Goal: Contribute content: Contribute content

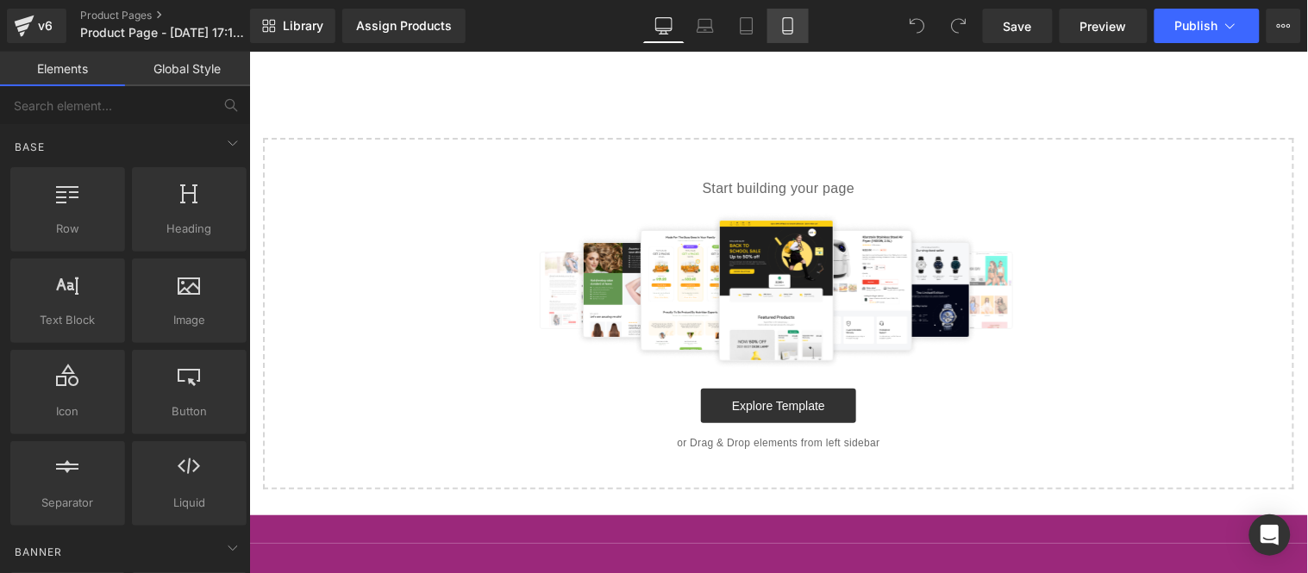
click at [790, 20] on icon at bounding box center [787, 25] width 17 height 17
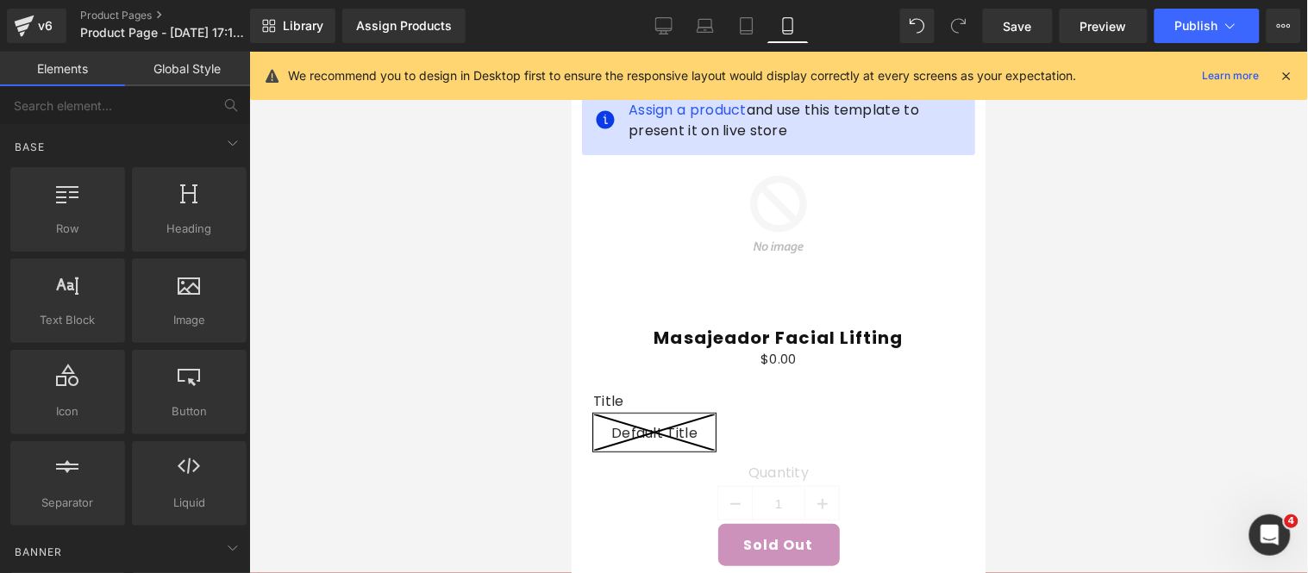
click at [1288, 78] on icon at bounding box center [1287, 76] width 16 height 16
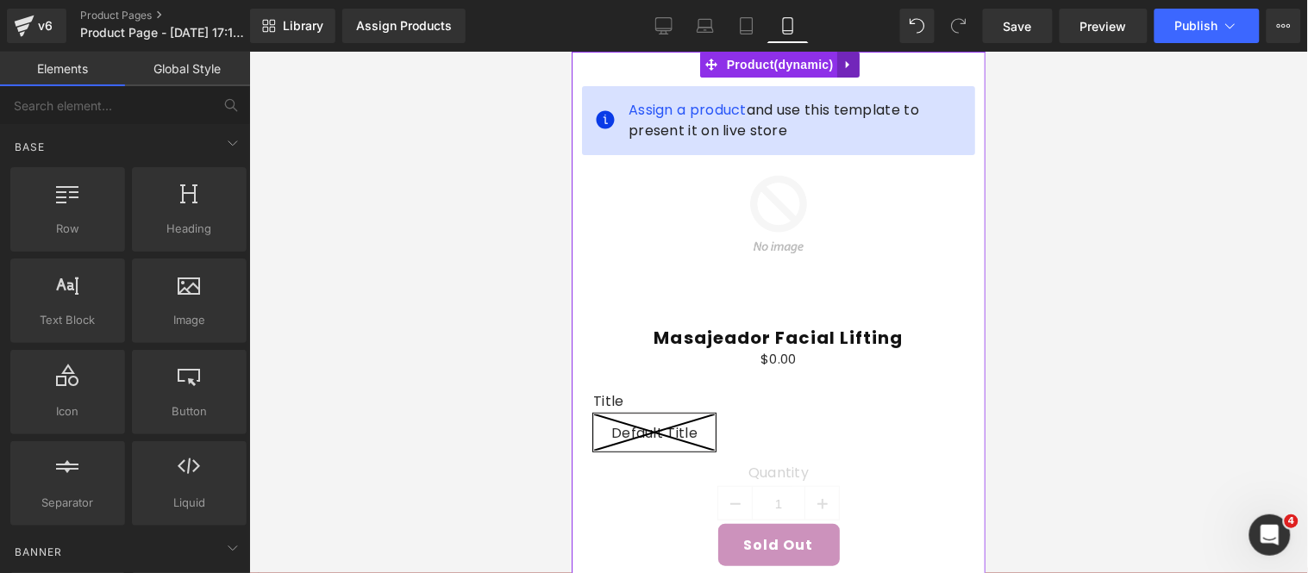
click at [852, 63] on icon at bounding box center [848, 64] width 12 height 13
click at [852, 66] on link at bounding box center [859, 64] width 22 height 26
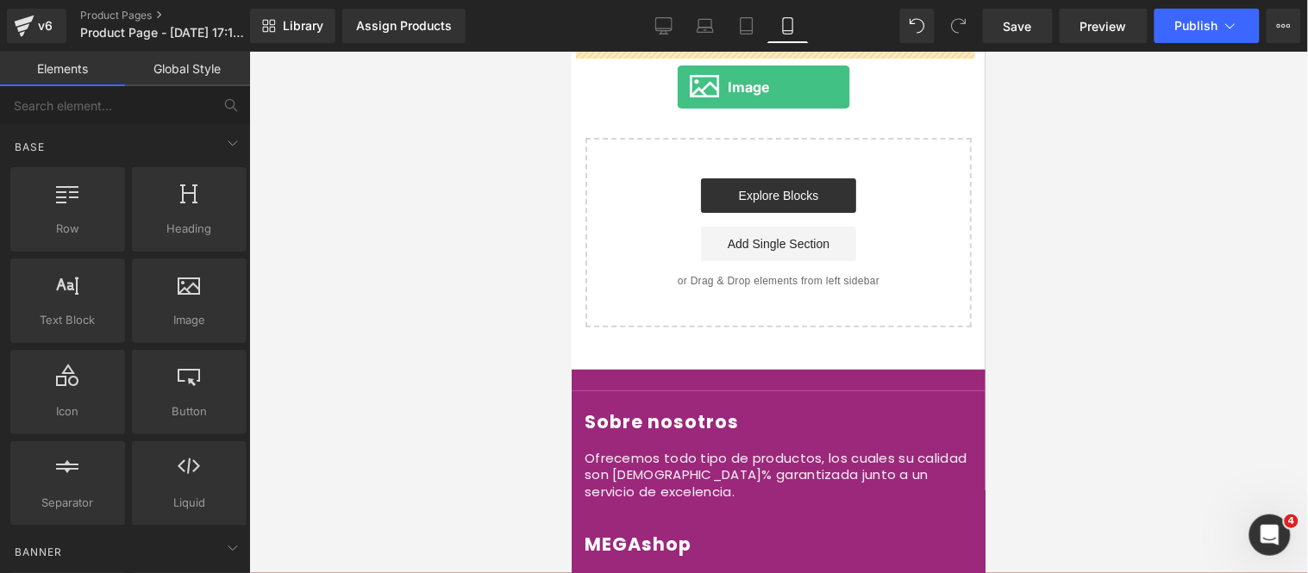
drag, startPoint x: 771, startPoint y: 358, endPoint x: 676, endPoint y: 86, distance: 287.9
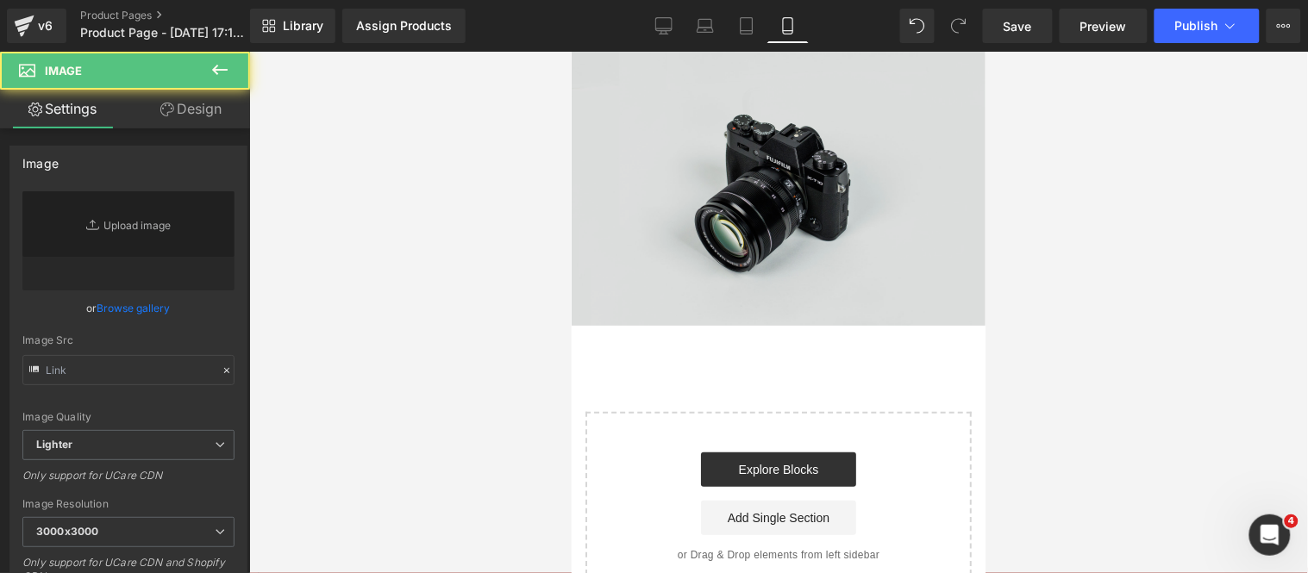
type input "//[DOMAIN_NAME][URL]"
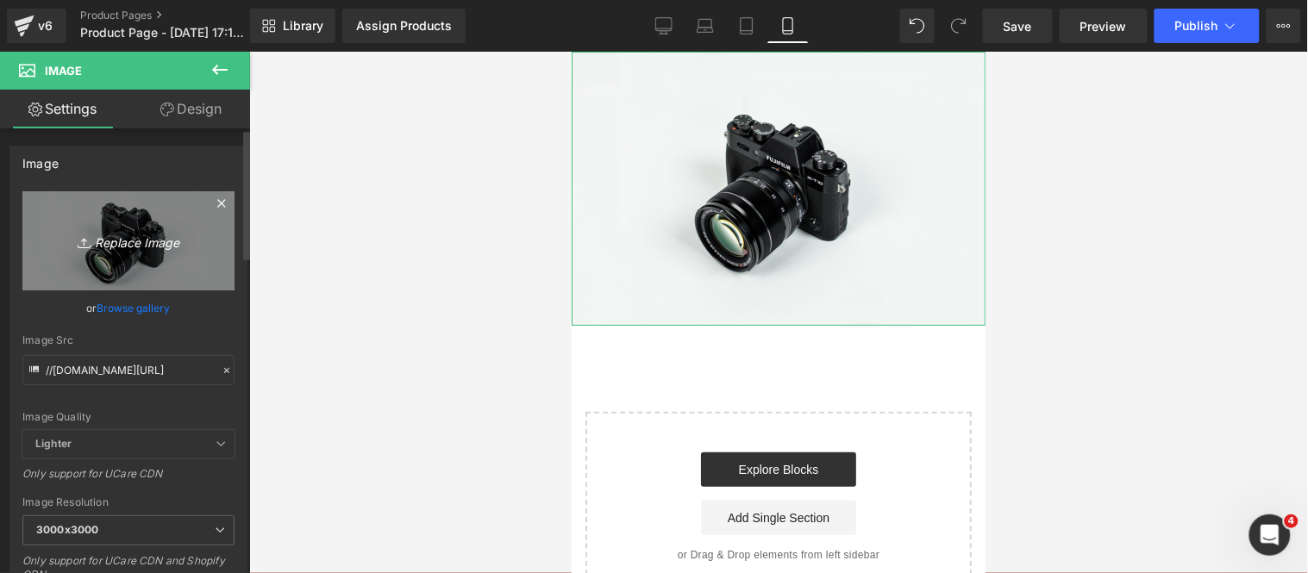
click at [160, 248] on icon "Replace Image" at bounding box center [128, 241] width 138 height 22
type input "C:\fakepath\1 (9).webp"
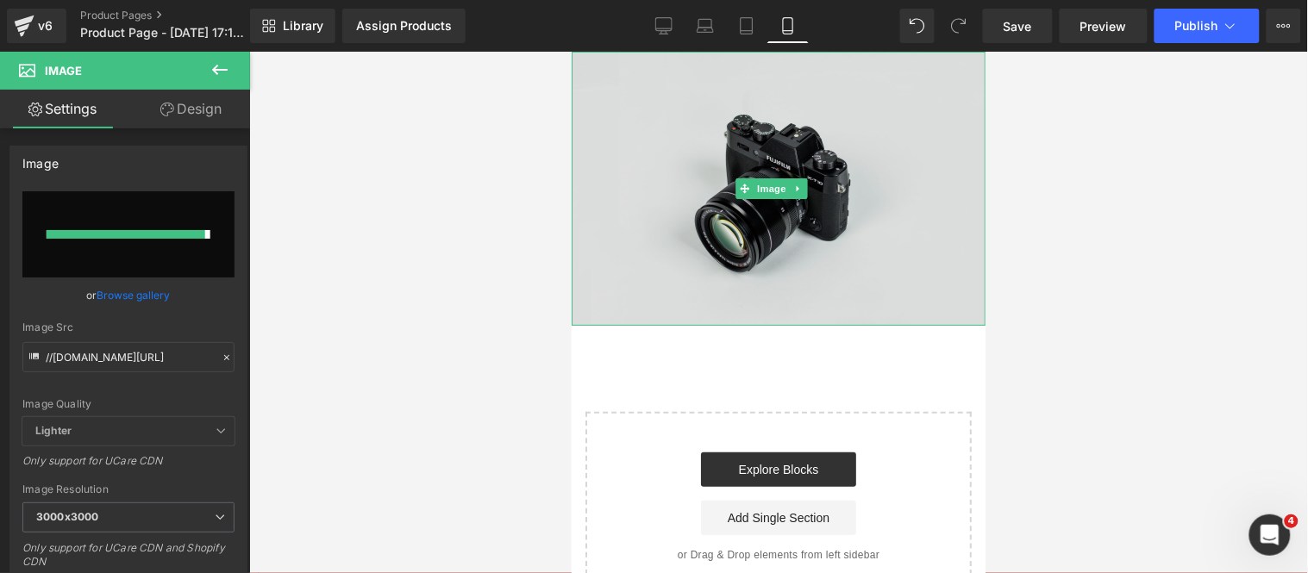
type input "[URL][DOMAIN_NAME]"
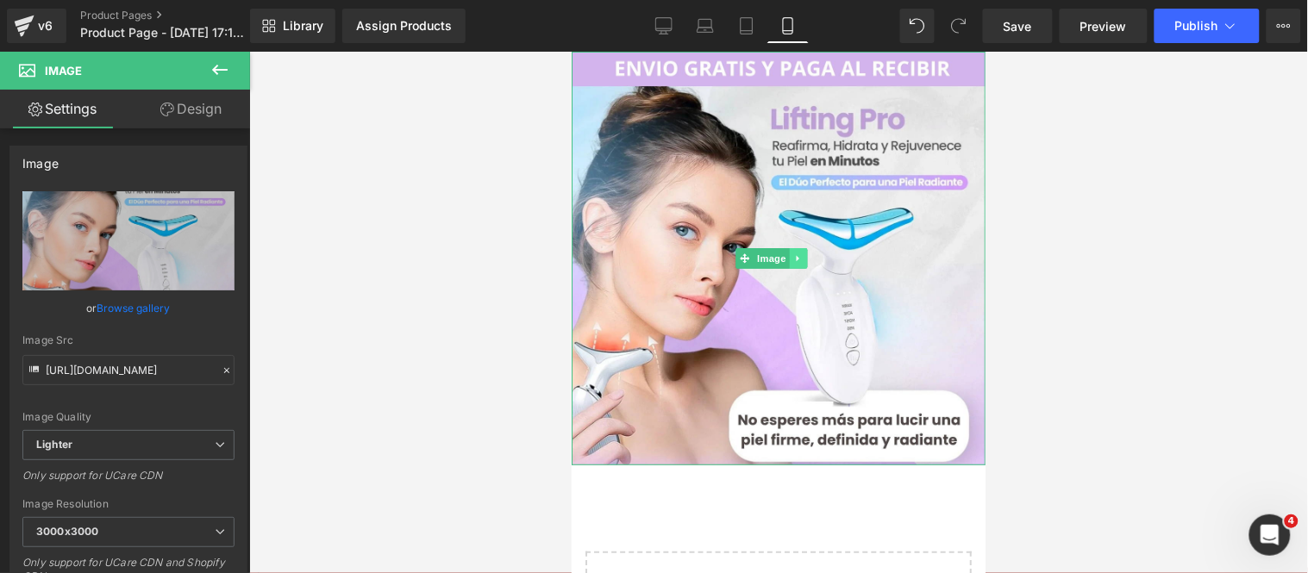
click at [795, 255] on icon at bounding box center [796, 258] width 3 height 6
click at [788, 255] on icon at bounding box center [788, 257] width 9 height 9
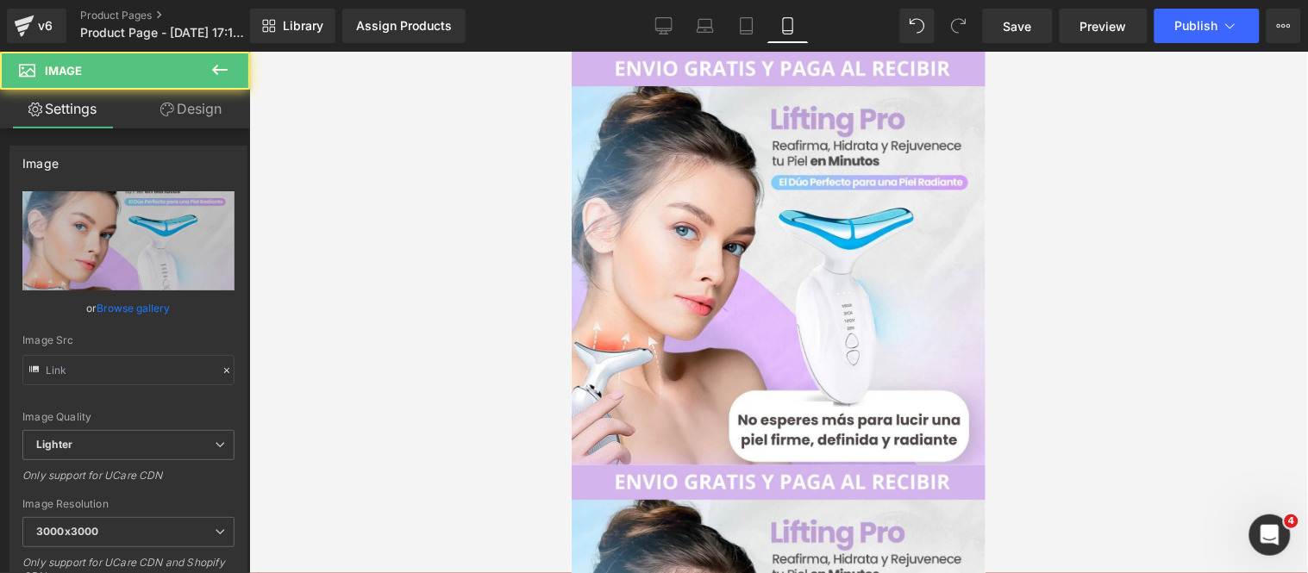
type input "[URL][DOMAIN_NAME]"
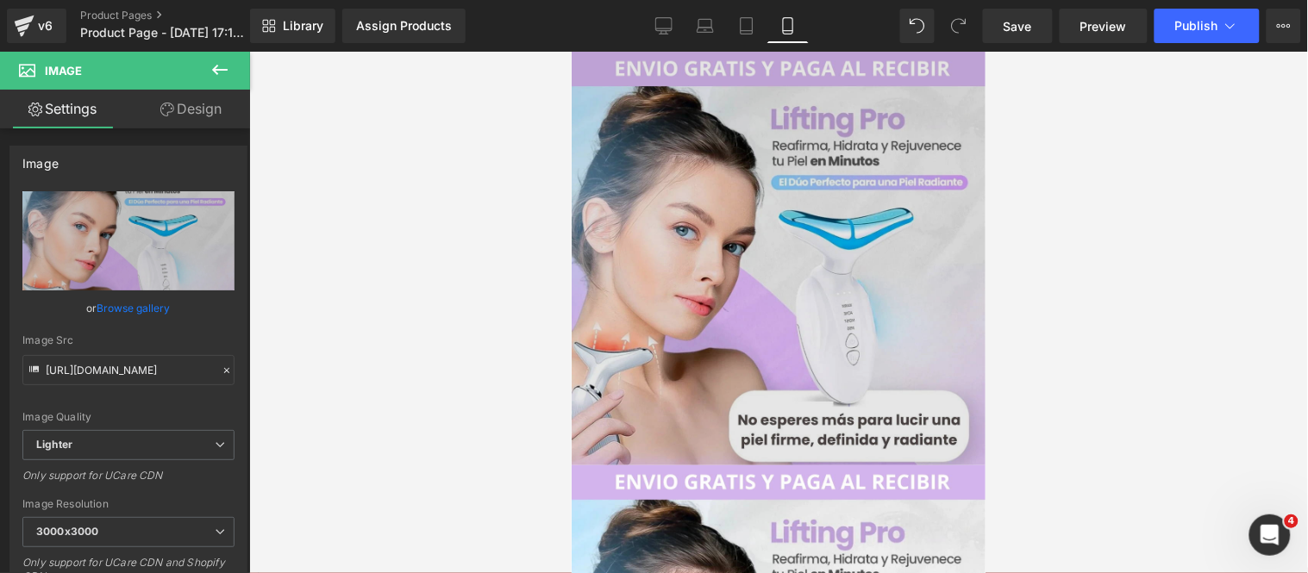
click at [646, 322] on img at bounding box center [778, 258] width 414 height 414
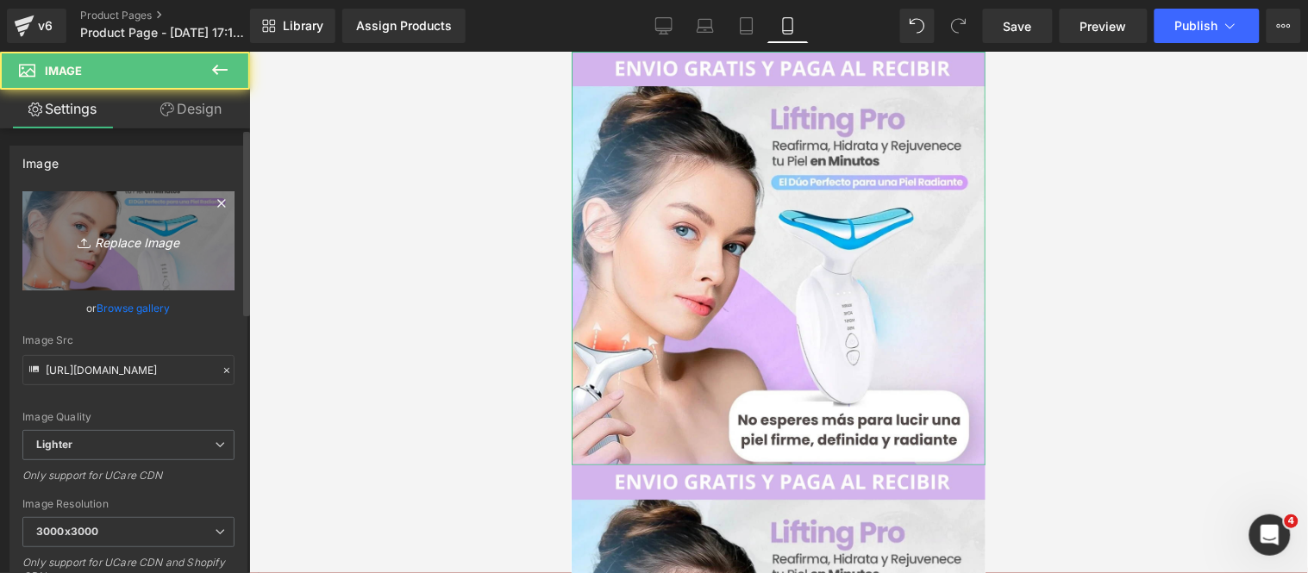
click at [134, 245] on icon "Replace Image" at bounding box center [128, 241] width 138 height 22
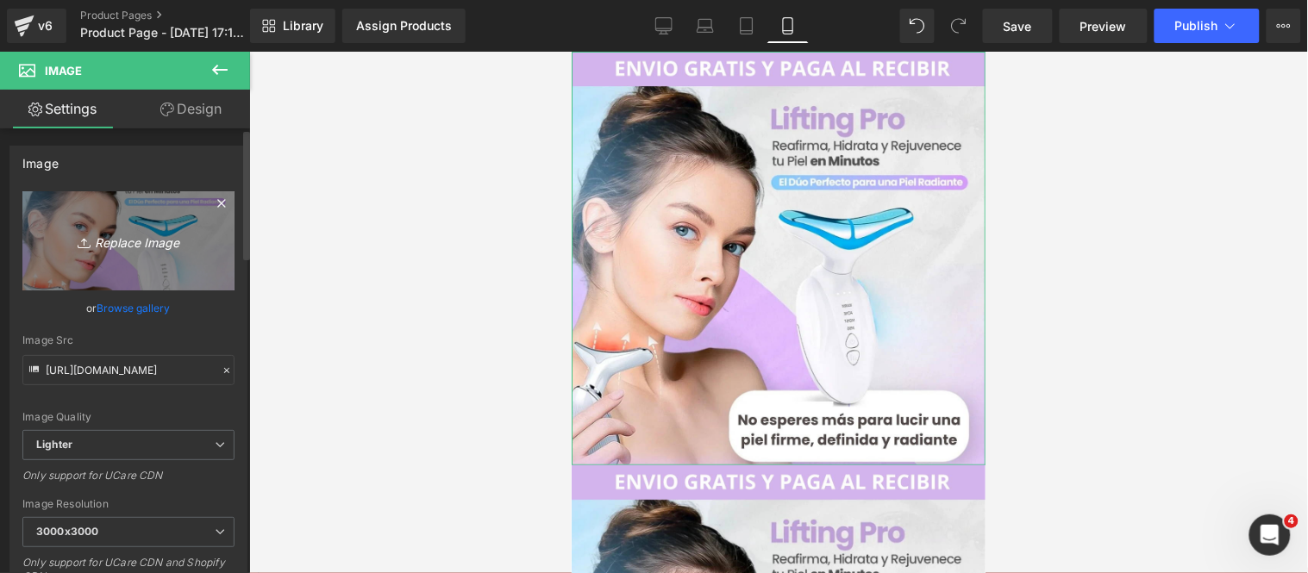
type input "C:\fakepath\6dfc1689-ba6b-443c-b001-3154bf183898.webp"
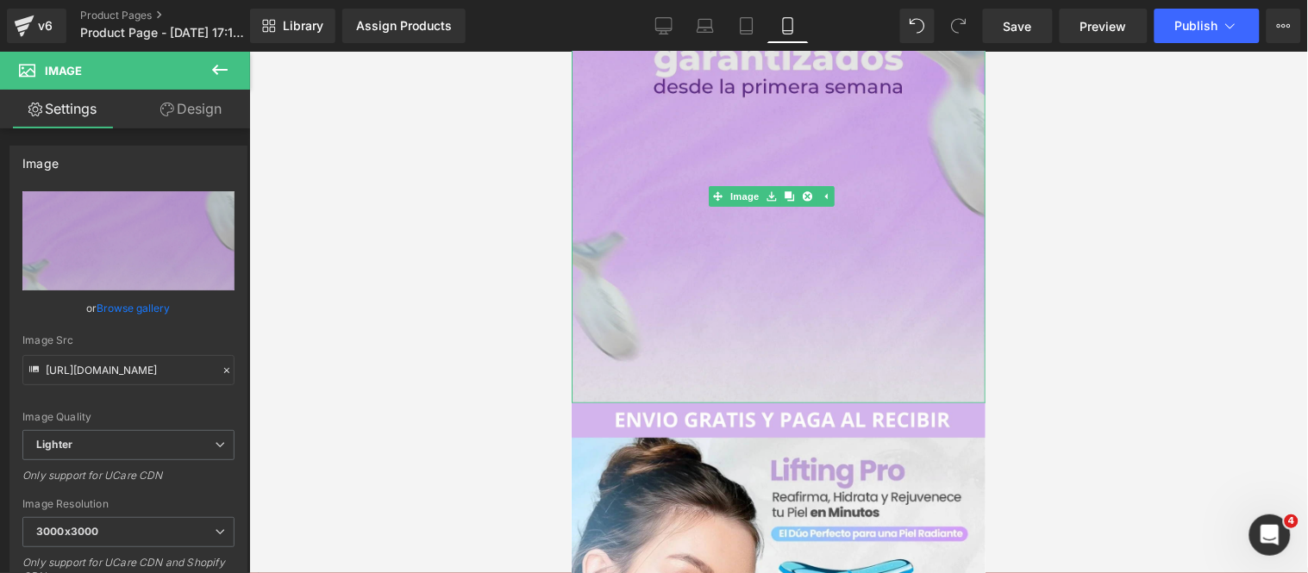
scroll to position [96, 0]
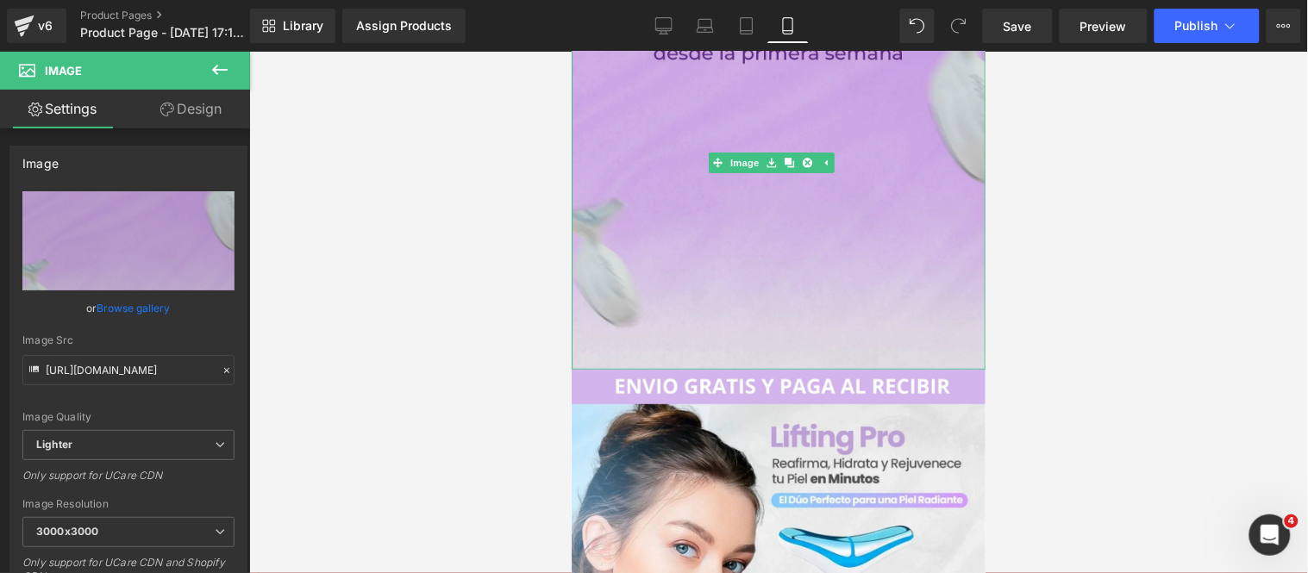
type input "[URL][DOMAIN_NAME]"
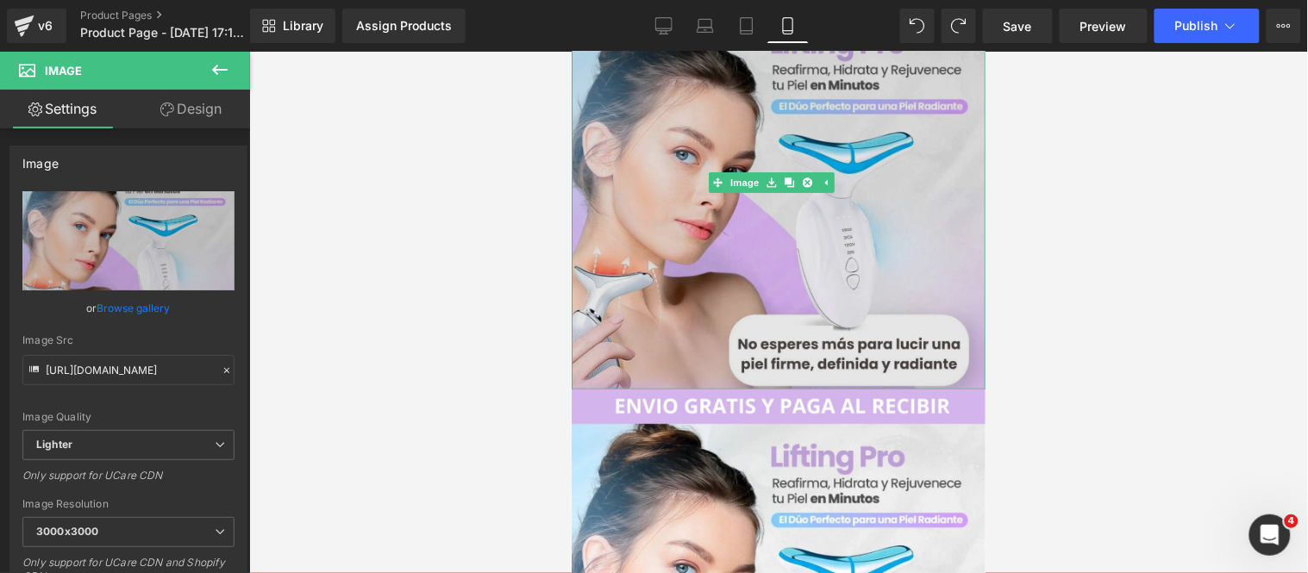
scroll to position [0, 0]
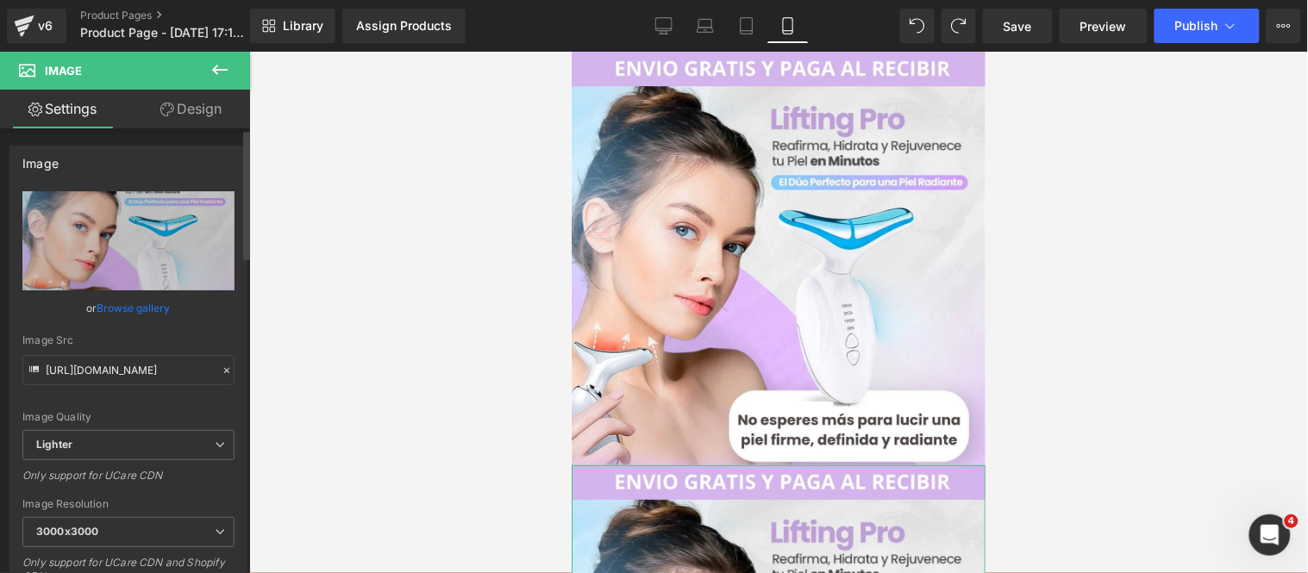
click at [143, 309] on link "Browse gallery" at bounding box center [133, 308] width 73 height 30
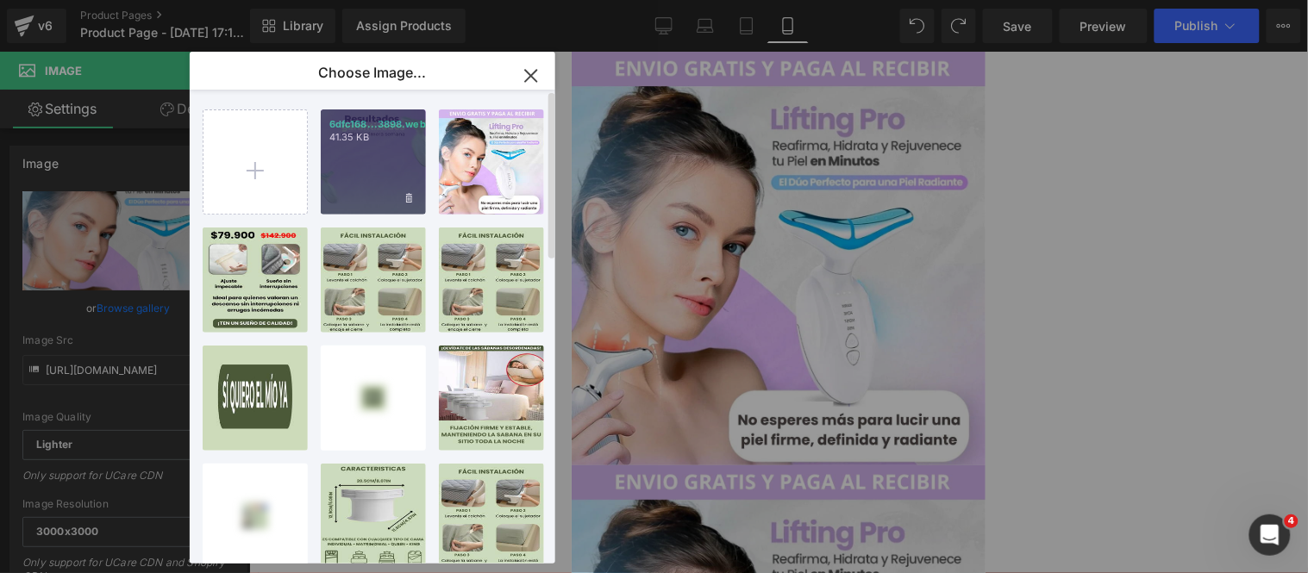
click at [352, 175] on div "6dfc168...3898.webp 41.35 KB" at bounding box center [373, 161] width 105 height 105
type input "[URL][DOMAIN_NAME]"
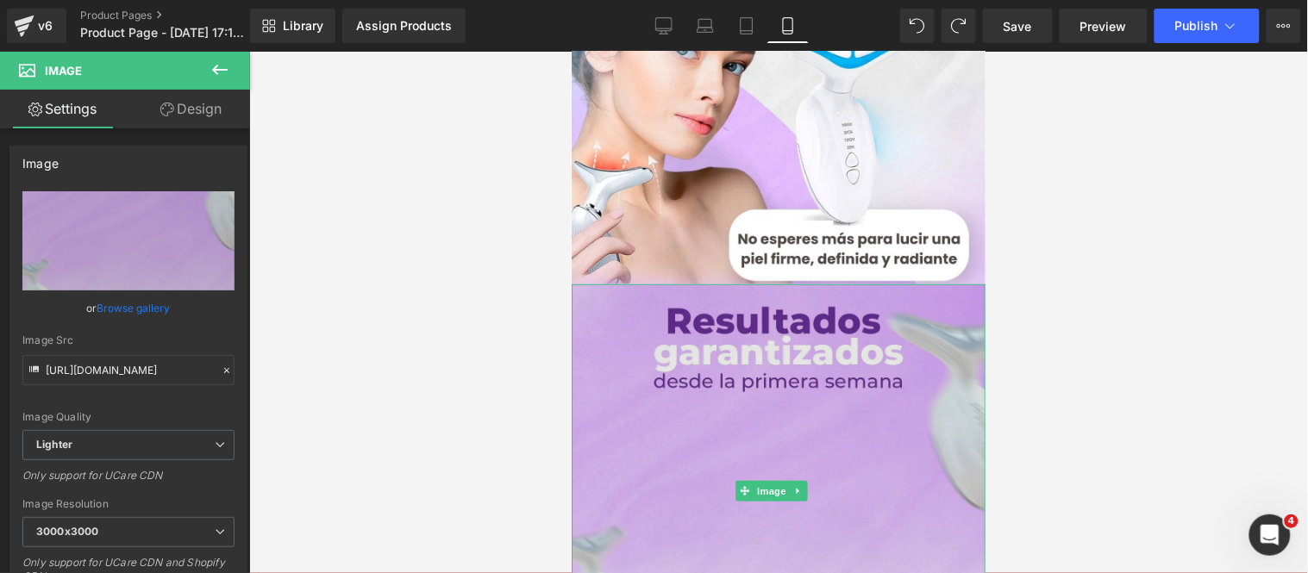
scroll to position [287, 0]
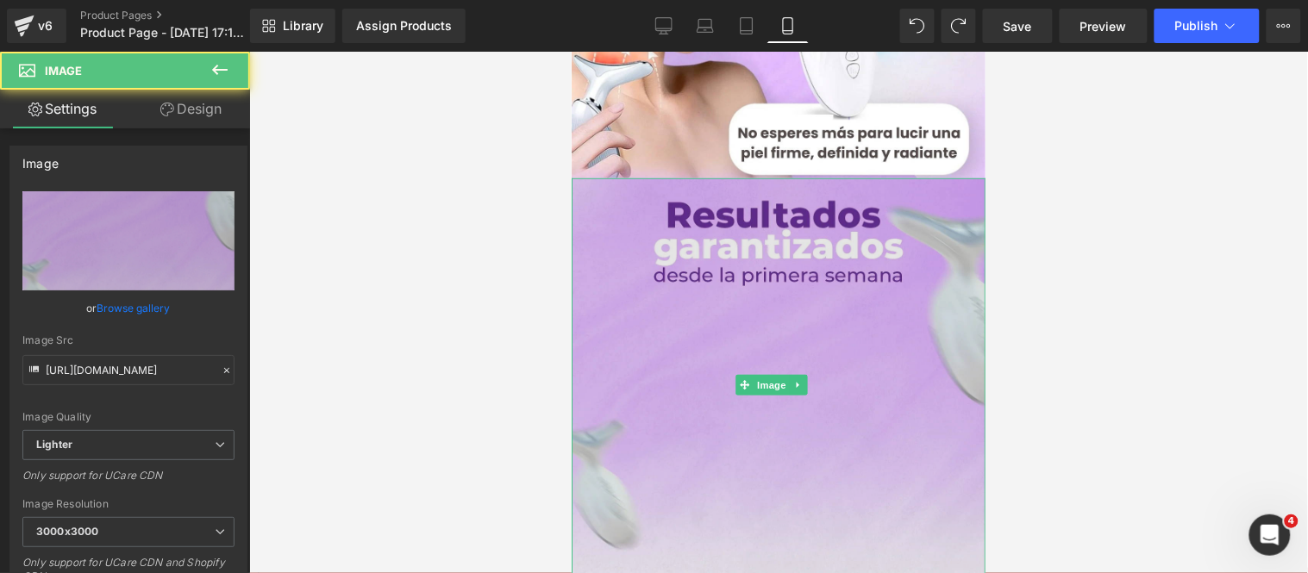
click at [688, 403] on img at bounding box center [778, 385] width 414 height 414
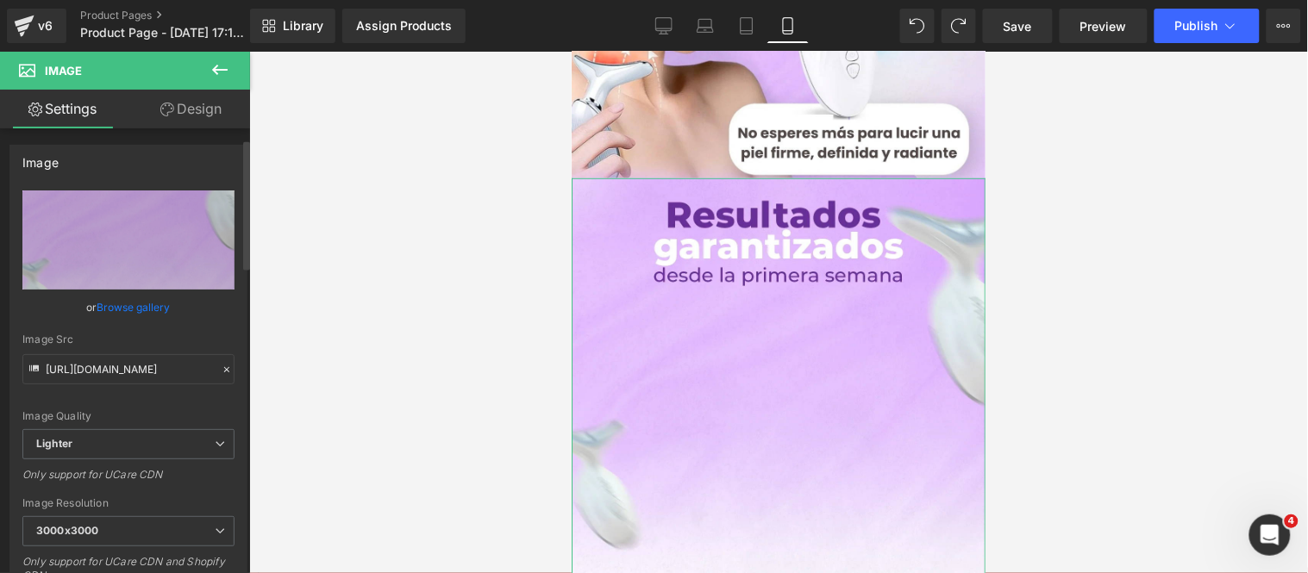
scroll to position [0, 0]
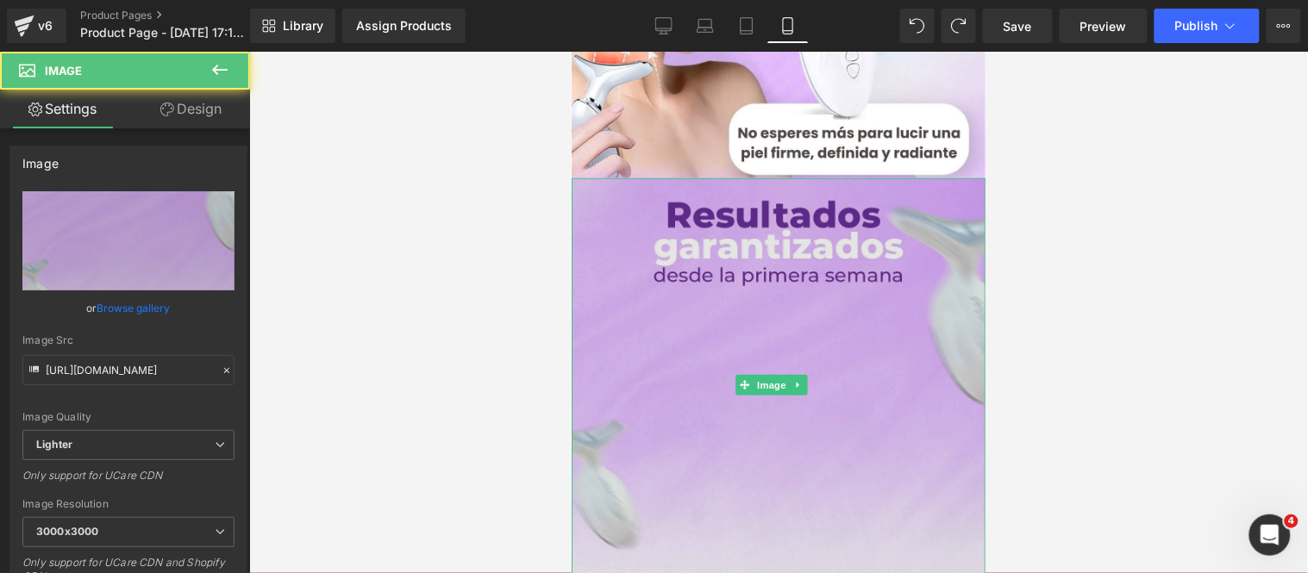
click at [618, 246] on img at bounding box center [778, 385] width 414 height 414
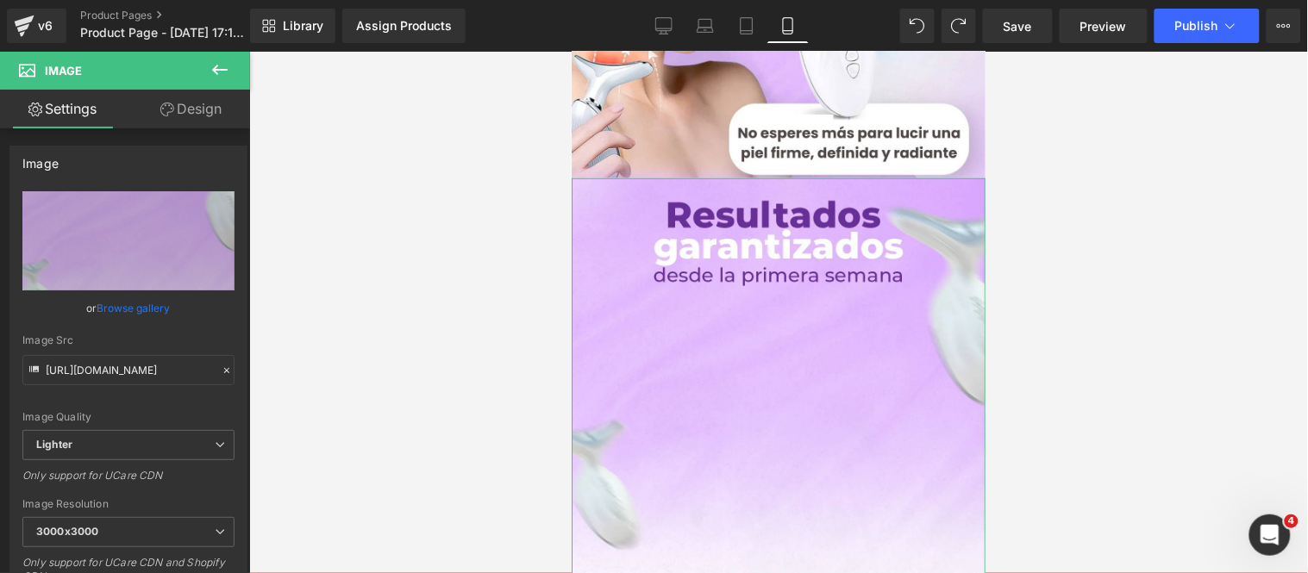
click at [170, 117] on link "Design" at bounding box center [190, 109] width 125 height 39
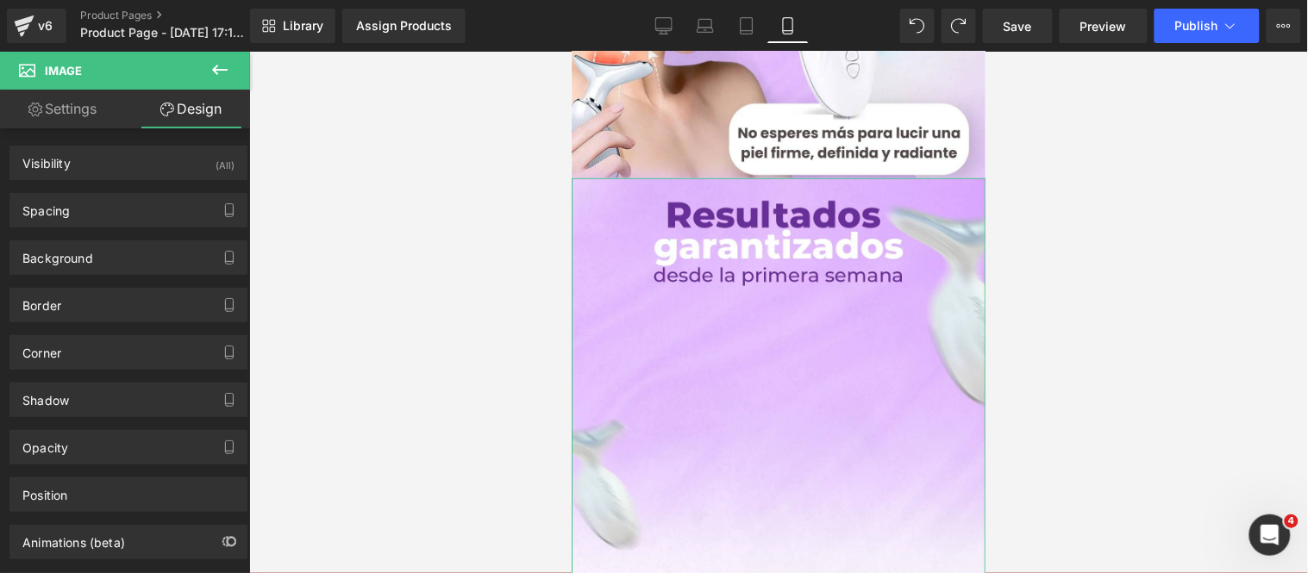
click at [80, 122] on link "Settings" at bounding box center [62, 109] width 125 height 39
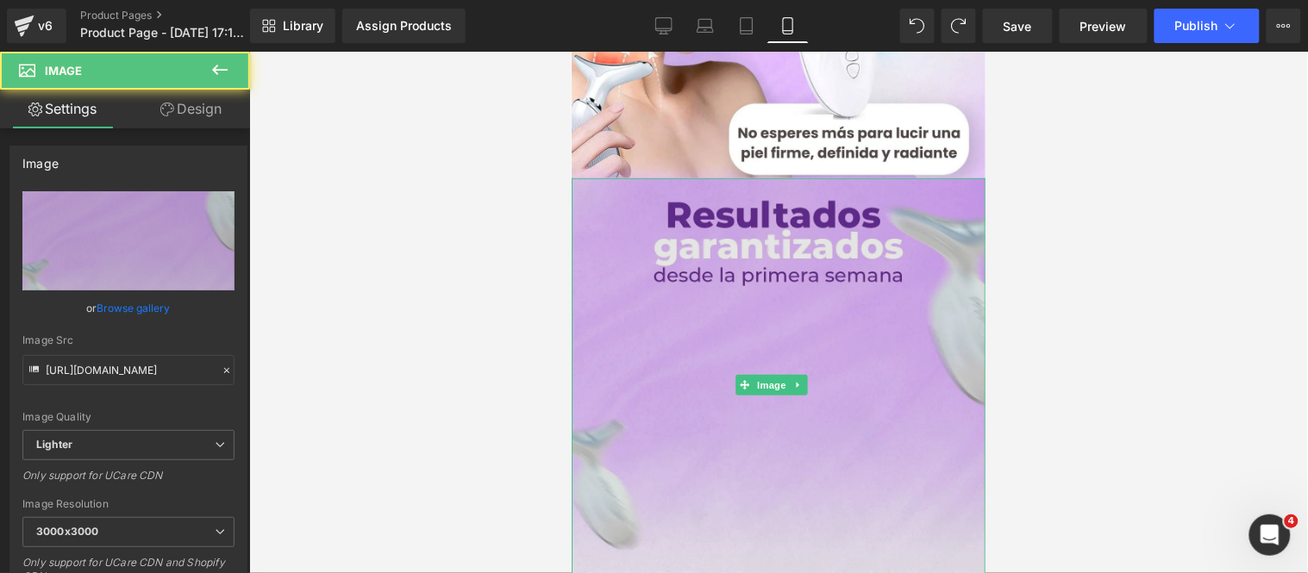
click at [674, 314] on img at bounding box center [778, 385] width 414 height 414
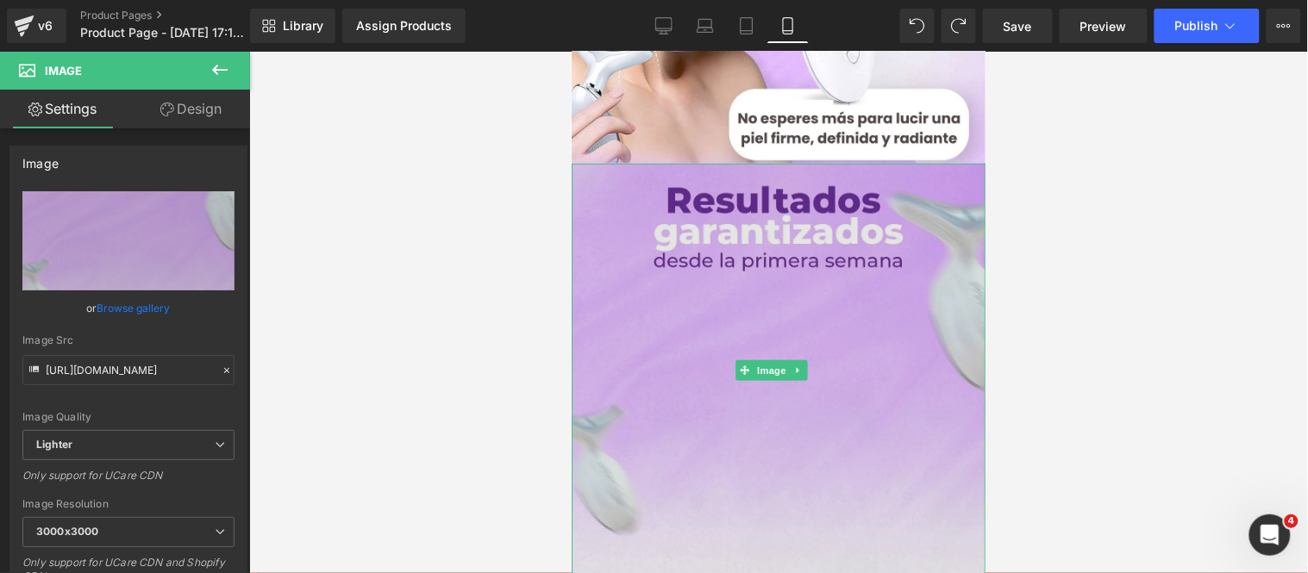
scroll to position [383, 0]
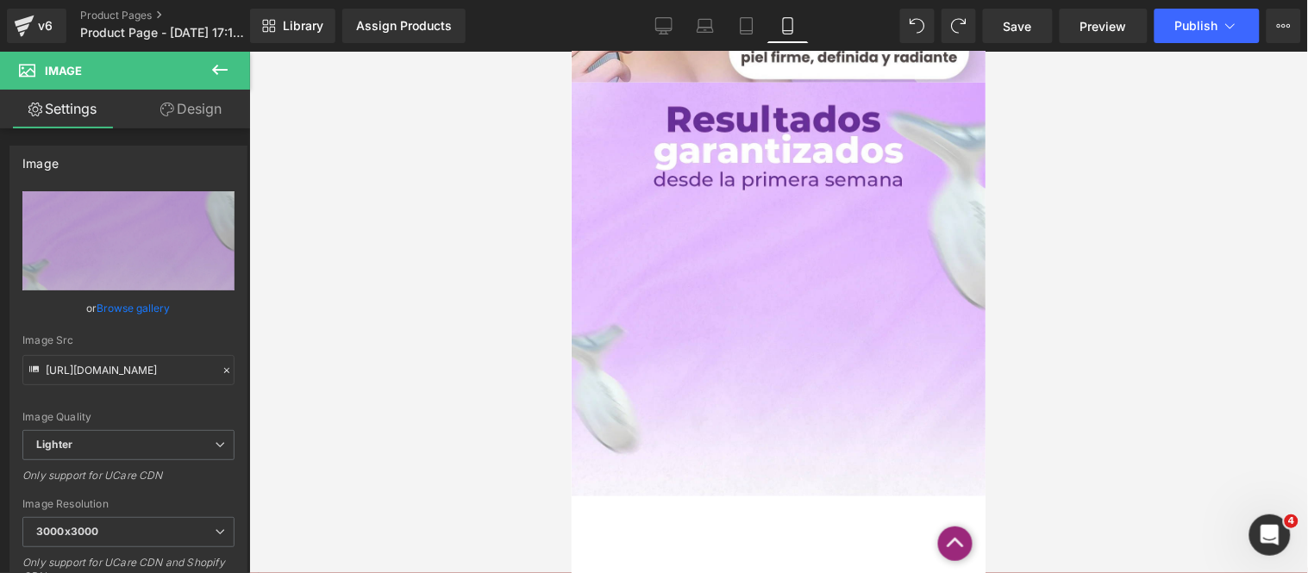
click at [218, 64] on icon at bounding box center [219, 69] width 21 height 21
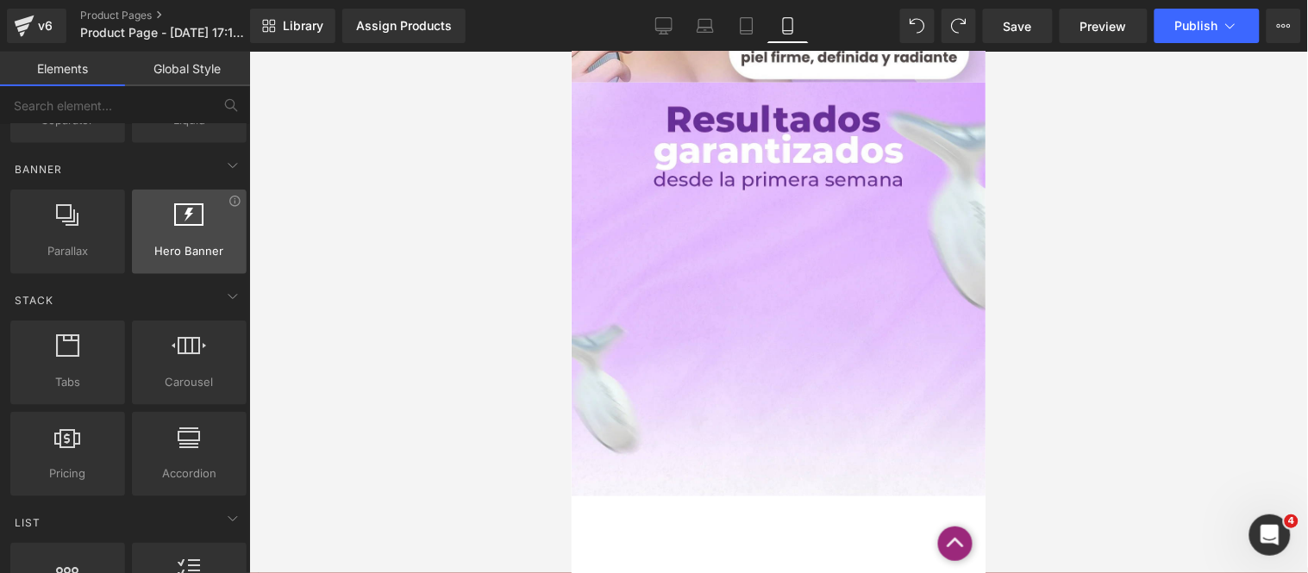
scroll to position [0, 0]
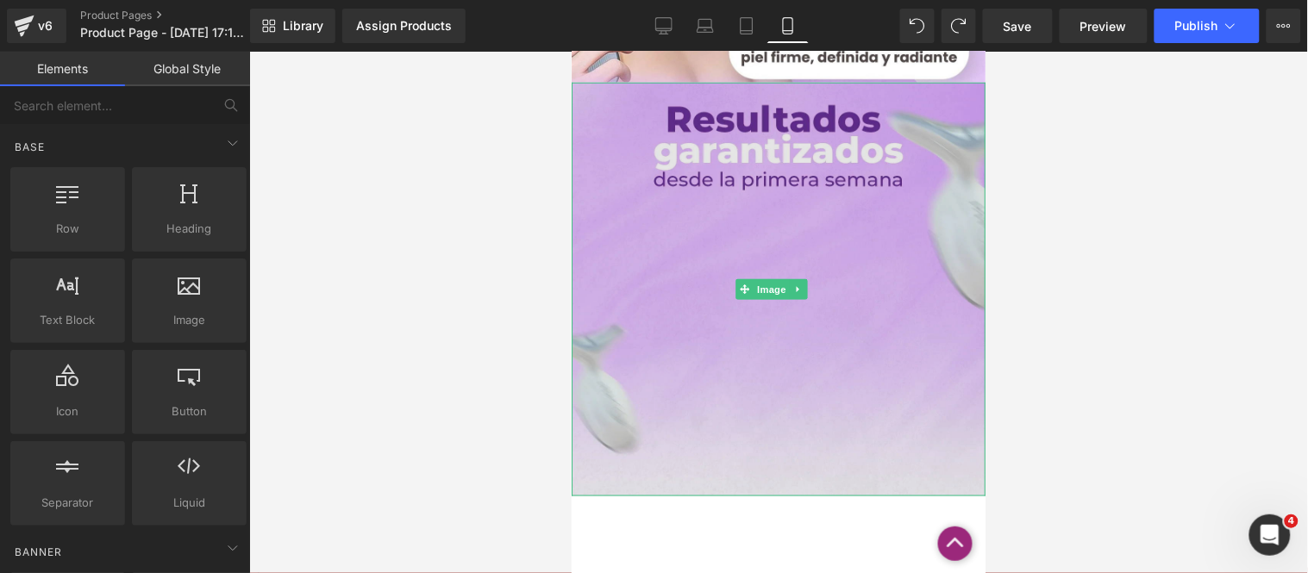
click at [623, 290] on img at bounding box center [778, 289] width 414 height 414
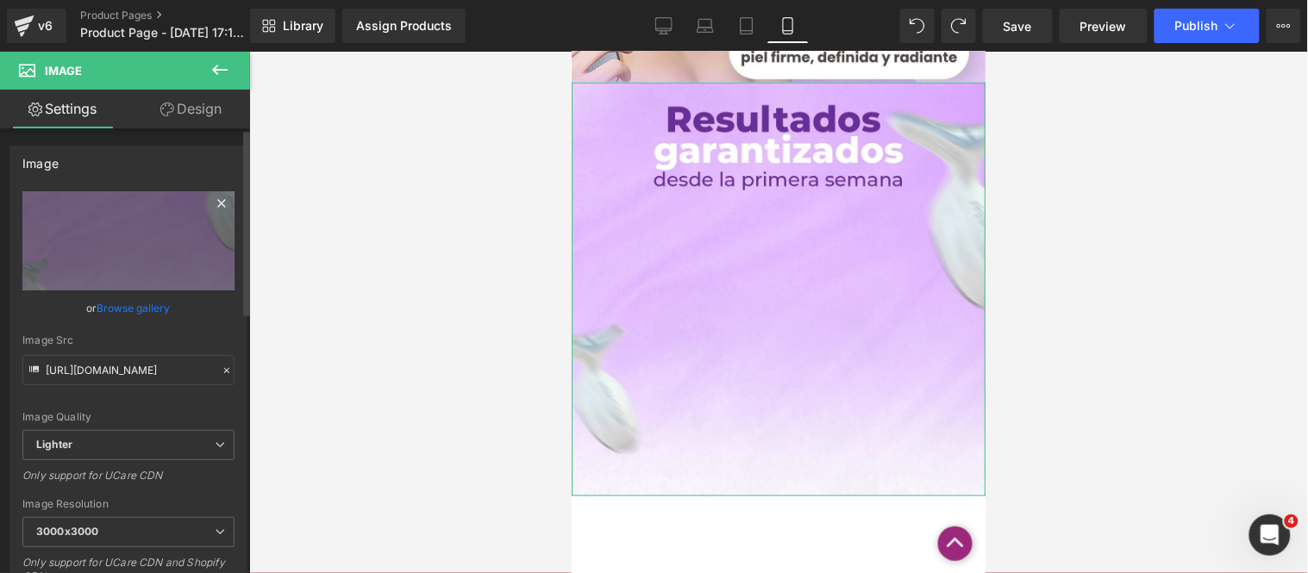
click at [217, 201] on icon at bounding box center [221, 203] width 8 height 8
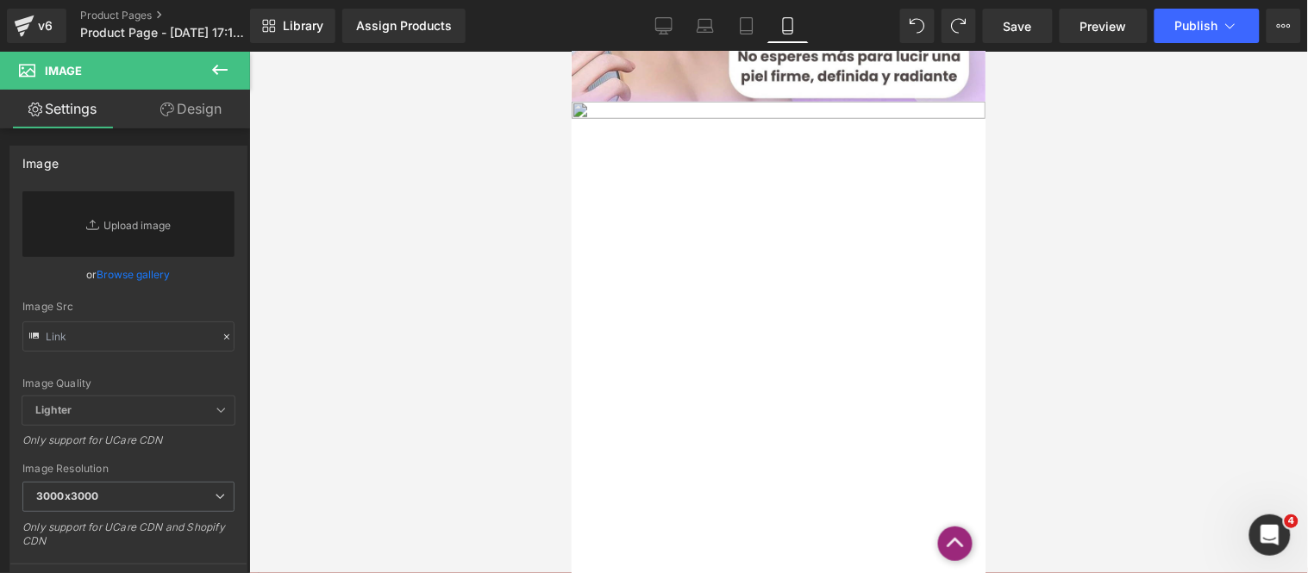
scroll to position [191, 0]
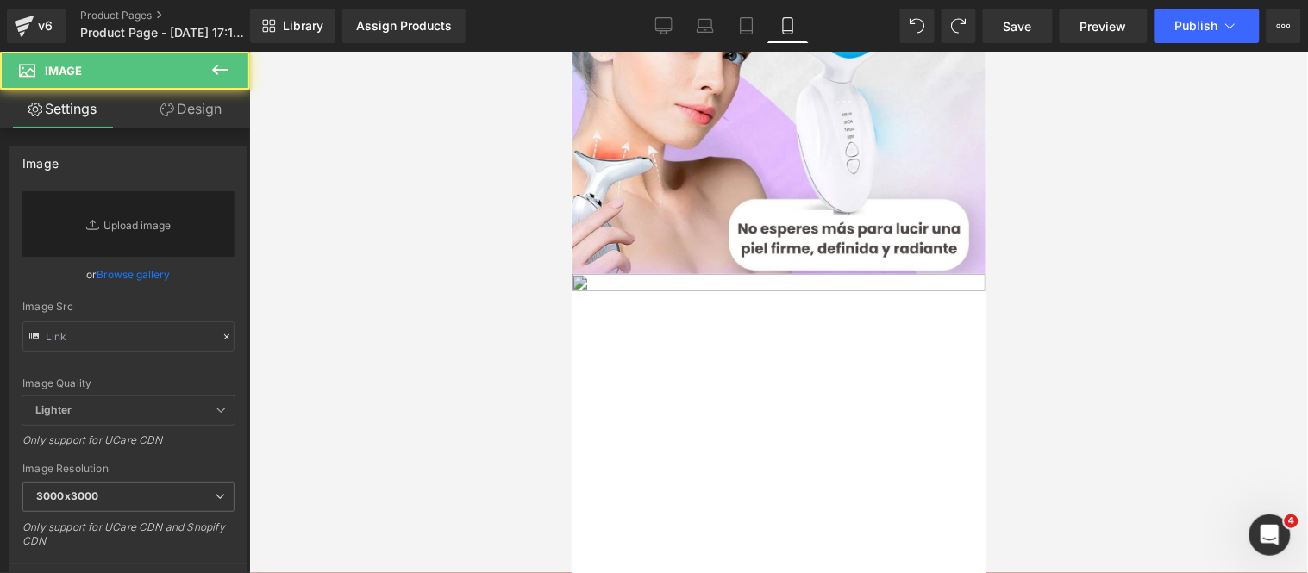
click at [758, 342] on img at bounding box center [778, 480] width 414 height 414
type input "[URL][DOMAIN_NAME]"
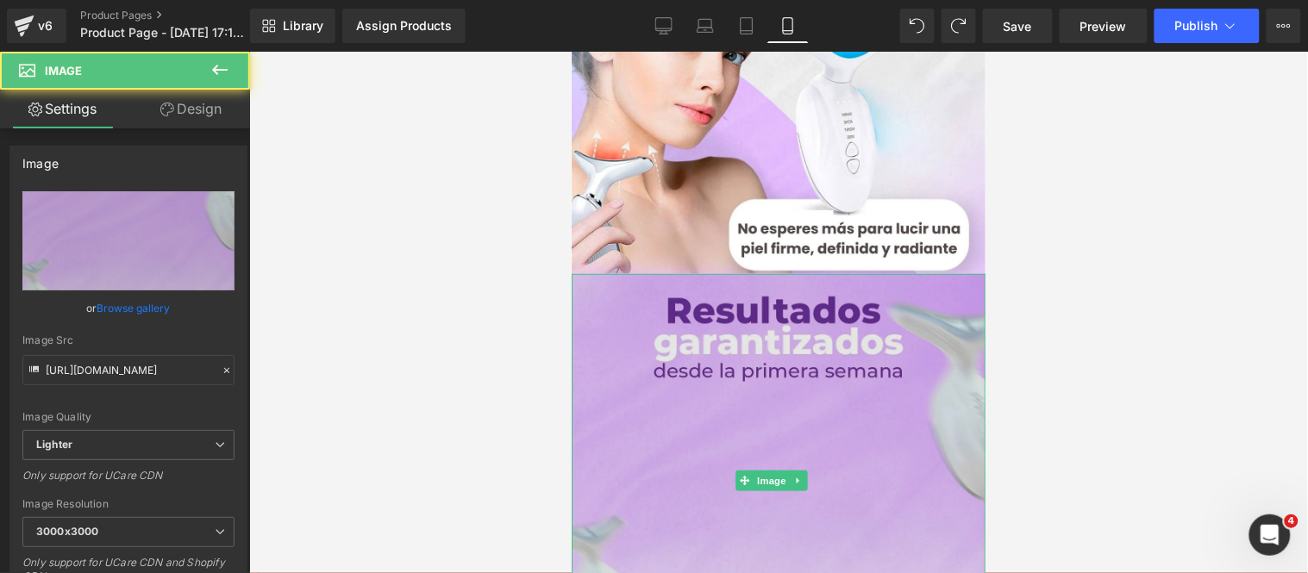
click at [779, 406] on img at bounding box center [778, 480] width 414 height 414
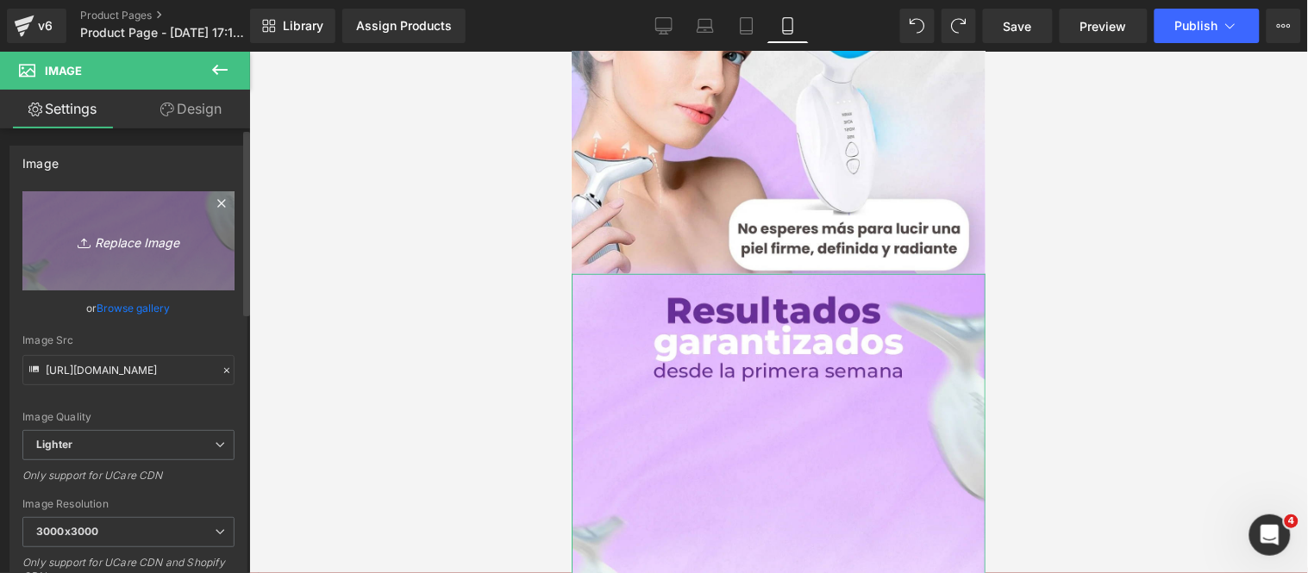
click at [147, 247] on icon "Replace Image" at bounding box center [128, 241] width 138 height 22
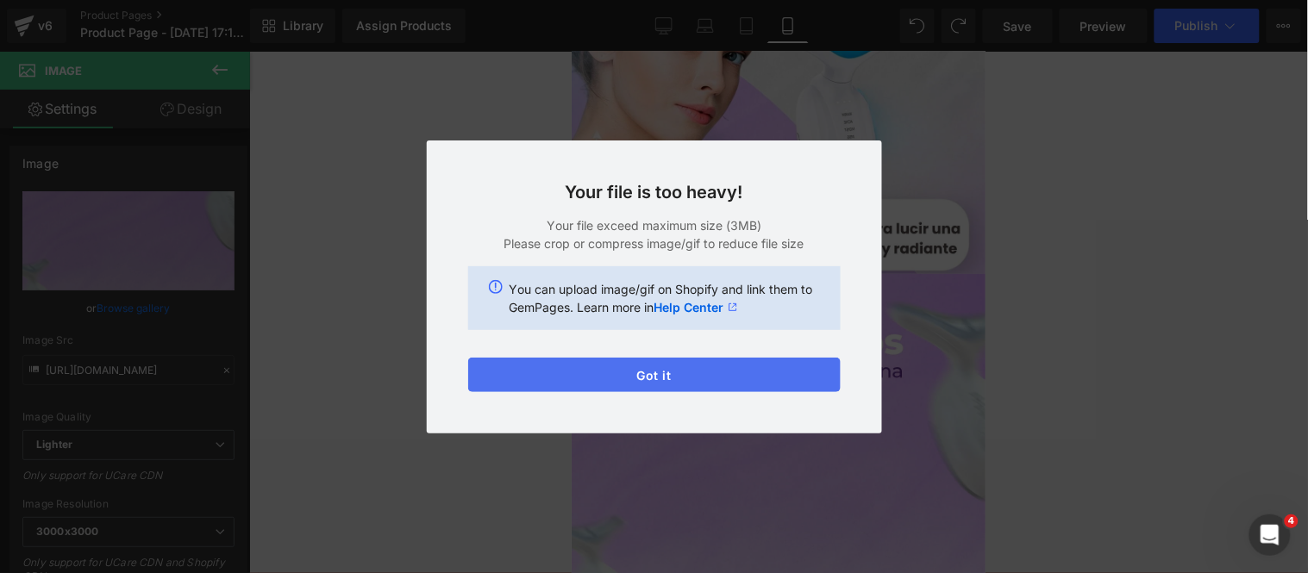
click at [495, 375] on button "Got it" at bounding box center [654, 375] width 372 height 34
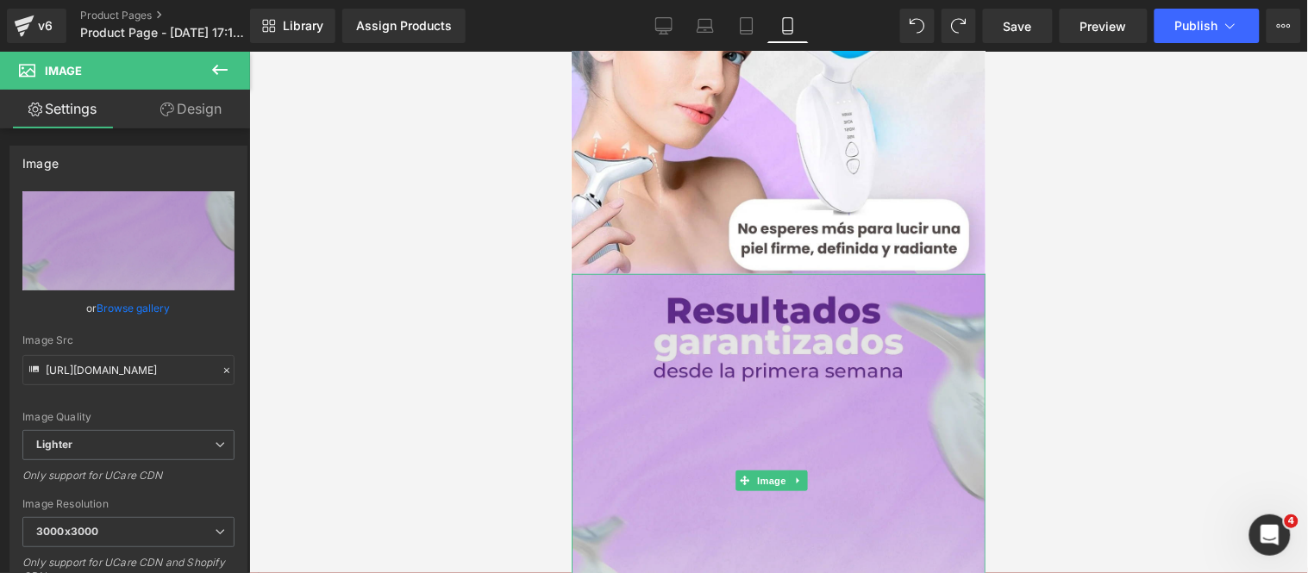
click at [709, 391] on img at bounding box center [778, 480] width 414 height 414
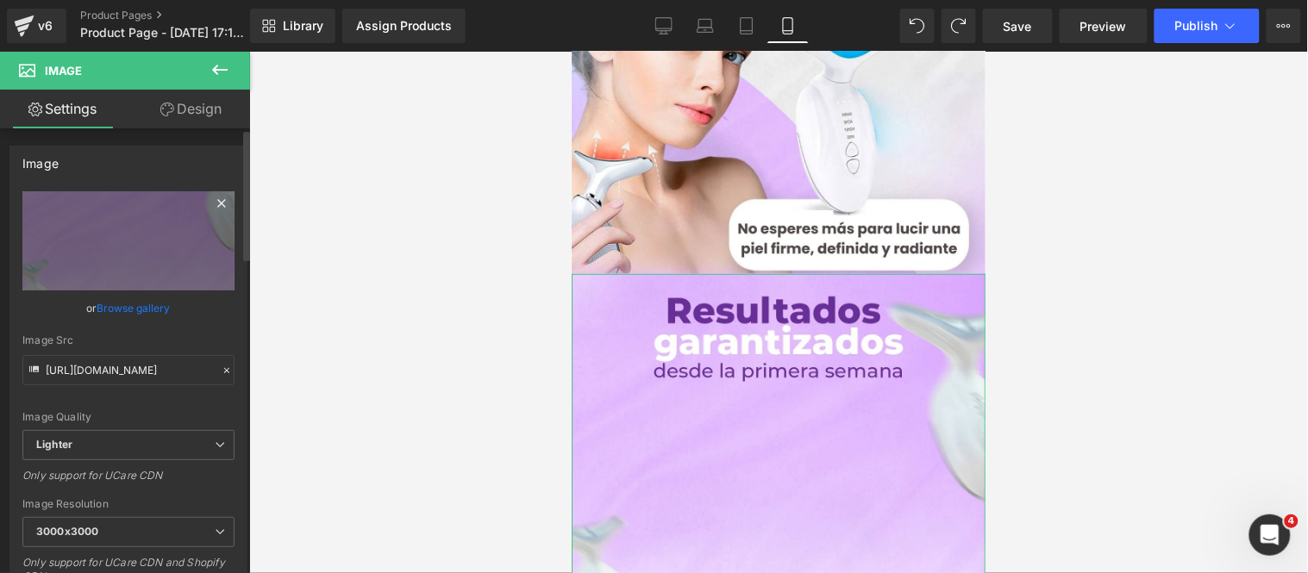
click at [217, 204] on icon at bounding box center [221, 203] width 8 height 8
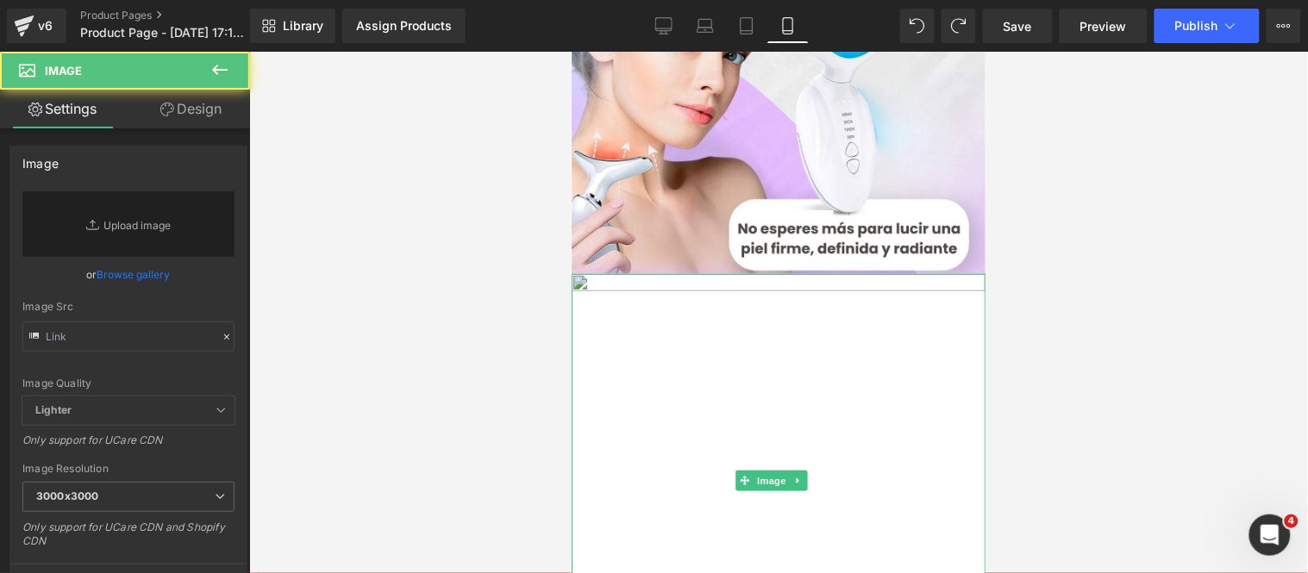
click at [609, 329] on img at bounding box center [778, 480] width 414 height 414
click at [796, 478] on icon at bounding box center [796, 481] width 3 height 6
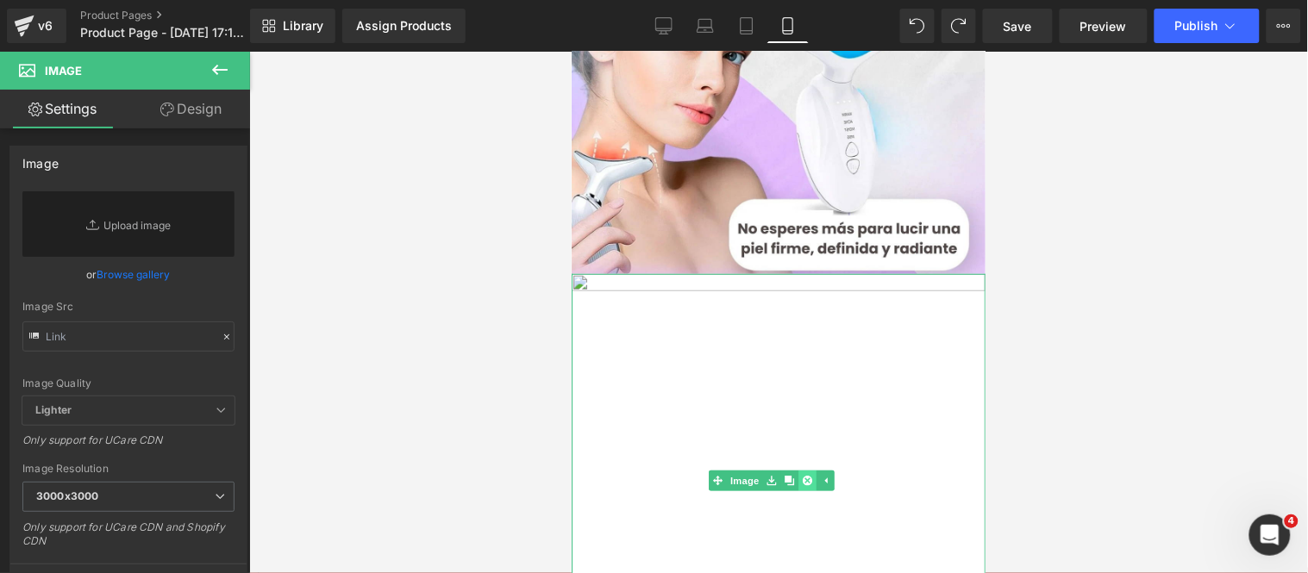
click at [797, 470] on link at bounding box center [806, 480] width 18 height 21
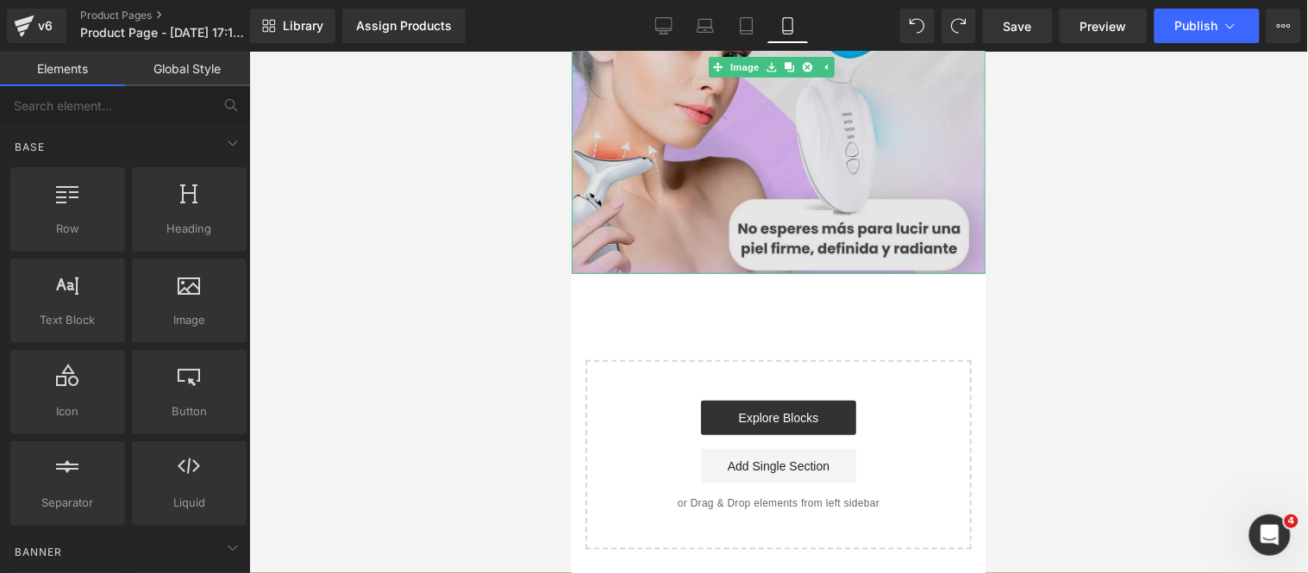
click at [697, 213] on img at bounding box center [778, 67] width 414 height 414
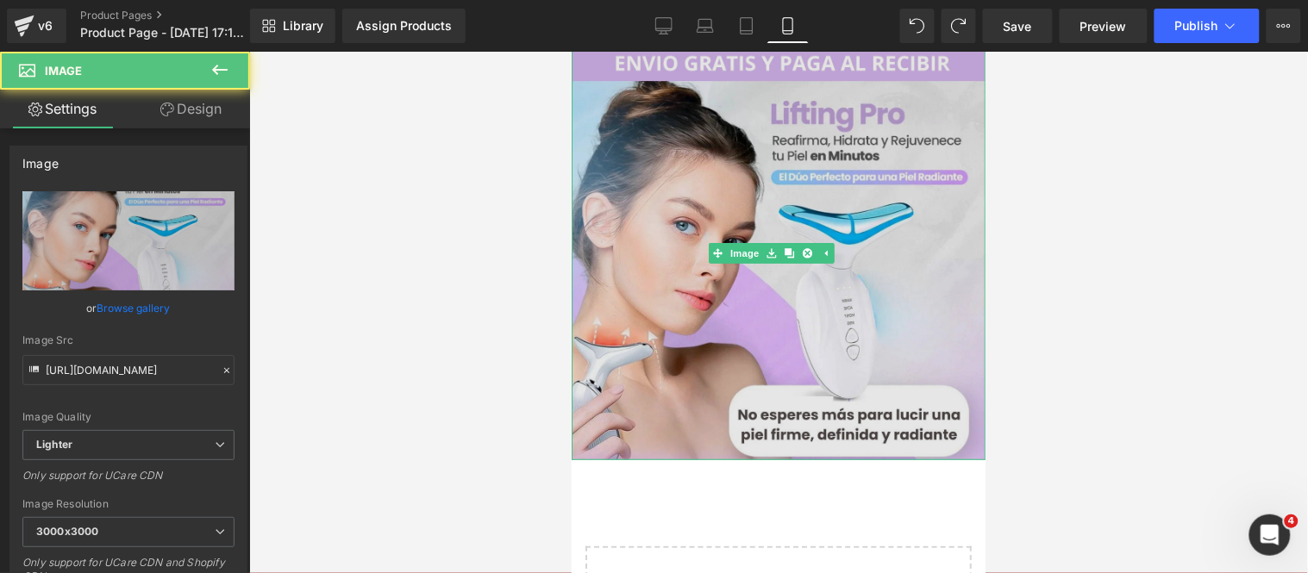
scroll to position [0, 0]
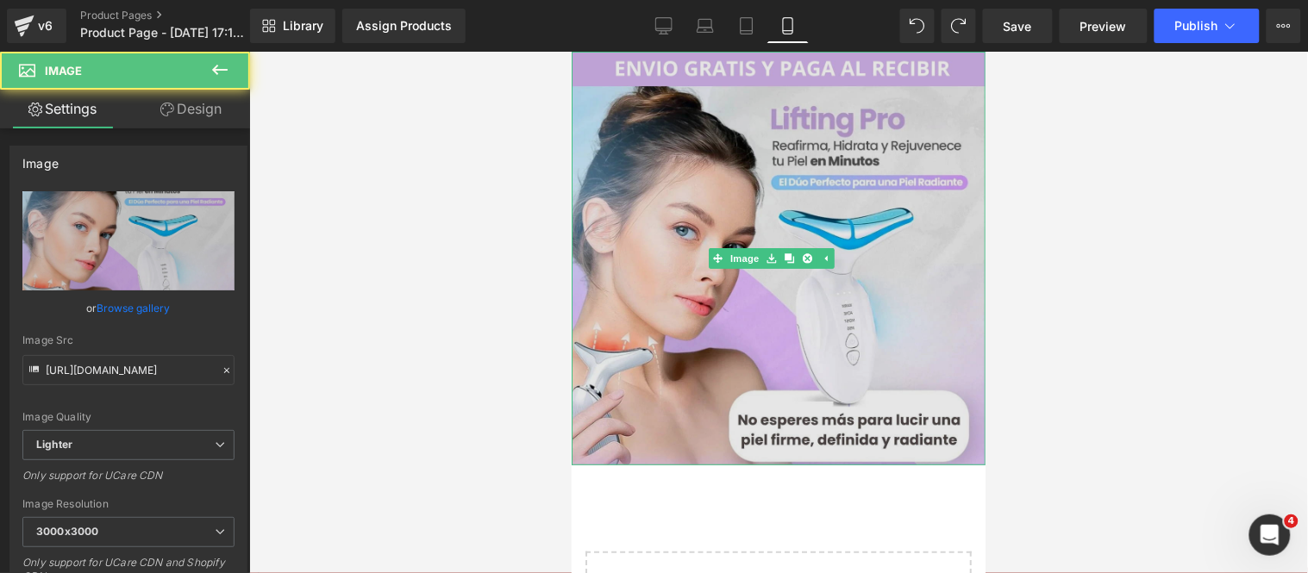
click at [731, 109] on img at bounding box center [778, 258] width 414 height 414
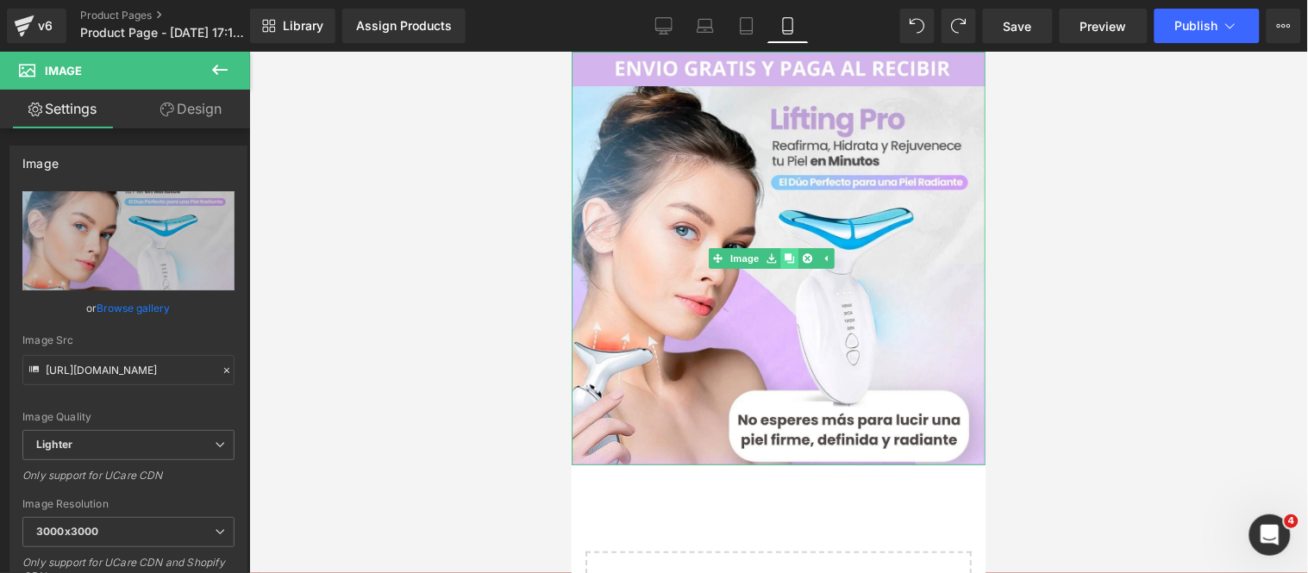
click at [789, 253] on icon at bounding box center [788, 257] width 9 height 9
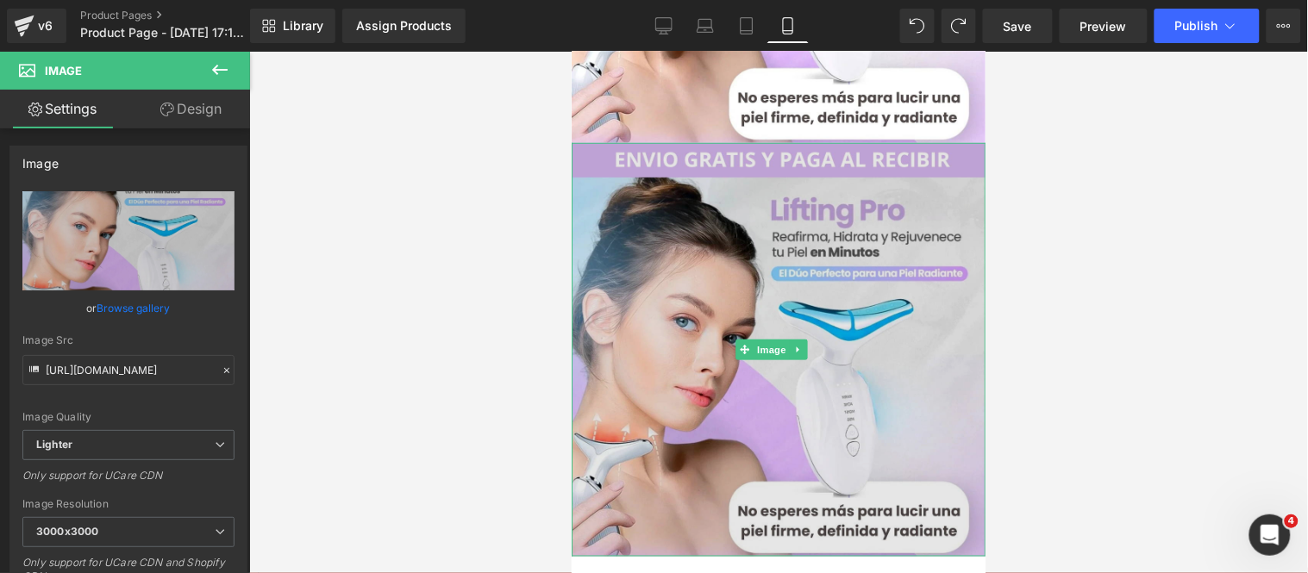
click at [693, 490] on img at bounding box center [778, 349] width 414 height 414
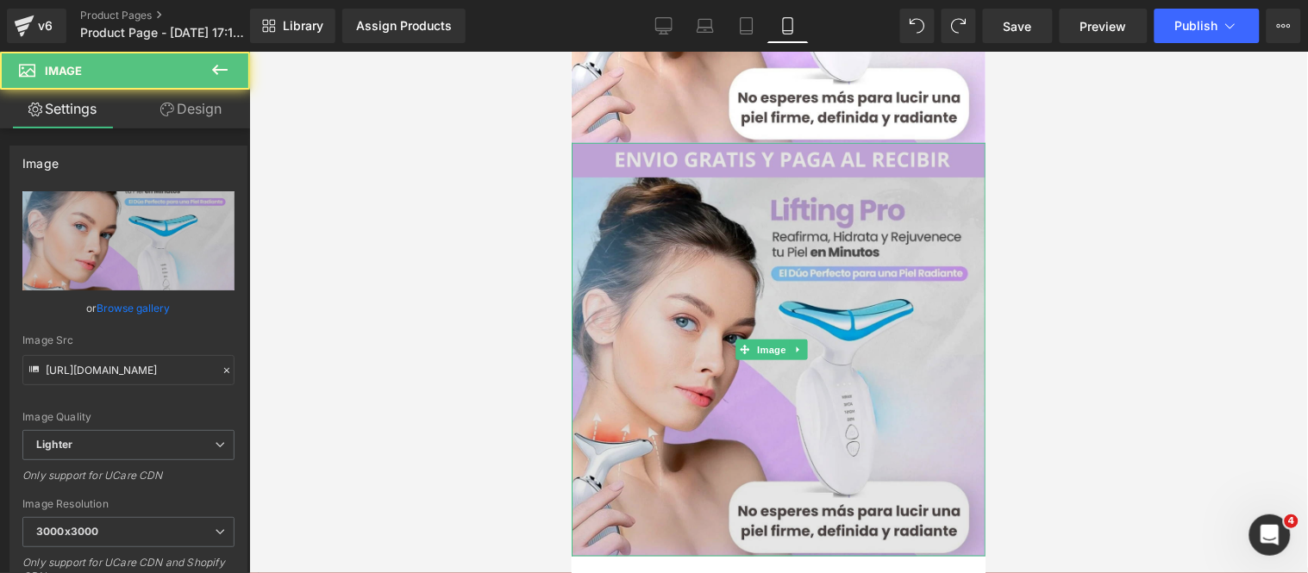
scroll to position [330, 0]
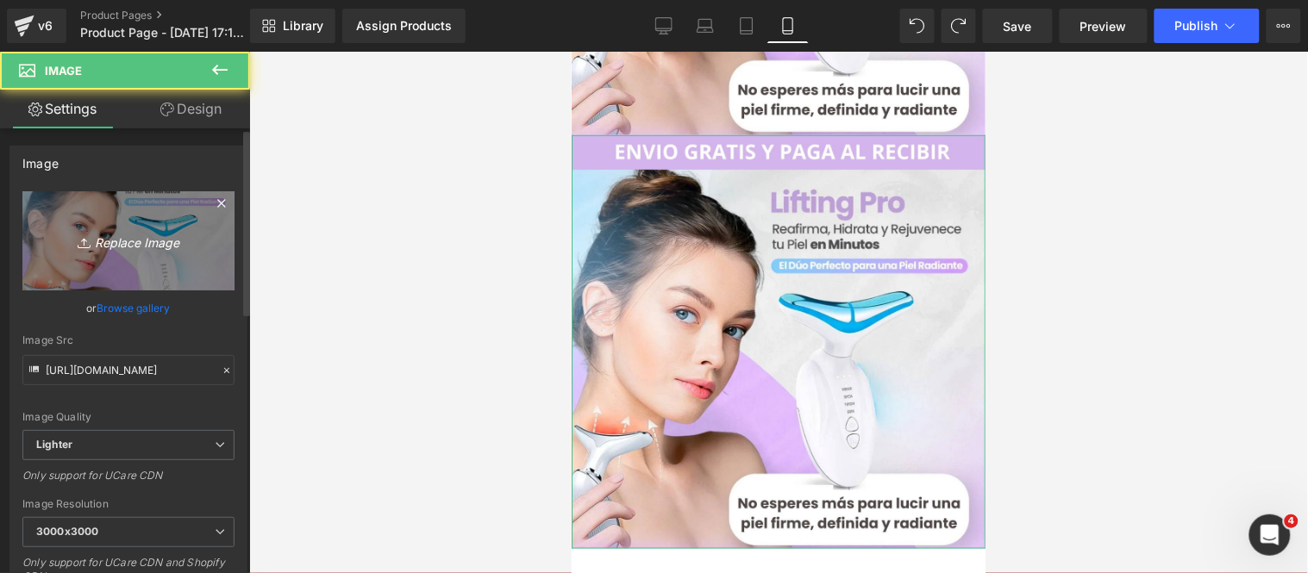
click at [107, 238] on icon "Replace Image" at bounding box center [128, 241] width 138 height 22
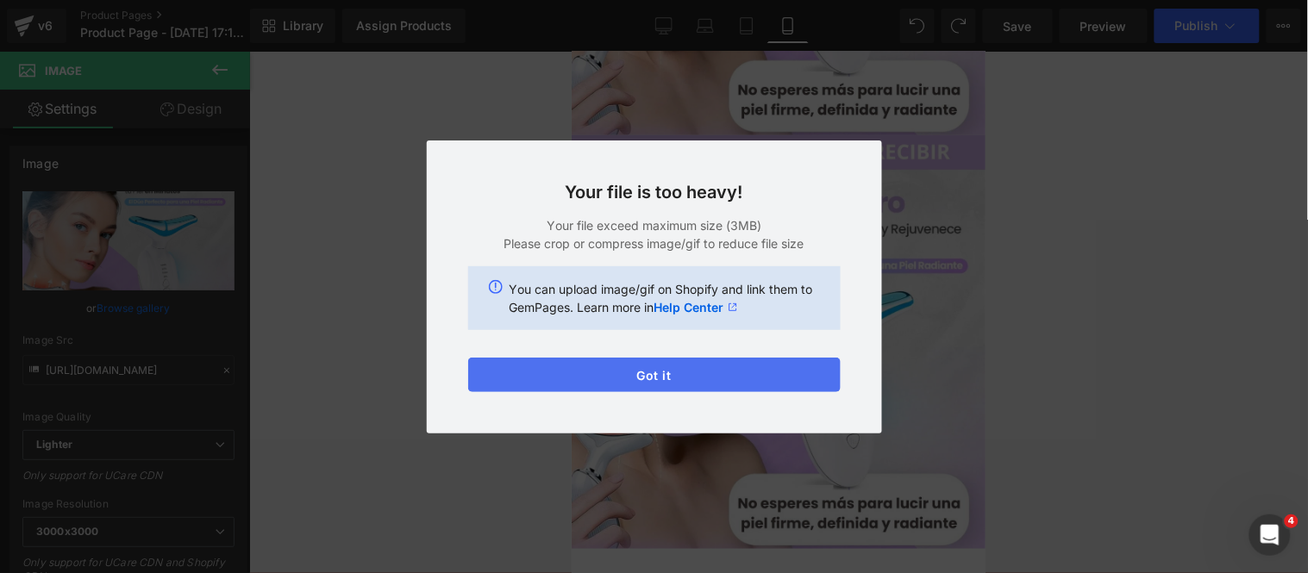
click at [613, 390] on button "Got it" at bounding box center [654, 375] width 372 height 34
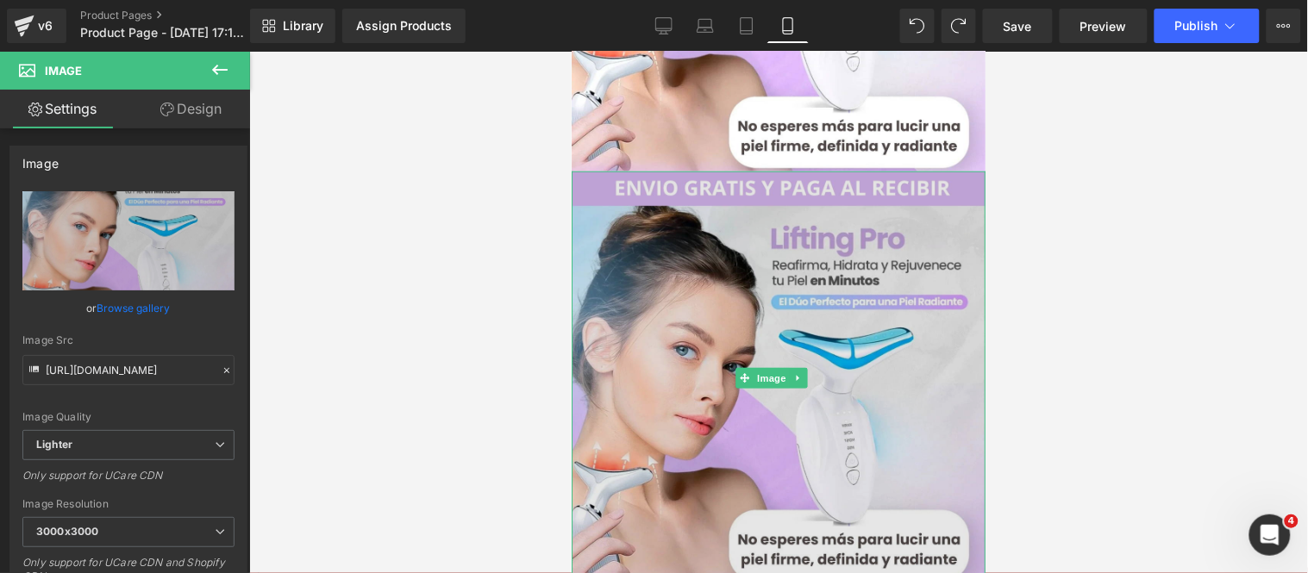
scroll to position [234, 0]
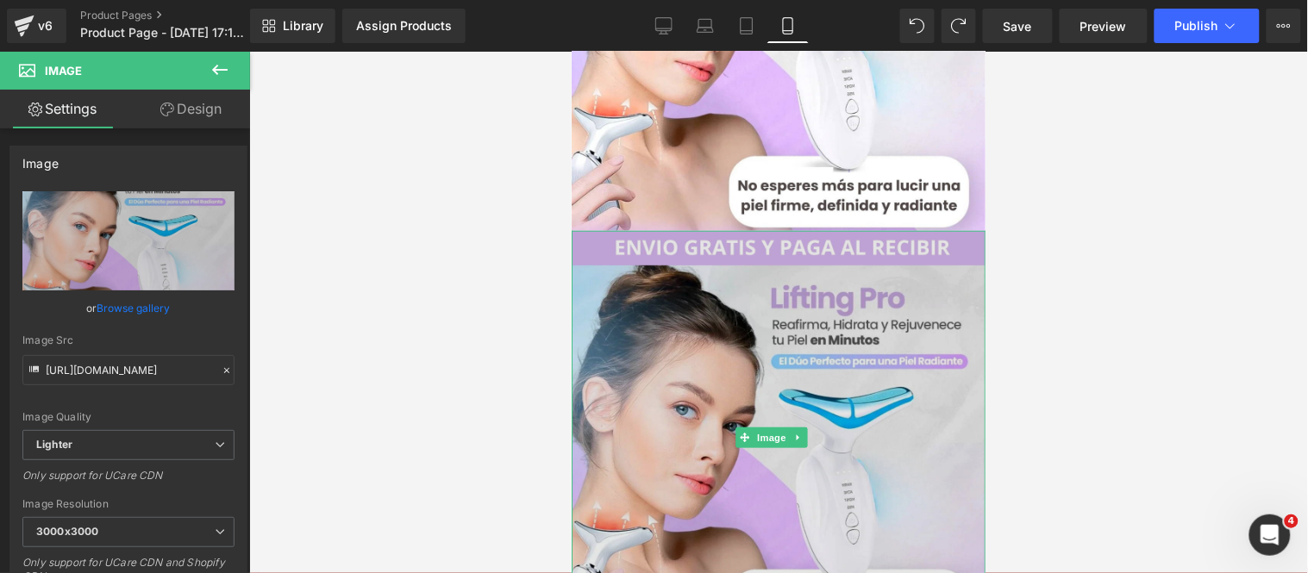
click at [629, 347] on img at bounding box center [778, 437] width 414 height 414
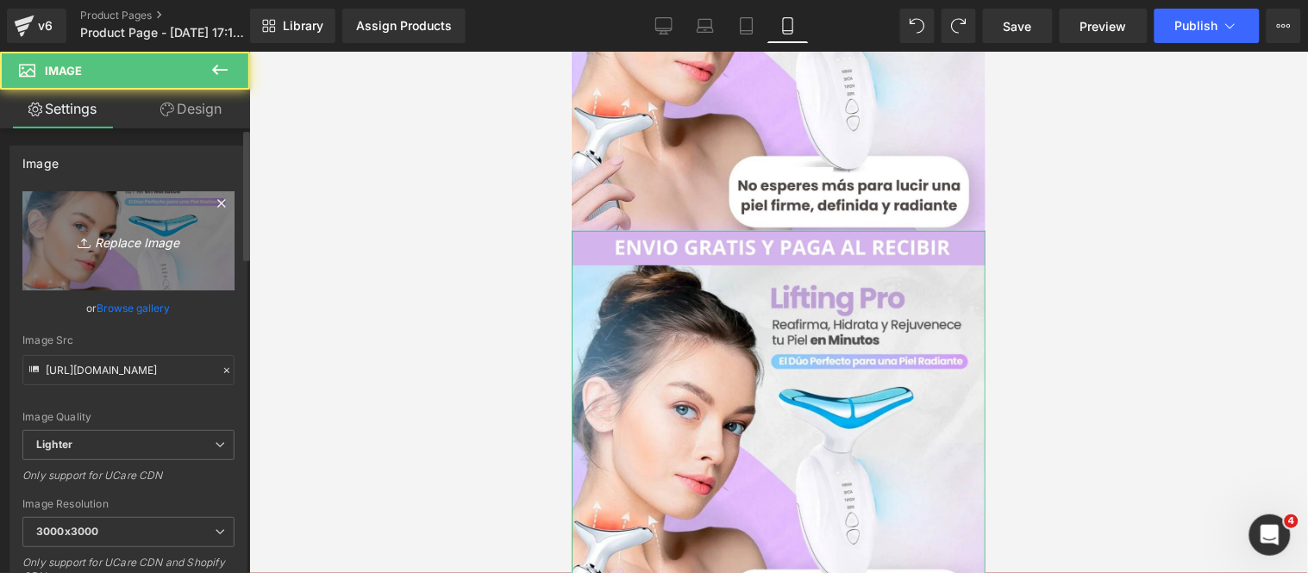
click at [141, 242] on icon "Replace Image" at bounding box center [128, 241] width 138 height 22
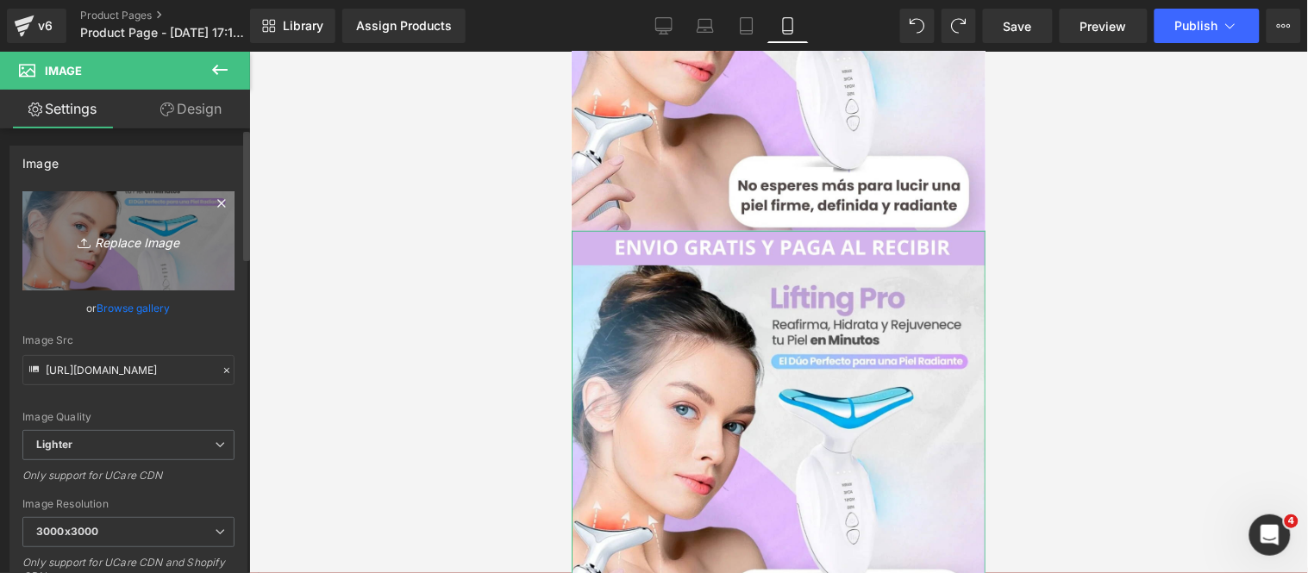
type input "C:\fakepath\ezgif.com-resize.webp"
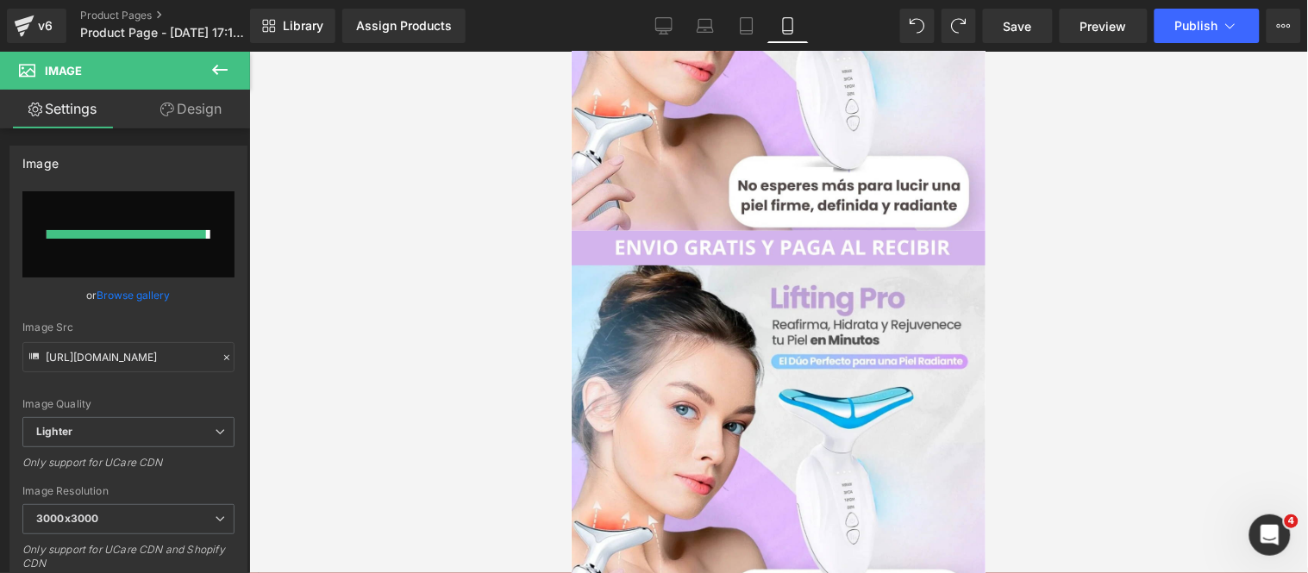
type input "[URL][DOMAIN_NAME]"
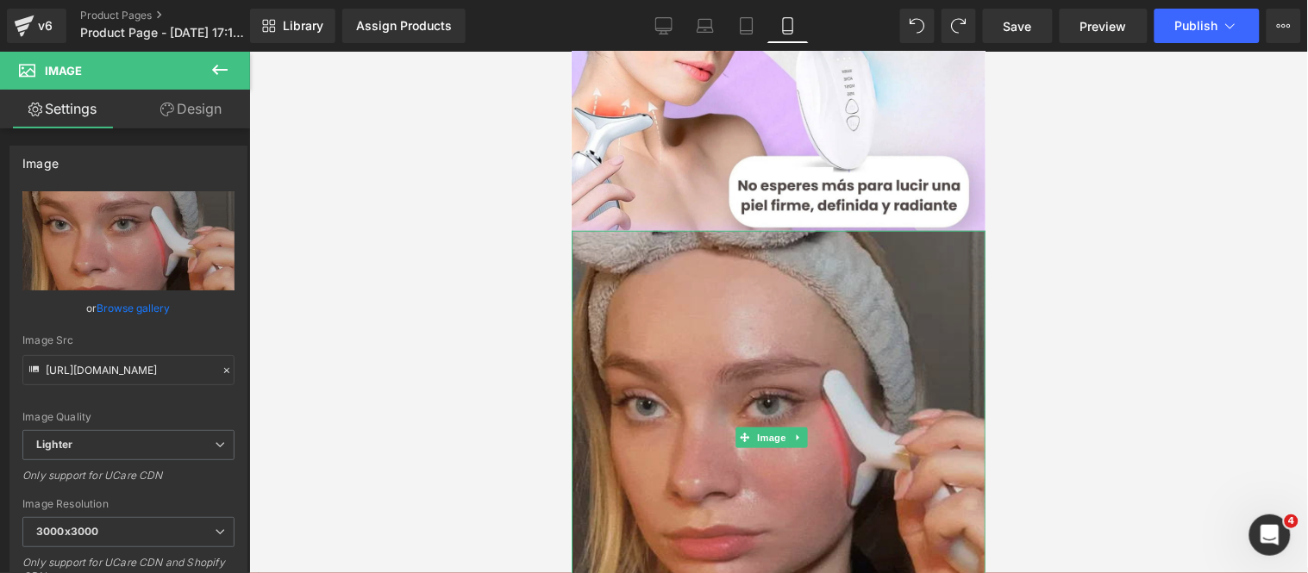
click at [631, 315] on img at bounding box center [778, 437] width 414 height 414
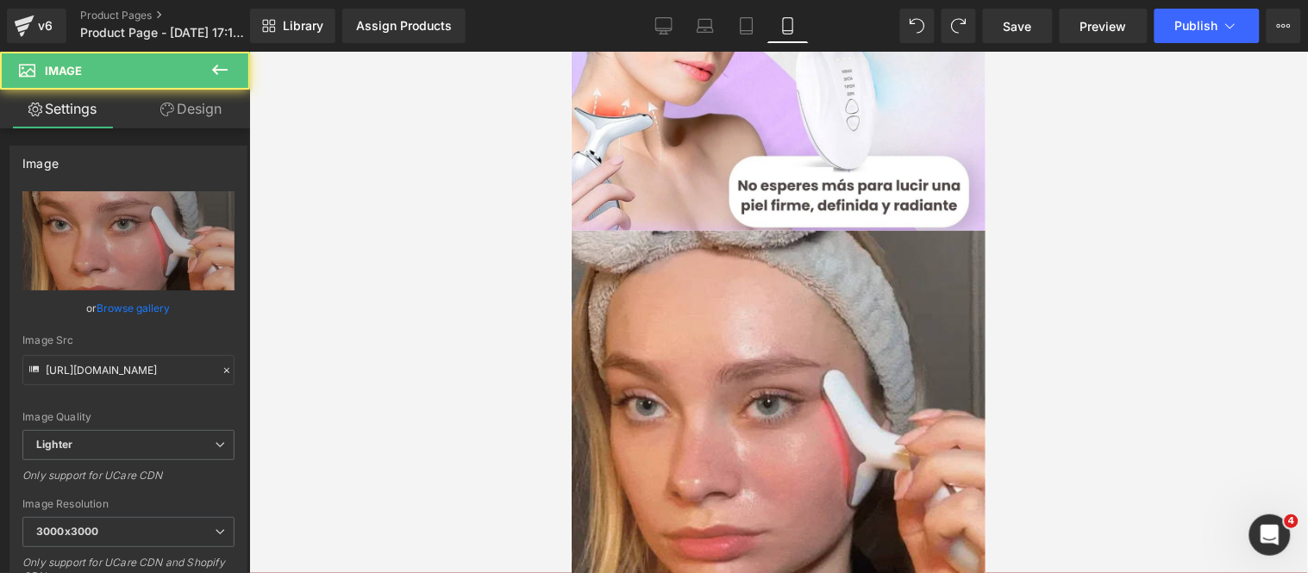
click at [234, 64] on button at bounding box center [220, 71] width 60 height 38
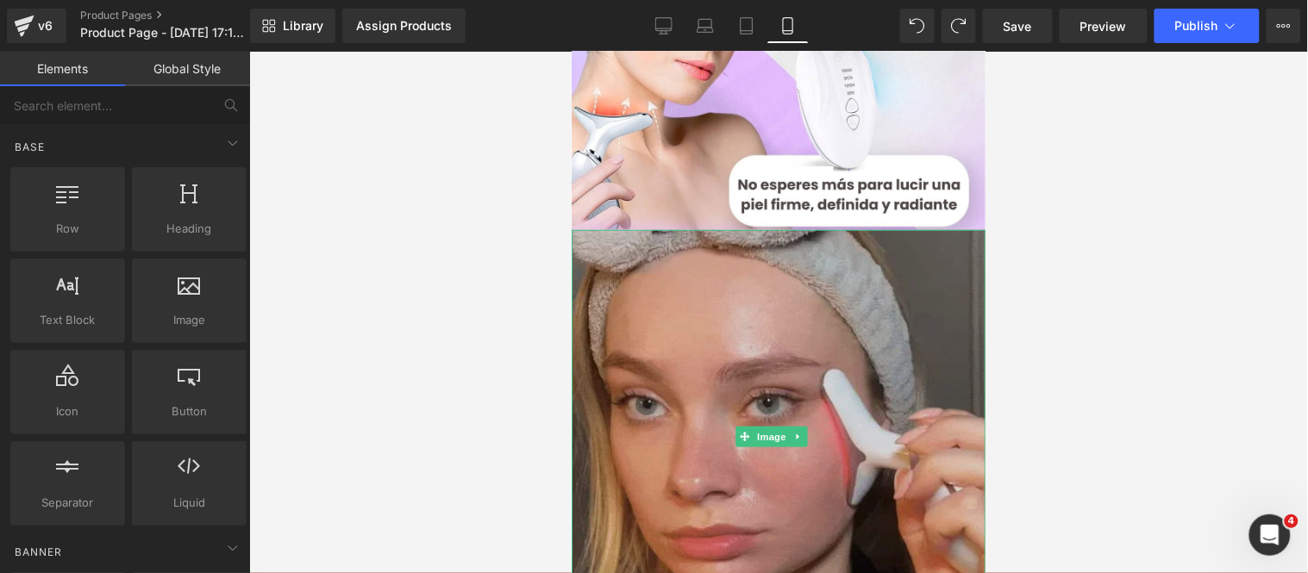
scroll to position [426, 0]
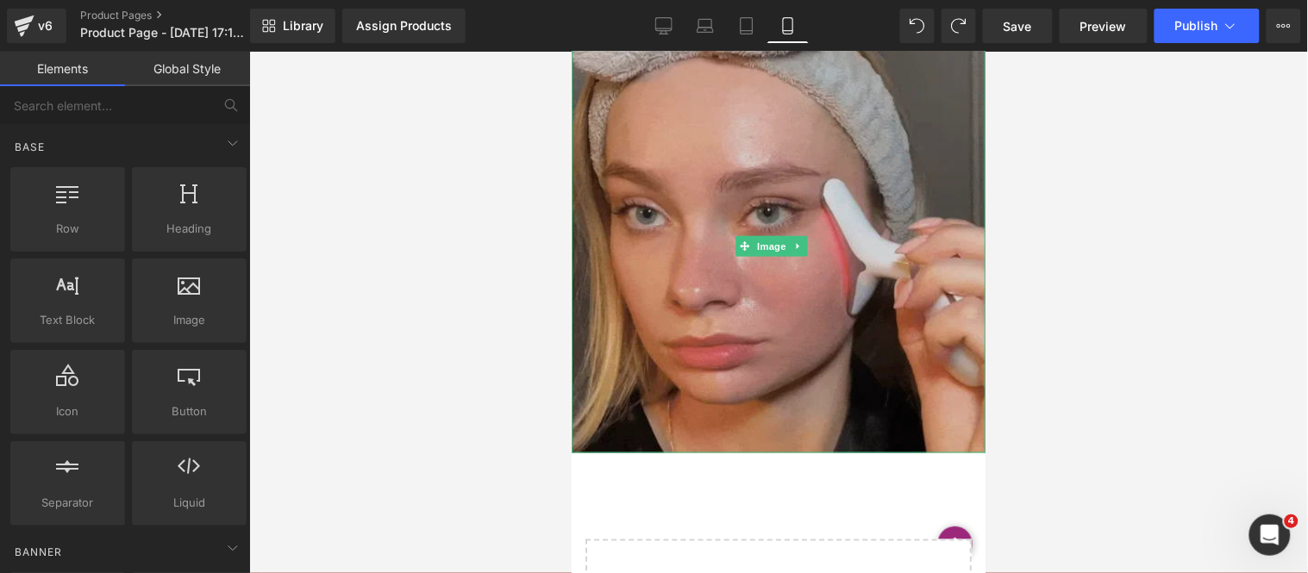
click at [608, 325] on img at bounding box center [778, 246] width 414 height 414
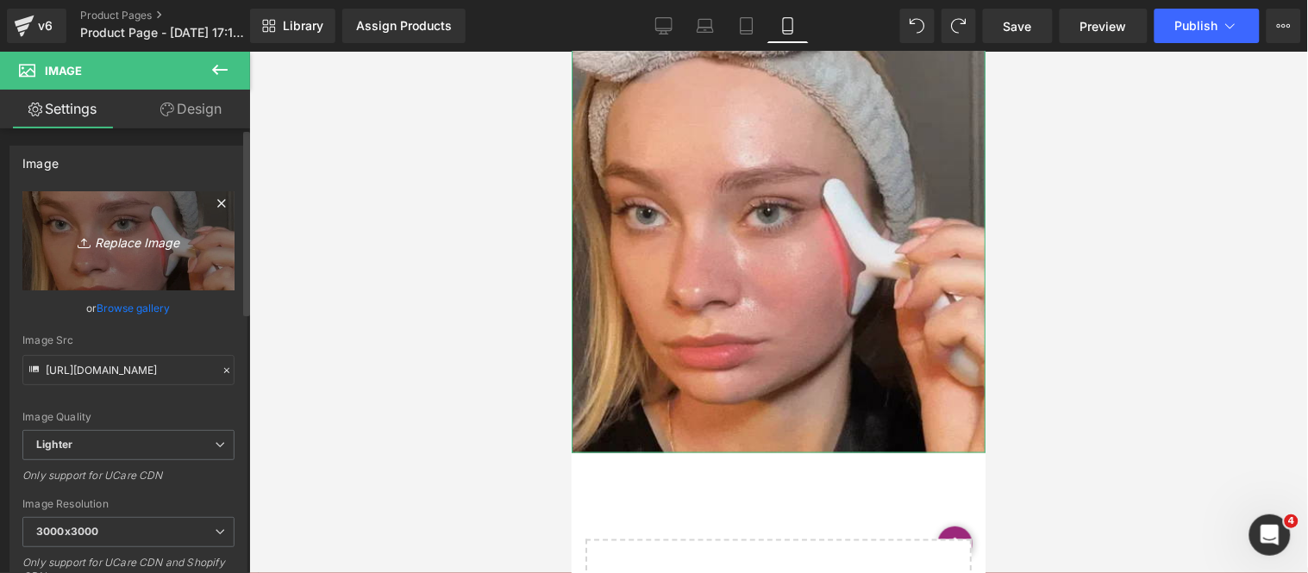
click at [159, 244] on icon "Replace Image" at bounding box center [128, 241] width 138 height 22
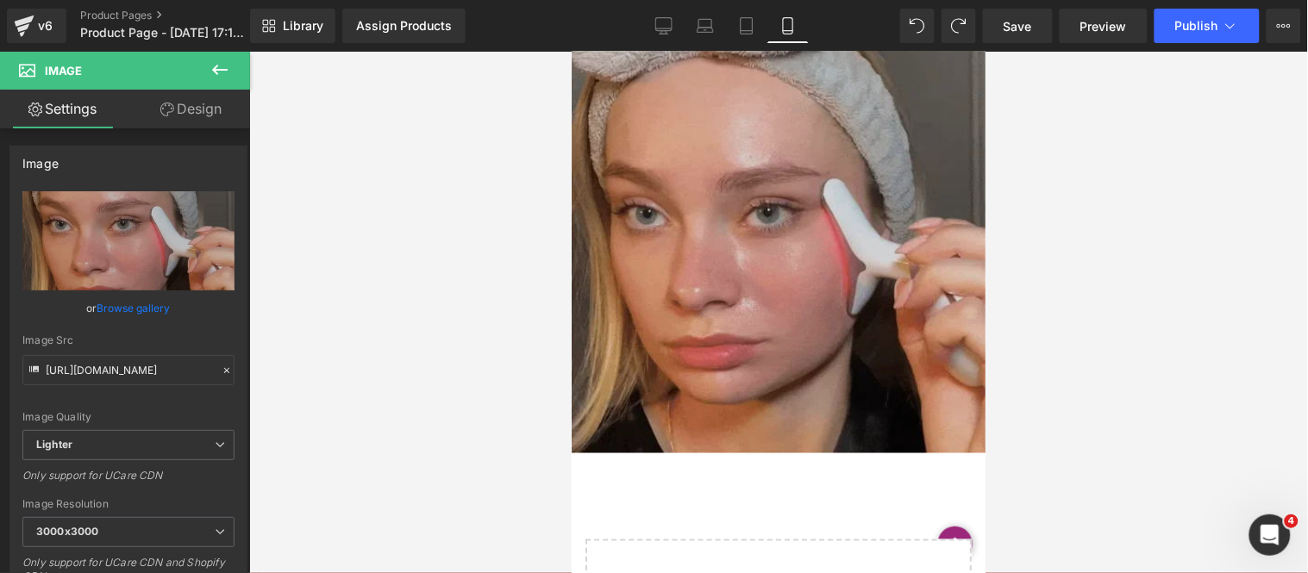
click at [813, 155] on img at bounding box center [778, 246] width 414 height 414
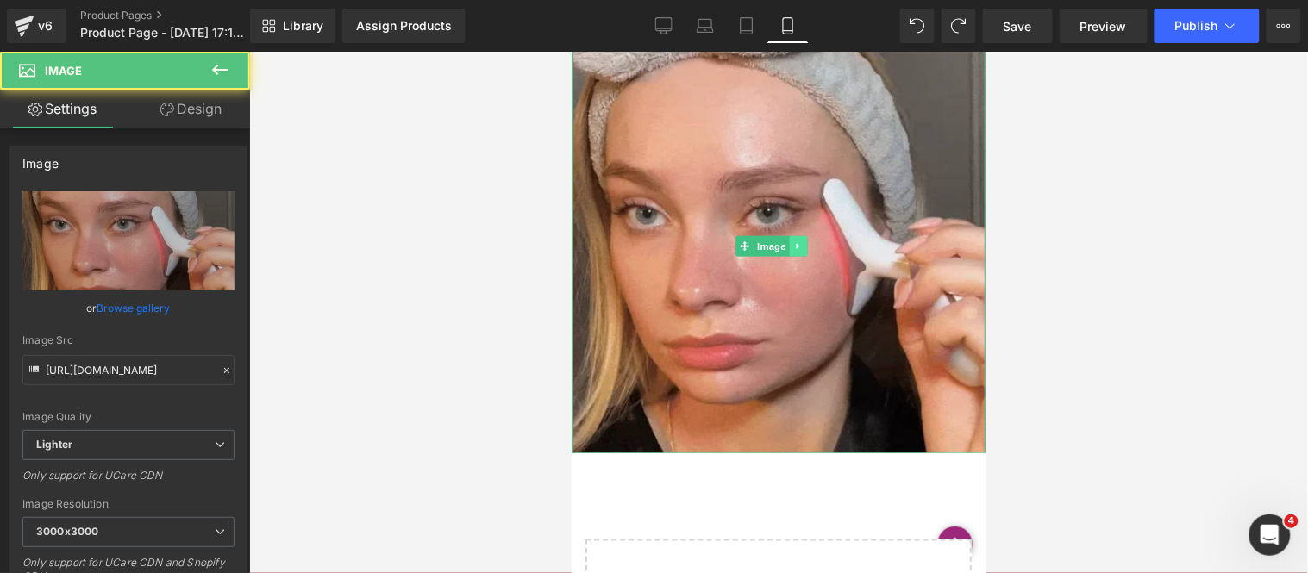
click at [802, 235] on link at bounding box center [797, 245] width 18 height 21
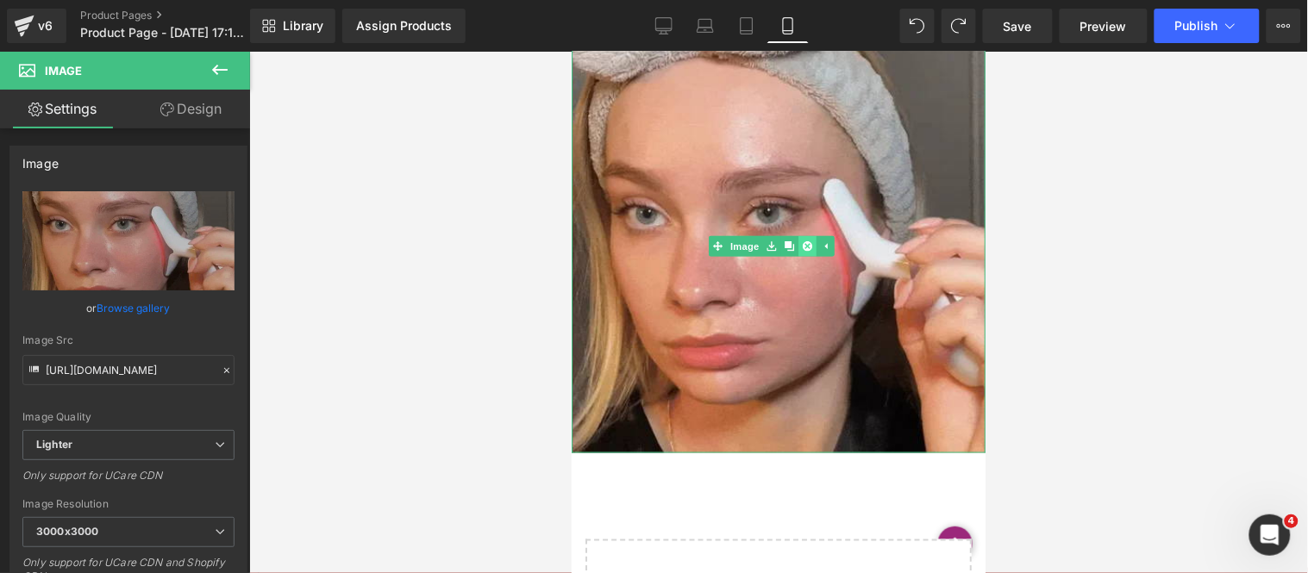
click at [802, 240] on icon at bounding box center [806, 244] width 9 height 9
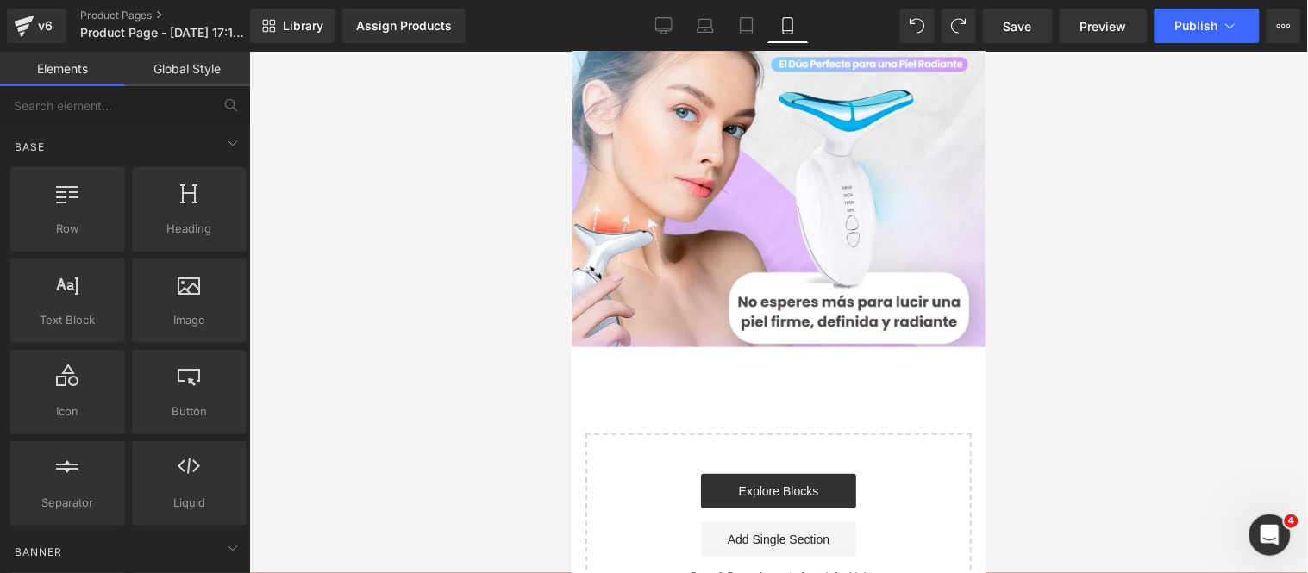
scroll to position [234, 0]
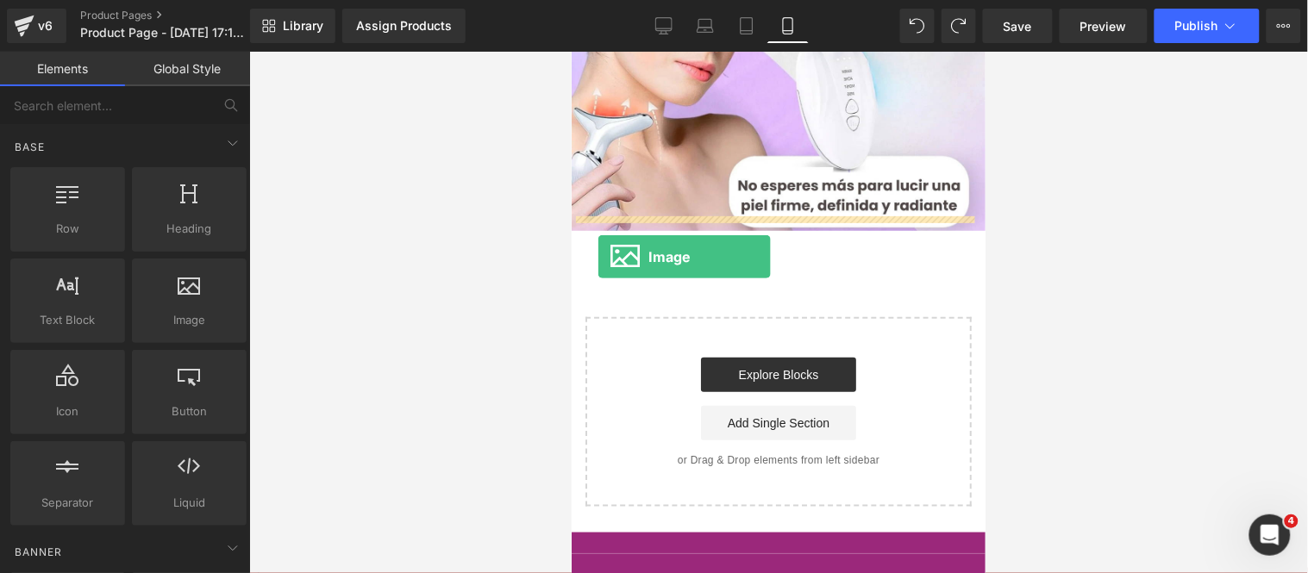
drag, startPoint x: 721, startPoint y: 348, endPoint x: 596, endPoint y: 255, distance: 155.8
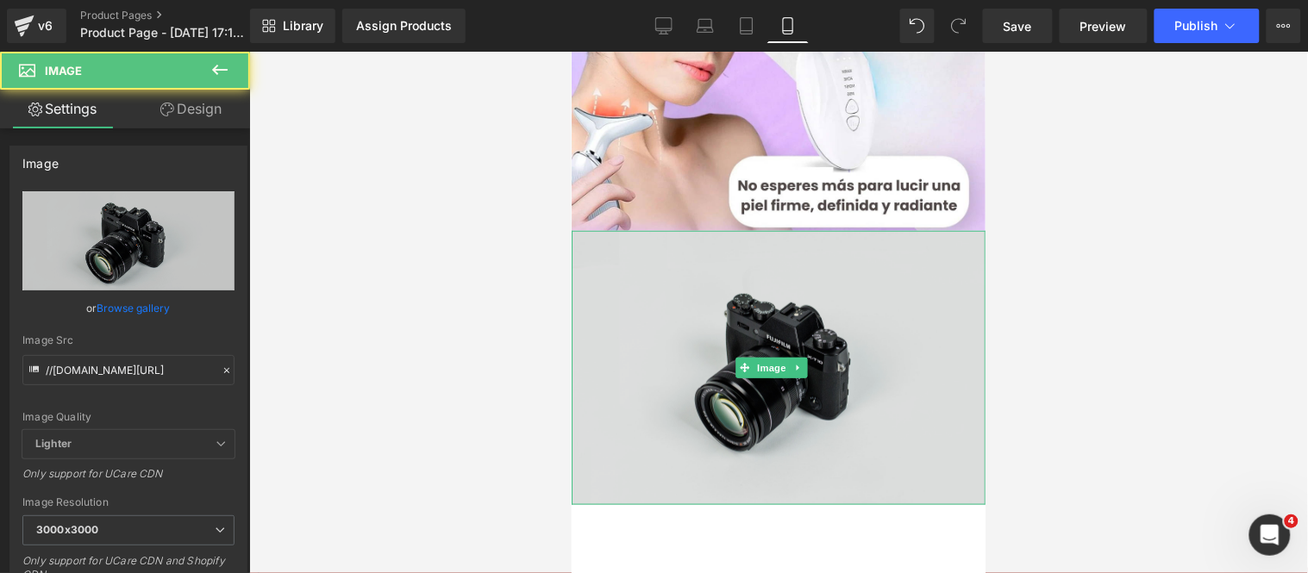
click at [756, 284] on img at bounding box center [778, 367] width 414 height 274
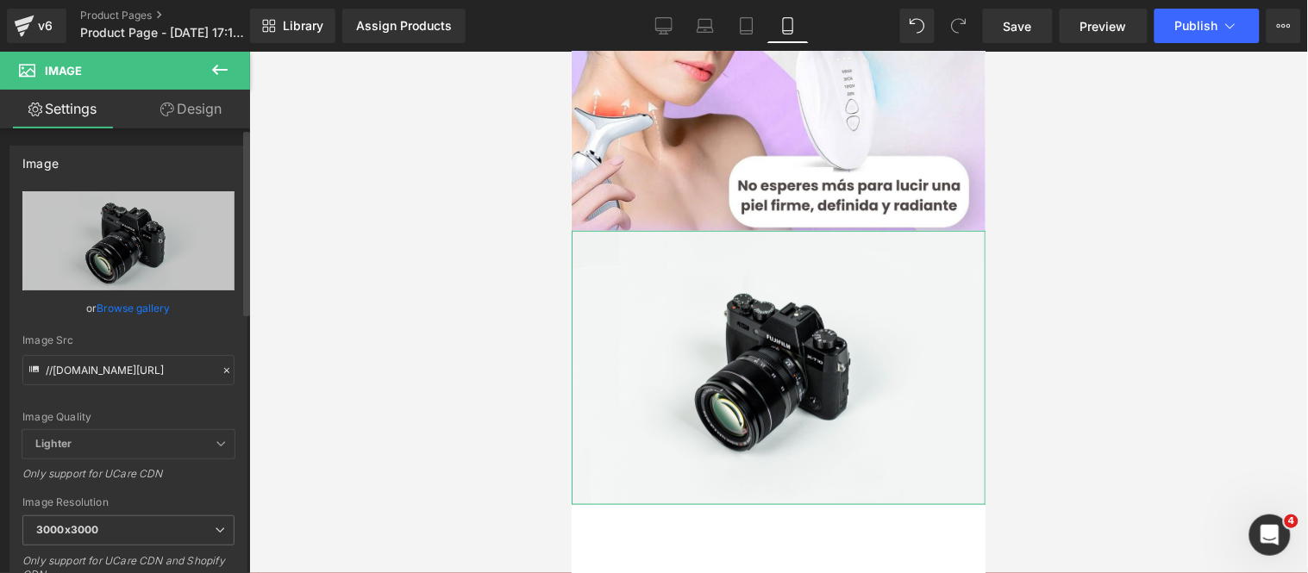
click at [126, 302] on link "Browse gallery" at bounding box center [133, 308] width 73 height 30
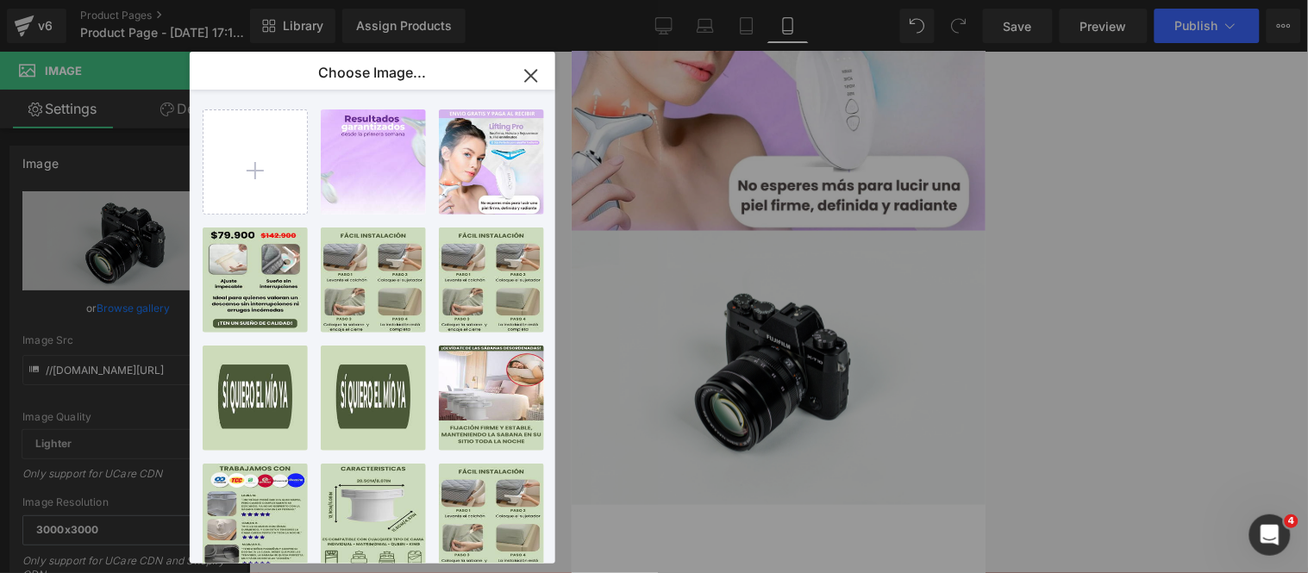
click at [533, 71] on icon "button" at bounding box center [531, 76] width 28 height 28
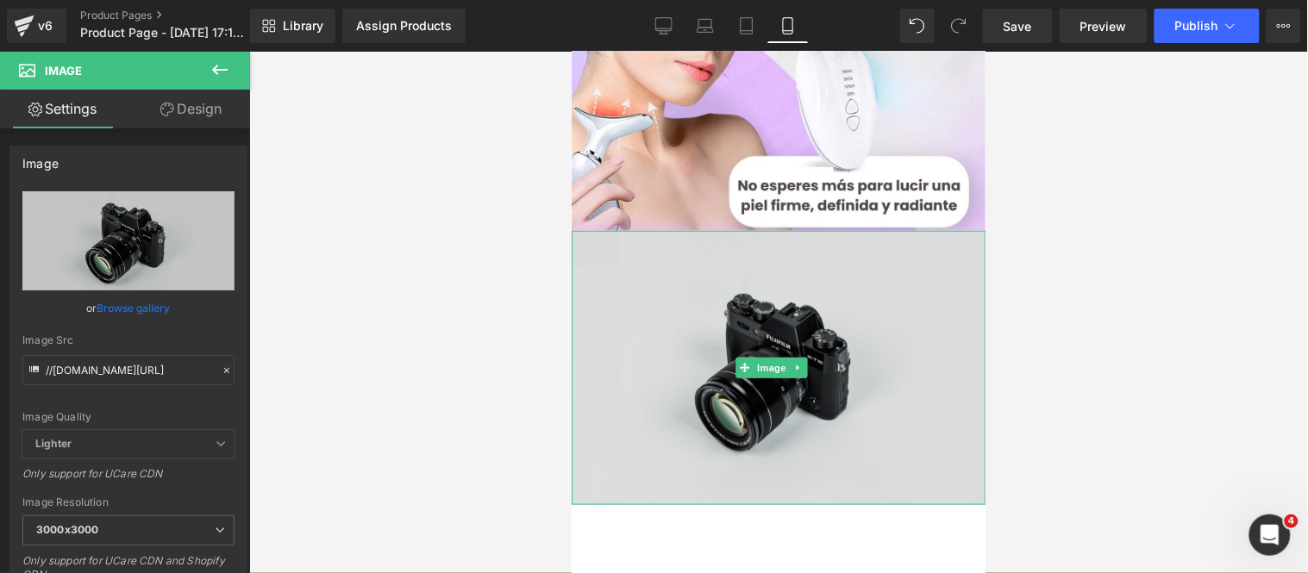
click at [648, 303] on img at bounding box center [778, 367] width 414 height 274
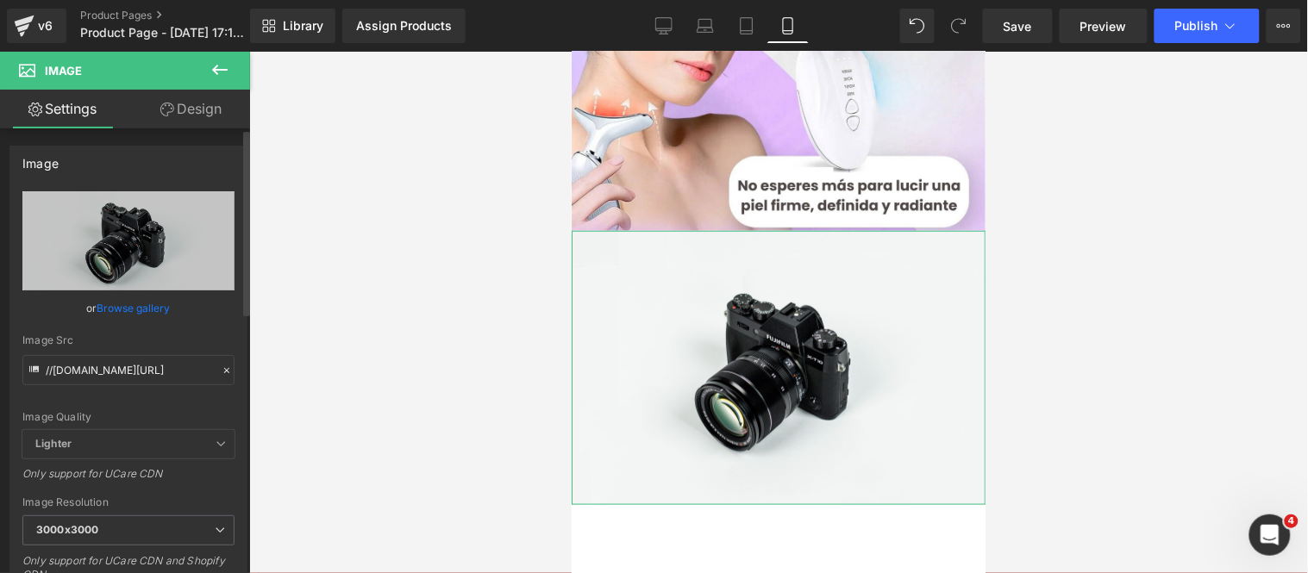
click at [221, 372] on icon at bounding box center [227, 371] width 12 height 12
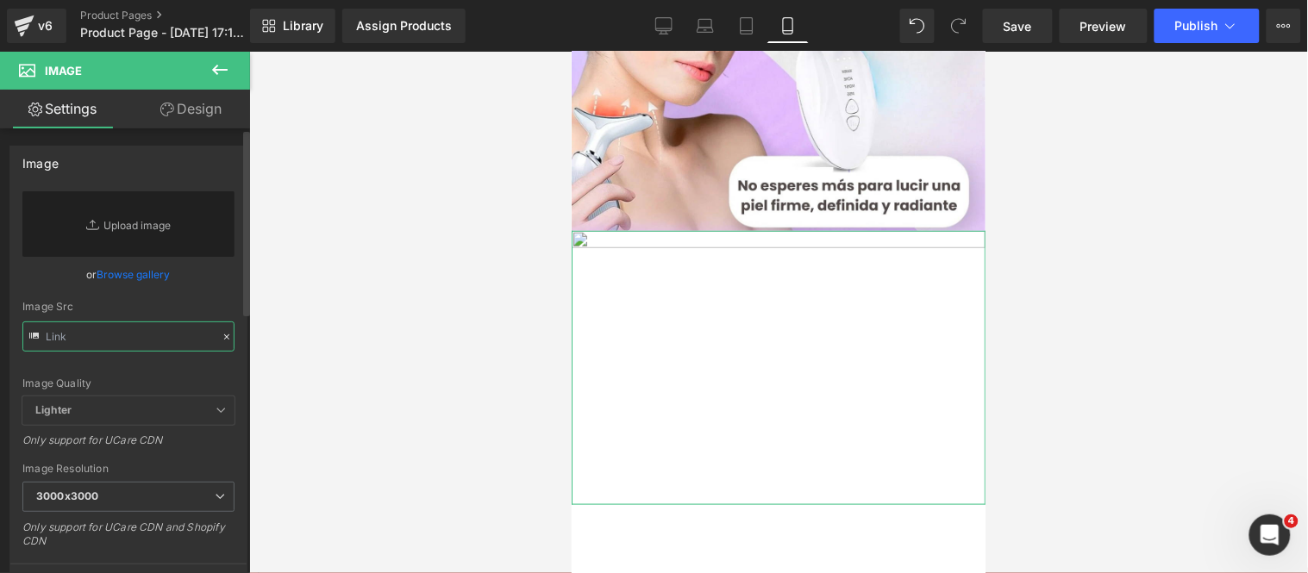
click at [174, 346] on input "text" at bounding box center [128, 337] width 212 height 30
paste input "[URL][DOMAIN_NAME]"
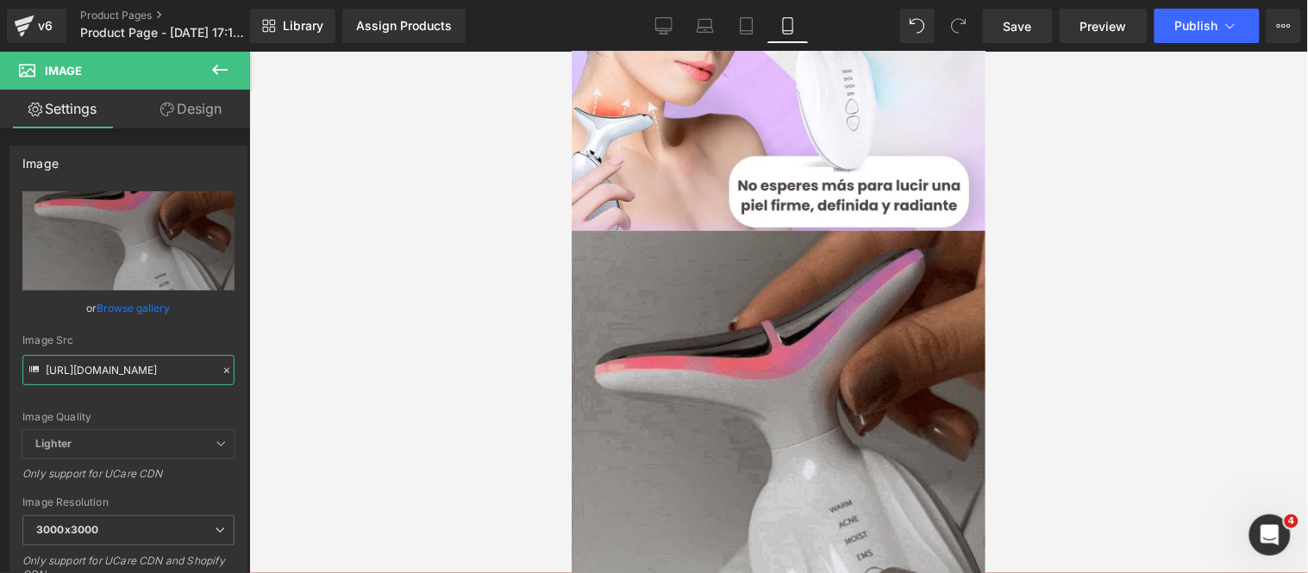
type input "[URL][DOMAIN_NAME]"
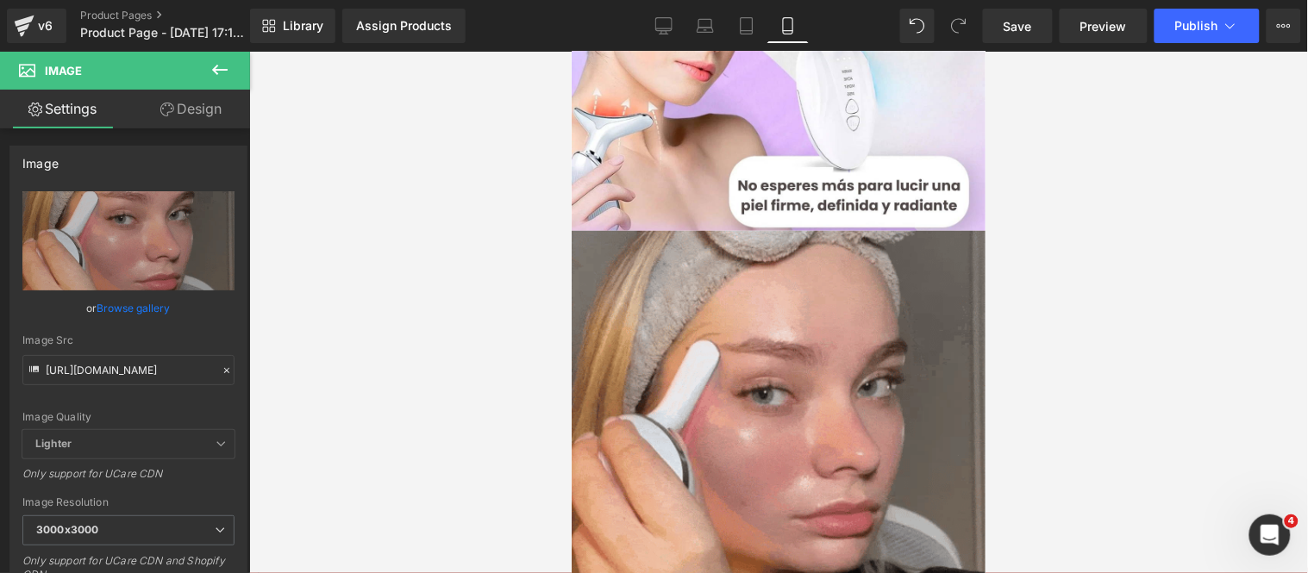
click at [218, 64] on icon at bounding box center [219, 69] width 21 height 21
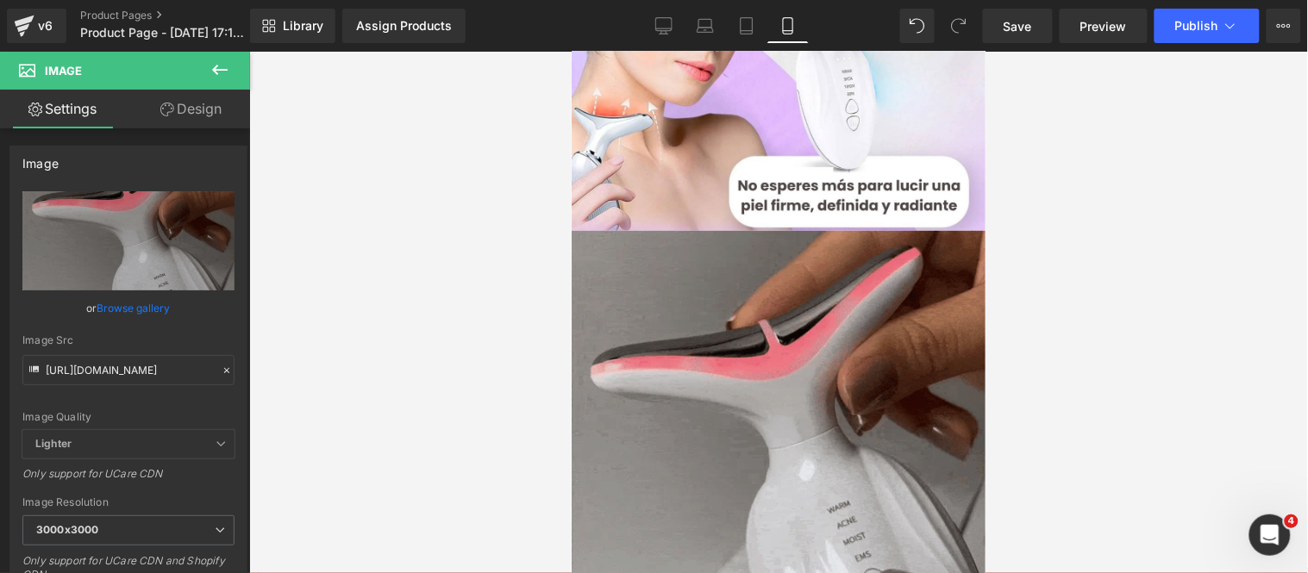
scroll to position [0, 0]
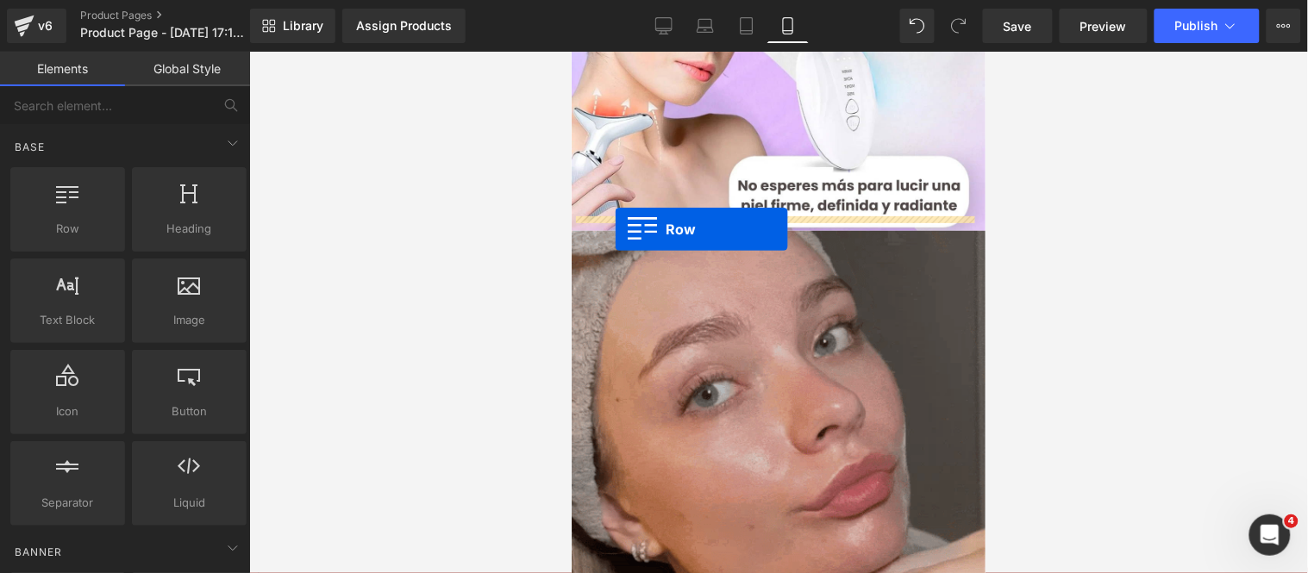
drag, startPoint x: 652, startPoint y: 251, endPoint x: 614, endPoint y: 228, distance: 44.1
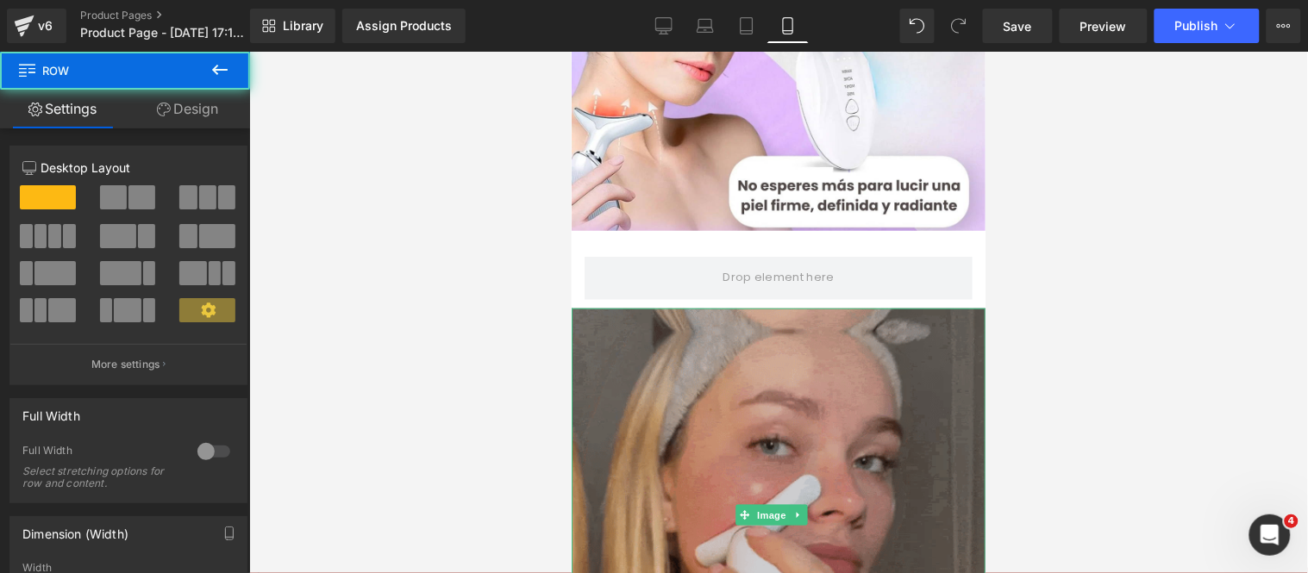
click at [634, 382] on img at bounding box center [778, 515] width 414 height 414
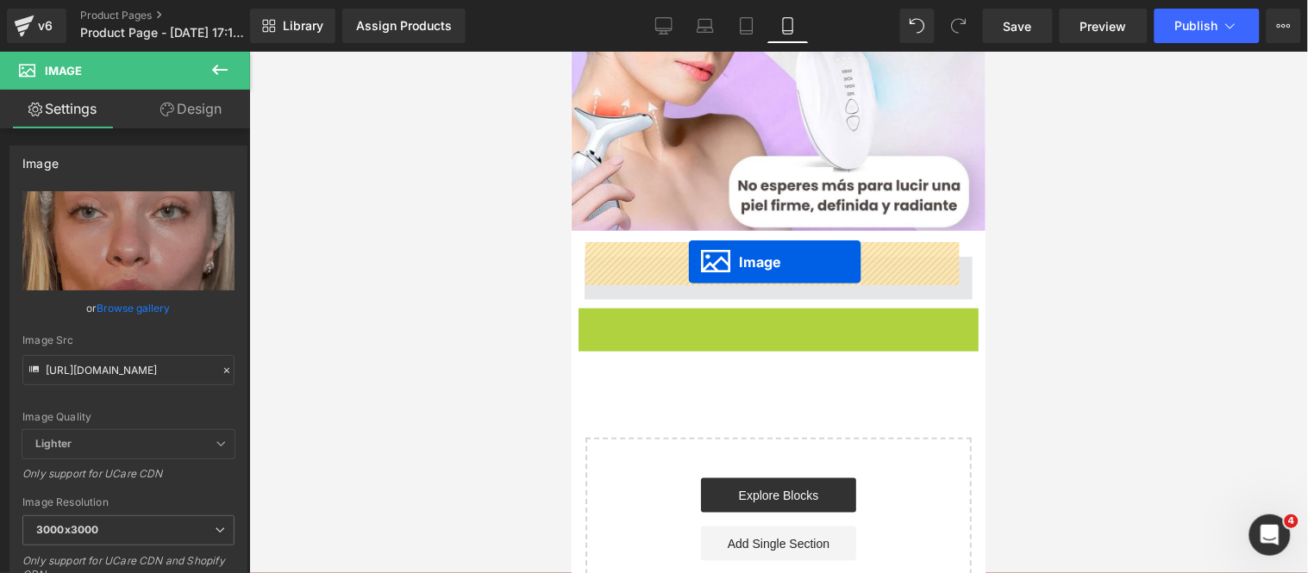
drag, startPoint x: 739, startPoint y: 486, endPoint x: 687, endPoint y: 261, distance: 230.8
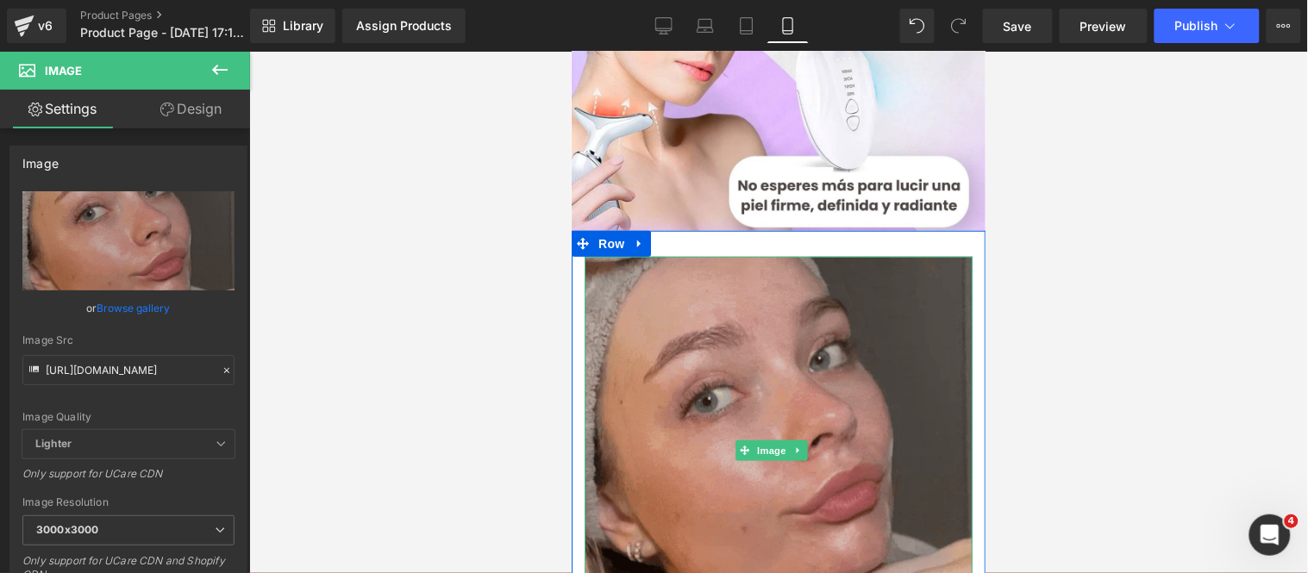
click at [650, 297] on img at bounding box center [778, 450] width 388 height 388
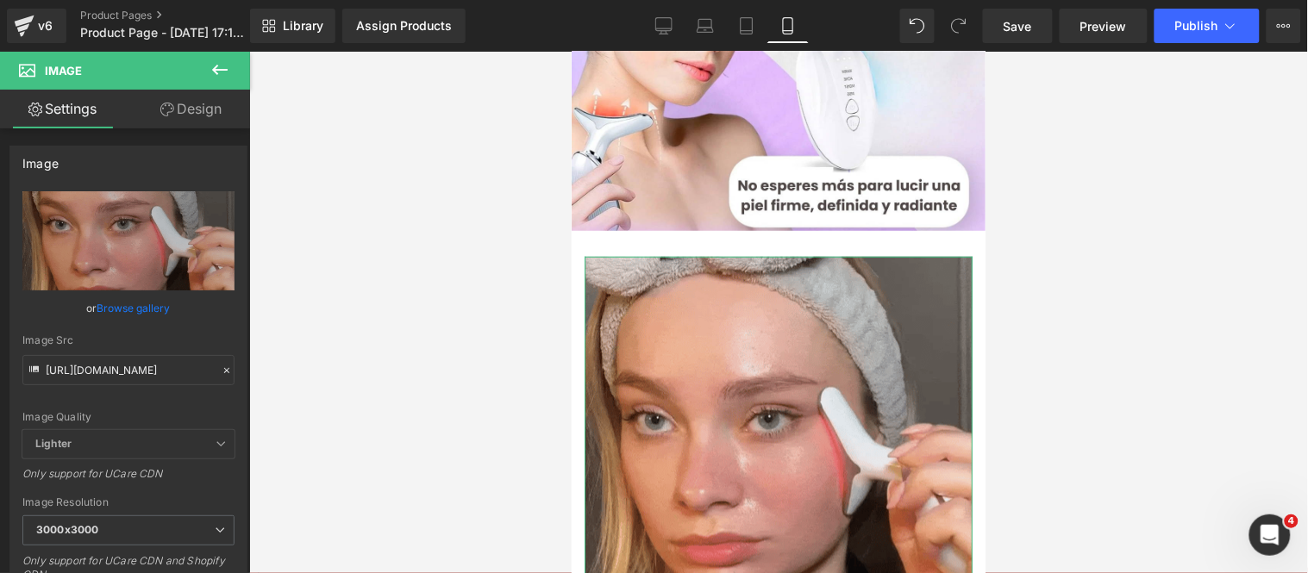
click at [186, 114] on link "Design" at bounding box center [190, 109] width 125 height 39
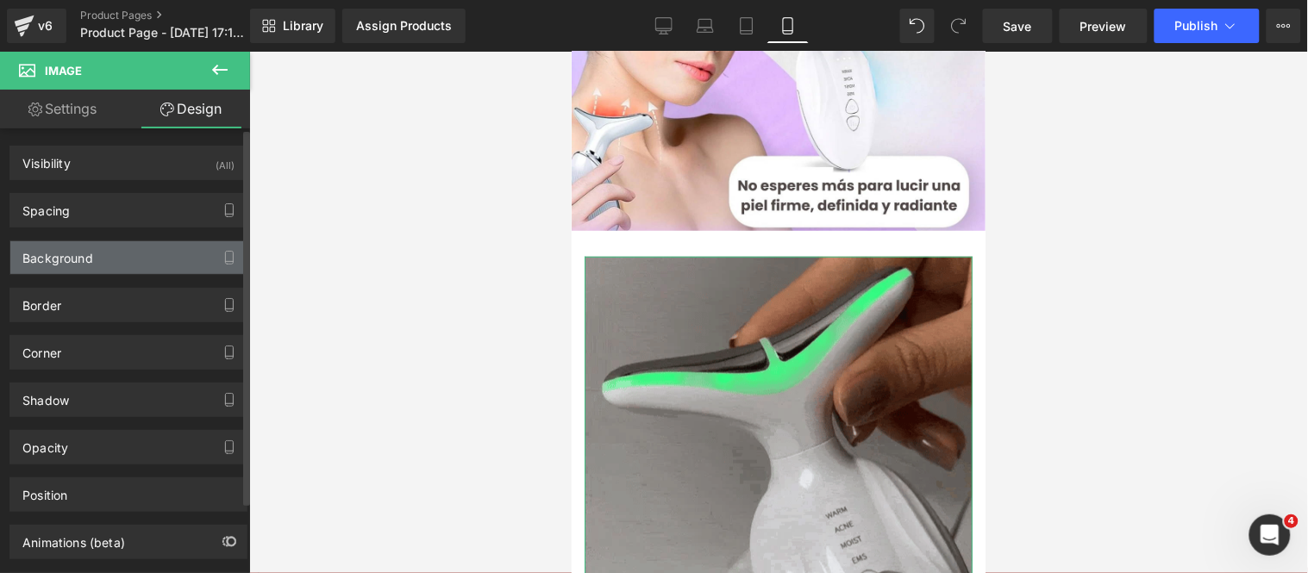
type input "transparent"
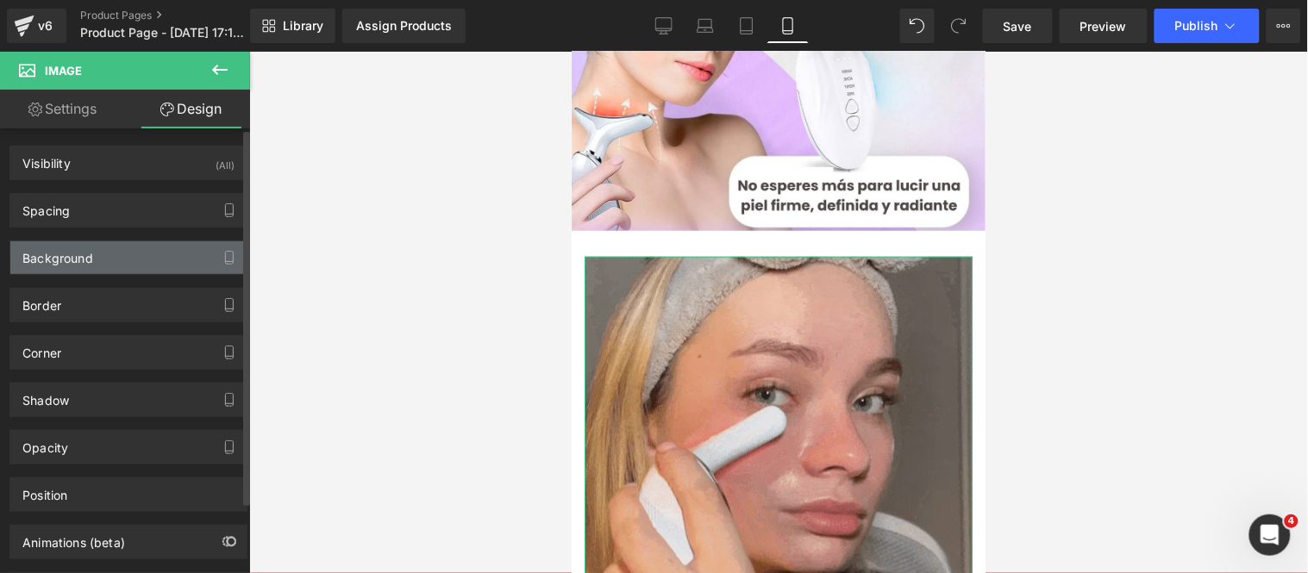
type input "0"
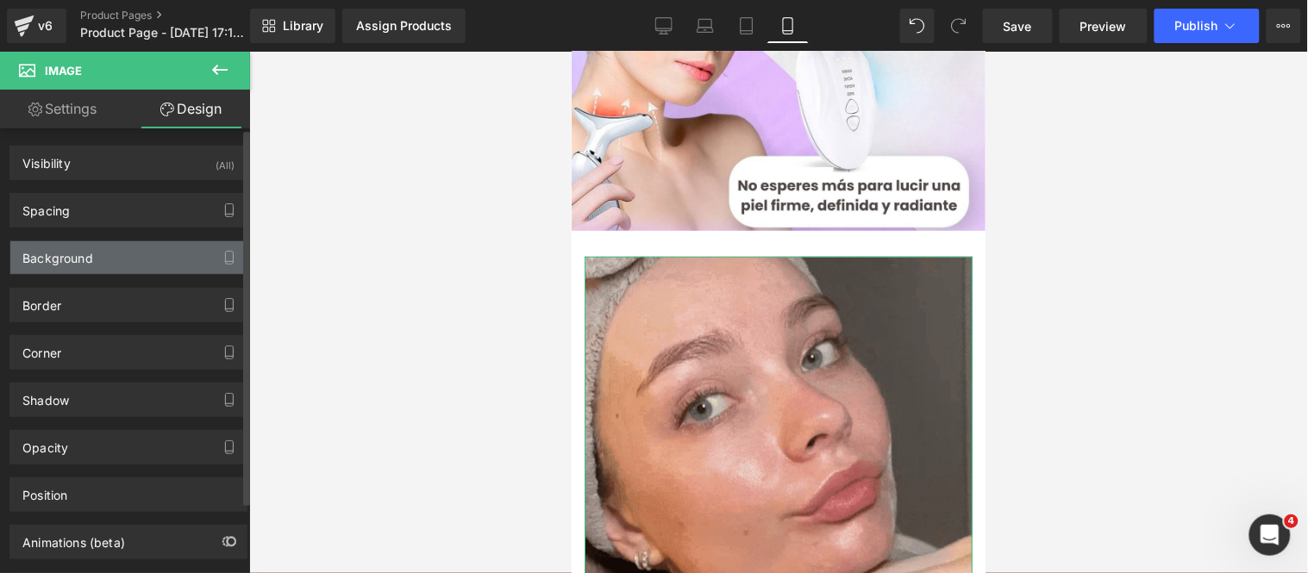
type input "#121212"
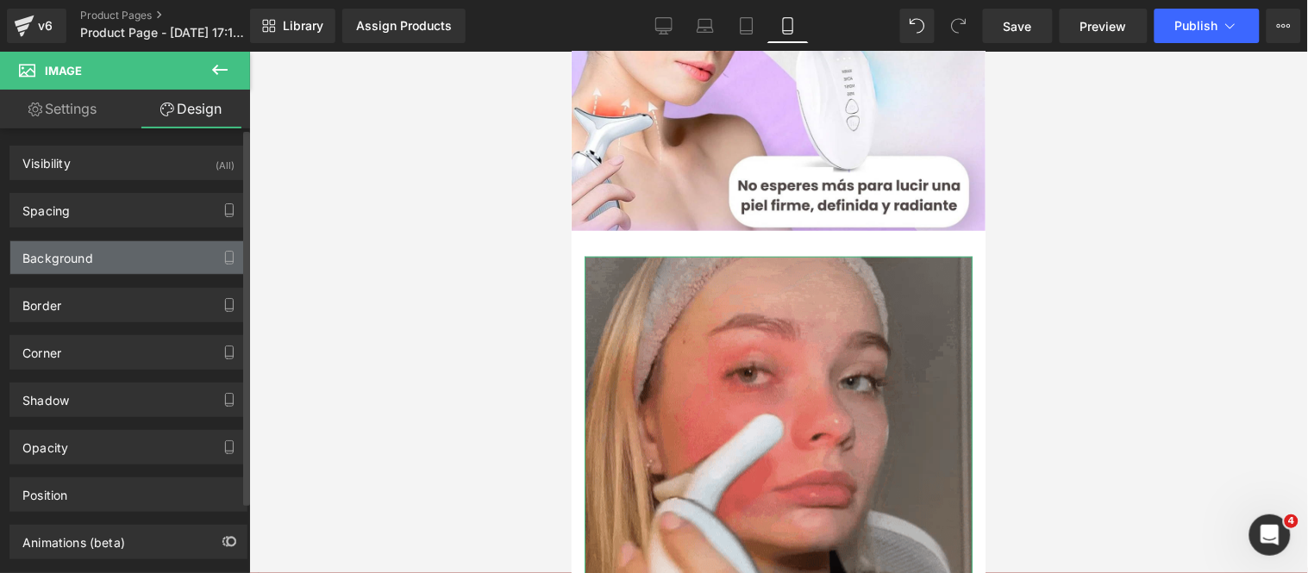
type input "90"
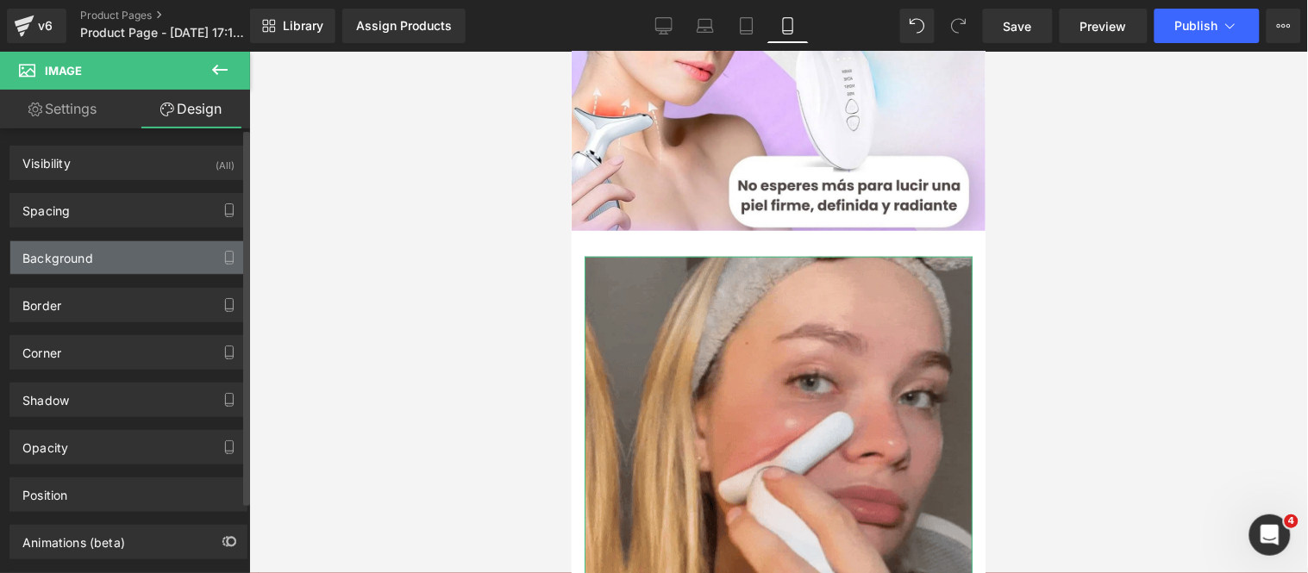
type input "0"
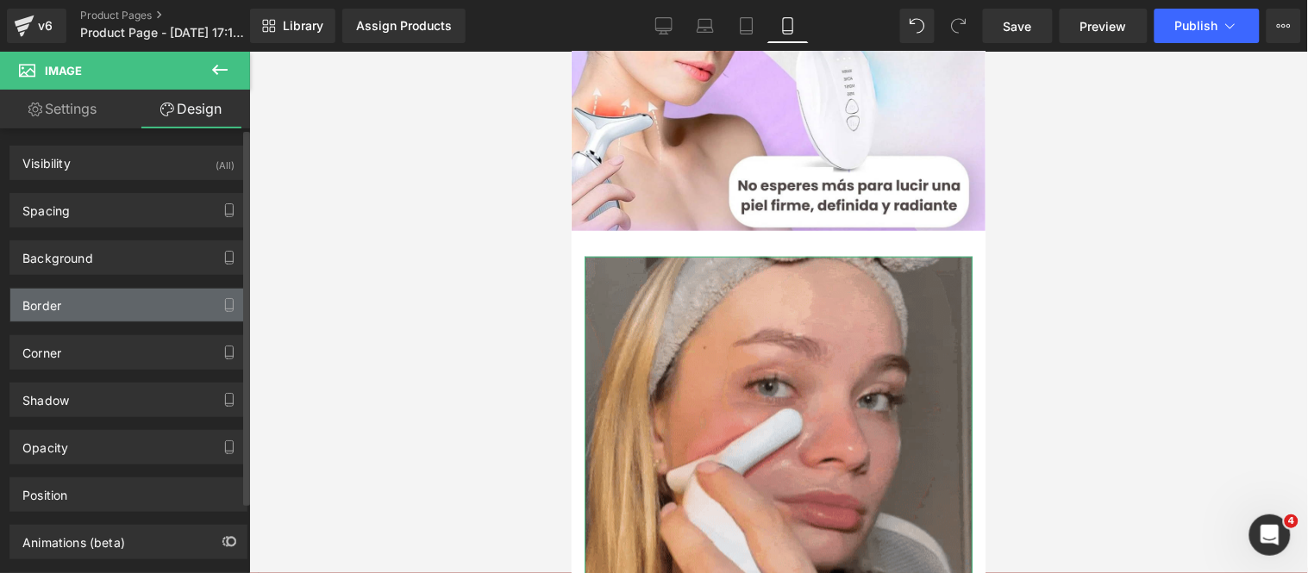
click at [147, 298] on div "Border" at bounding box center [128, 305] width 236 height 33
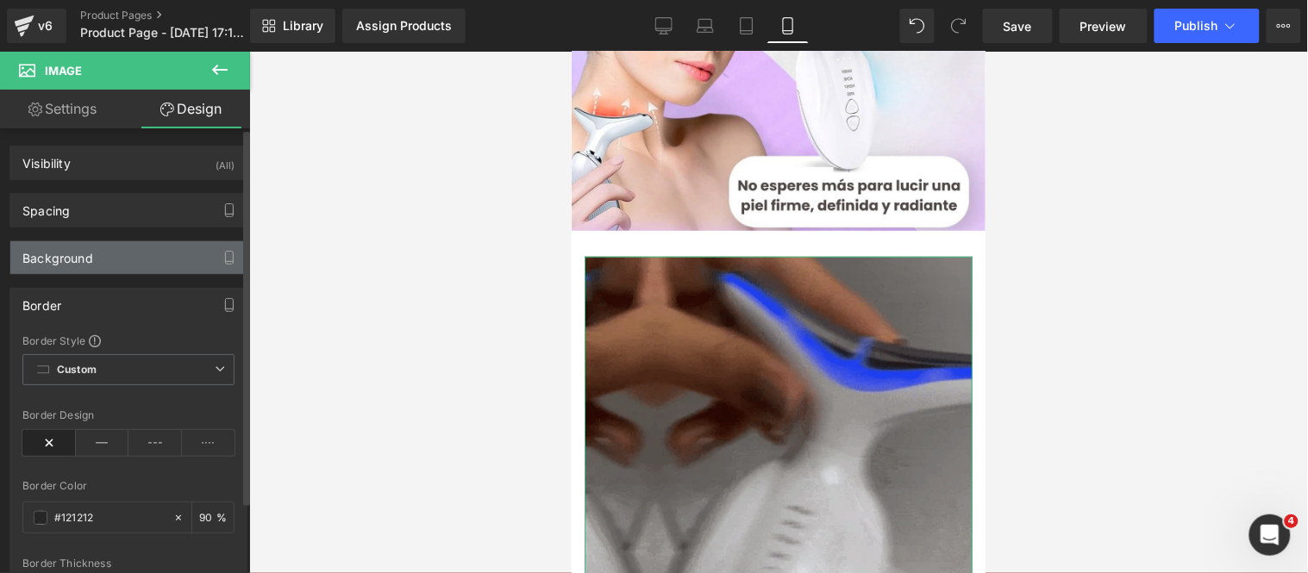
click at [174, 265] on div "Background" at bounding box center [128, 257] width 236 height 33
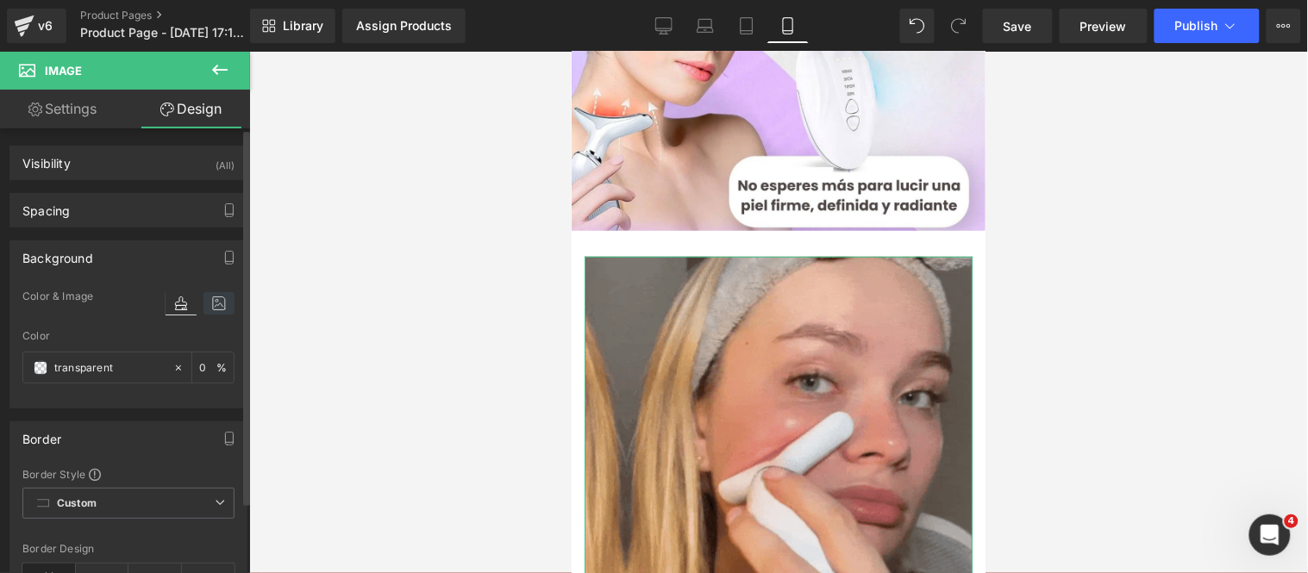
click at [204, 300] on icon at bounding box center [218, 303] width 31 height 22
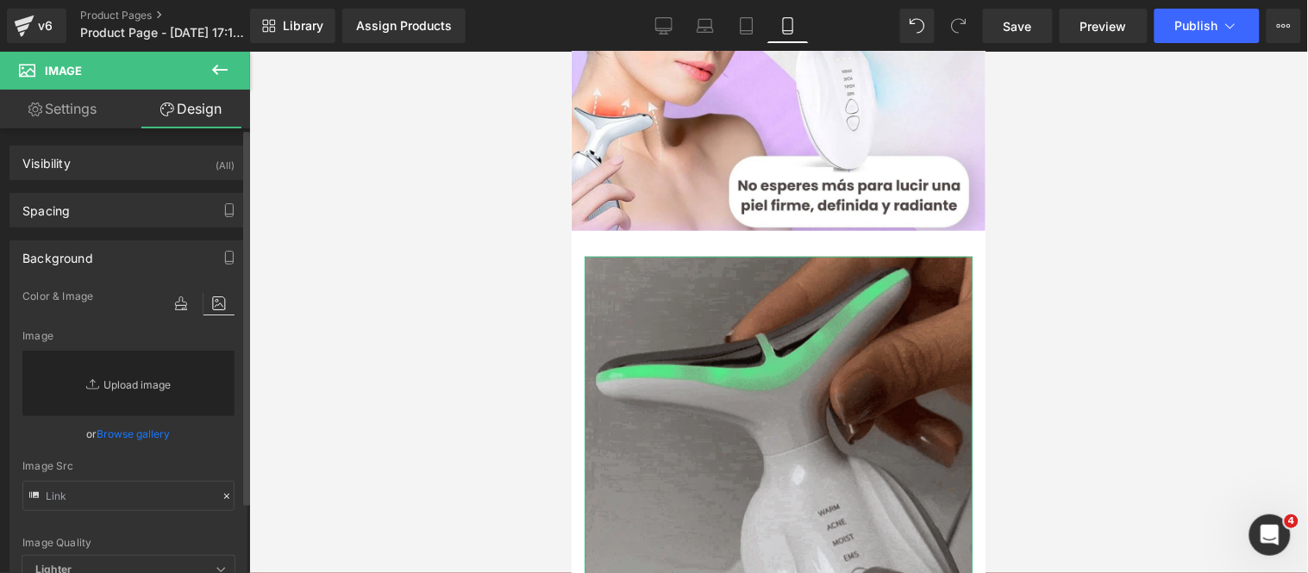
click at [156, 381] on link "Replace Image" at bounding box center [128, 384] width 212 height 66
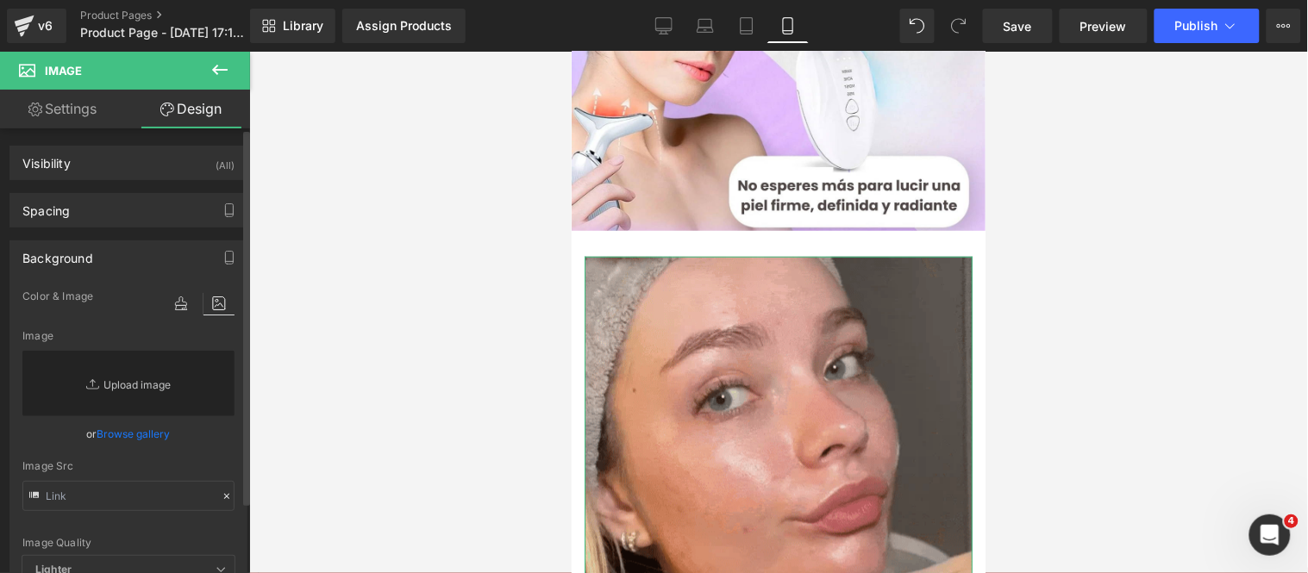
type input "C:\fakepath\6dfc1689-ba6b-443c-b001-3154bf183898.webp"
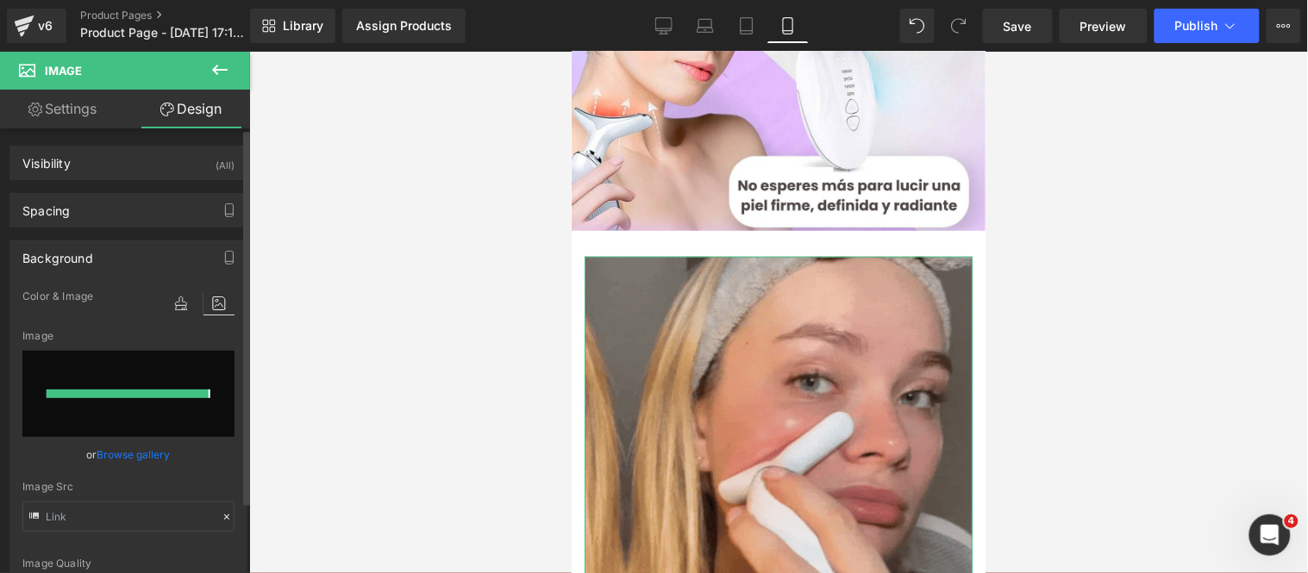
type input "[URL][DOMAIN_NAME]"
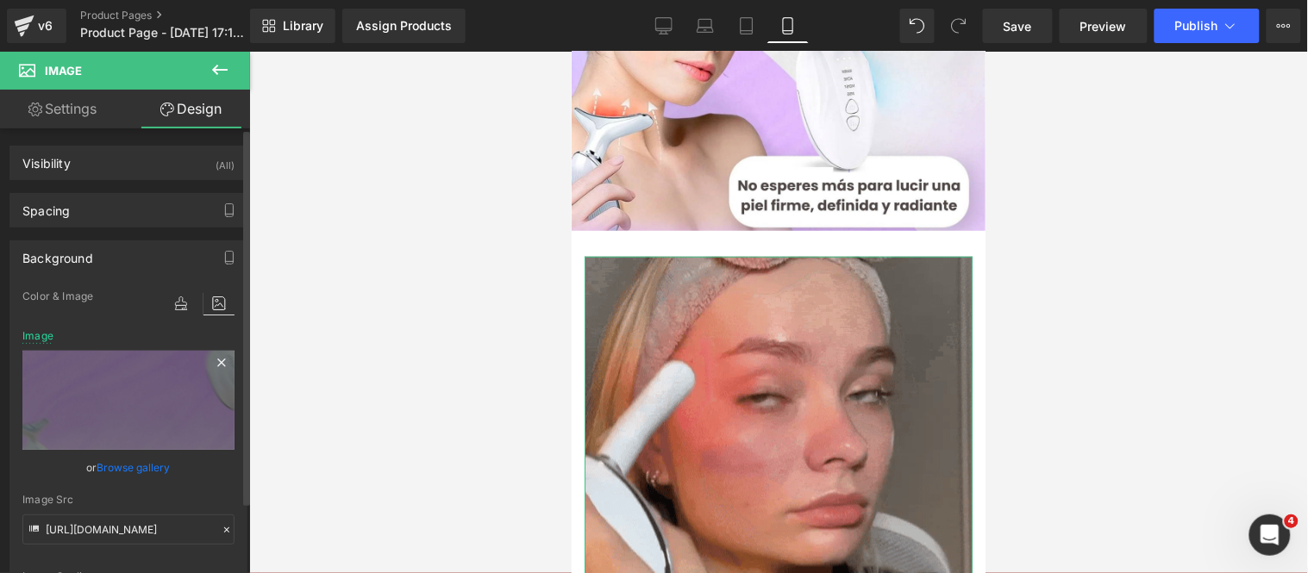
type input "90"
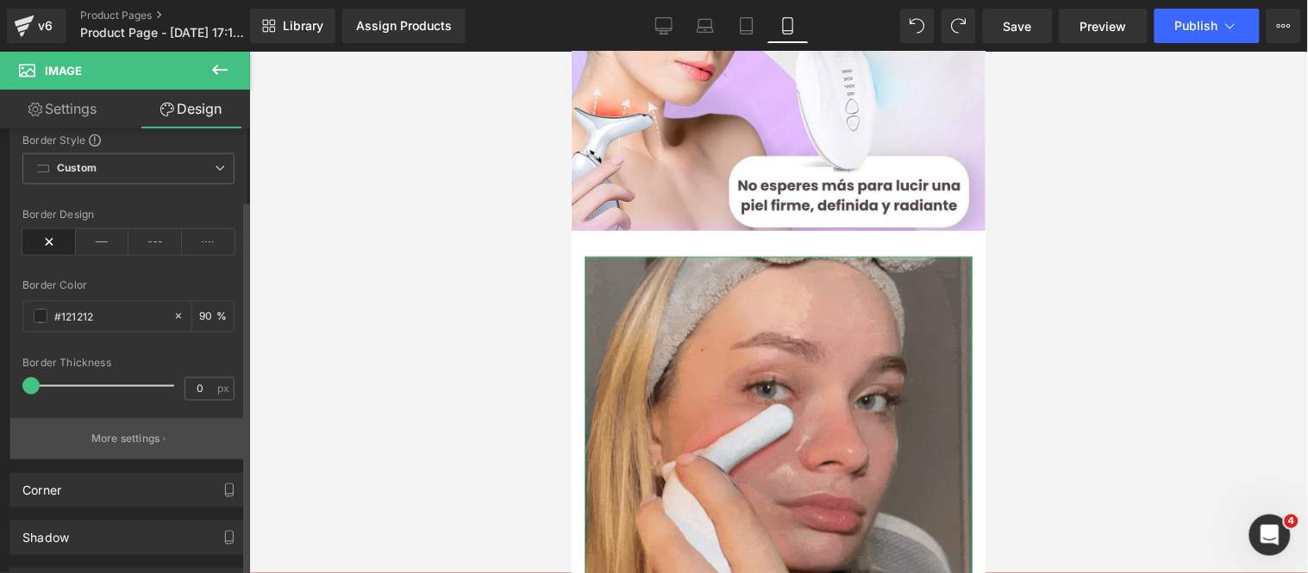
scroll to position [813, 0]
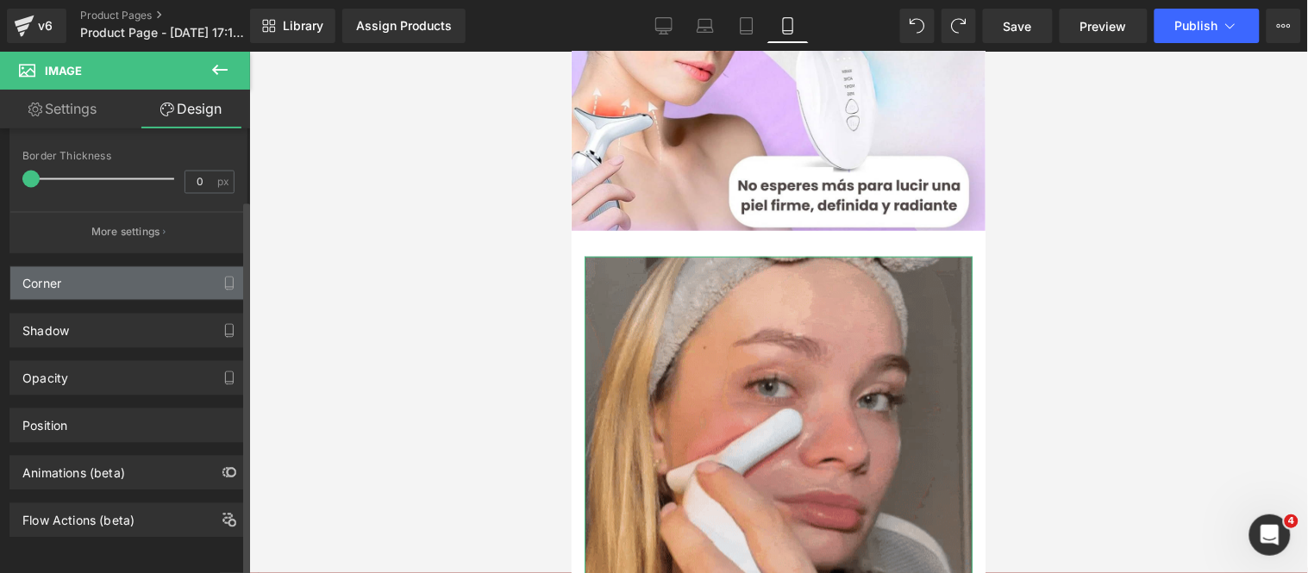
click at [142, 272] on div "Corner" at bounding box center [128, 283] width 236 height 33
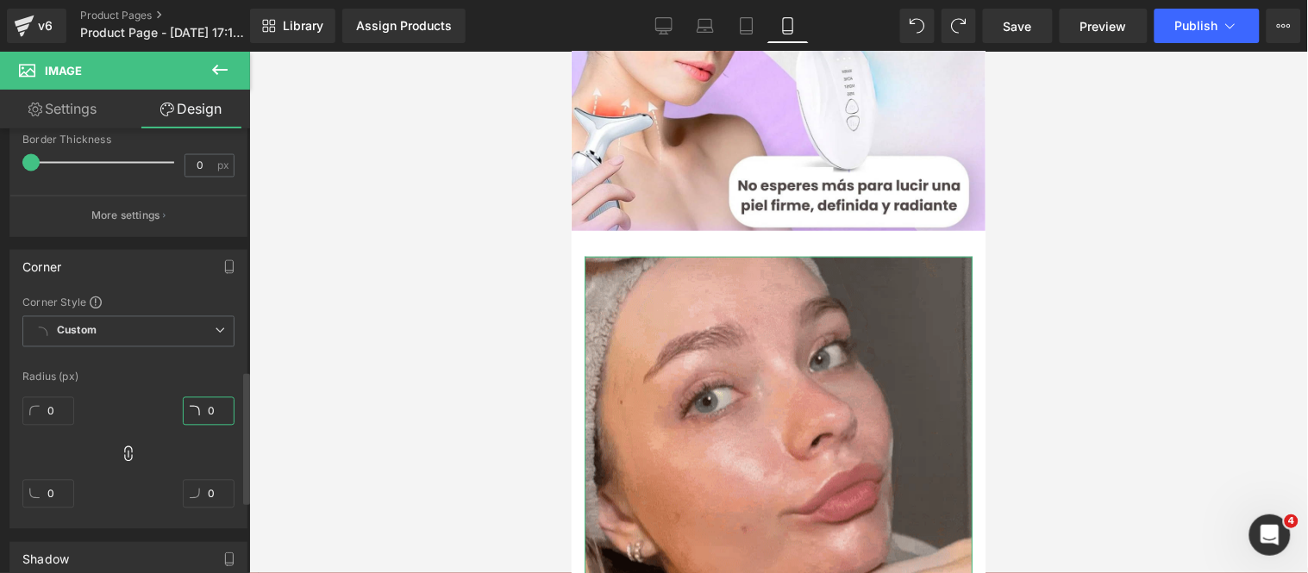
click at [209, 410] on input "0" at bounding box center [209, 411] width 52 height 28
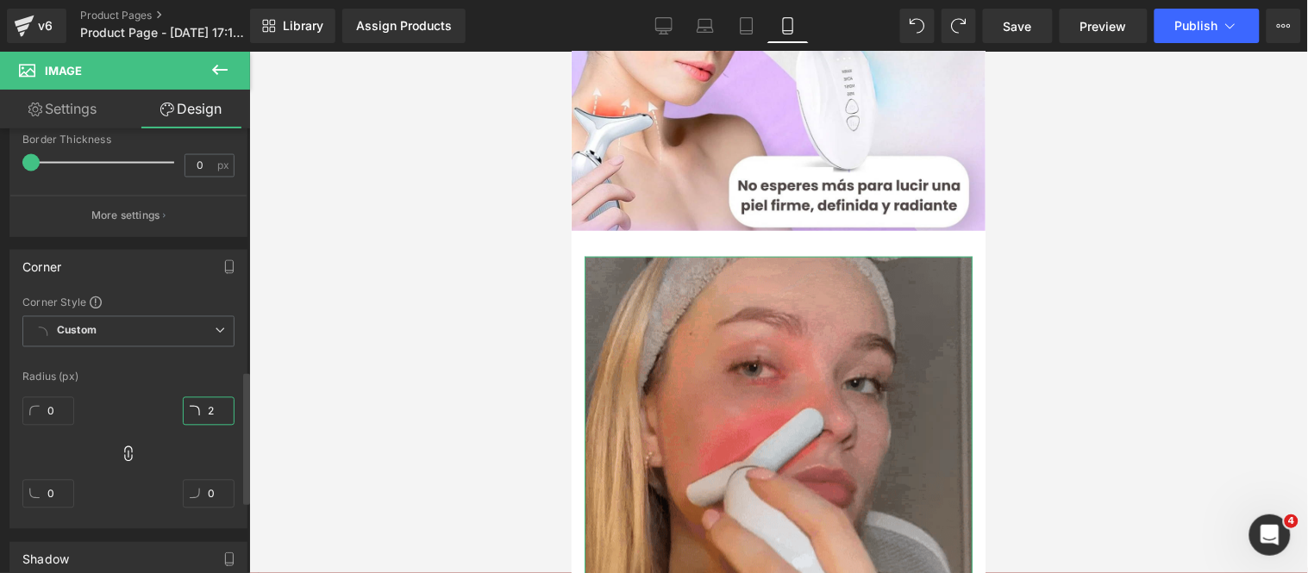
type input "20"
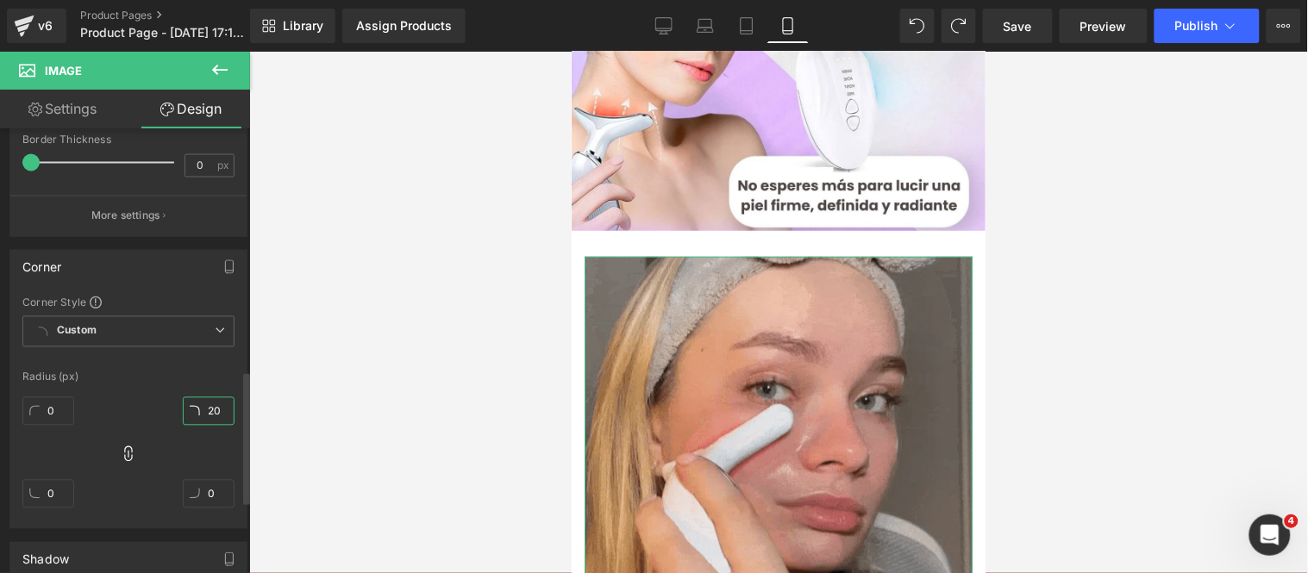
type input "20"
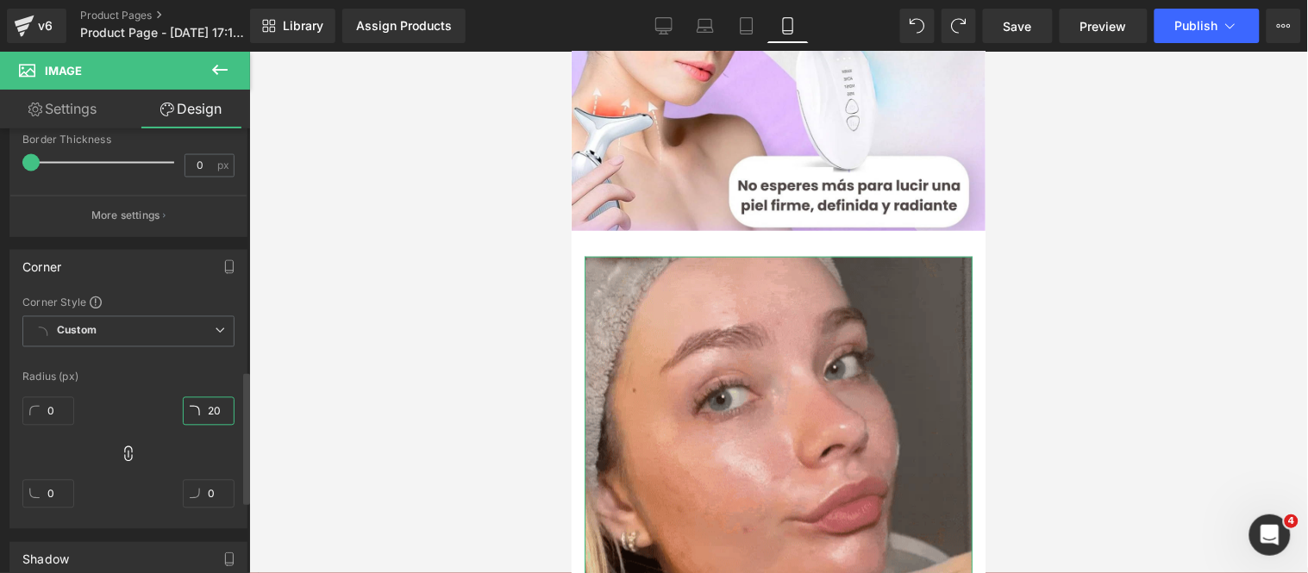
type input "20"
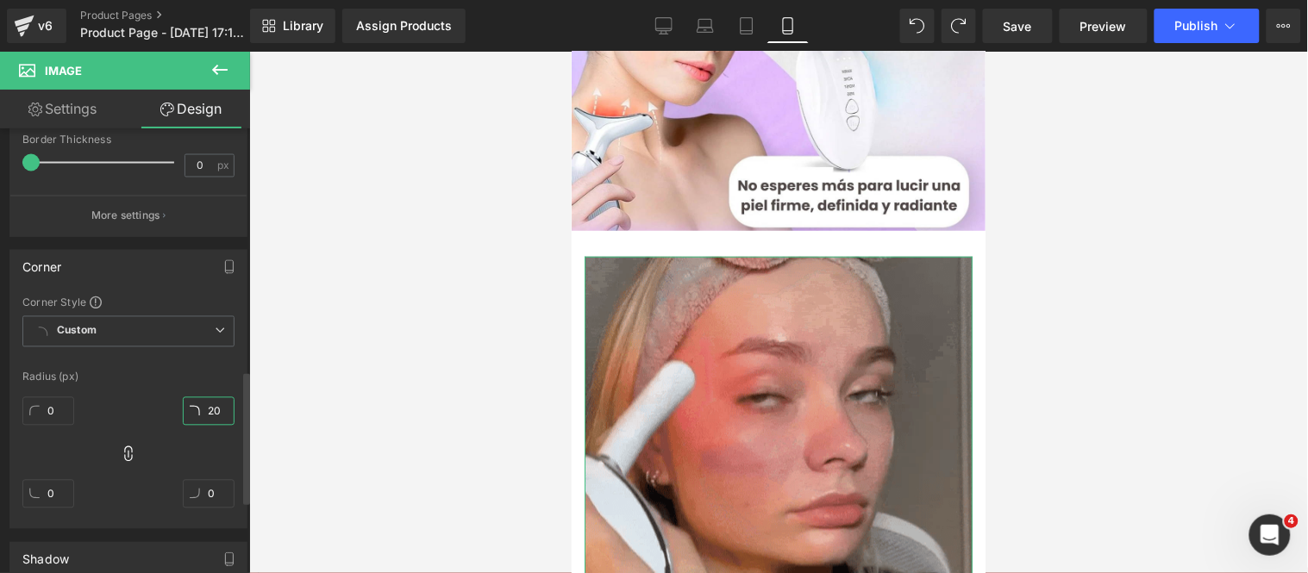
type input "20"
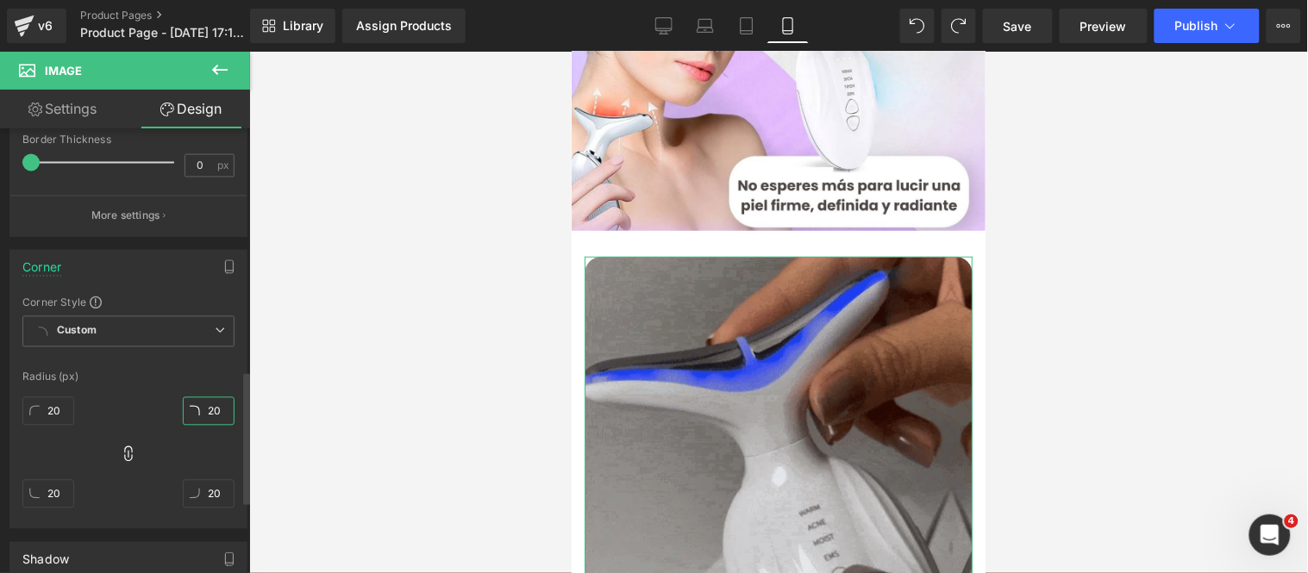
click at [209, 410] on input "20" at bounding box center [209, 411] width 52 height 28
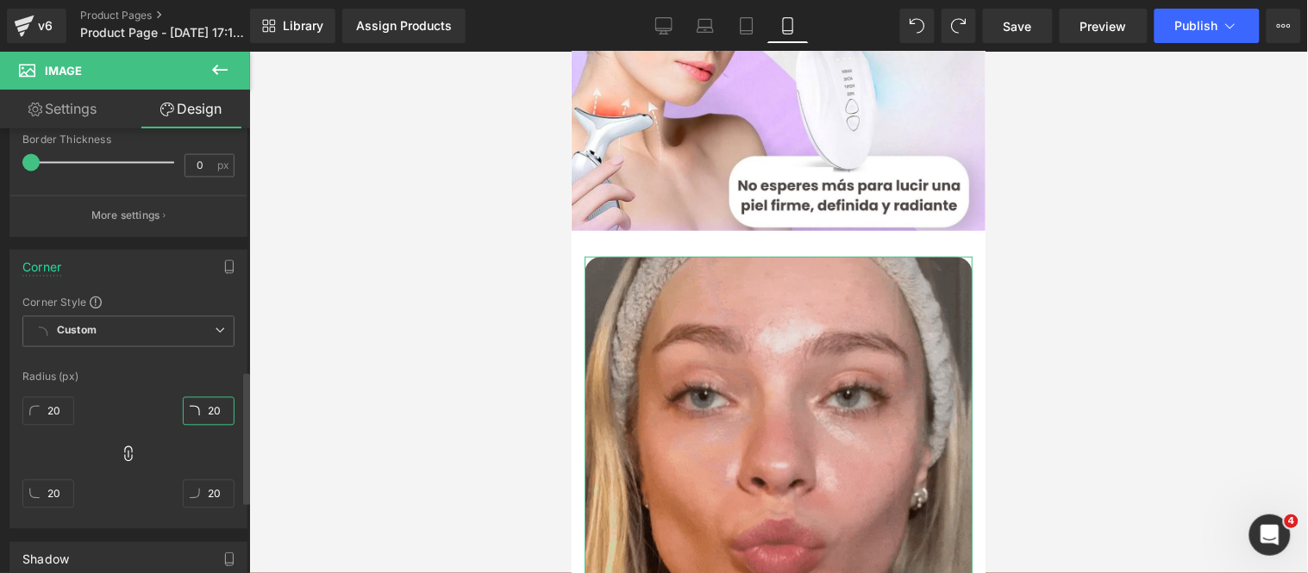
click at [209, 410] on input "20" at bounding box center [209, 411] width 52 height 28
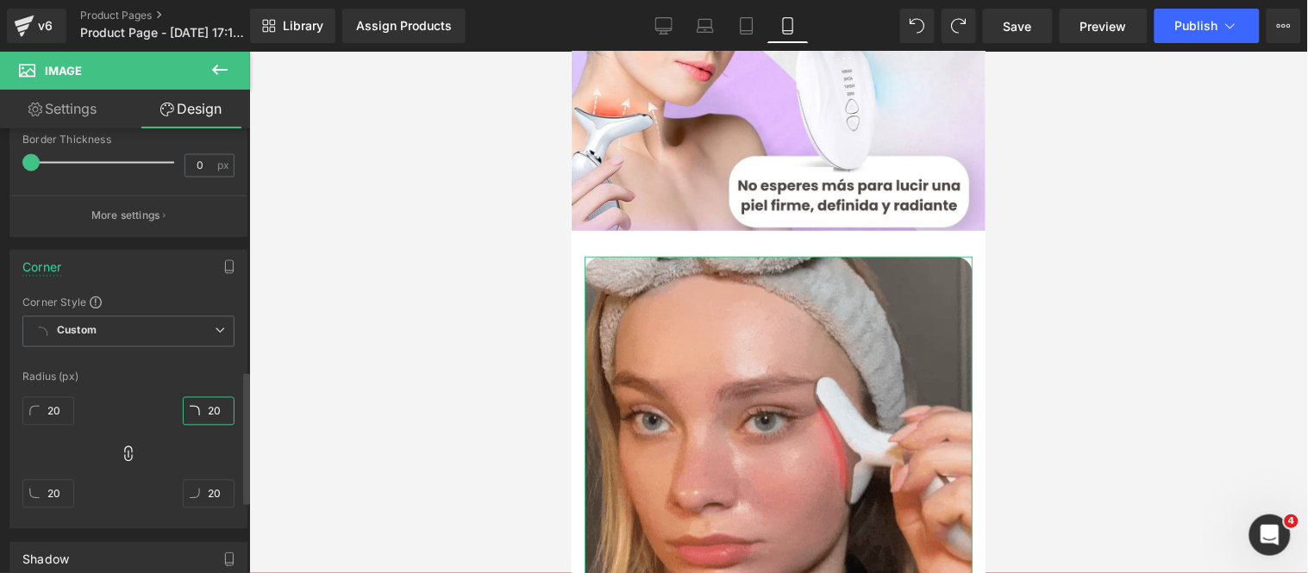
type input "5"
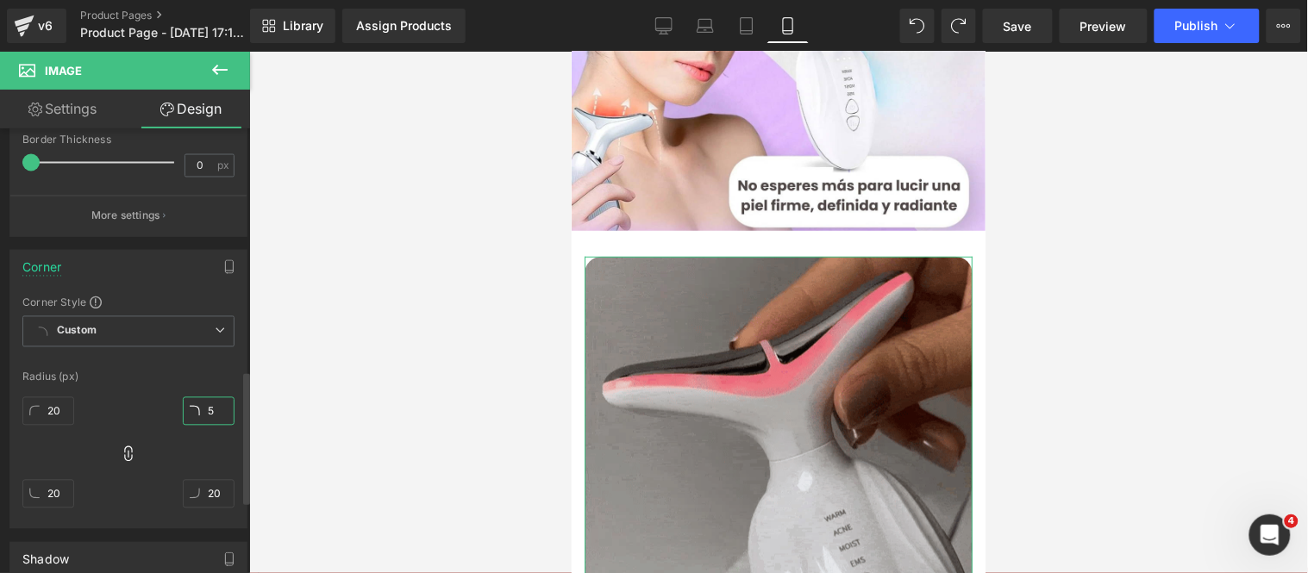
type input "5"
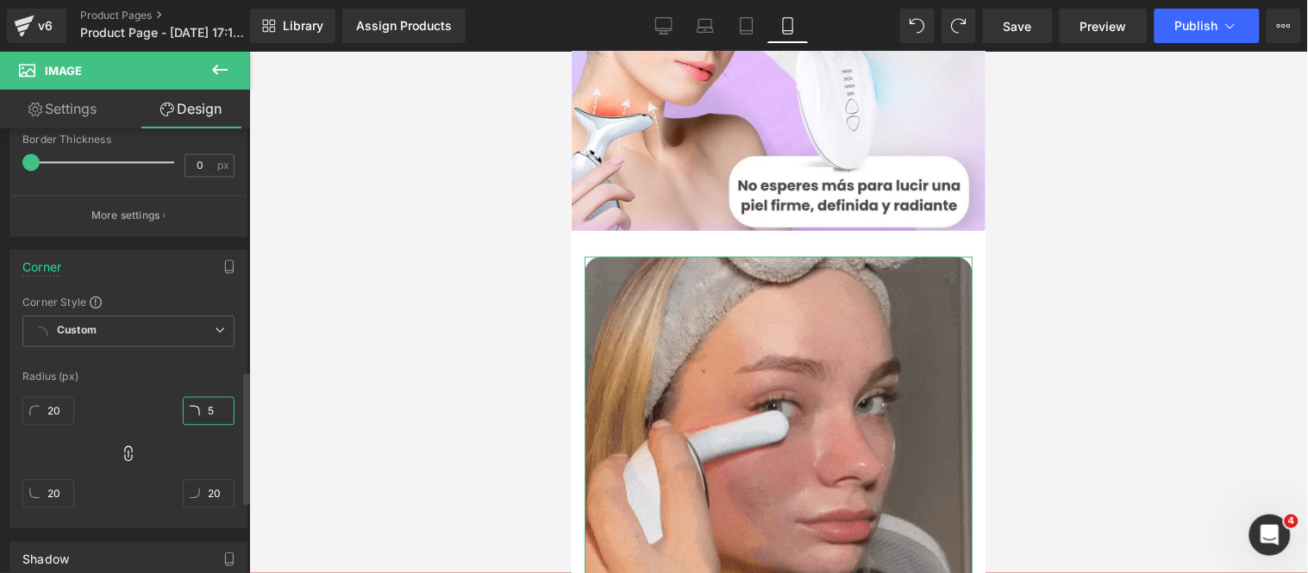
type input "50"
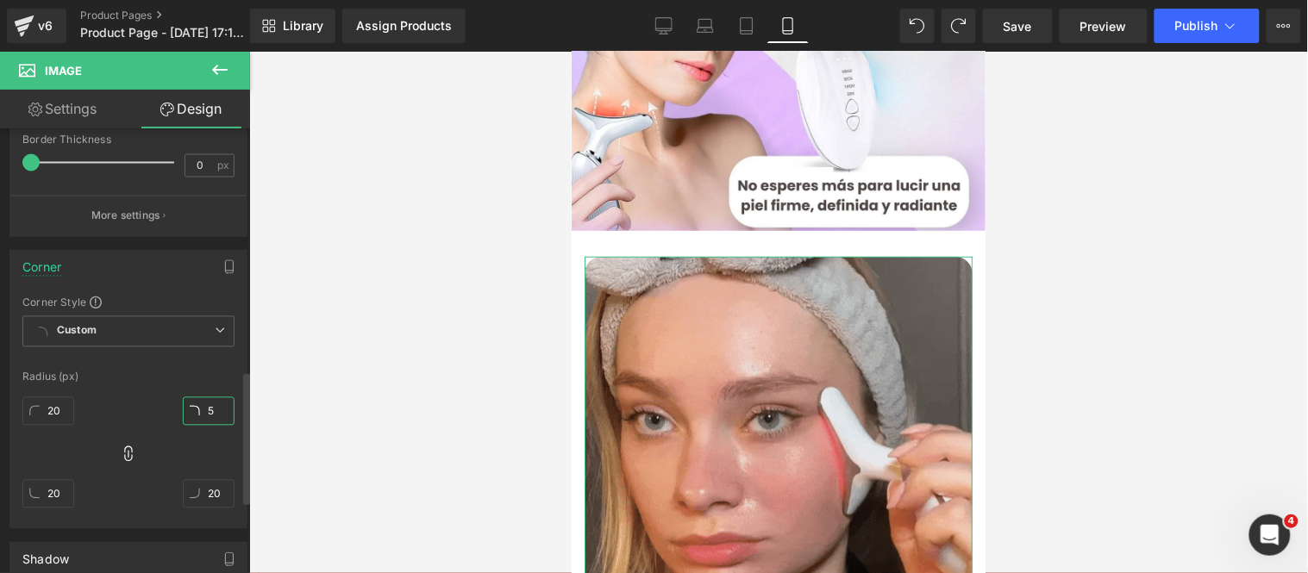
type input "5"
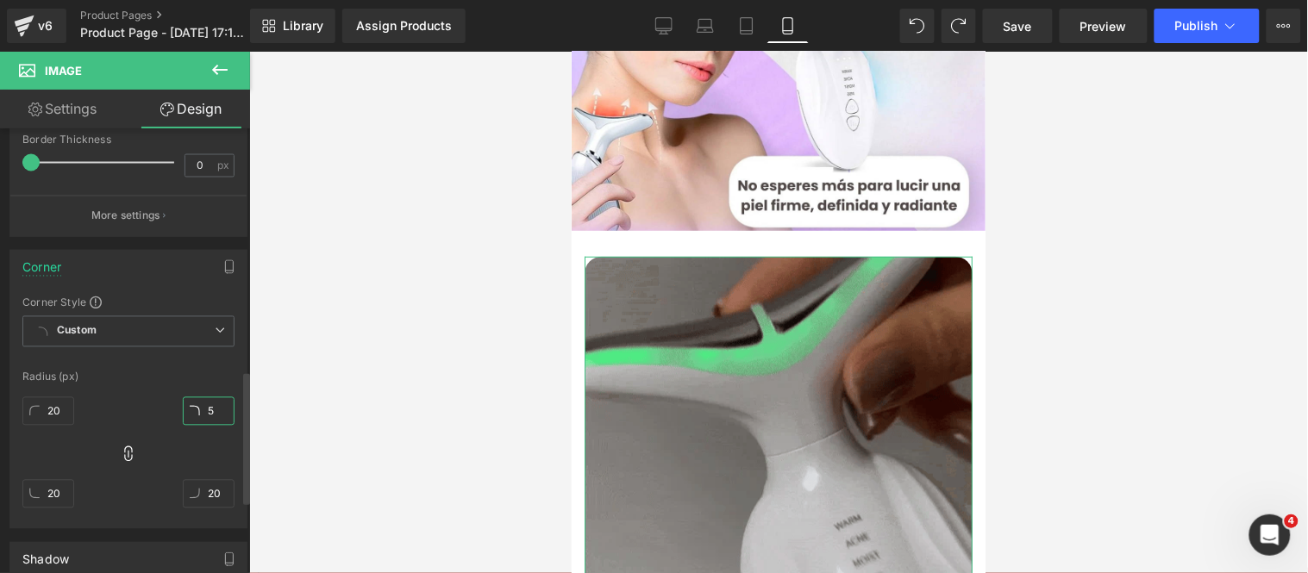
type input "5"
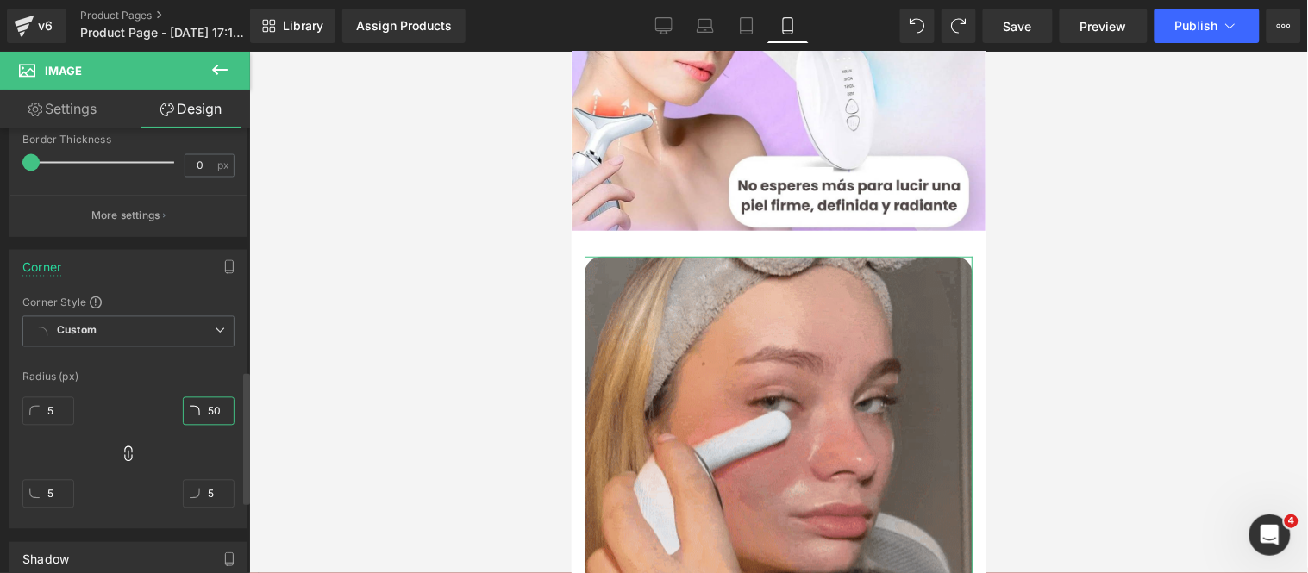
type input "50"
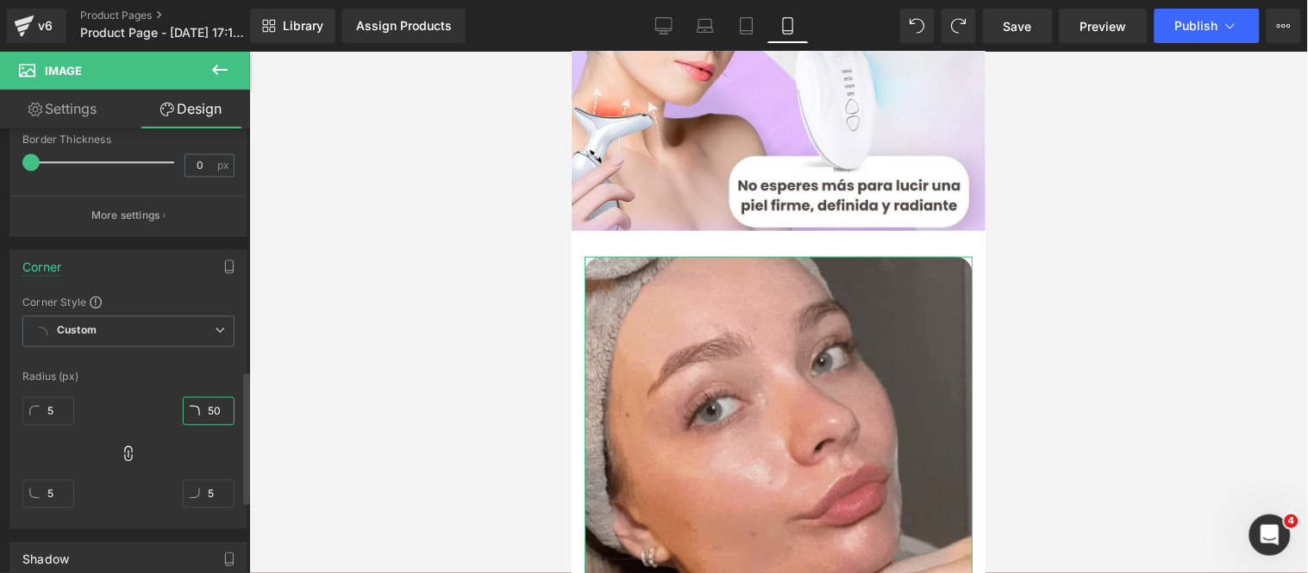
type input "50"
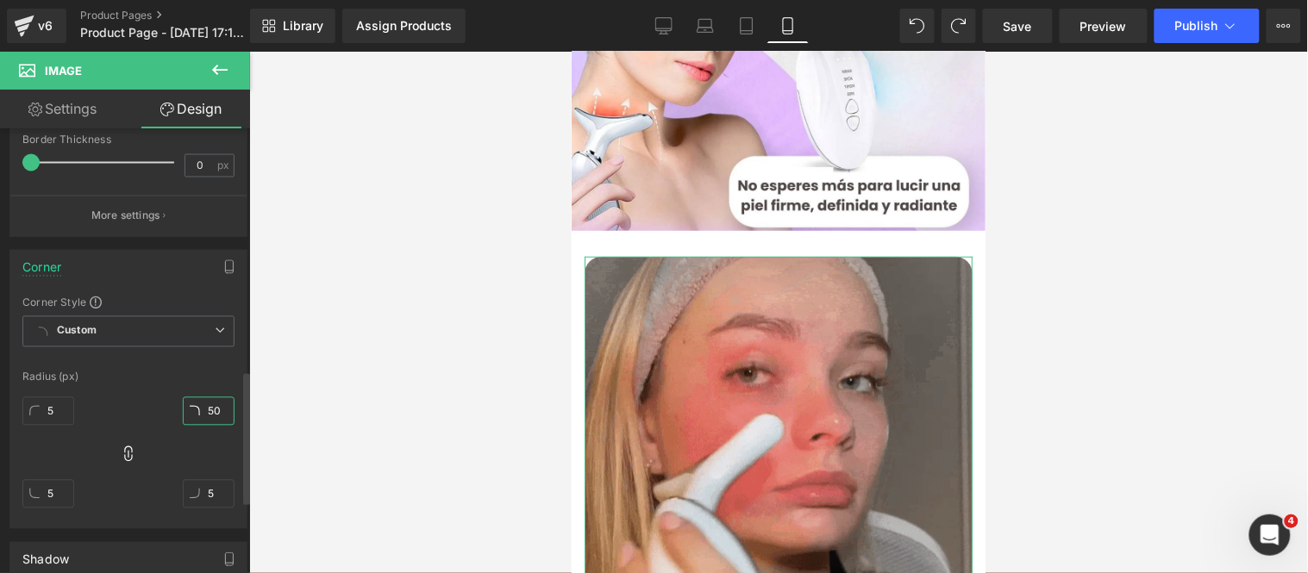
type input "50"
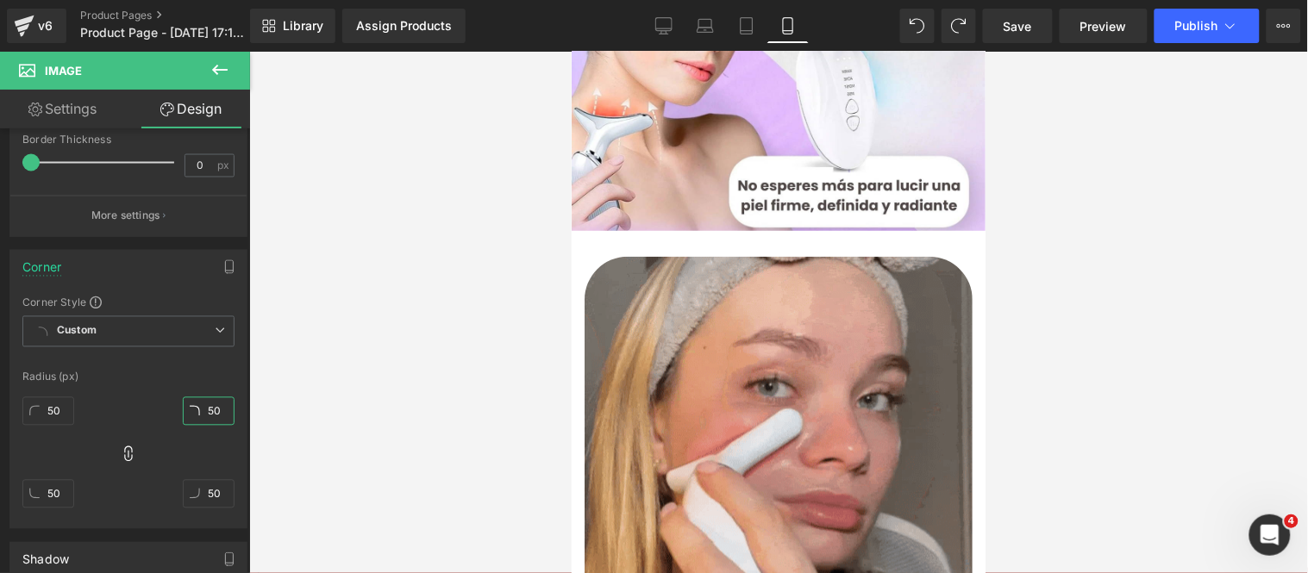
type input "50"
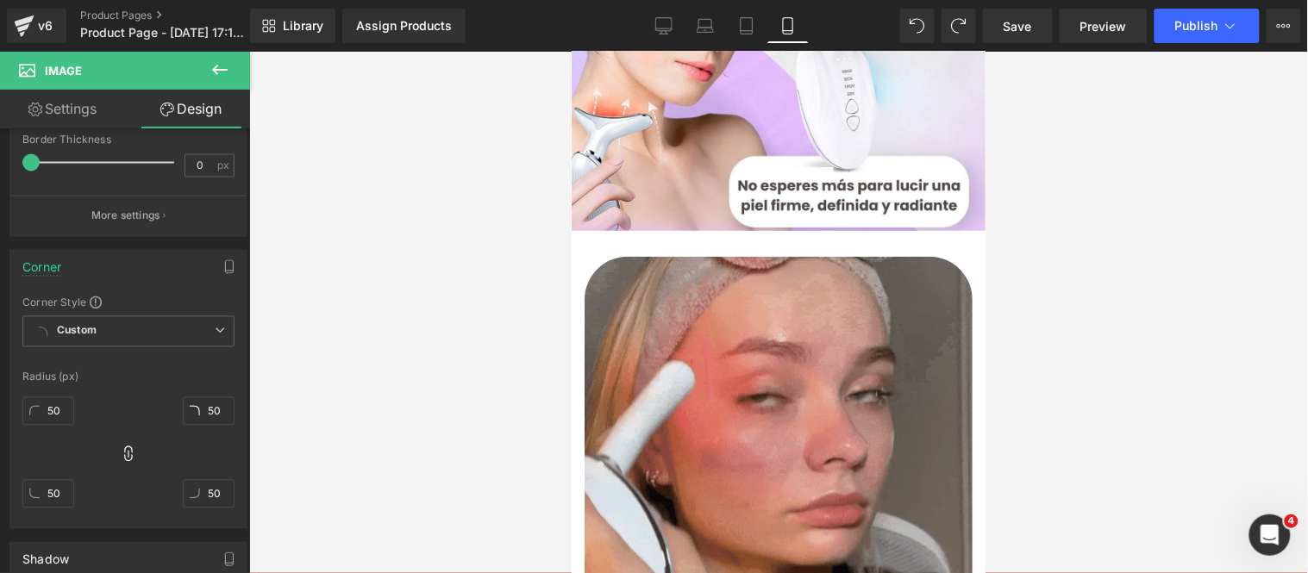
click at [224, 63] on icon at bounding box center [219, 69] width 21 height 21
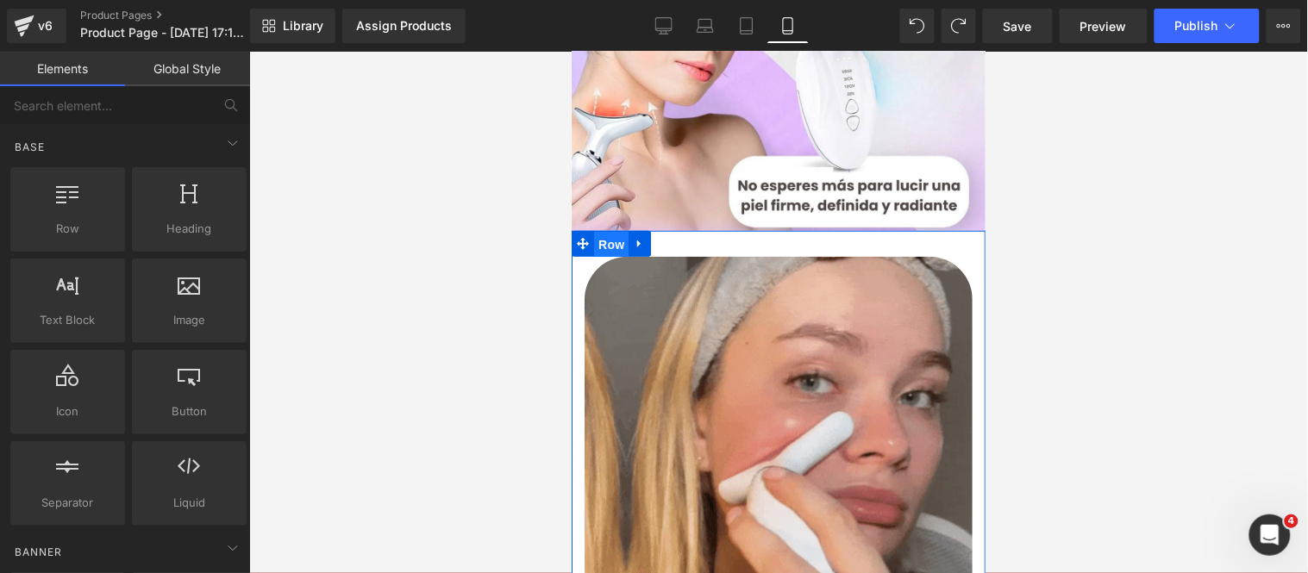
drag, startPoint x: 607, startPoint y: 226, endPoint x: 910, endPoint y: 241, distance: 303.8
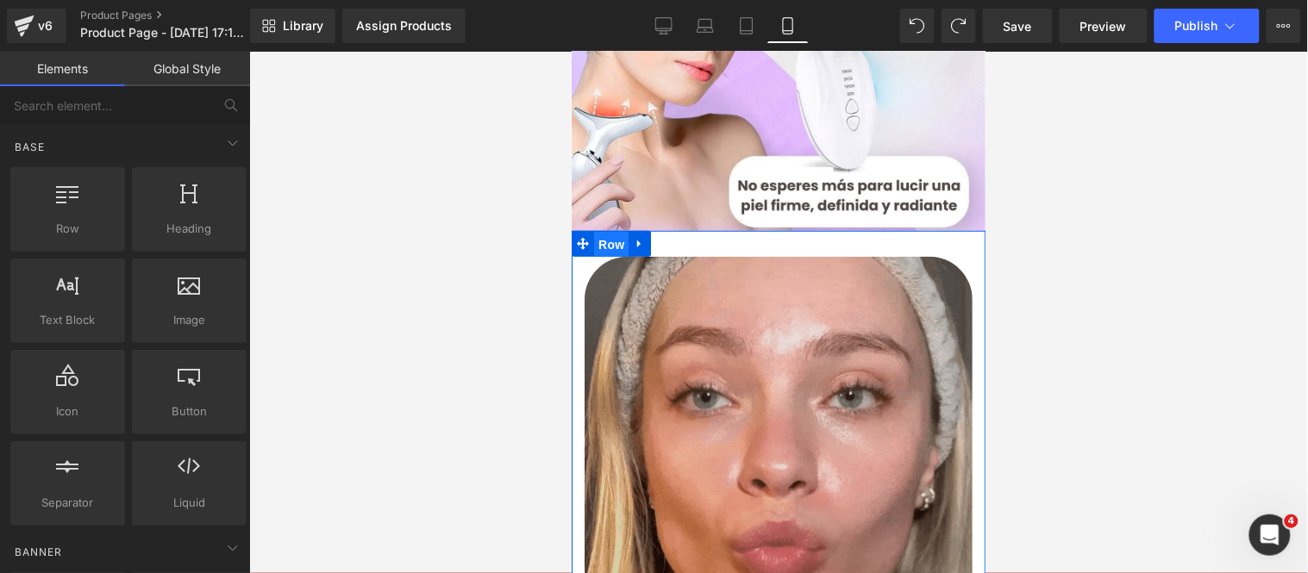
click at [607, 231] on span "Row" at bounding box center [610, 244] width 34 height 26
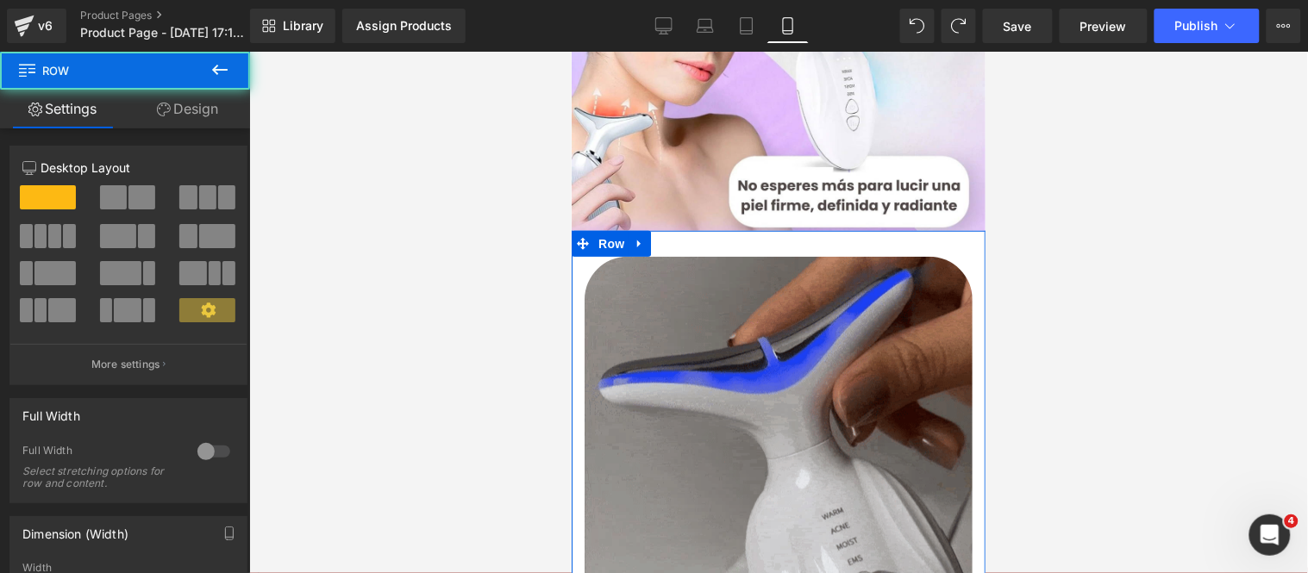
click at [185, 128] on link "Design" at bounding box center [187, 109] width 125 height 39
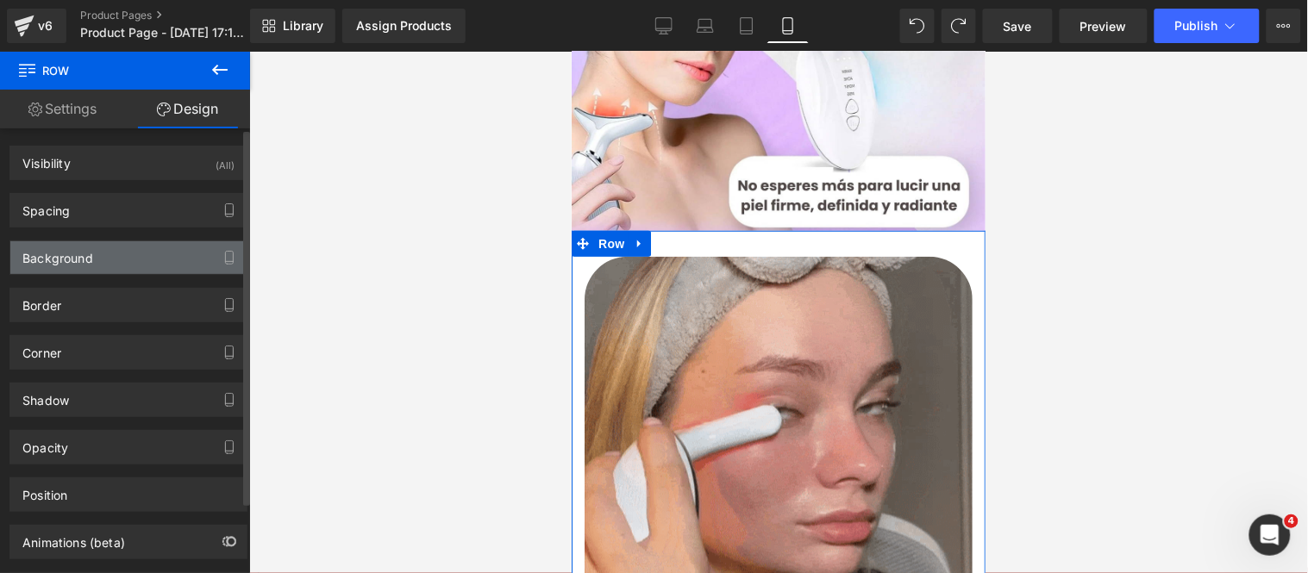
click at [156, 250] on div "Background" at bounding box center [128, 257] width 236 height 33
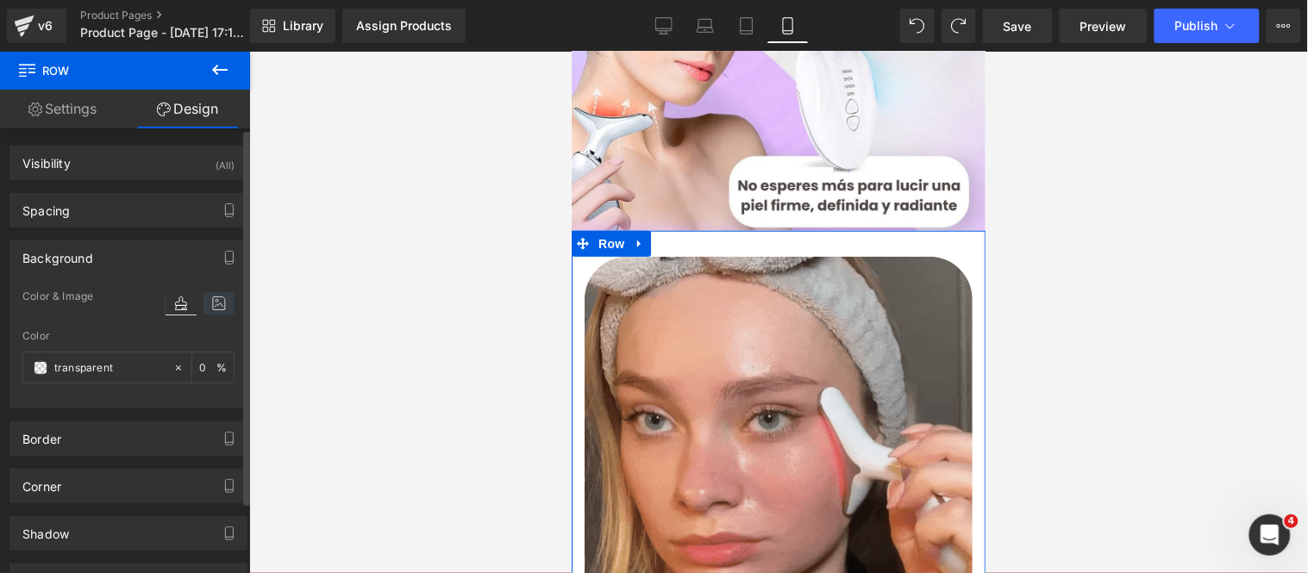
click at [205, 297] on icon at bounding box center [218, 303] width 31 height 22
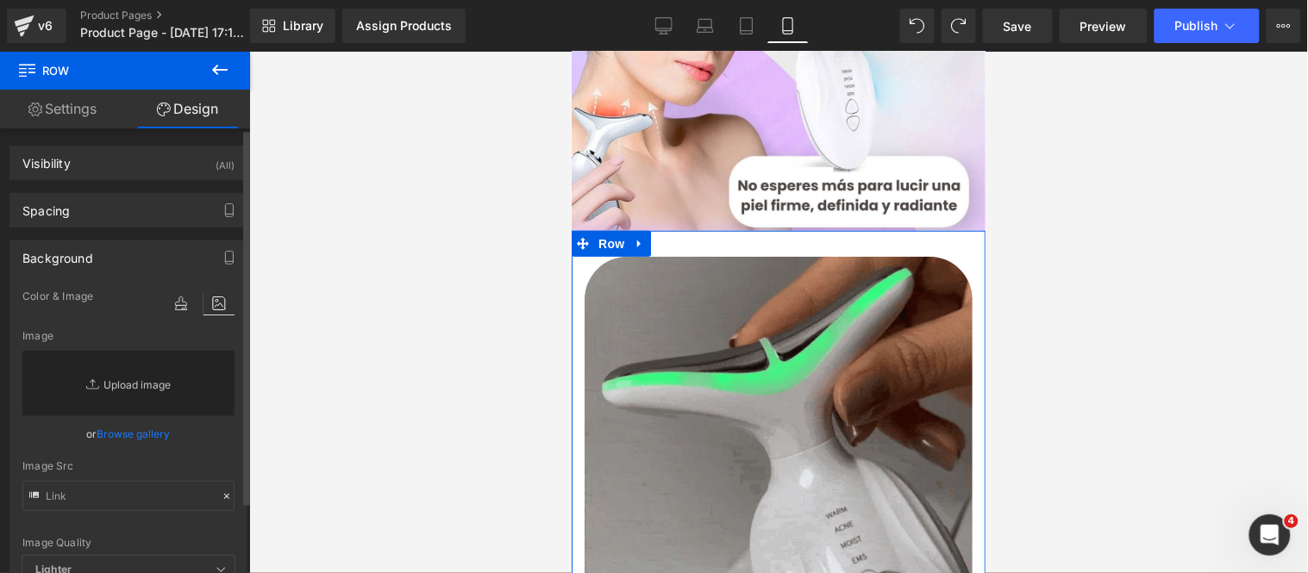
click at [162, 372] on link "Replace Image" at bounding box center [128, 384] width 212 height 66
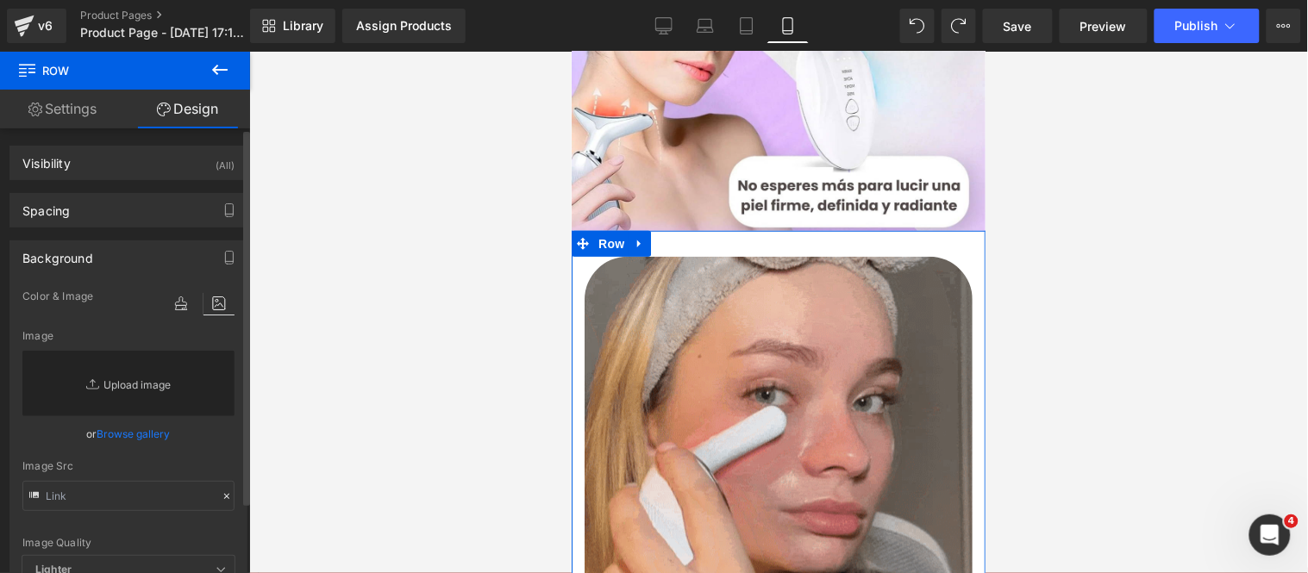
type input "C:\fakepath\6dfc1689-ba6b-443c-b001-3154bf183898.webp"
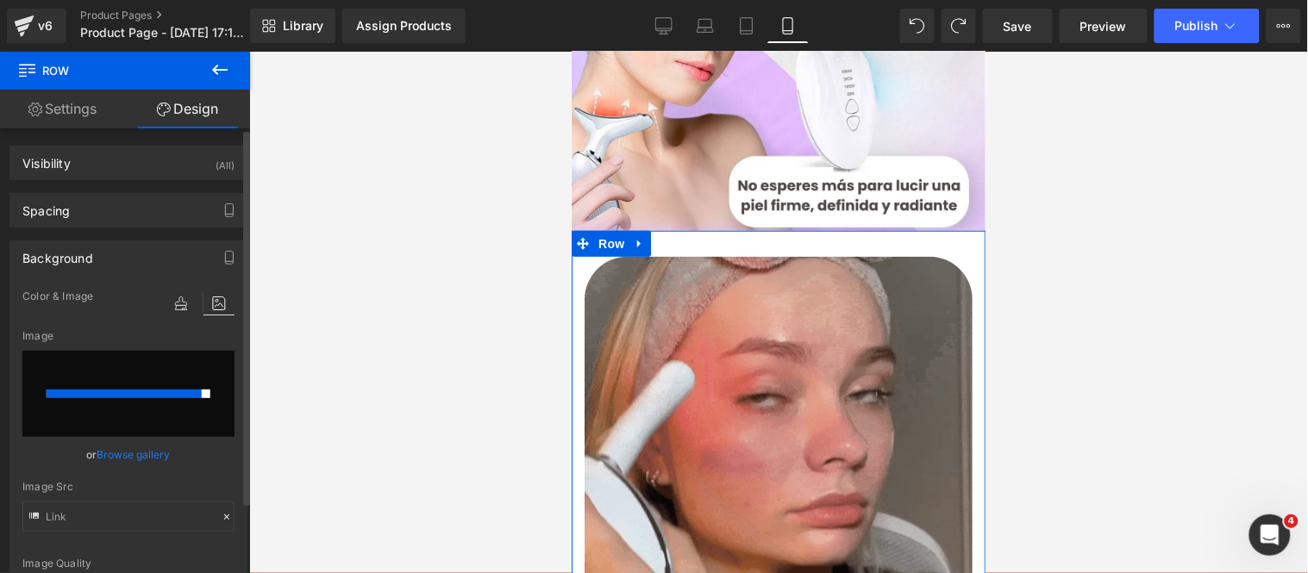
type input "[URL][DOMAIN_NAME]"
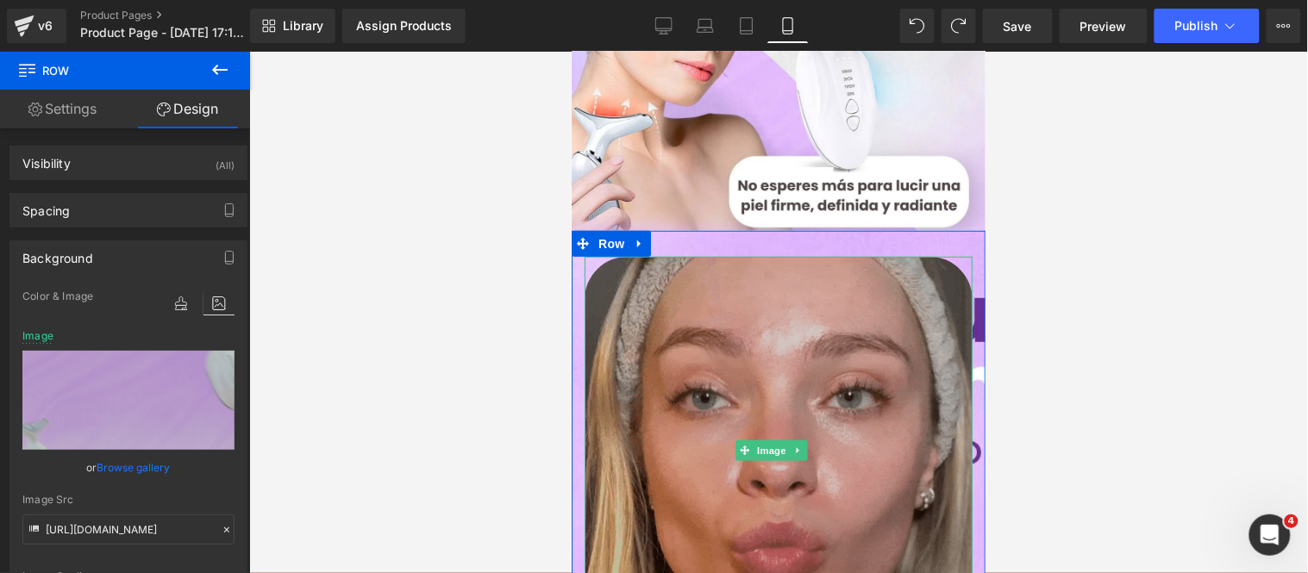
click at [640, 380] on img at bounding box center [778, 450] width 388 height 388
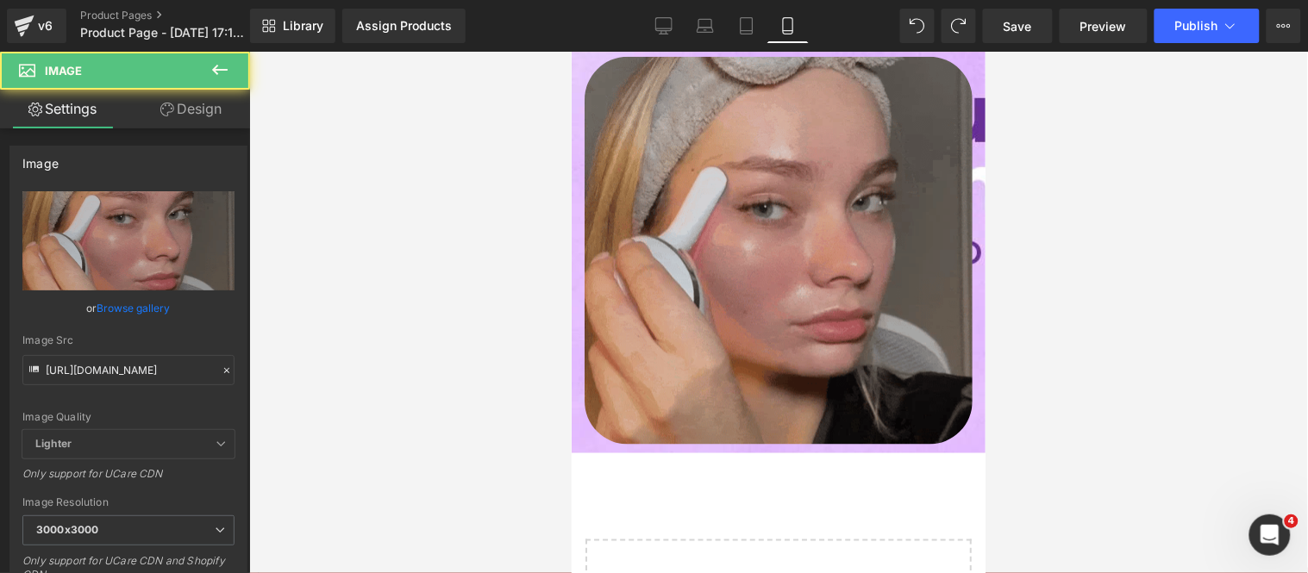
scroll to position [330, 0]
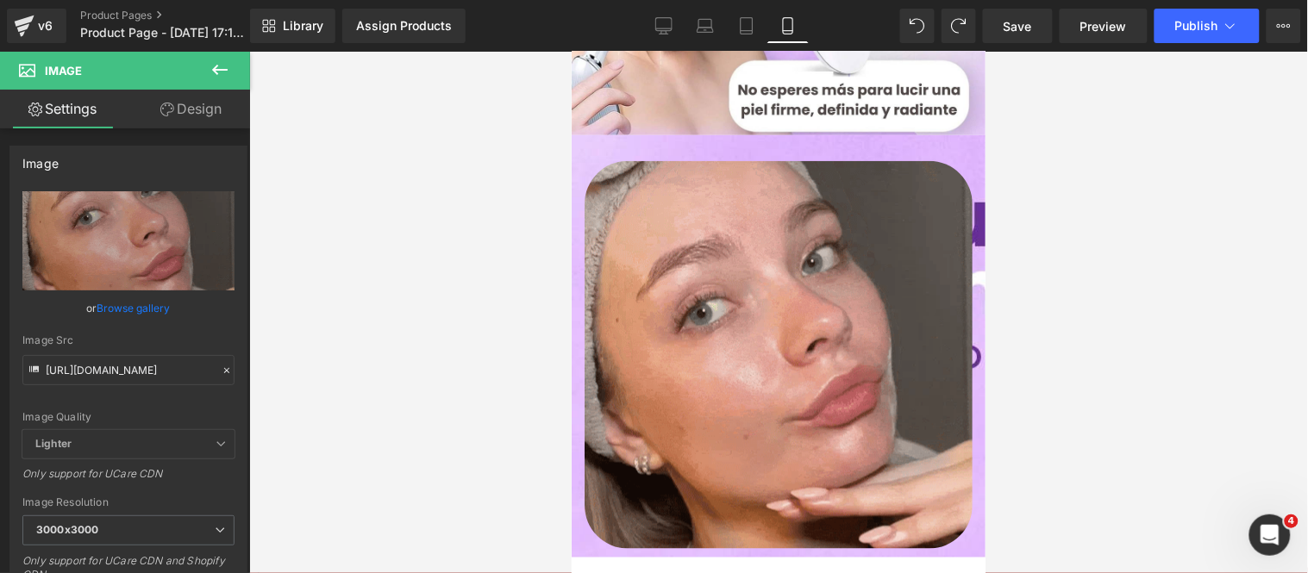
click at [698, 134] on div "Image Row" at bounding box center [778, 345] width 414 height 422
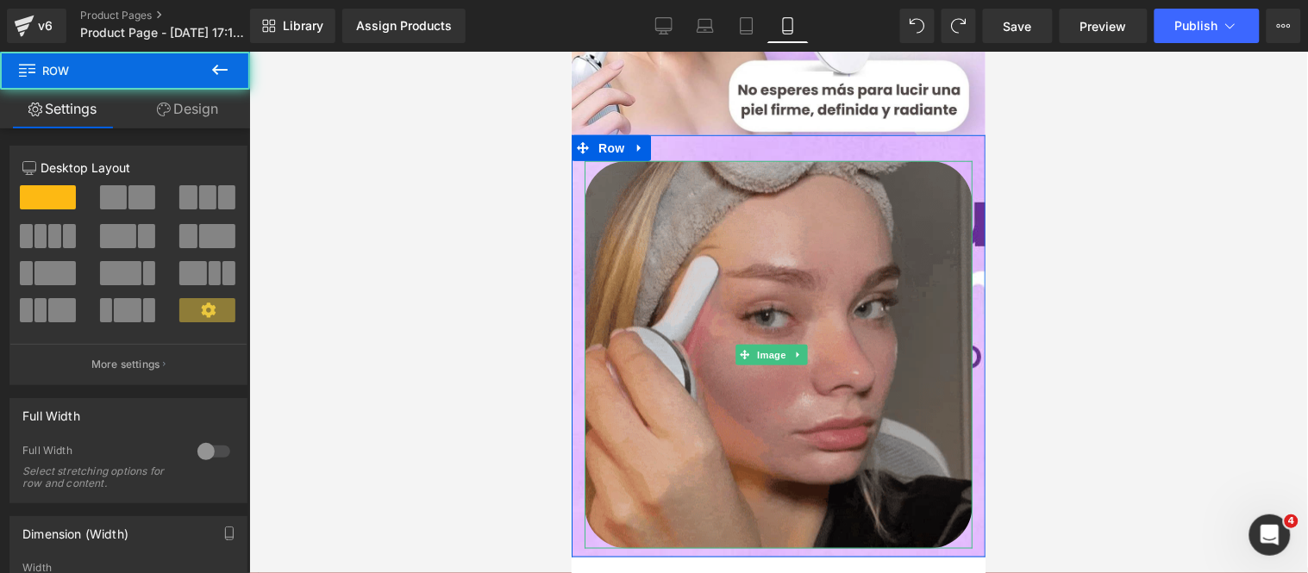
click at [679, 213] on img at bounding box center [778, 354] width 388 height 388
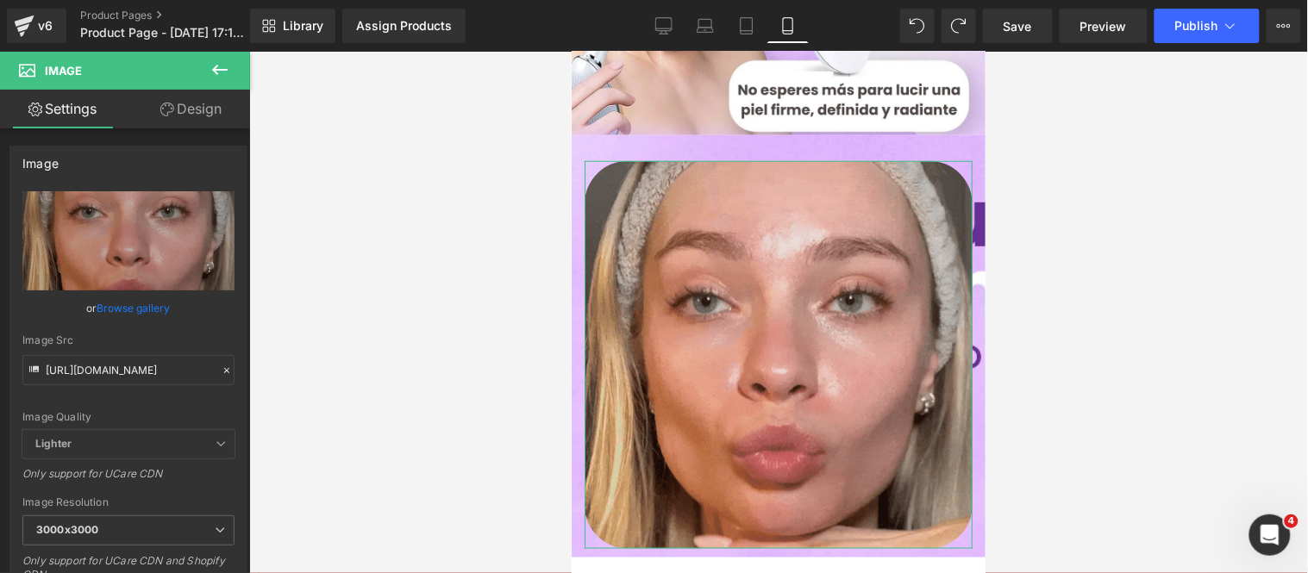
click at [185, 114] on link "Design" at bounding box center [190, 109] width 125 height 39
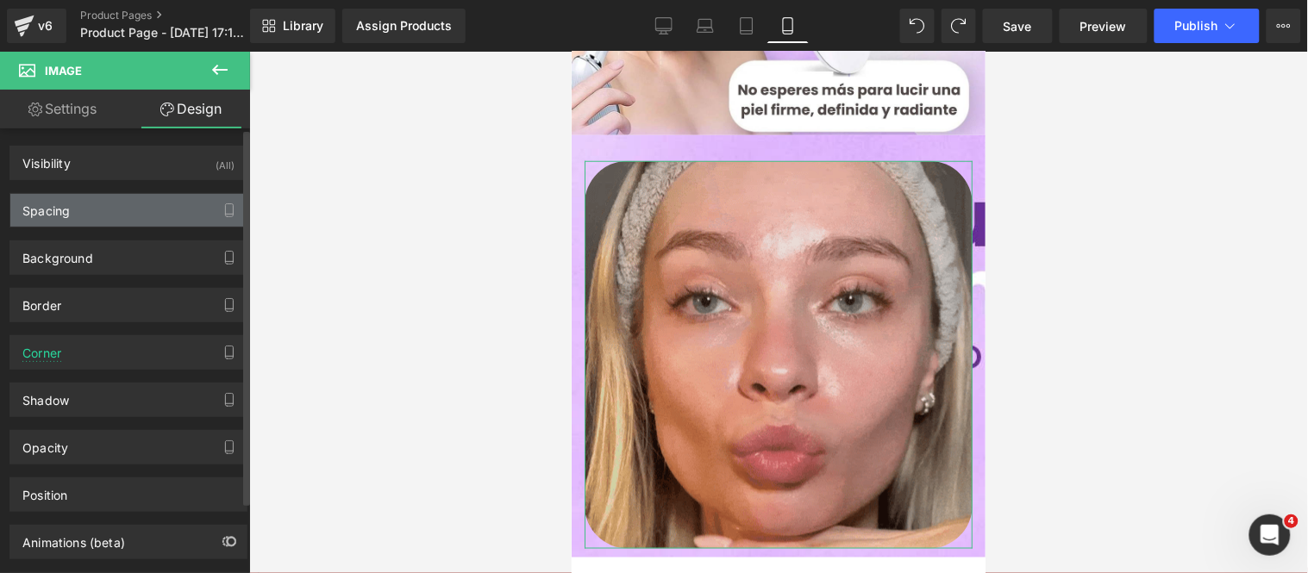
click at [88, 212] on div "Spacing" at bounding box center [128, 210] width 236 height 33
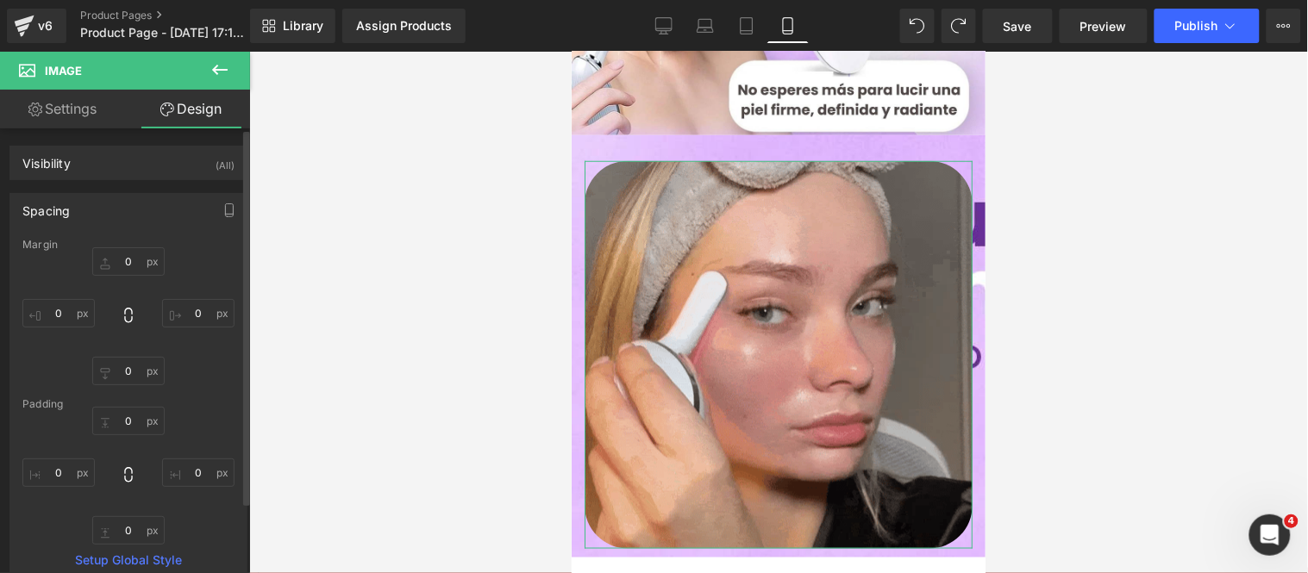
click at [125, 251] on div "Margin" at bounding box center [128, 245] width 212 height 12
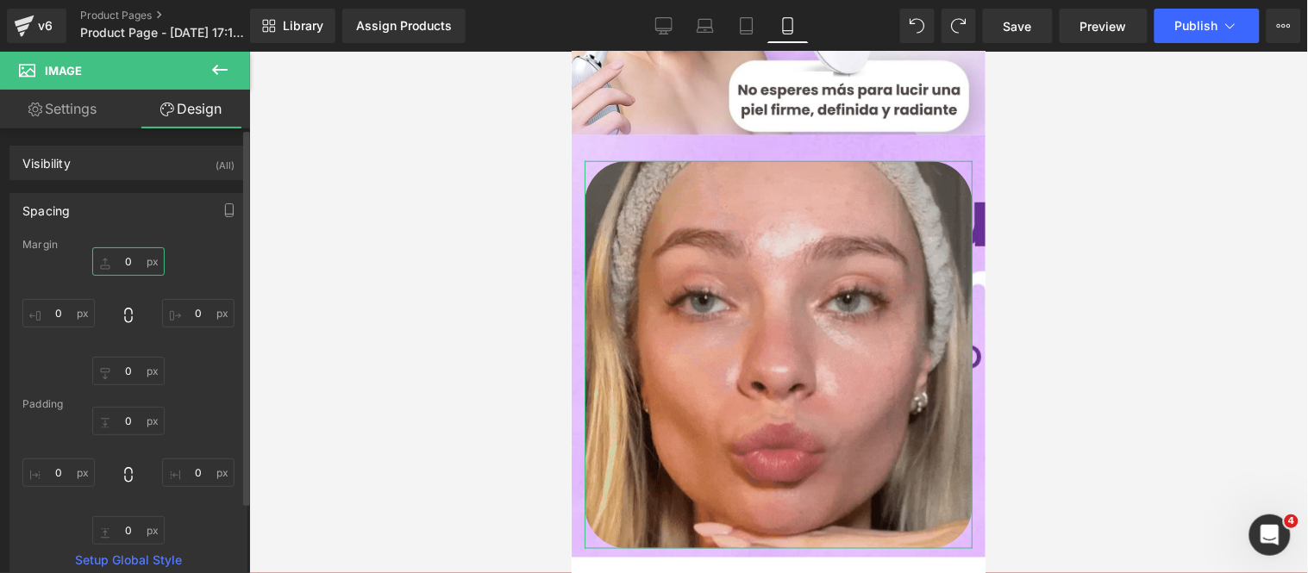
click at [132, 260] on input "0" at bounding box center [128, 261] width 72 height 28
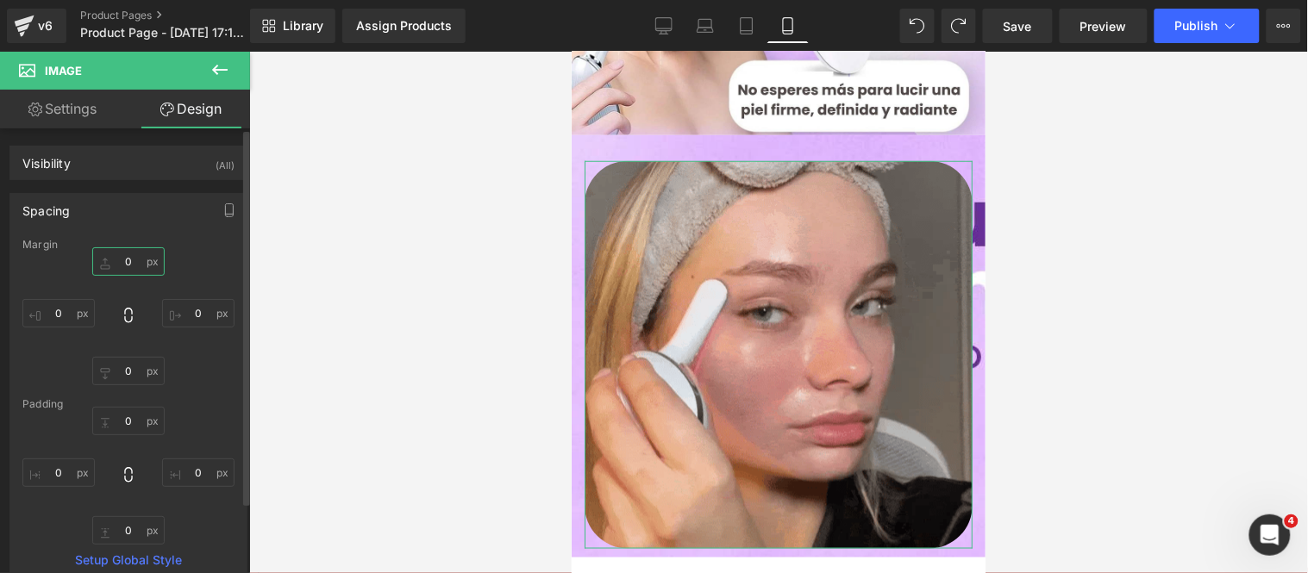
click at [132, 260] on input "0" at bounding box center [128, 261] width 72 height 28
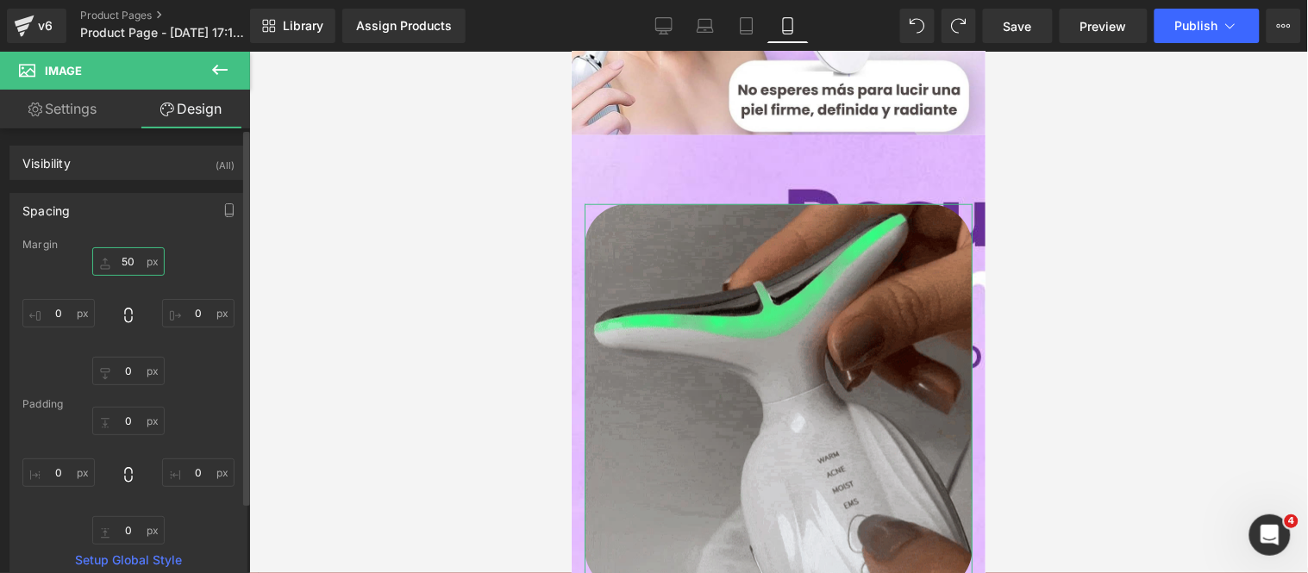
type input "50"
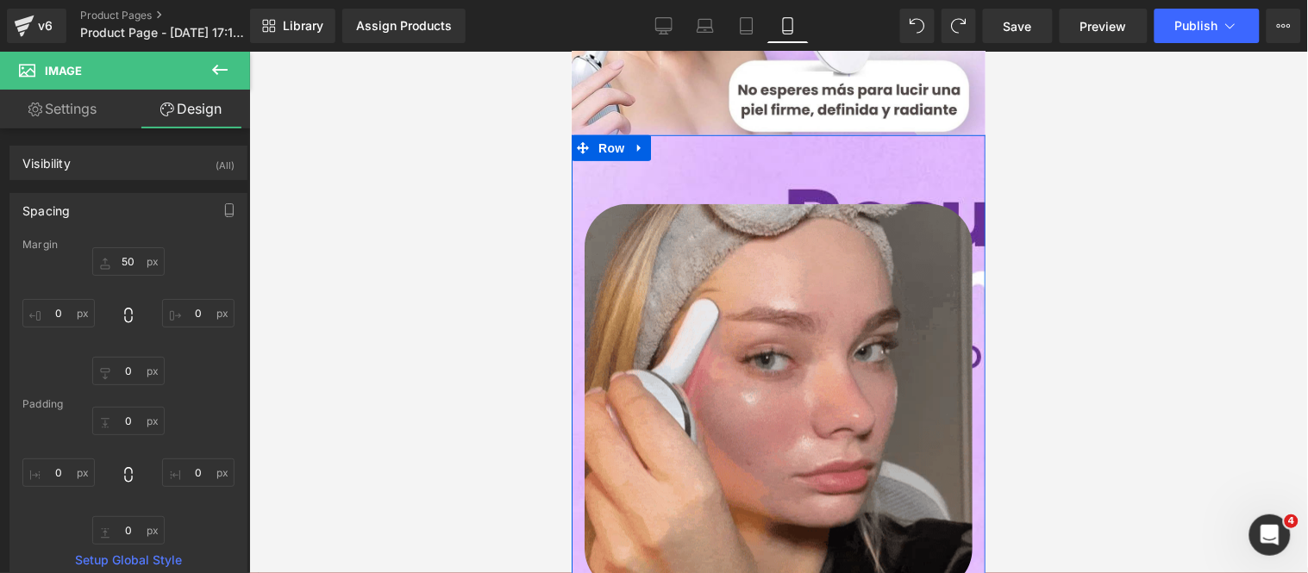
click at [602, 163] on div "Image" at bounding box center [778, 375] width 414 height 431
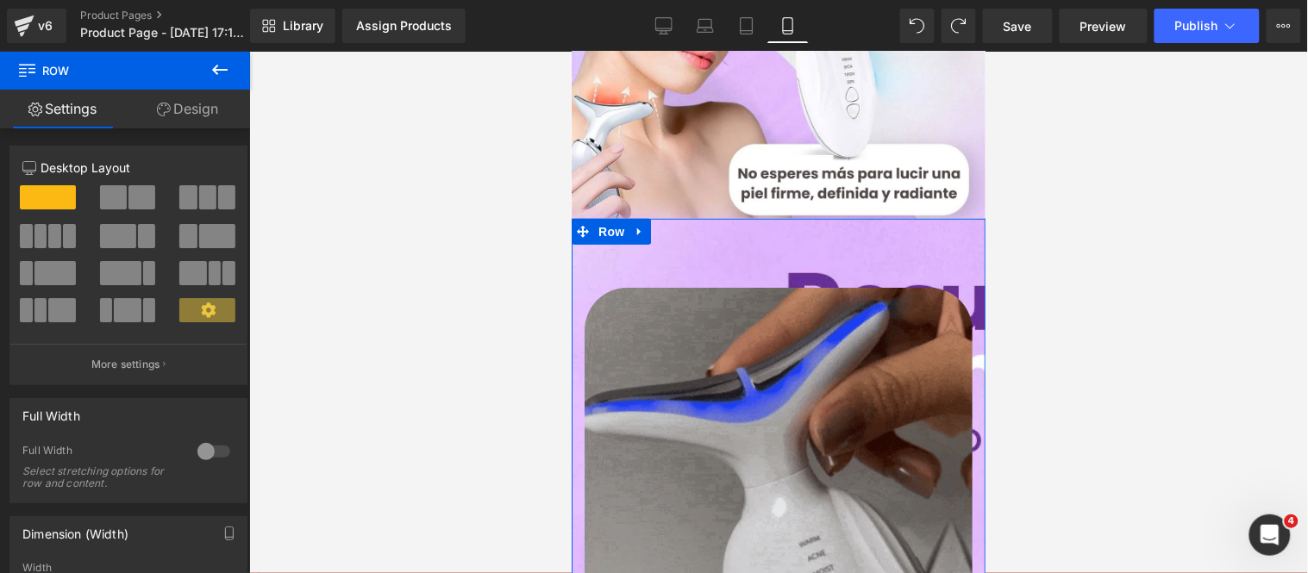
scroll to position [234, 0]
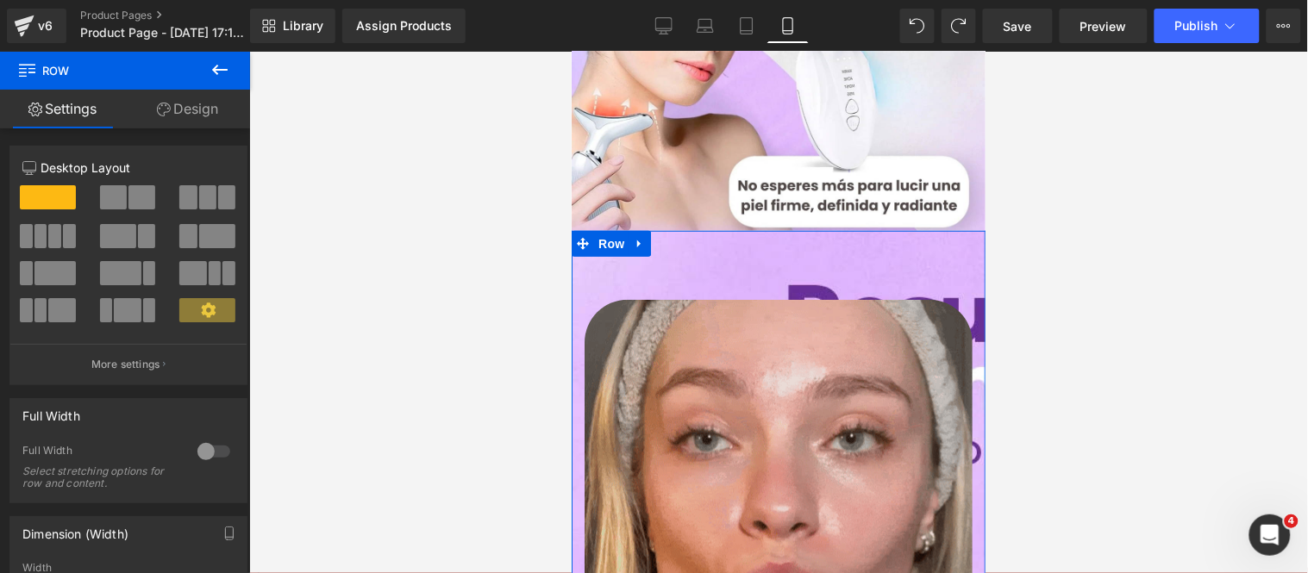
click at [653, 256] on div "Image" at bounding box center [778, 471] width 414 height 431
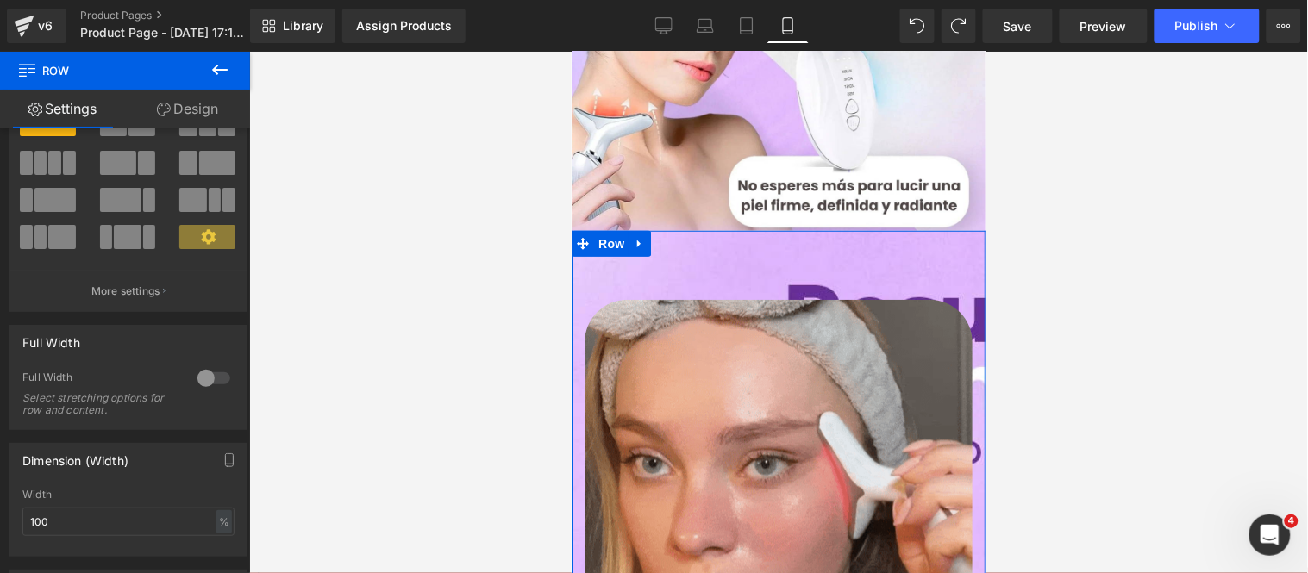
scroll to position [0, 0]
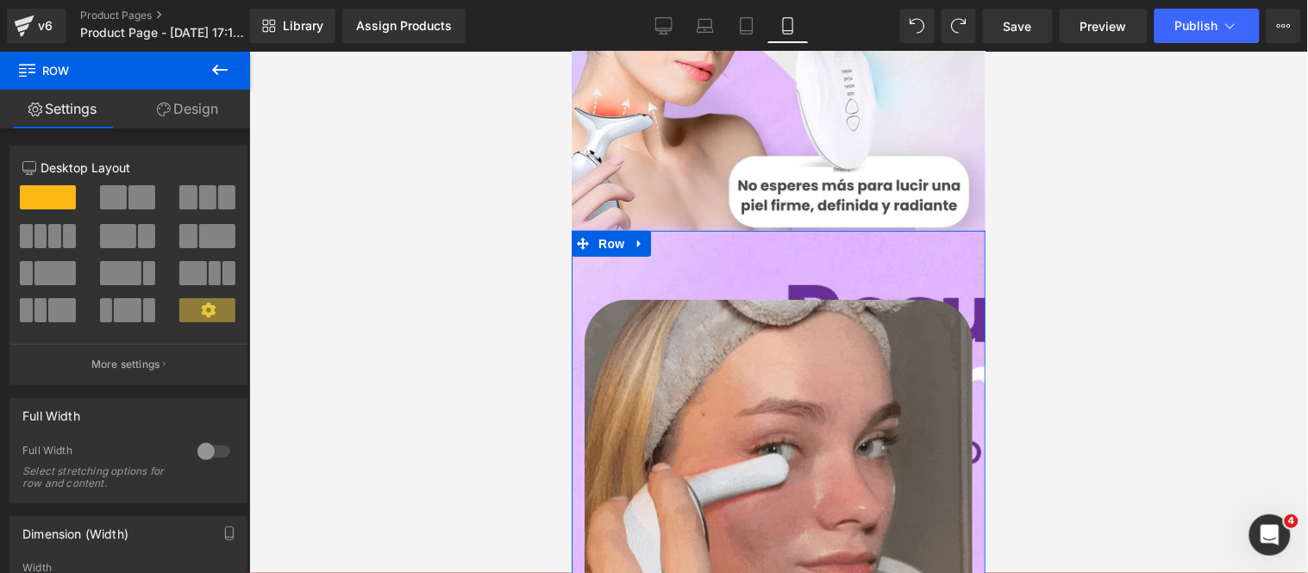
click at [161, 118] on link "Design" at bounding box center [187, 109] width 125 height 39
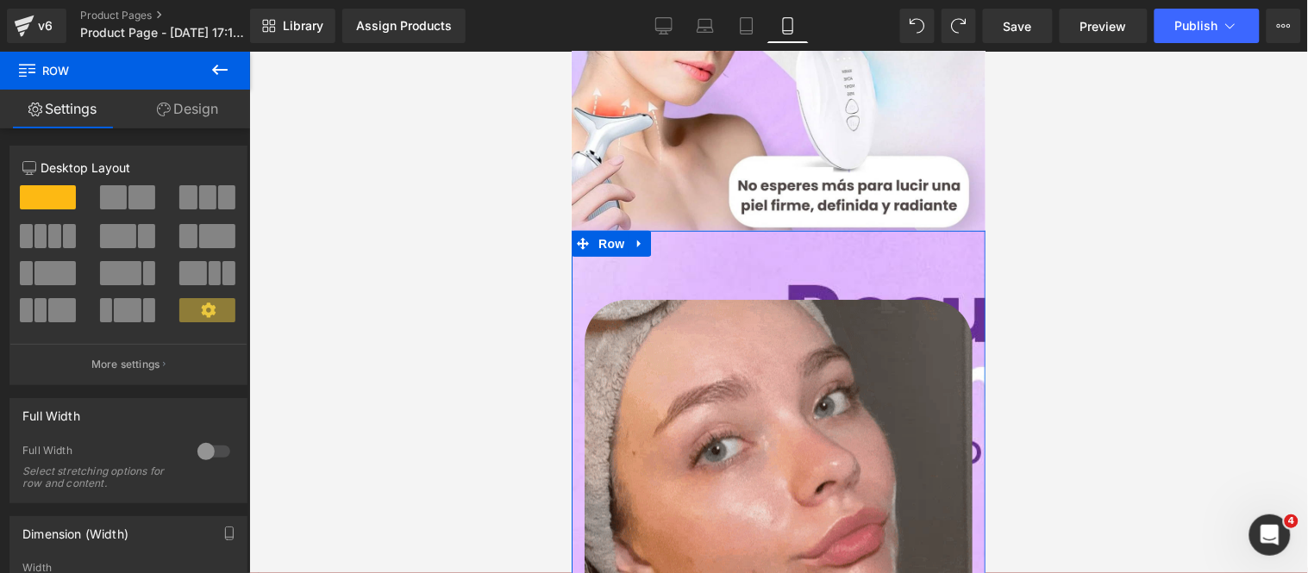
click at [0, 0] on div "Visibility 0|0|0|0 Spacing [GEOGRAPHIC_DATA] [GEOGRAPHIC_DATA] Background Backg…" at bounding box center [0, 0] width 0 height 0
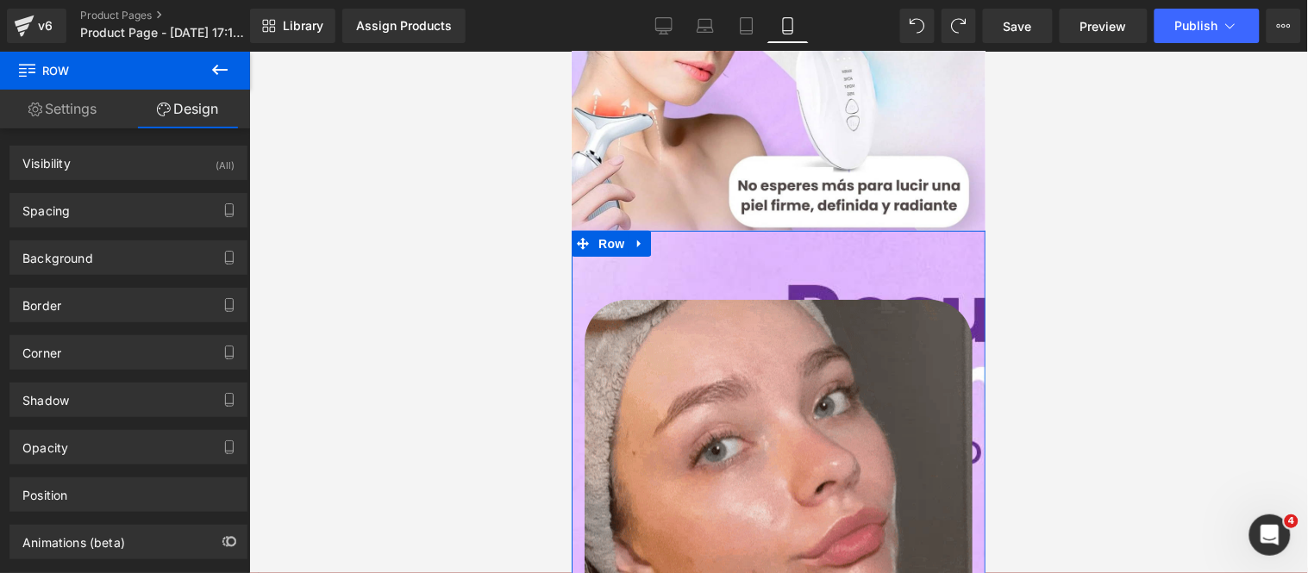
click at [70, 123] on link "Settings" at bounding box center [62, 109] width 125 height 39
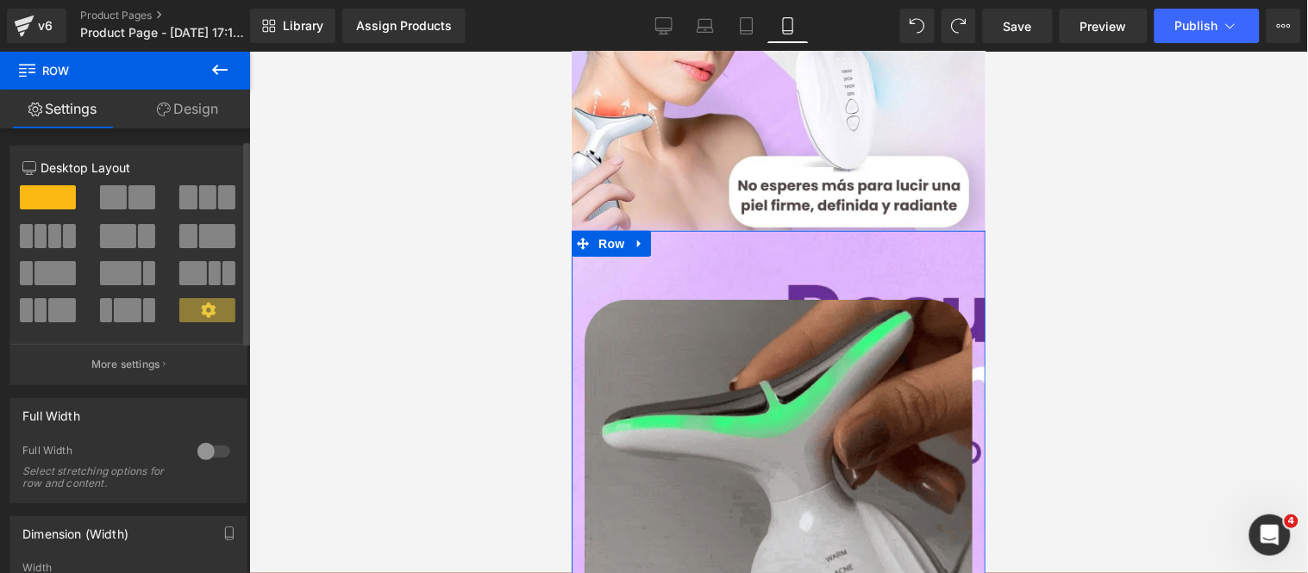
scroll to position [96, 0]
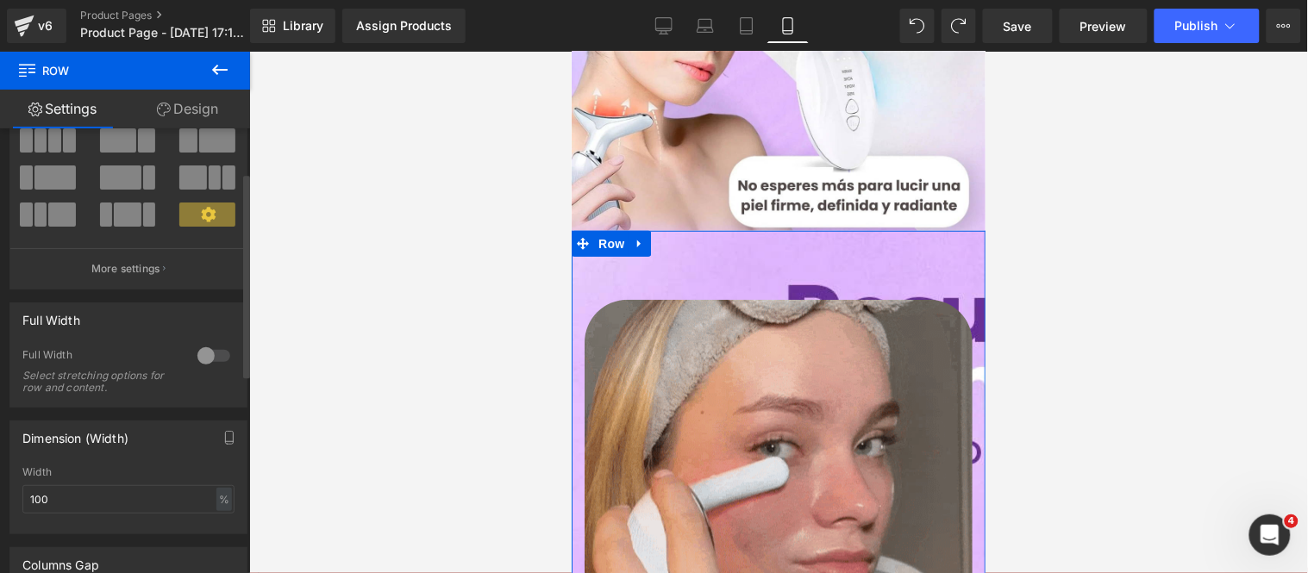
click at [210, 357] on div at bounding box center [213, 356] width 41 height 28
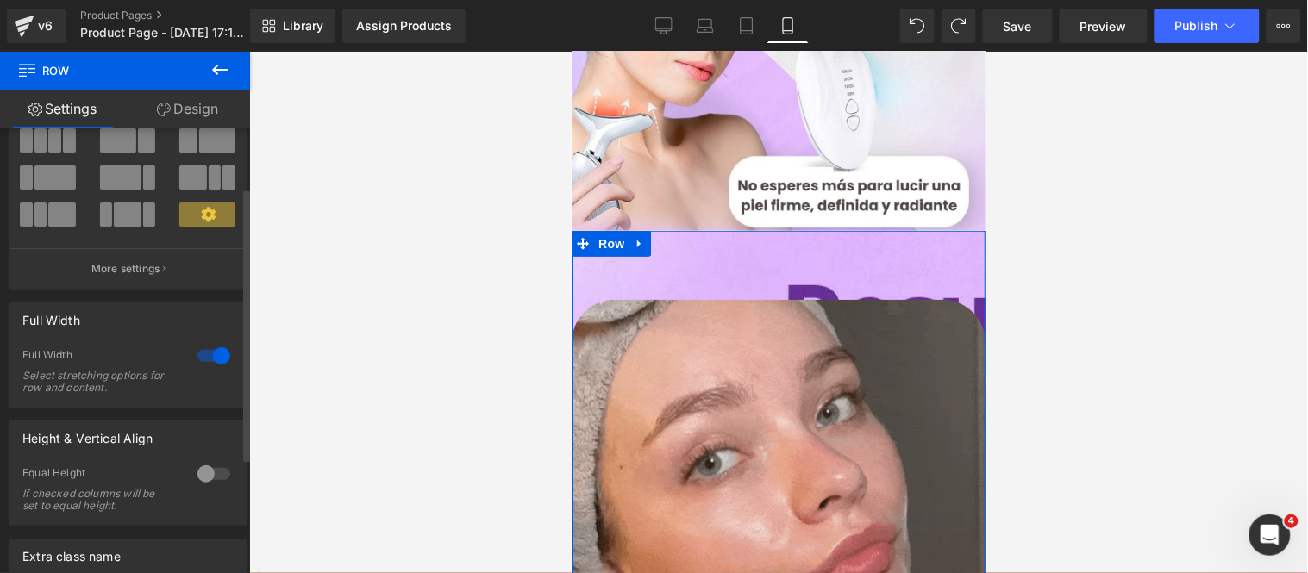
click at [210, 357] on div at bounding box center [213, 356] width 41 height 28
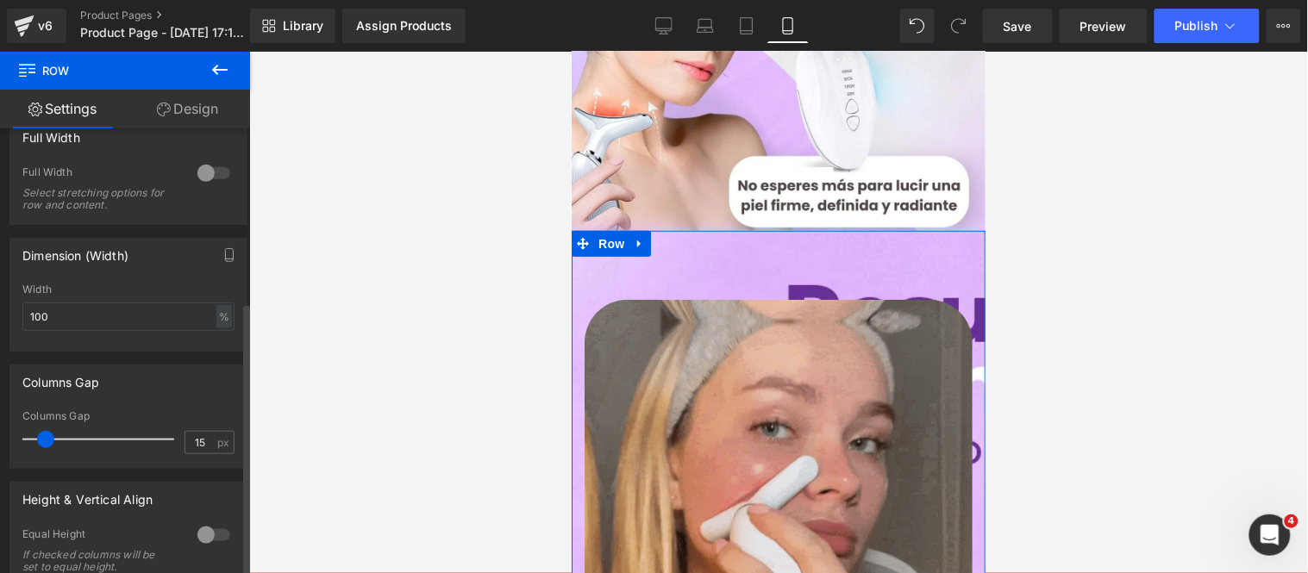
scroll to position [287, 0]
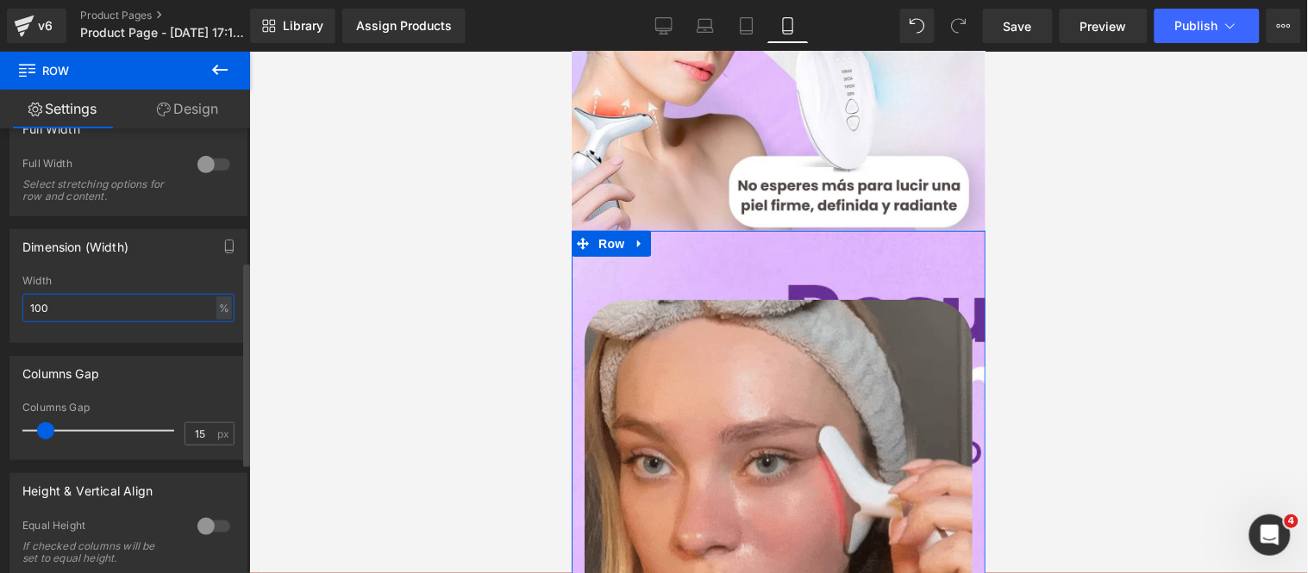
click at [200, 315] on input "100" at bounding box center [128, 308] width 212 height 28
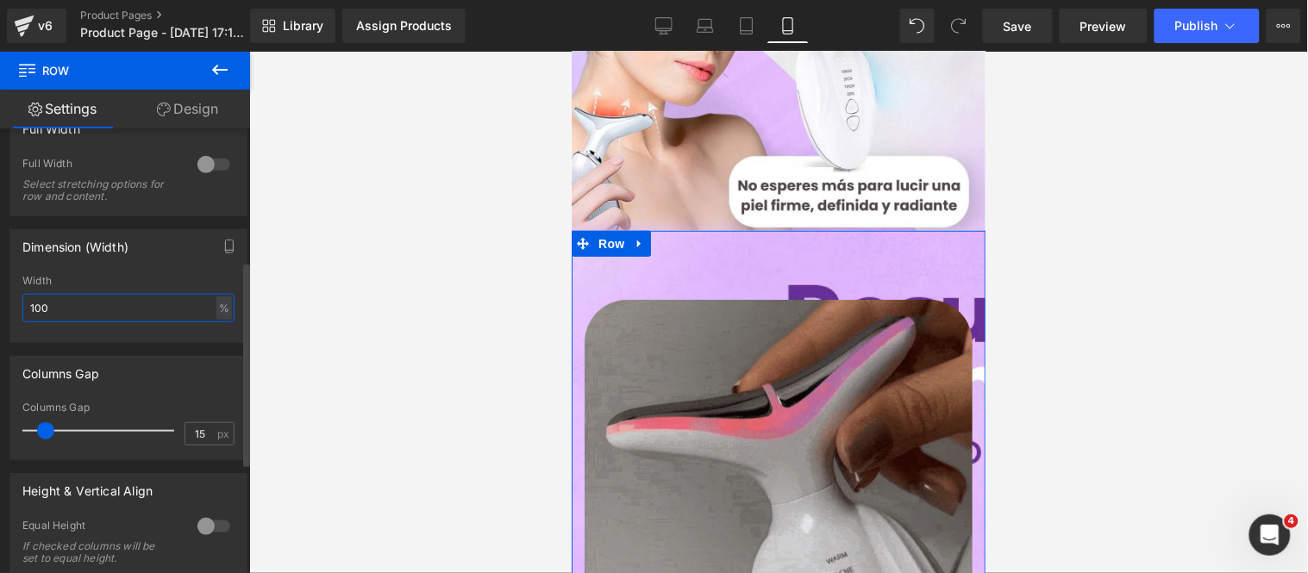
click at [200, 315] on input "100" at bounding box center [128, 308] width 212 height 28
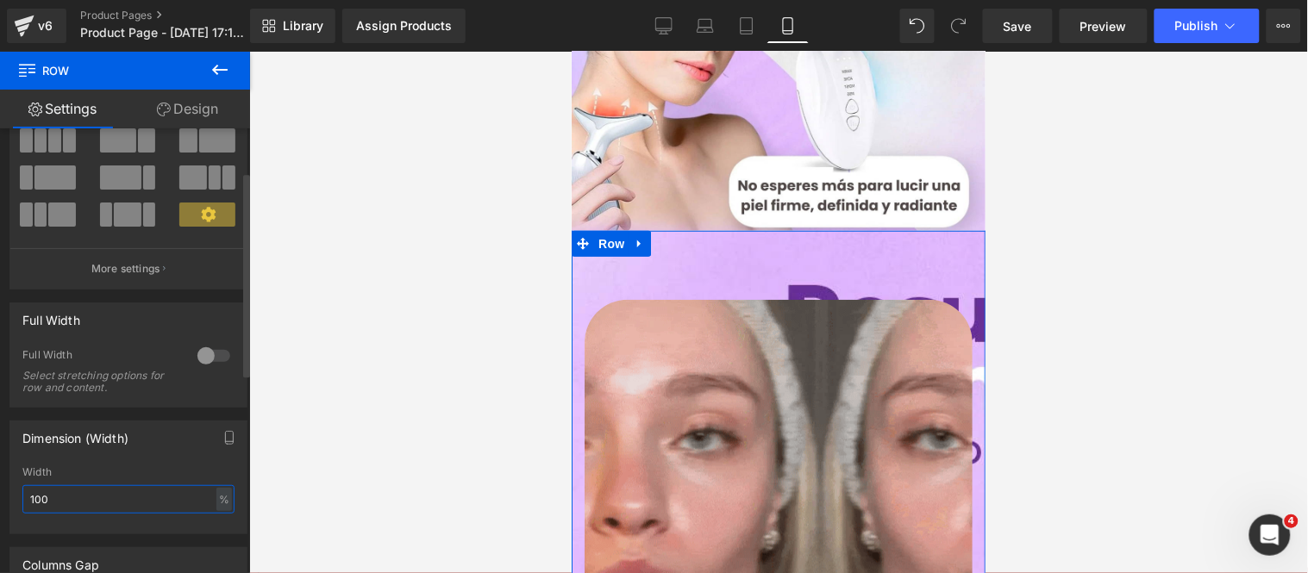
scroll to position [0, 0]
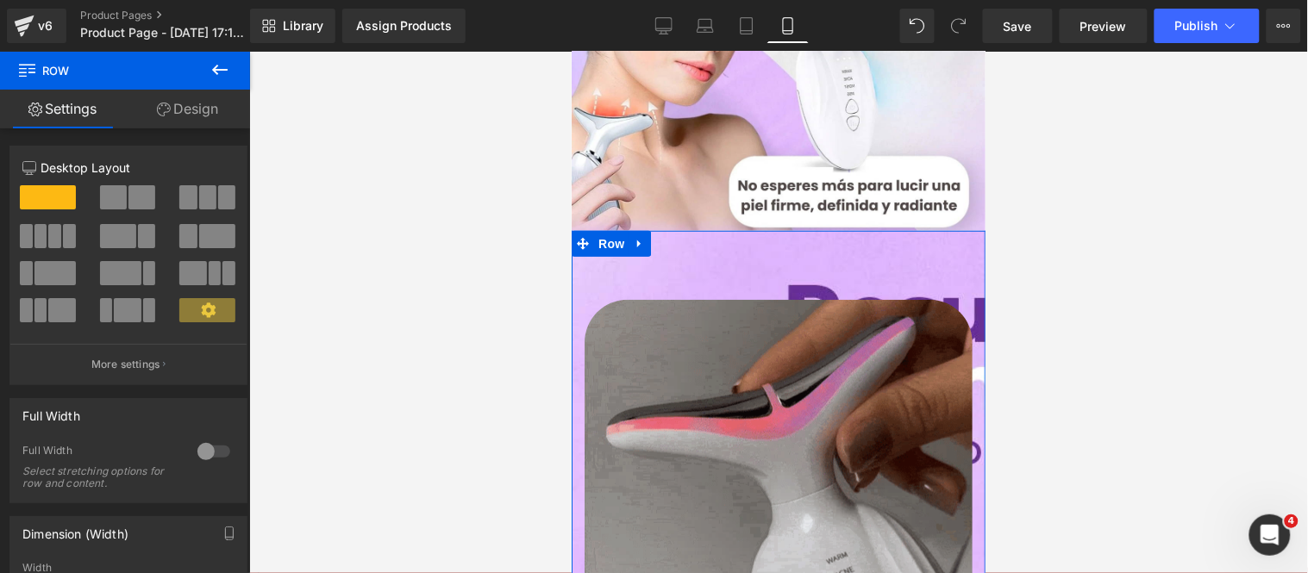
click at [188, 113] on link "Design" at bounding box center [187, 109] width 125 height 39
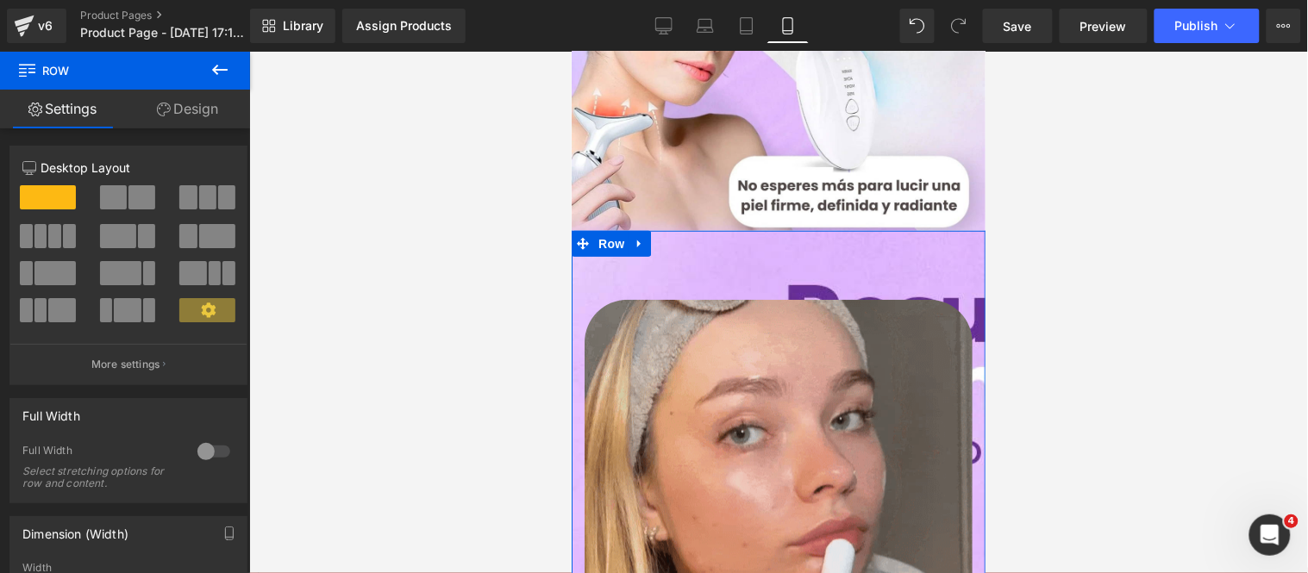
type input "0"
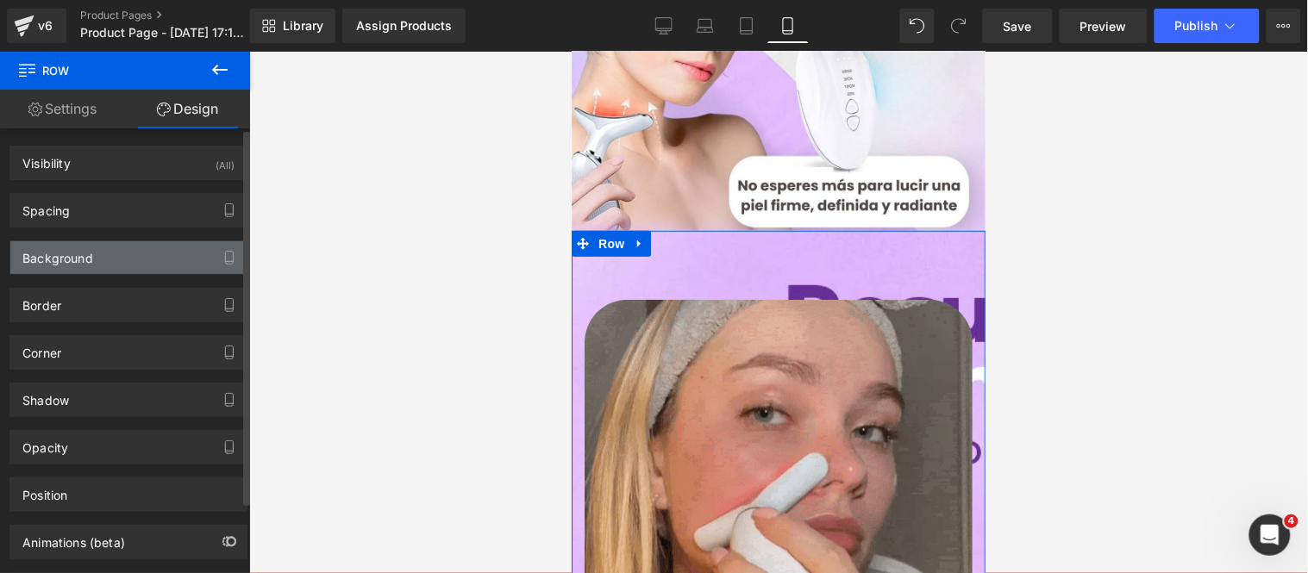
click at [142, 264] on div "Background" at bounding box center [128, 257] width 236 height 33
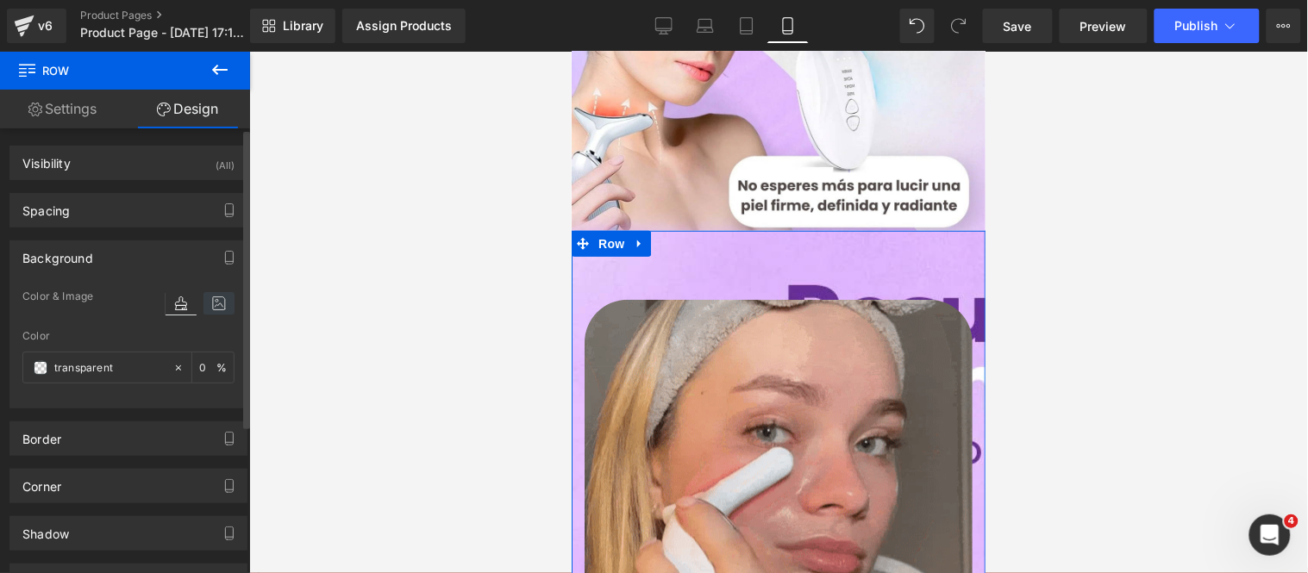
click at [203, 310] on icon at bounding box center [218, 303] width 31 height 22
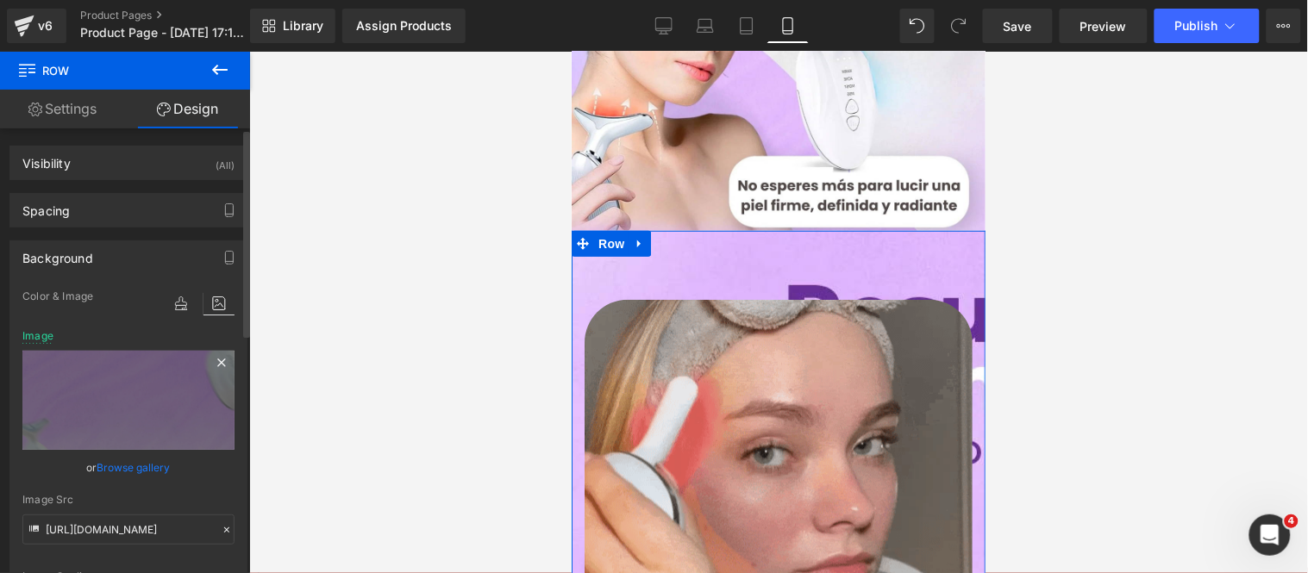
click at [217, 365] on icon at bounding box center [221, 363] width 8 height 8
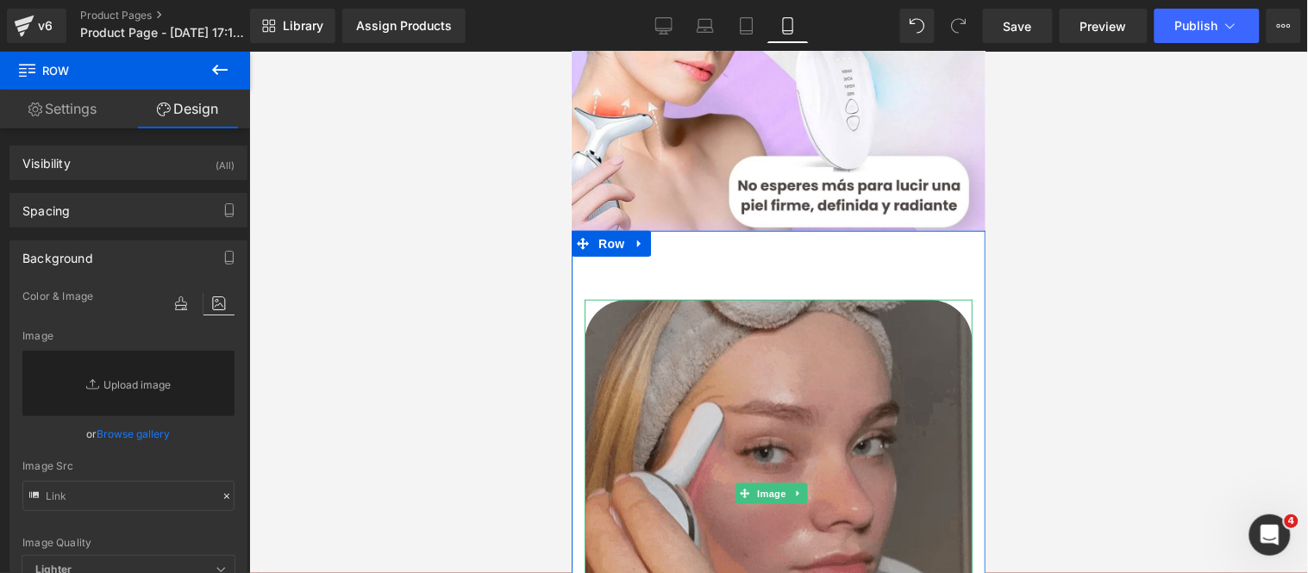
click at [654, 315] on img at bounding box center [778, 493] width 388 height 388
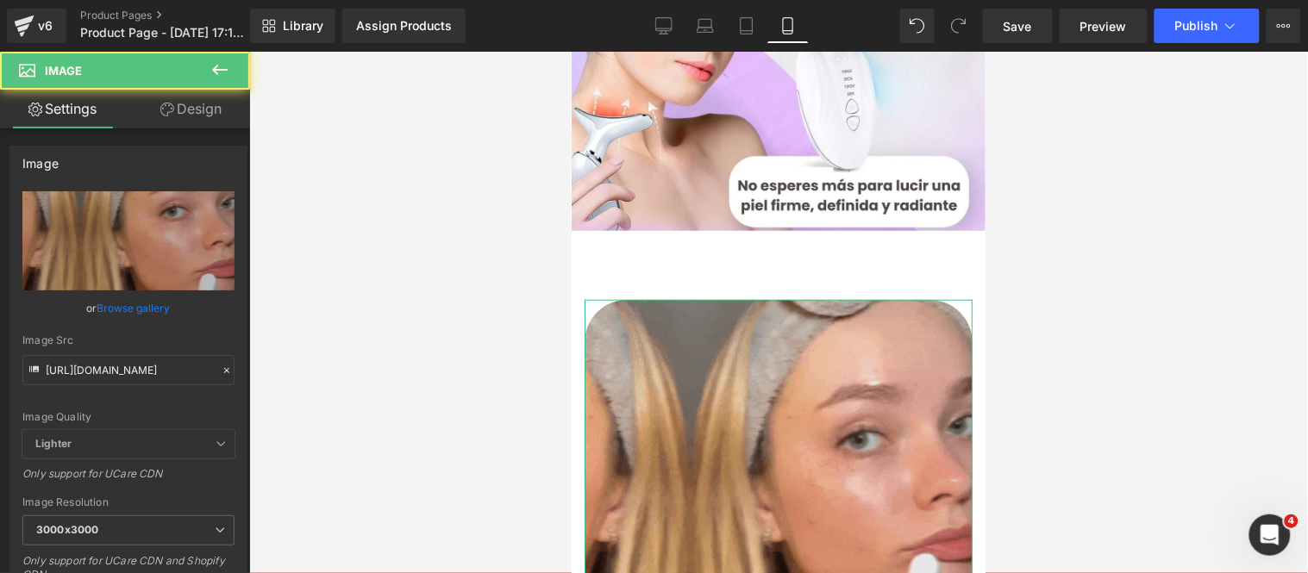
click at [181, 109] on link "Design" at bounding box center [190, 109] width 125 height 39
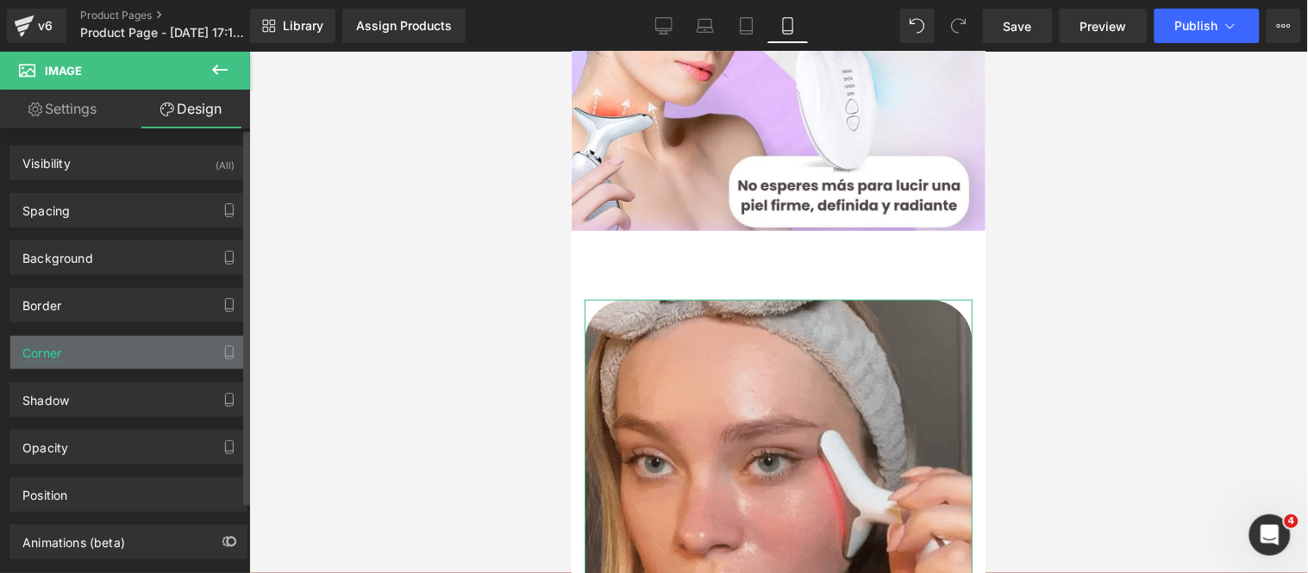
type input "50"
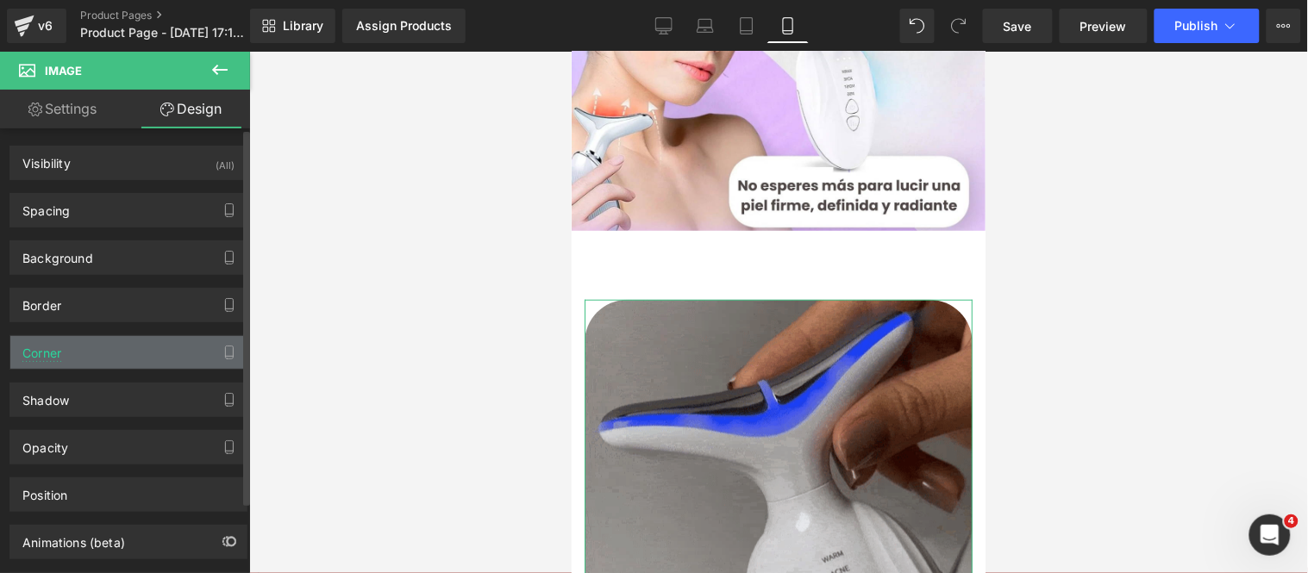
type input "0"
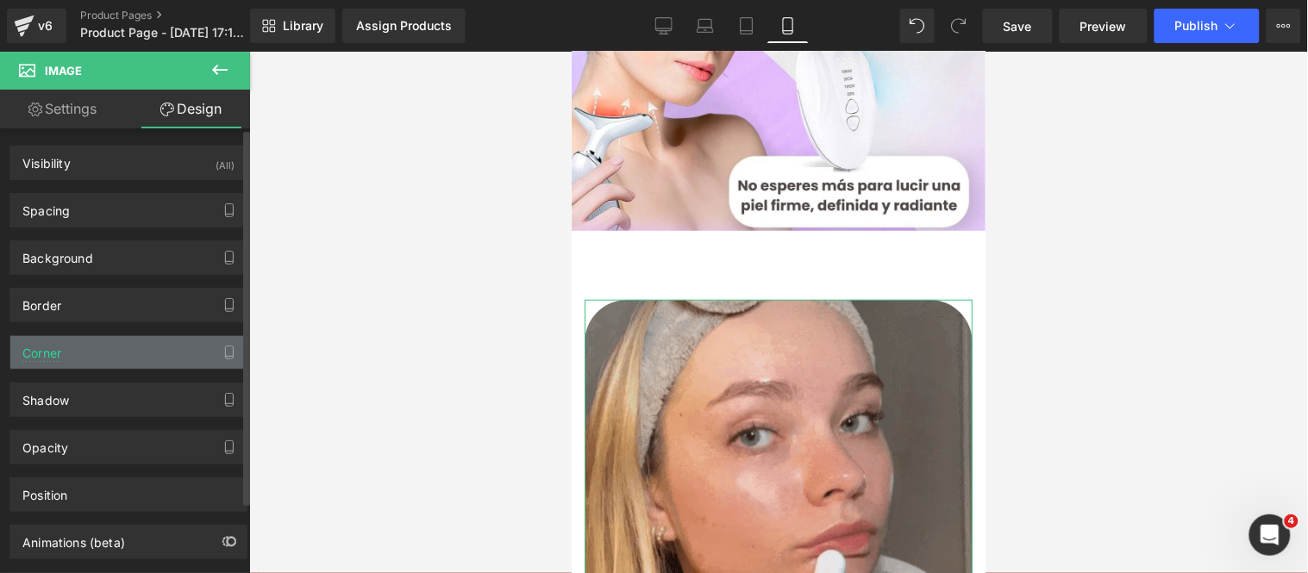
type input "0"
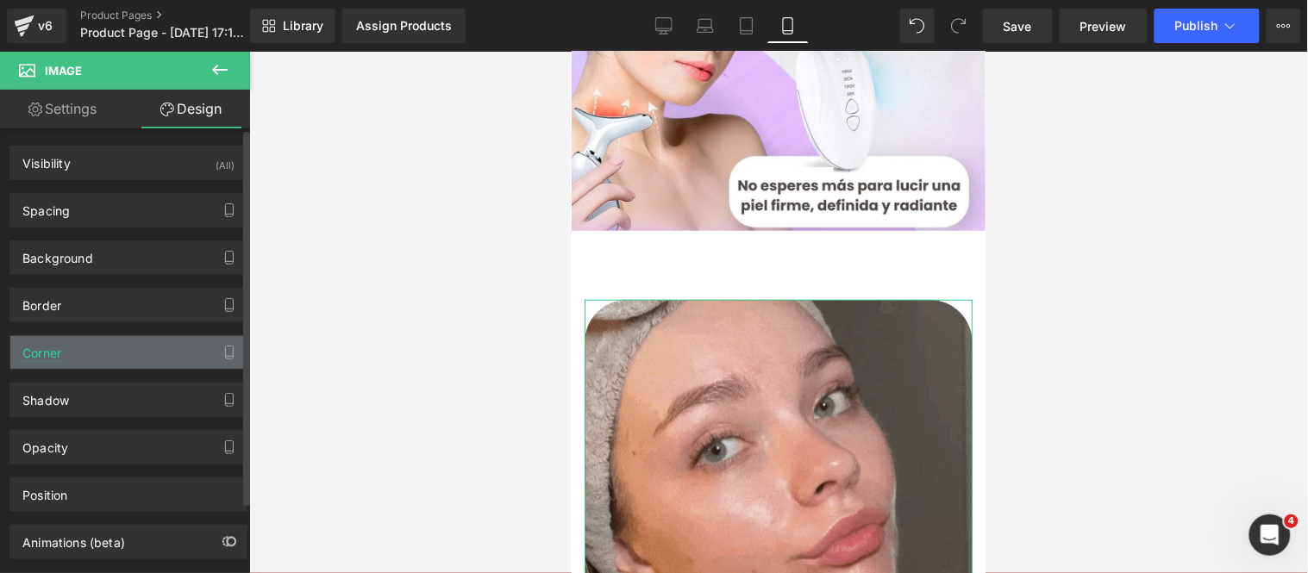
type input "0"
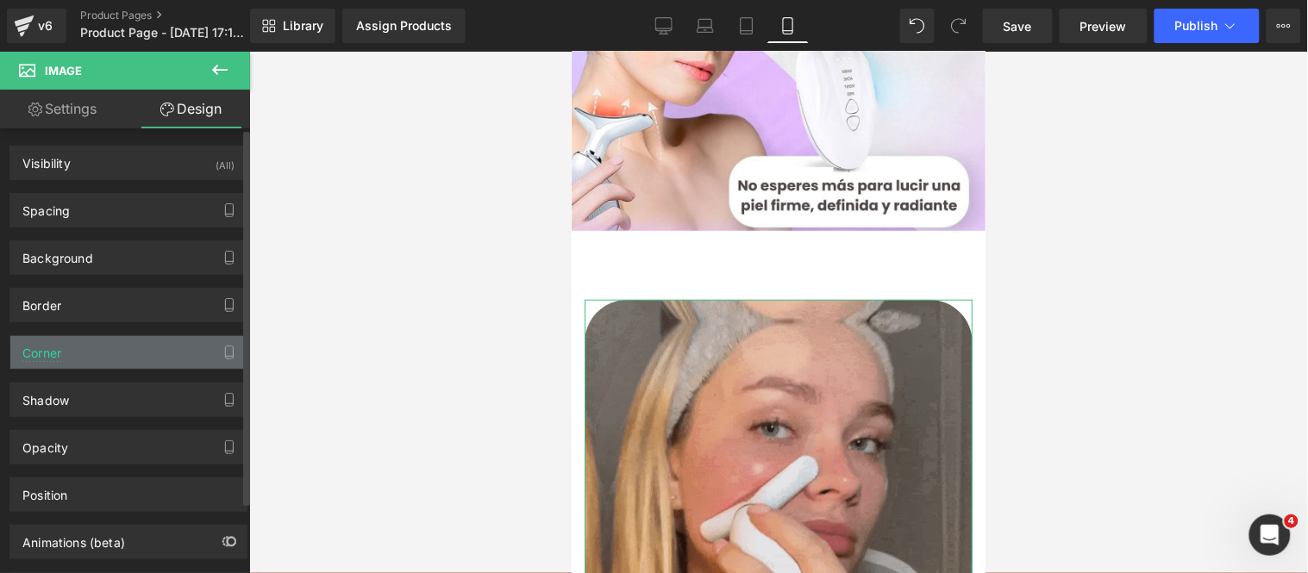
type input "0"
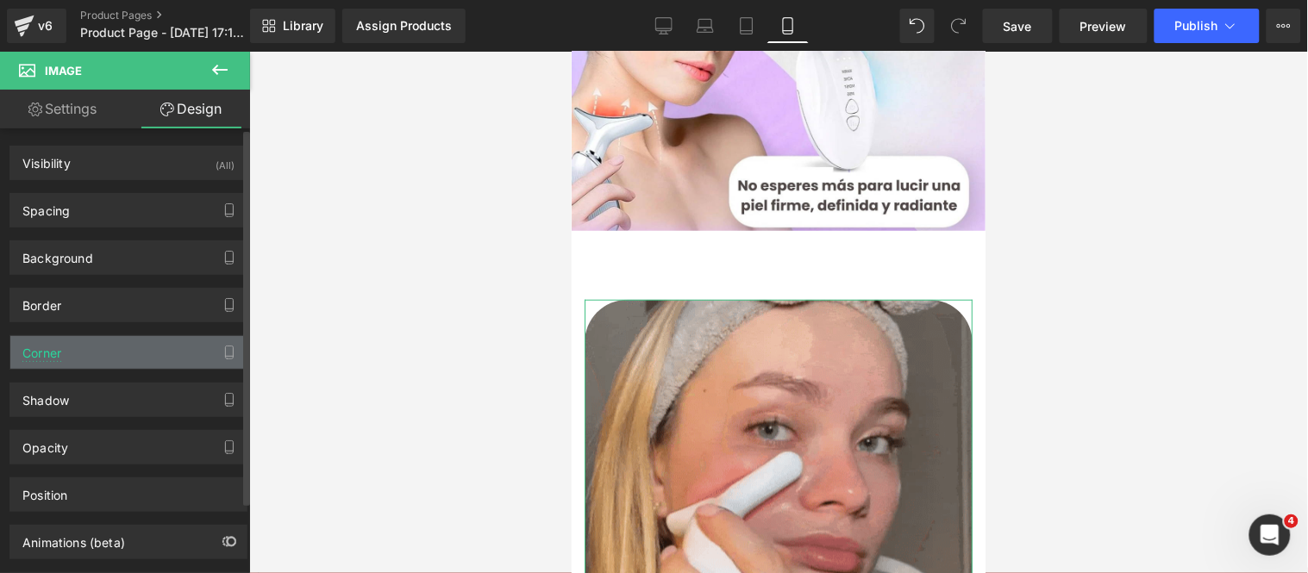
type input "0"
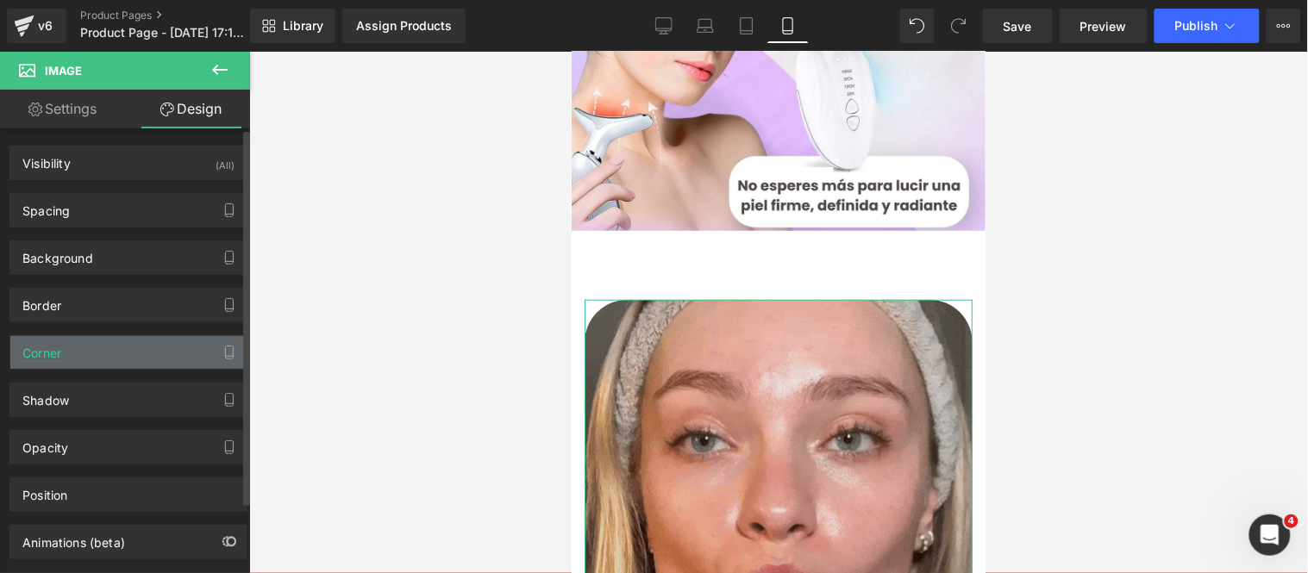
type input "0"
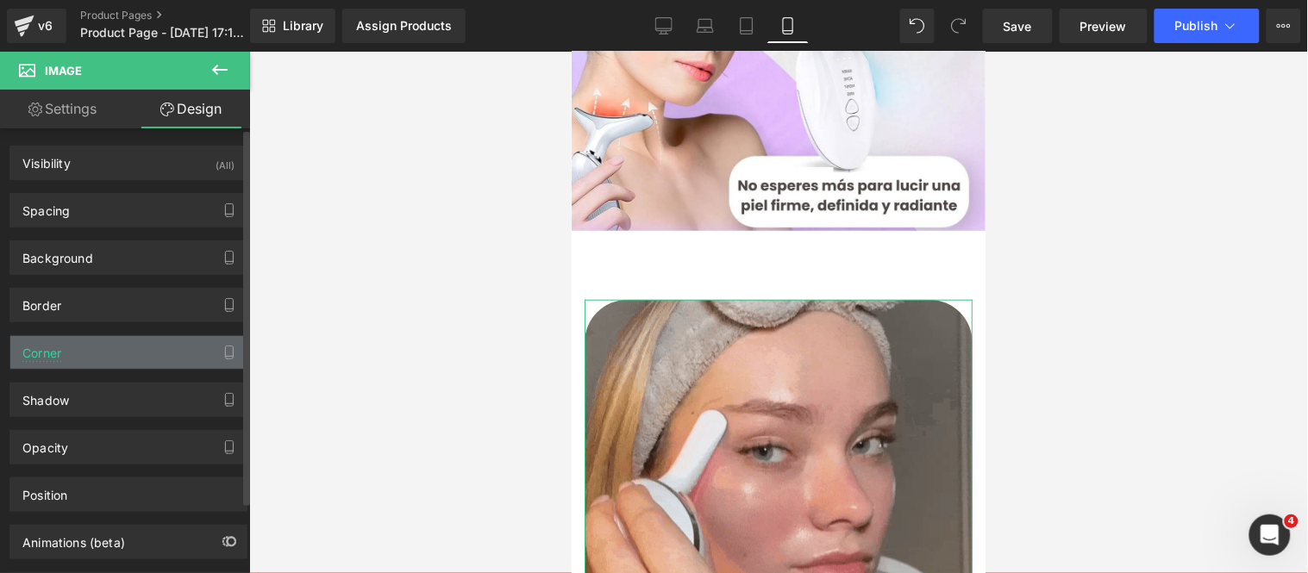
type input "0"
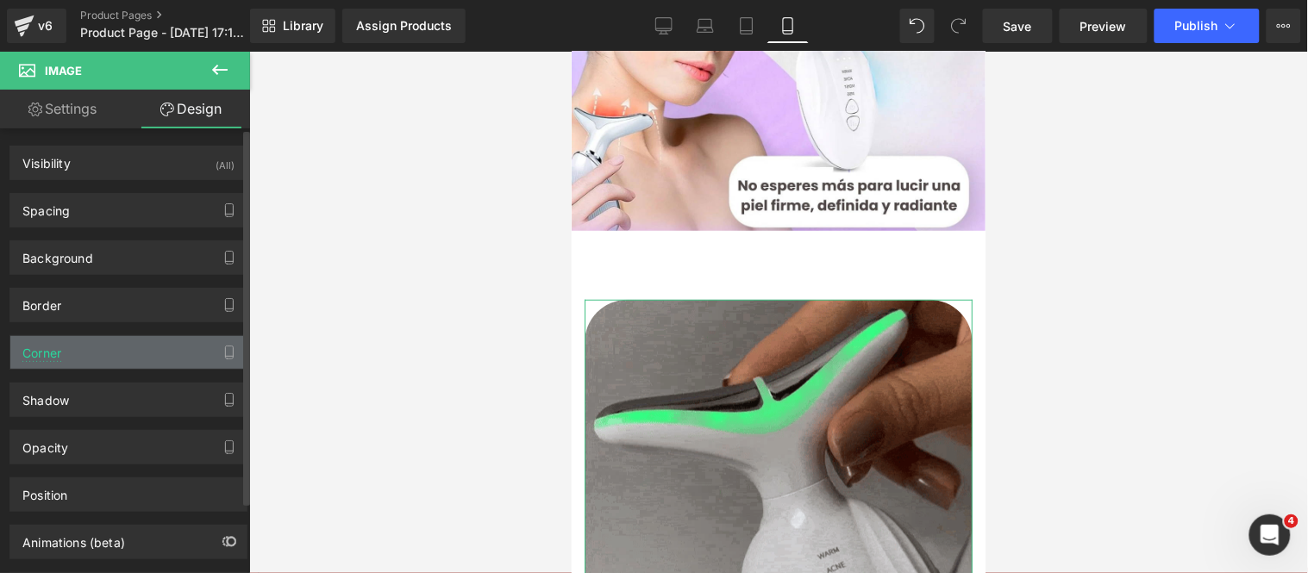
type input "transparent"
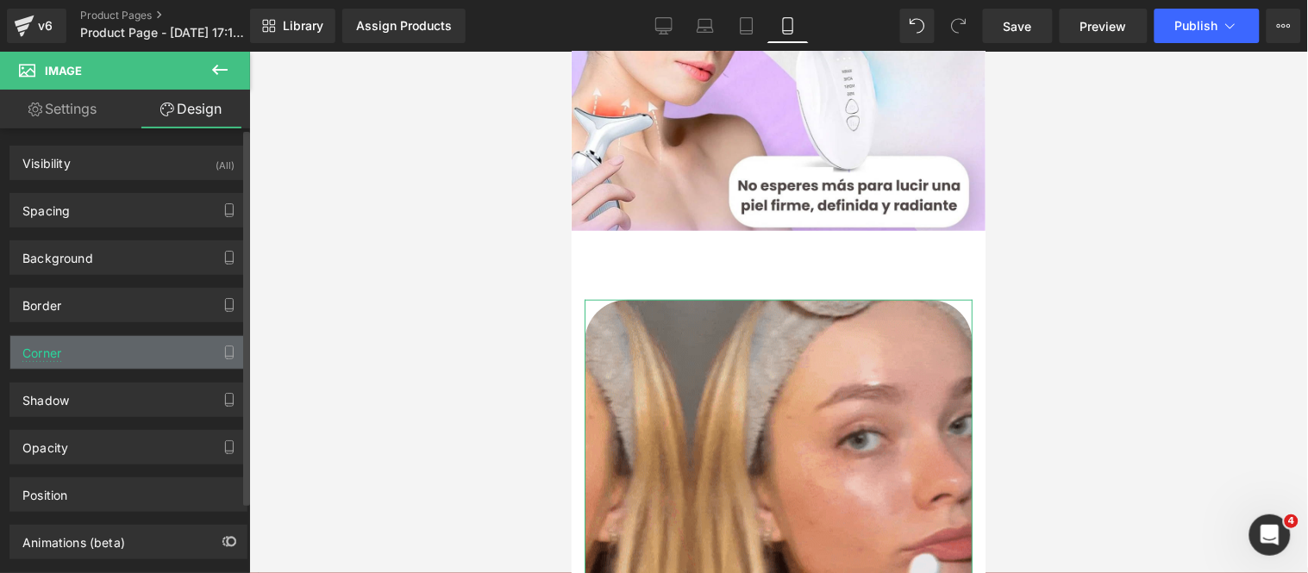
type input "0"
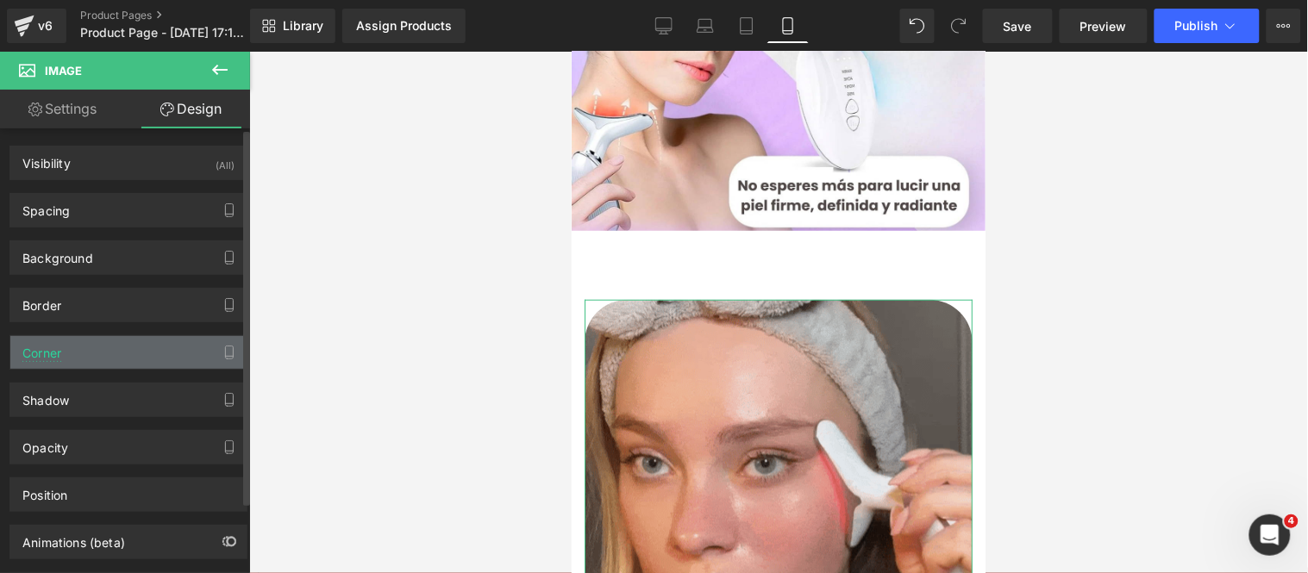
type input "50"
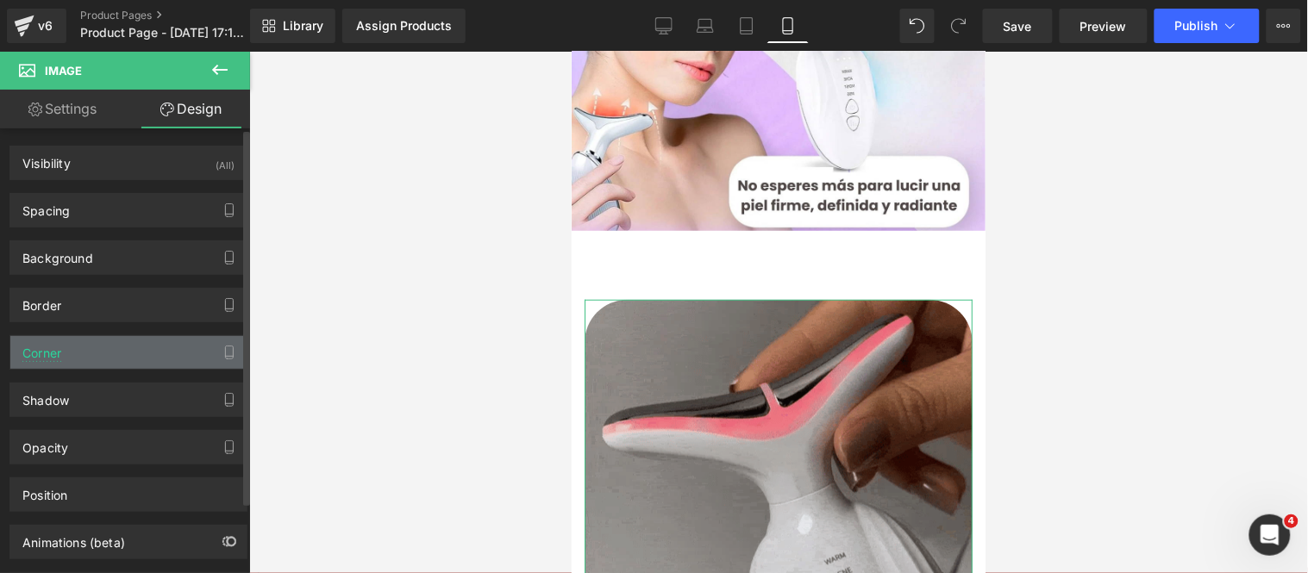
type input "50"
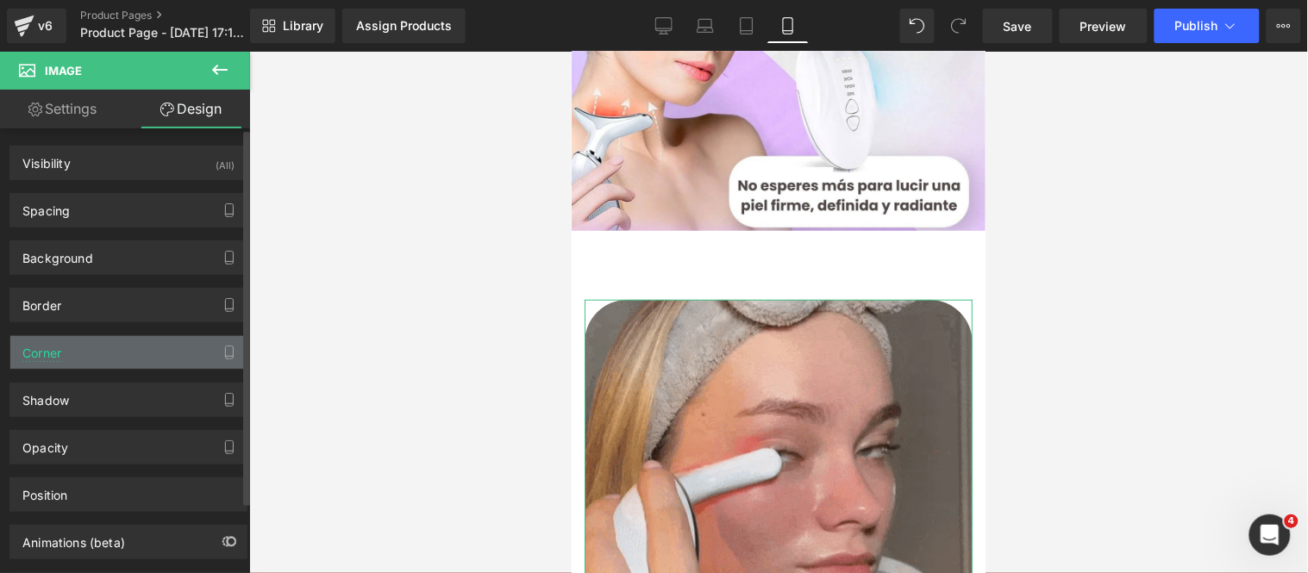
type input "50"
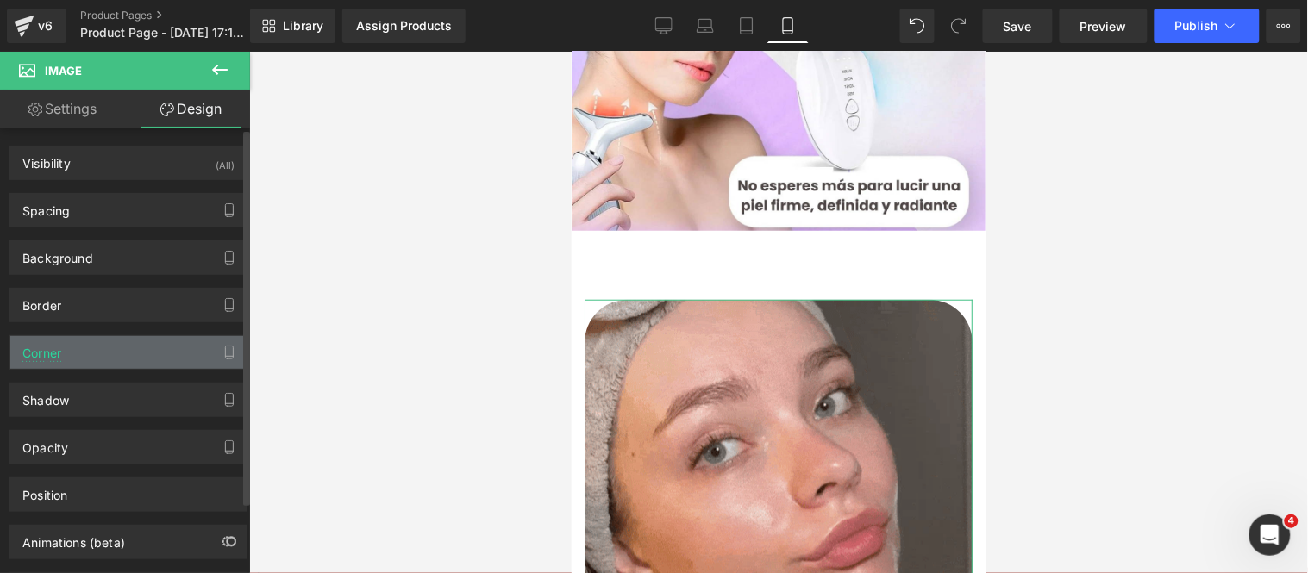
type input "50"
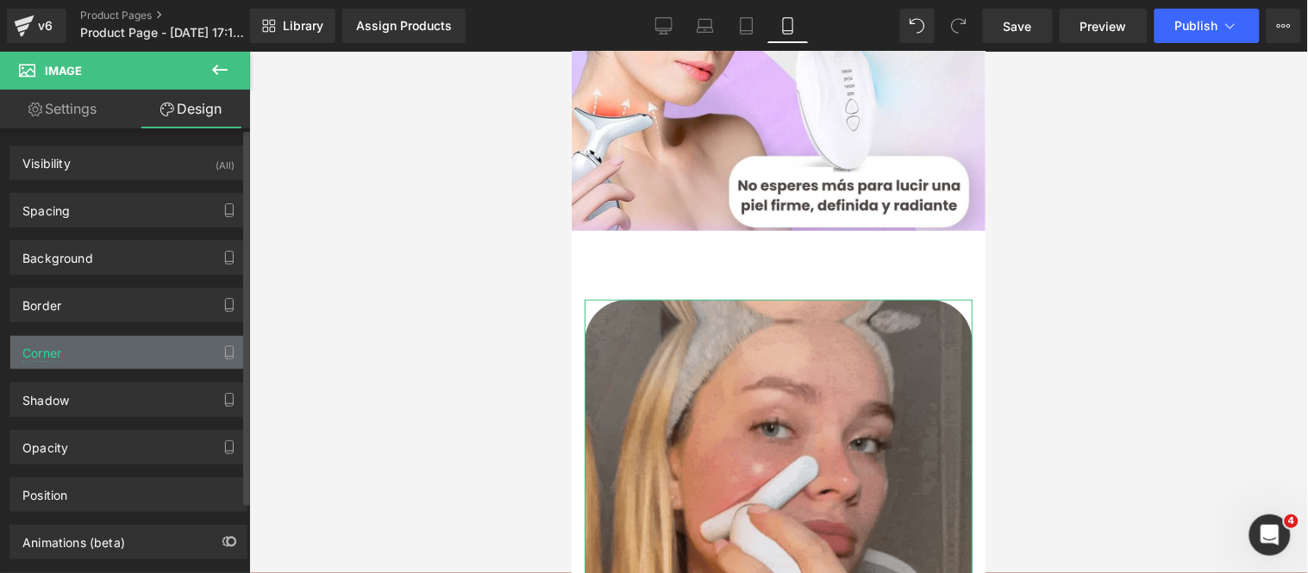
click at [90, 350] on div "Corner" at bounding box center [128, 352] width 236 height 33
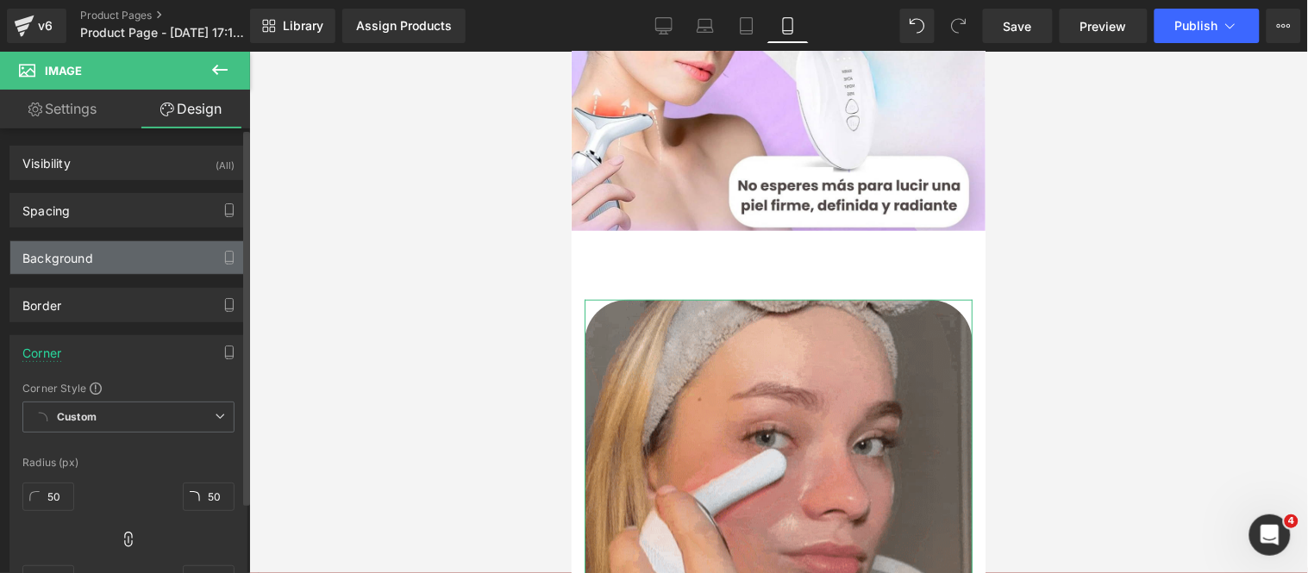
click at [101, 265] on div "Background" at bounding box center [128, 257] width 236 height 33
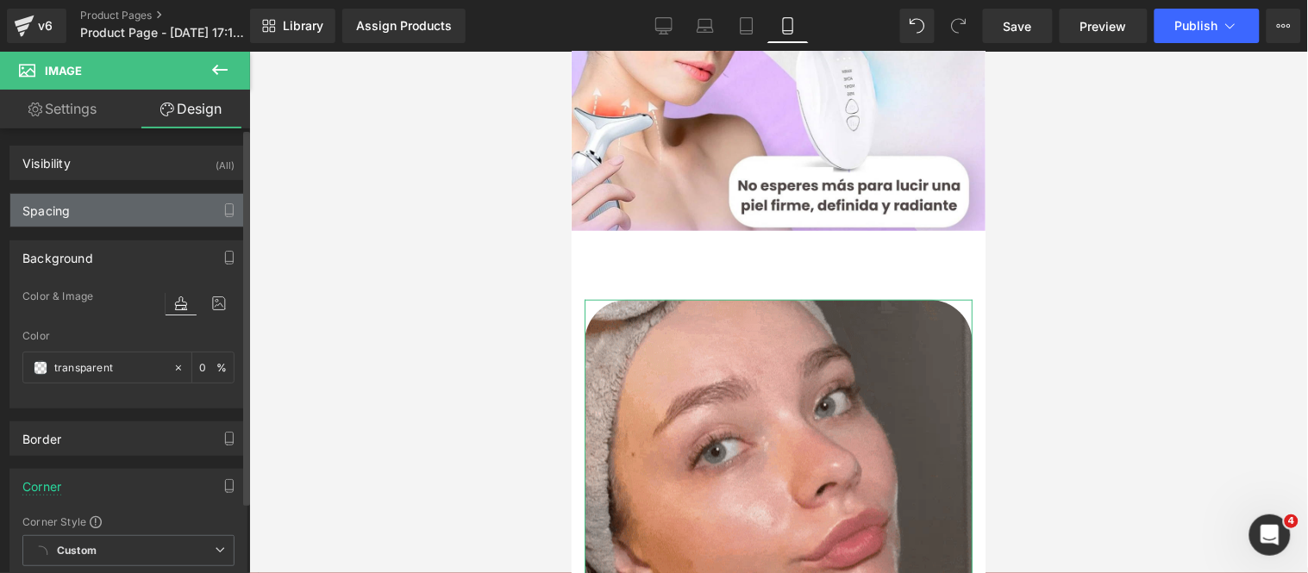
click at [101, 209] on div "Spacing" at bounding box center [128, 210] width 236 height 33
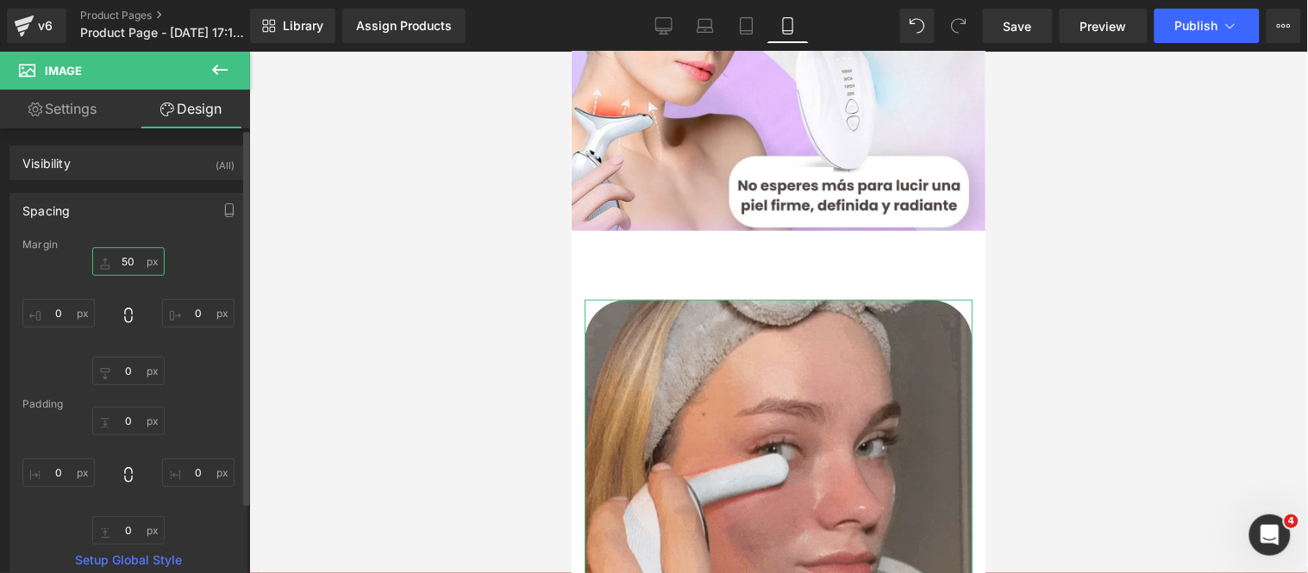
click at [130, 269] on input "50" at bounding box center [128, 261] width 72 height 28
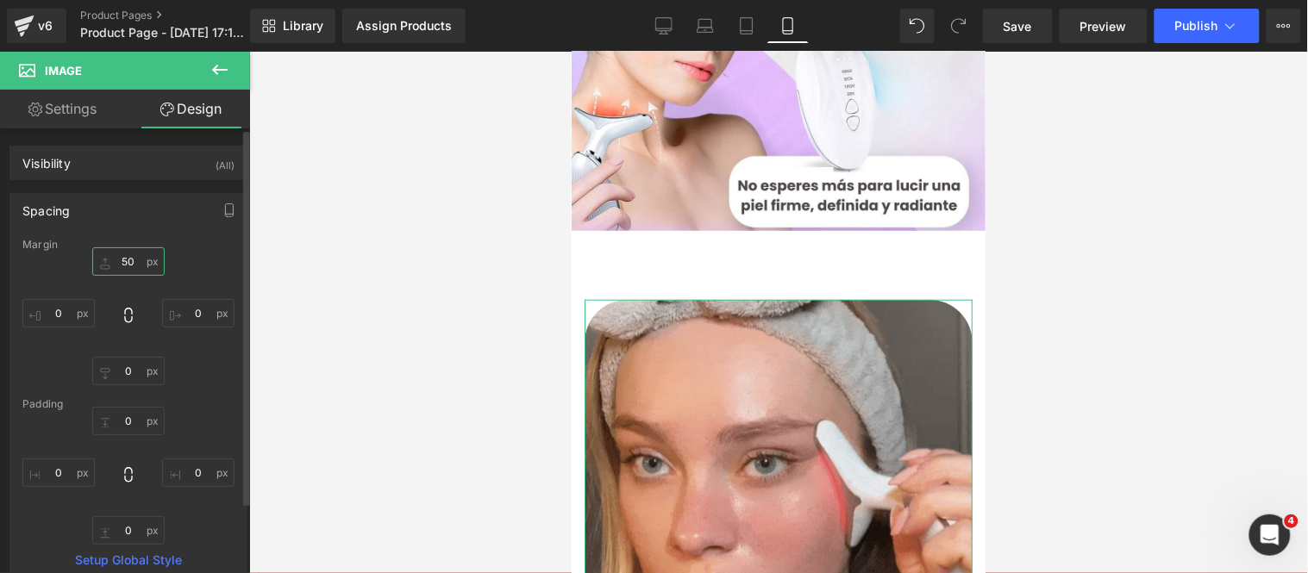
click at [130, 269] on input "50" at bounding box center [128, 261] width 72 height 28
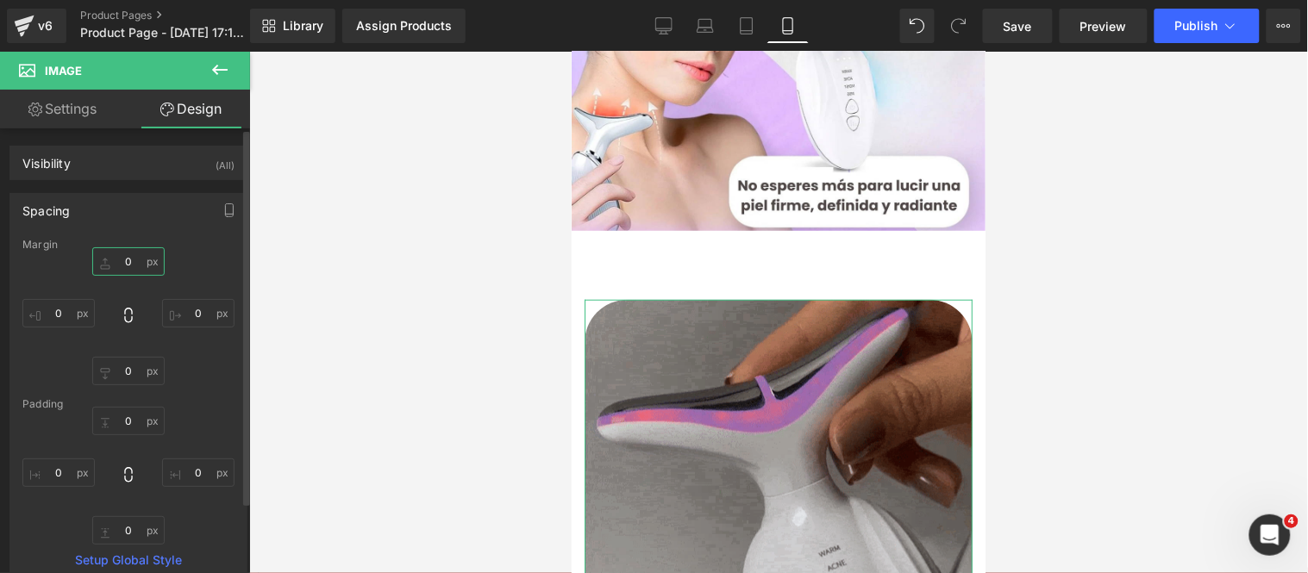
type input "0"
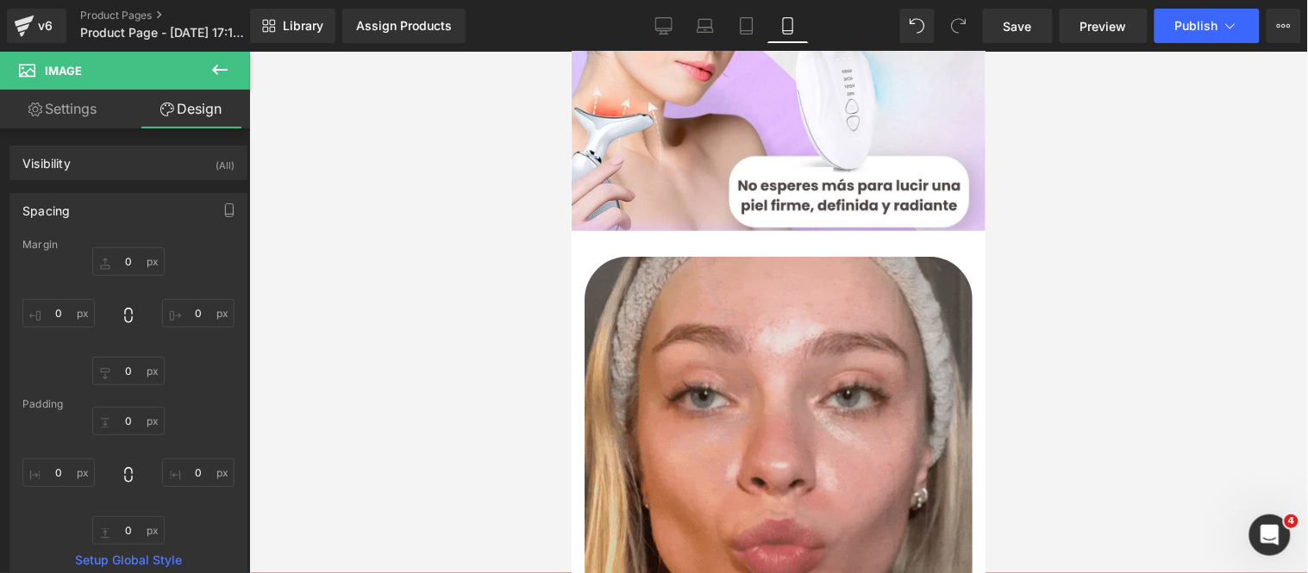
click at [446, 356] on div at bounding box center [778, 312] width 1058 height 521
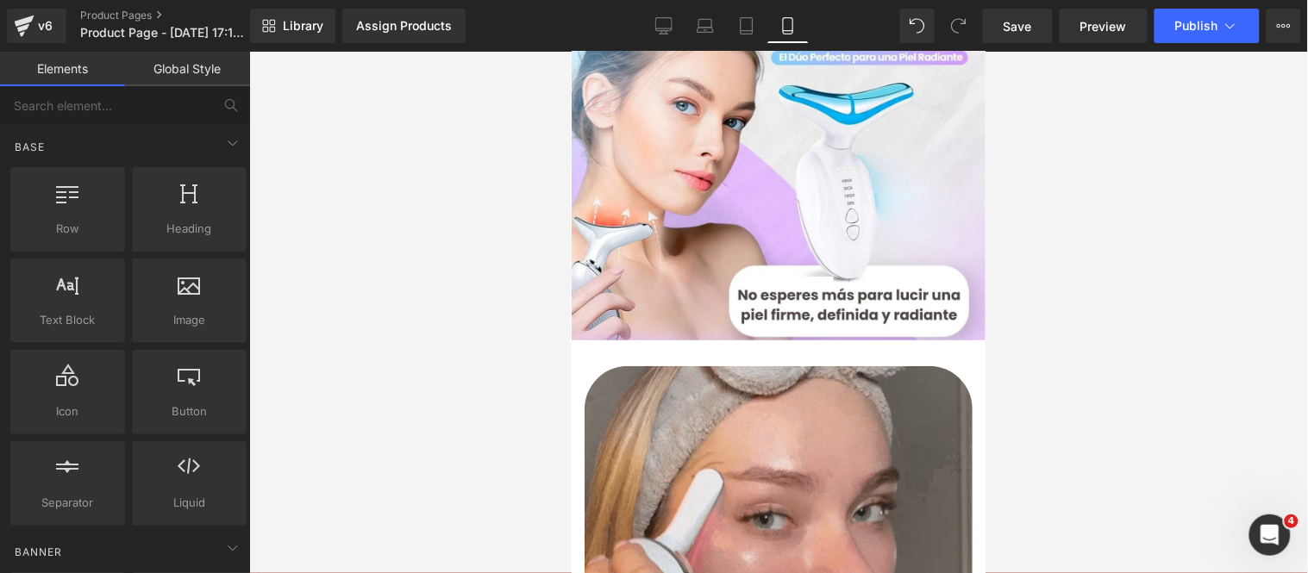
scroll to position [287, 0]
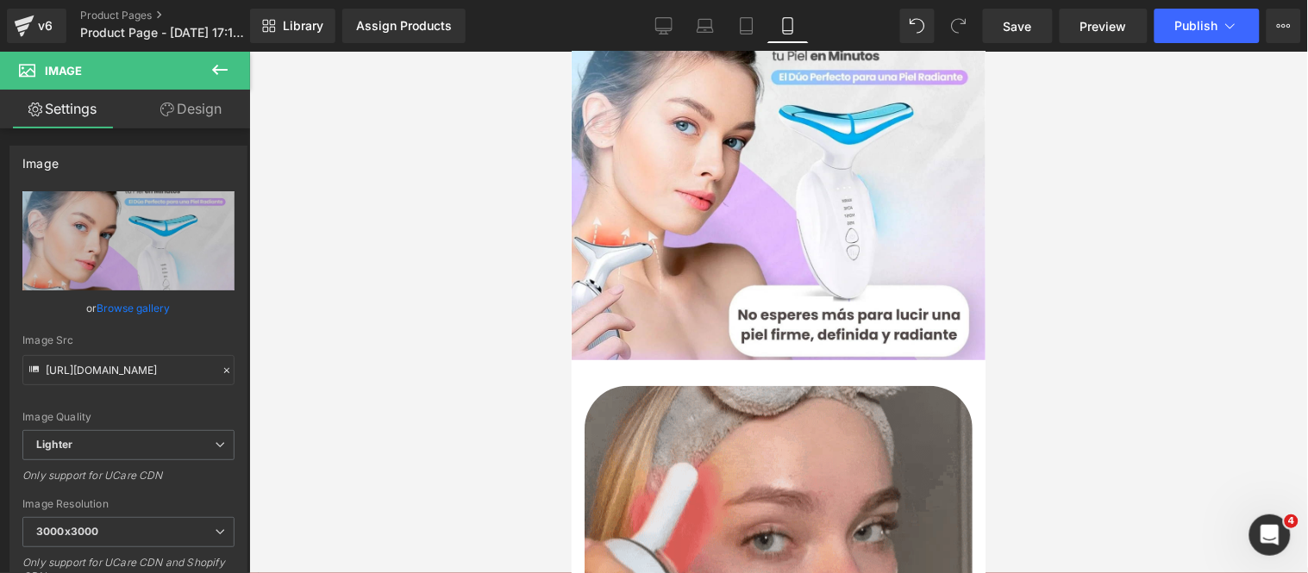
scroll to position [0, 0]
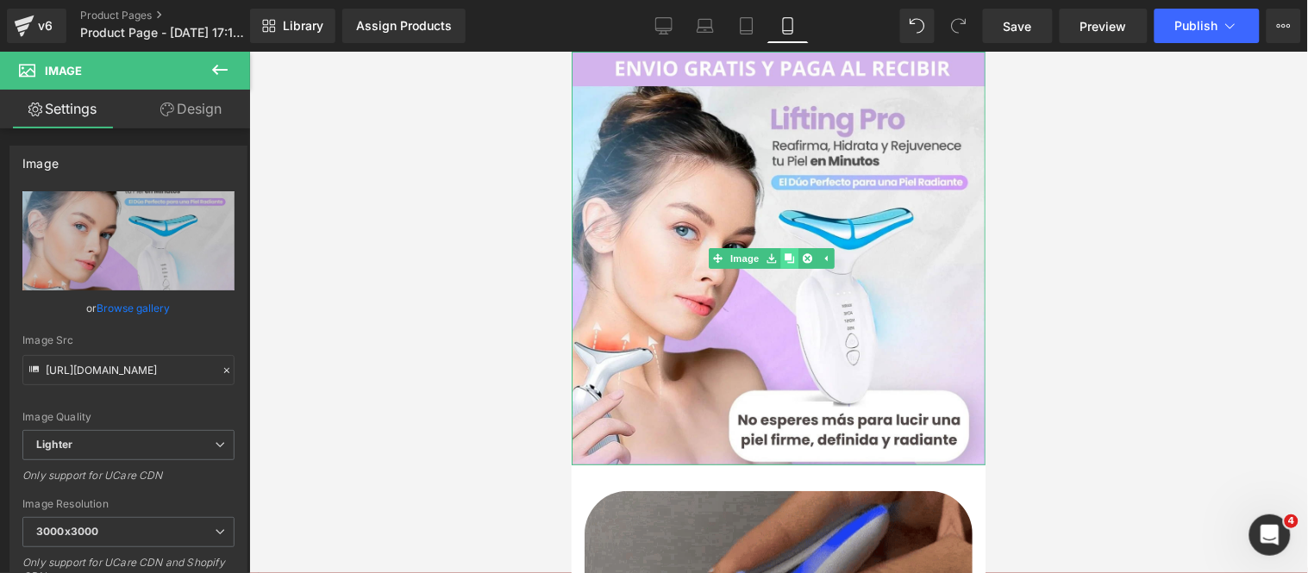
click at [786, 258] on link at bounding box center [788, 257] width 18 height 21
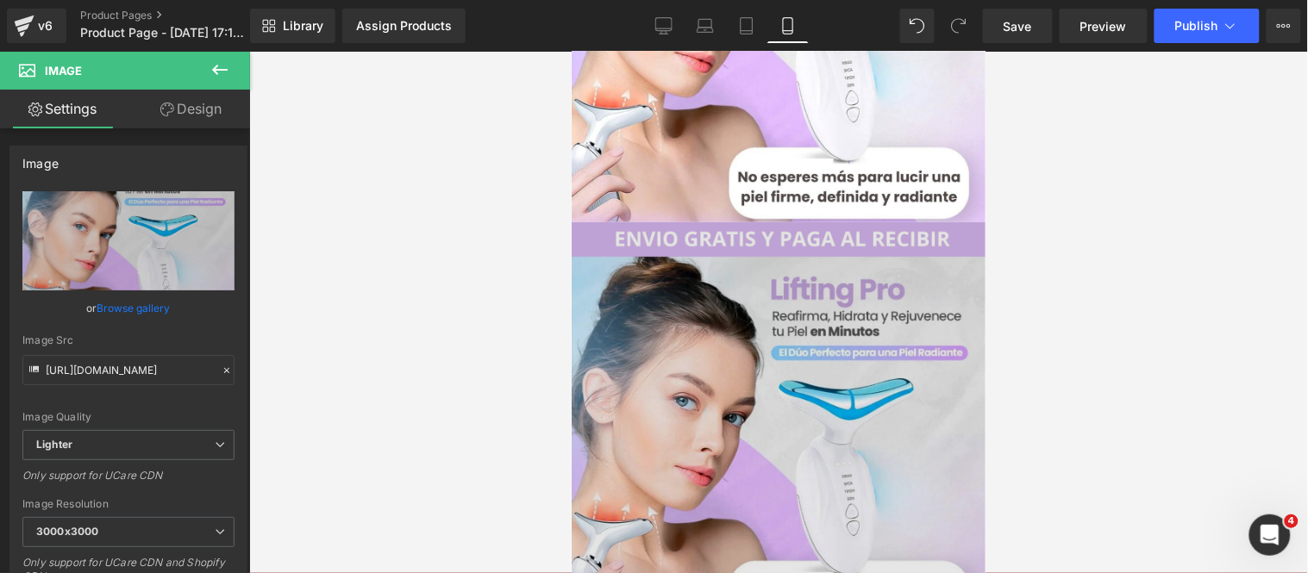
click at [690, 483] on img at bounding box center [778, 429] width 414 height 414
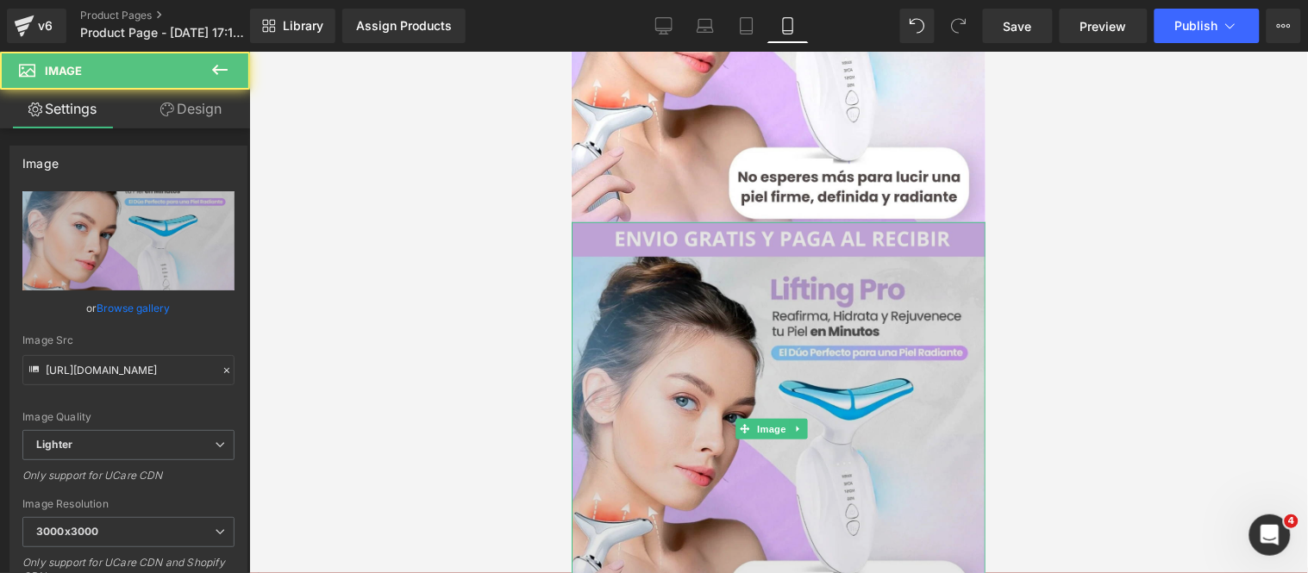
scroll to position [330, 0]
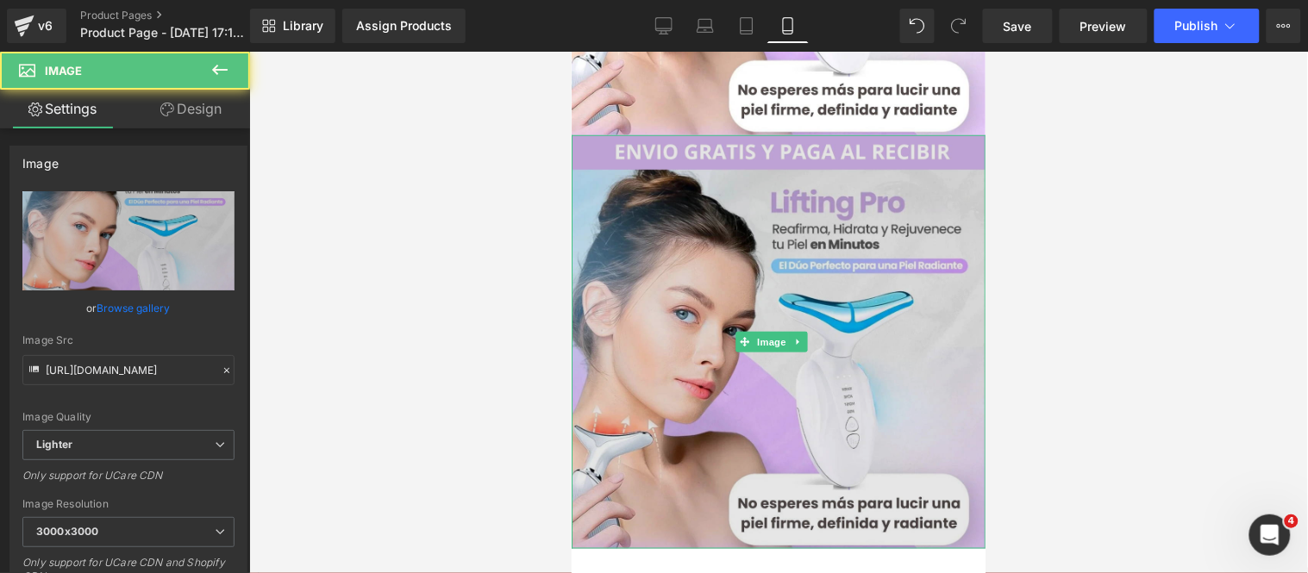
drag, startPoint x: 709, startPoint y: 341, endPoint x: 633, endPoint y: 320, distance: 79.7
click at [710, 342] on img at bounding box center [778, 341] width 414 height 414
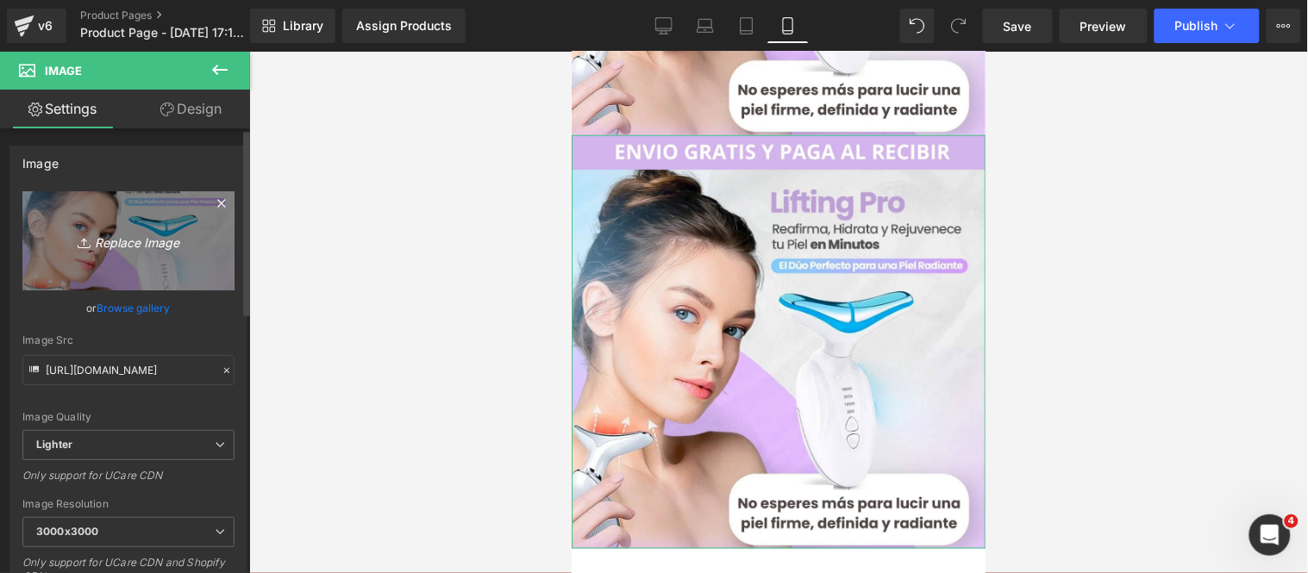
click at [142, 234] on icon "Replace Image" at bounding box center [128, 241] width 138 height 22
type input "C:\fakepath\2 (7).webp"
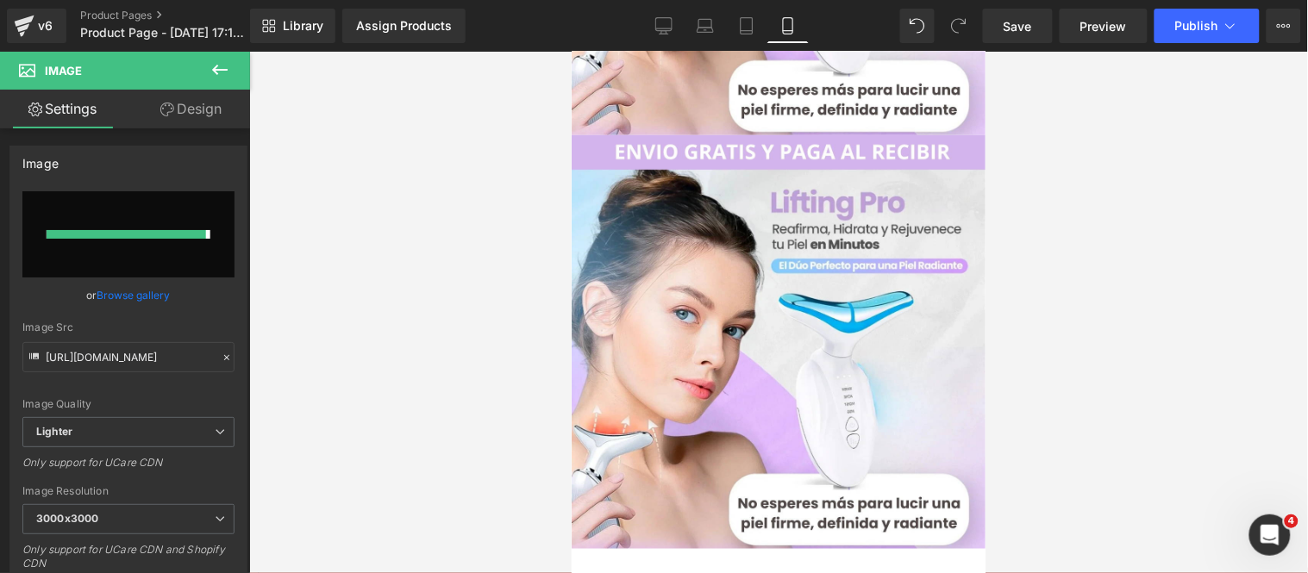
type input "[URL][DOMAIN_NAME]"
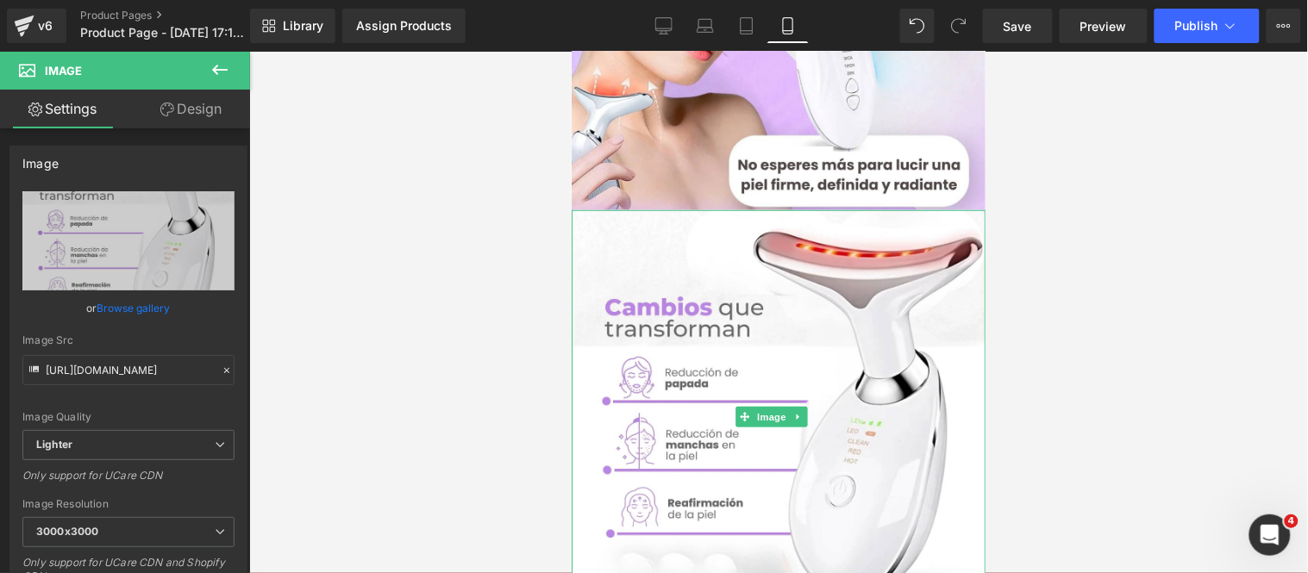
scroll to position [139, 0]
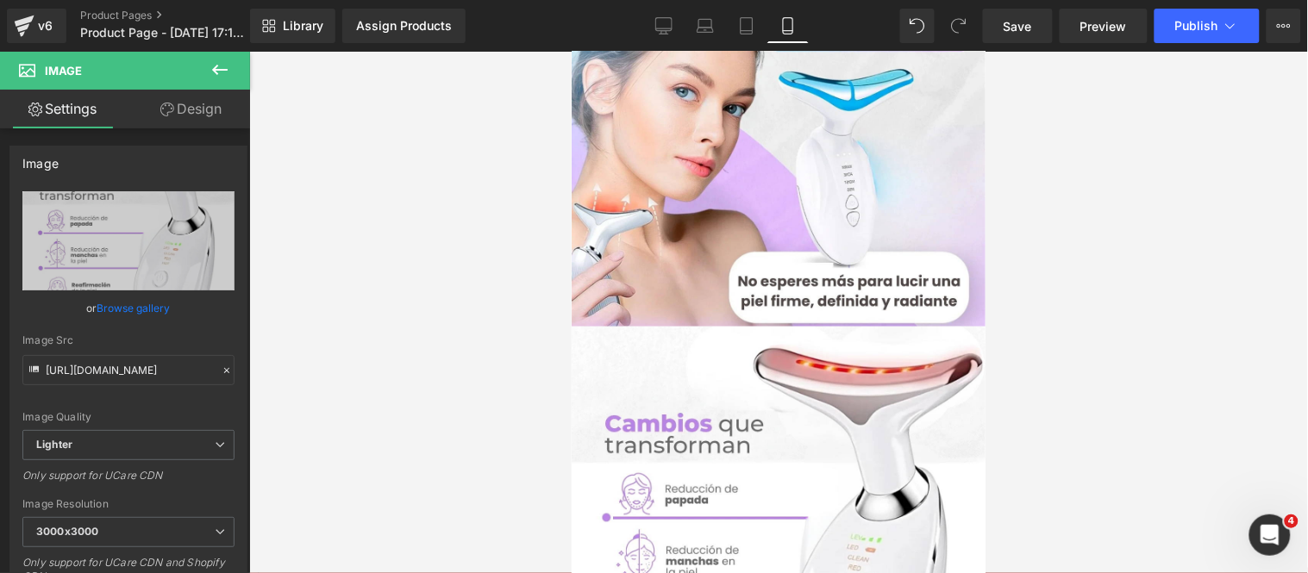
click at [1095, 351] on div at bounding box center [778, 312] width 1058 height 521
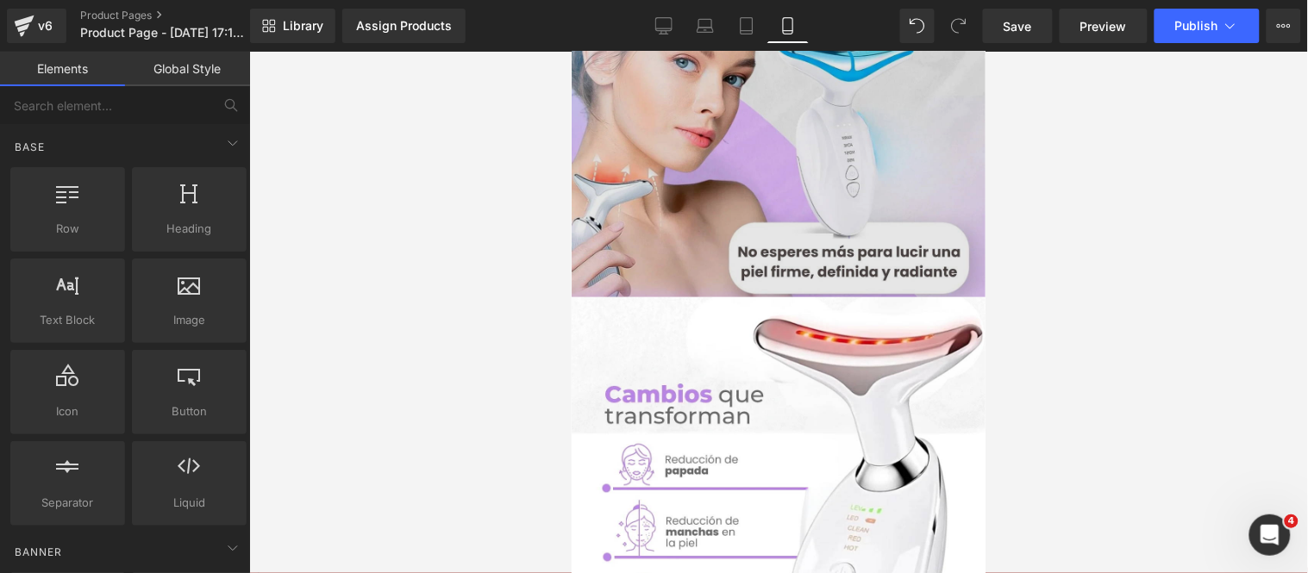
scroll to position [330, 0]
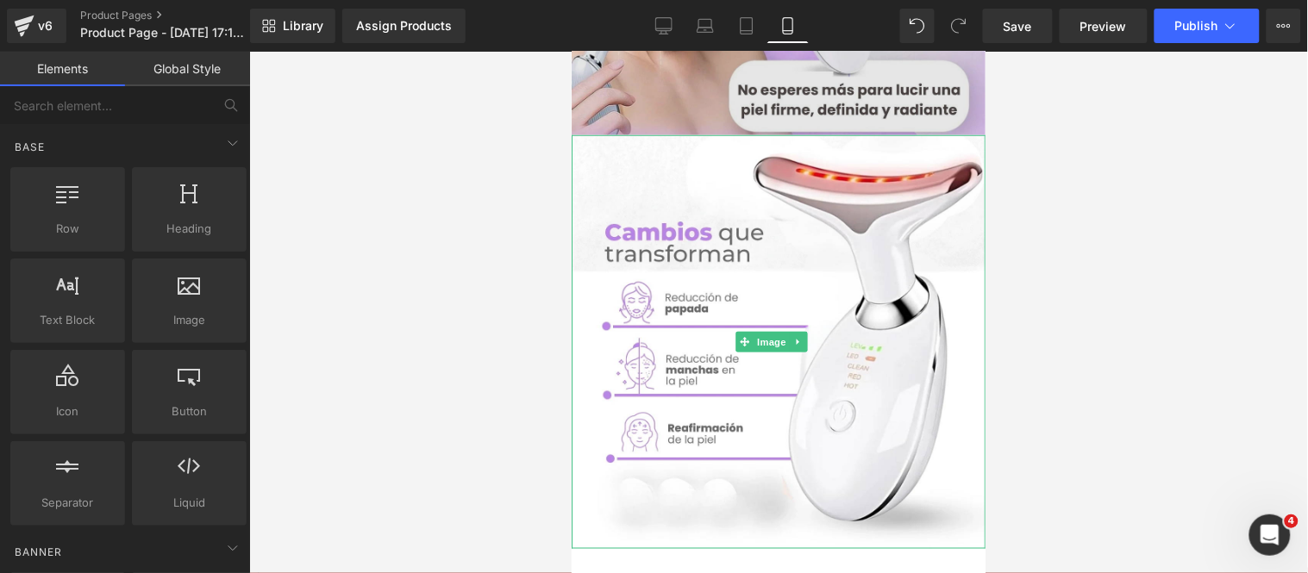
click at [898, 310] on img at bounding box center [778, 341] width 414 height 414
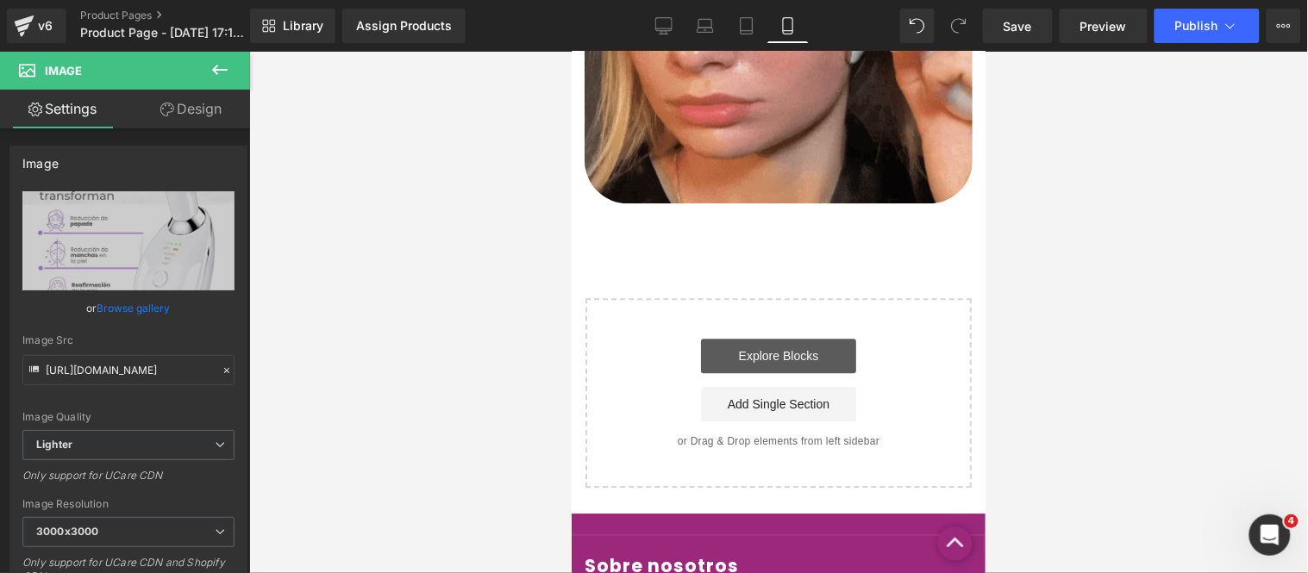
scroll to position [1096, 0]
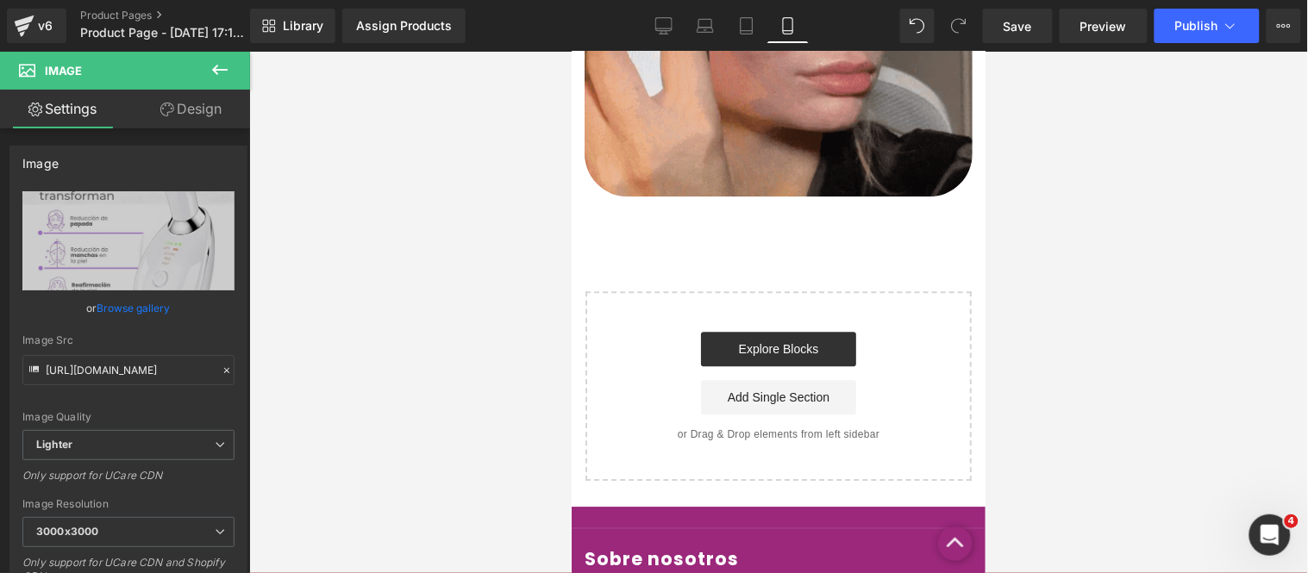
click at [219, 70] on icon at bounding box center [219, 69] width 21 height 21
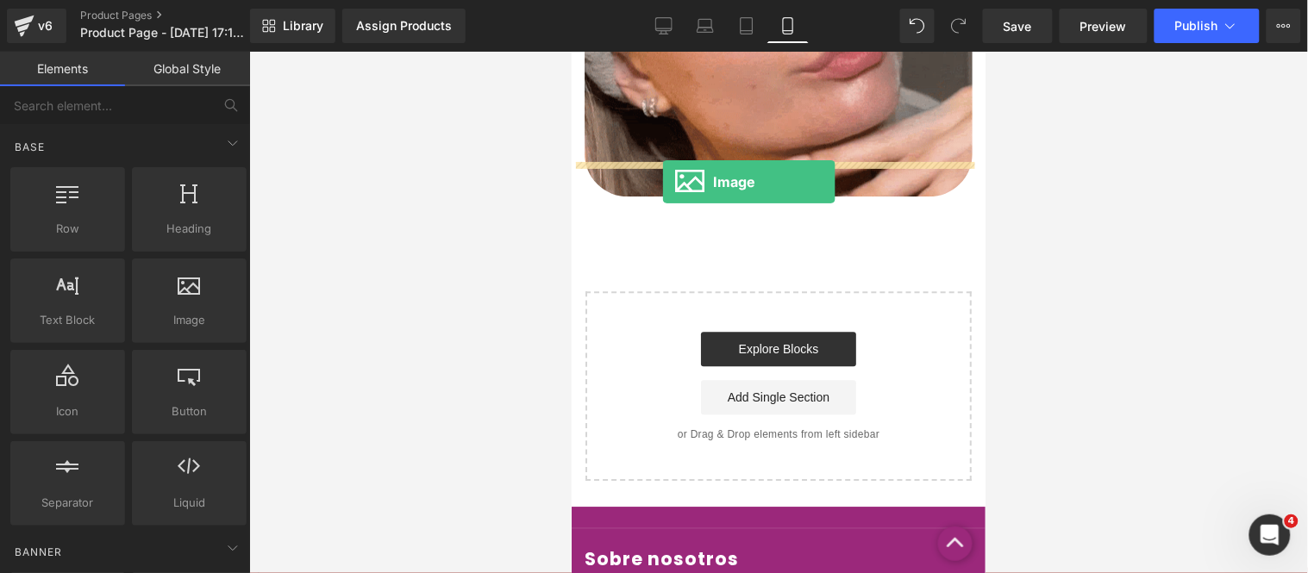
drag, startPoint x: 746, startPoint y: 345, endPoint x: 661, endPoint y: 181, distance: 184.7
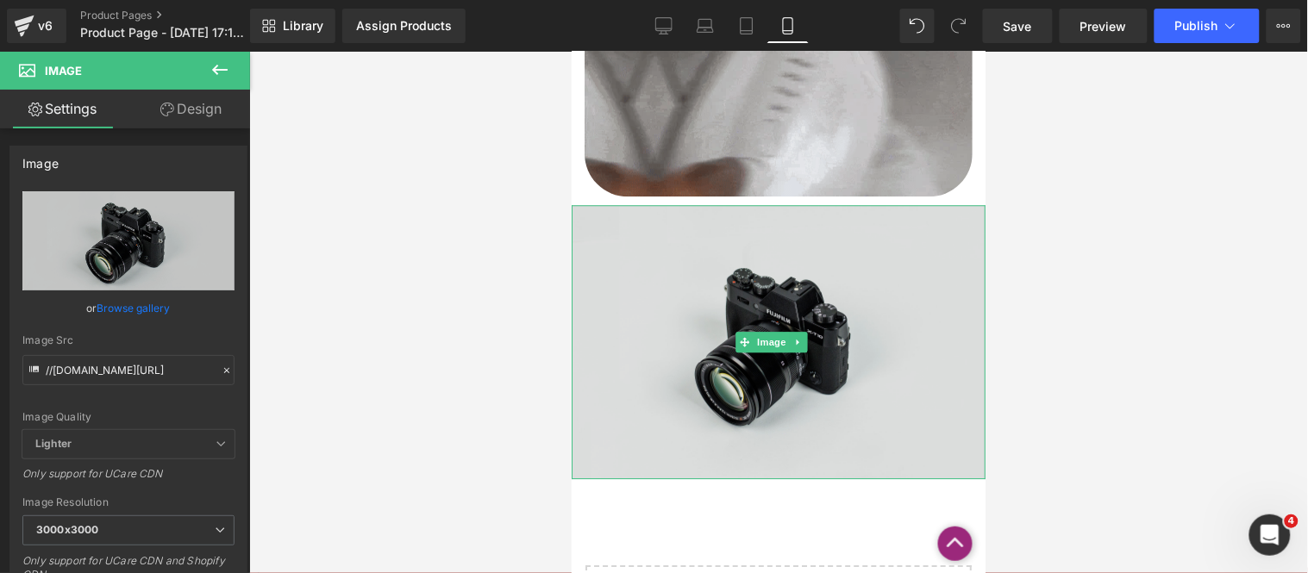
click at [613, 238] on img at bounding box center [778, 341] width 414 height 274
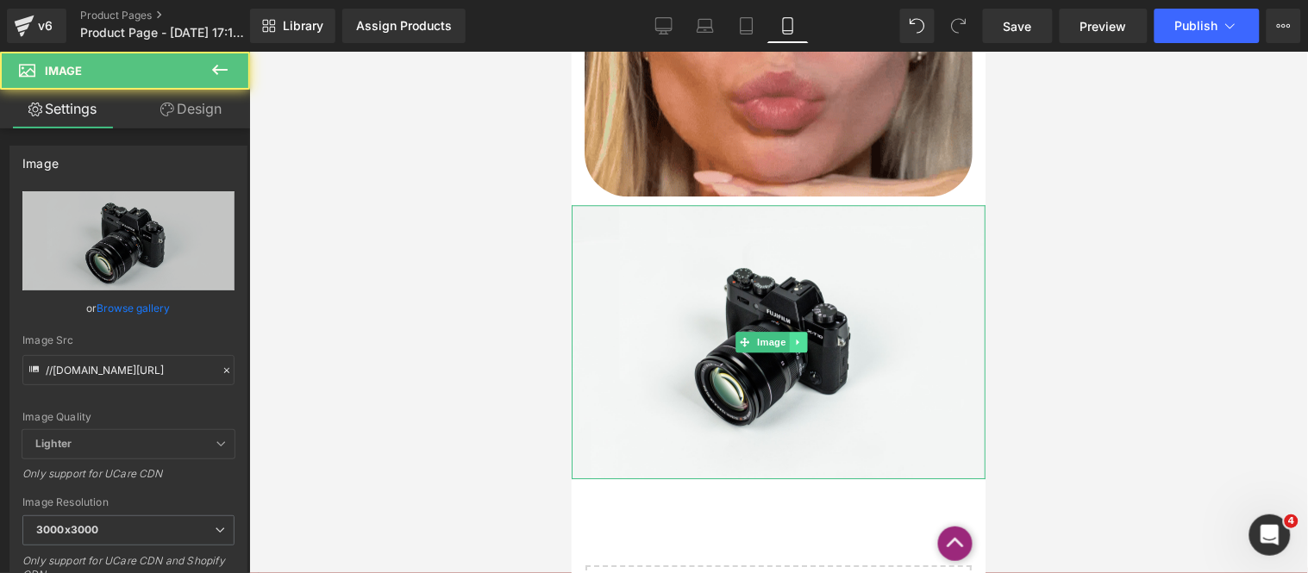
click at [797, 336] on icon at bounding box center [796, 341] width 9 height 10
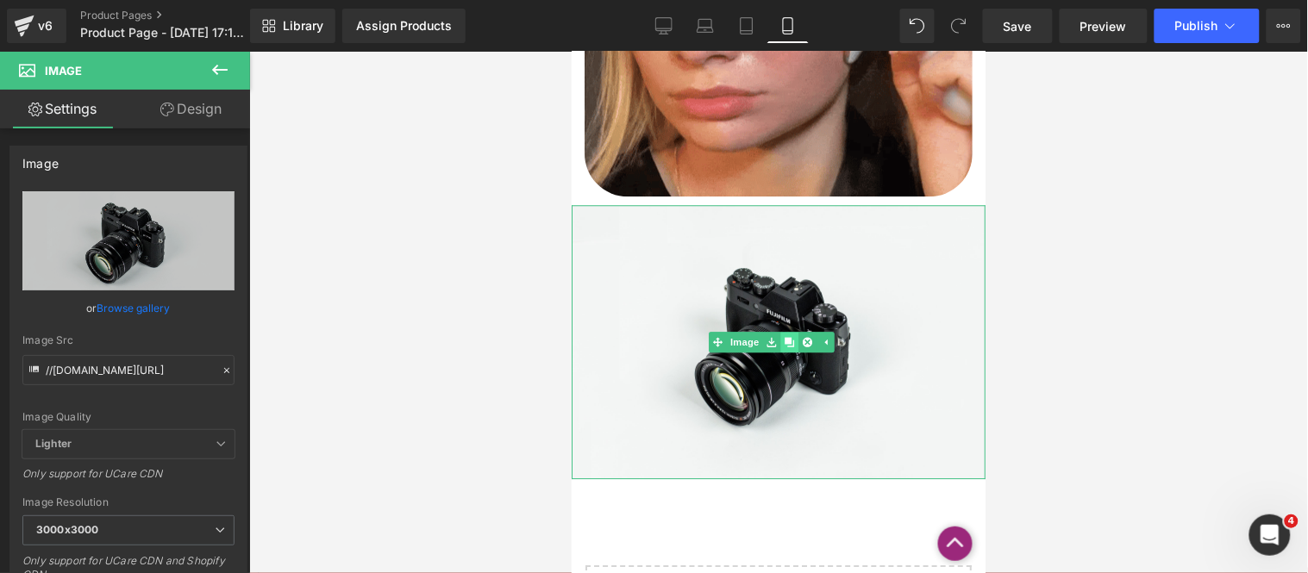
click at [784, 336] on icon at bounding box center [788, 341] width 9 height 10
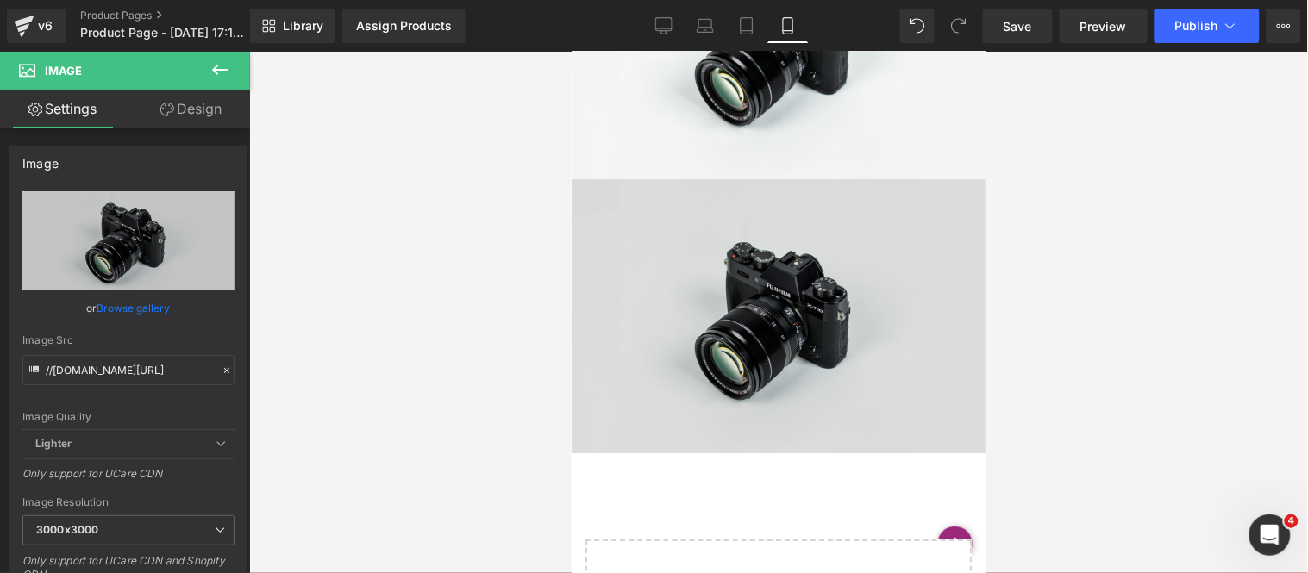
scroll to position [1402, 0]
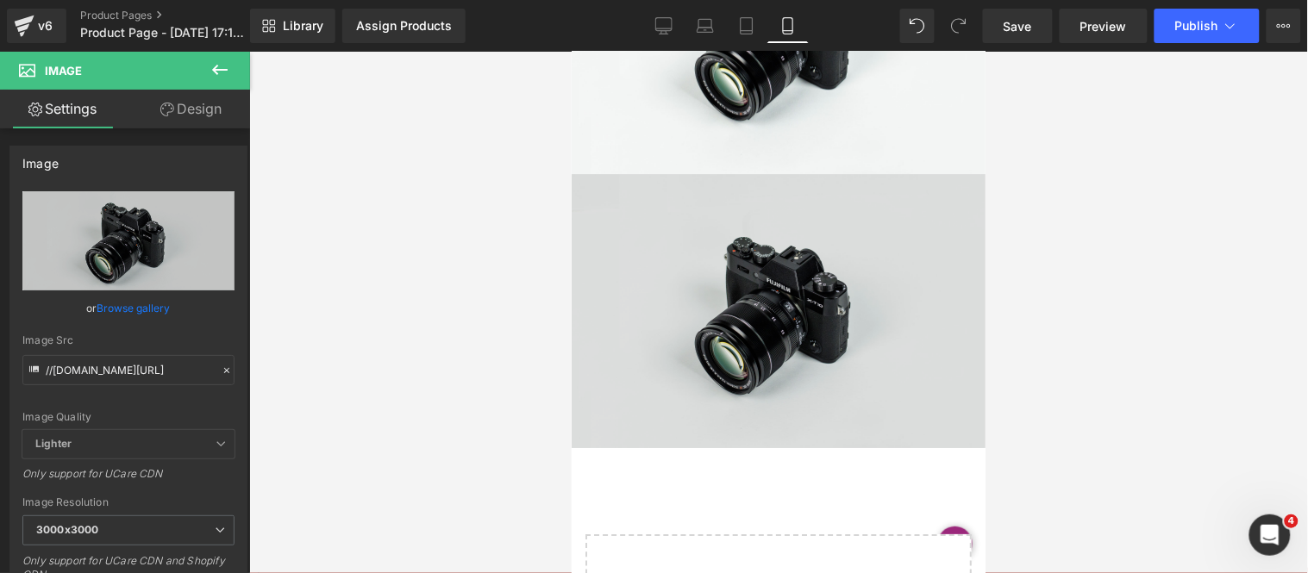
click at [653, 289] on img at bounding box center [778, 310] width 414 height 274
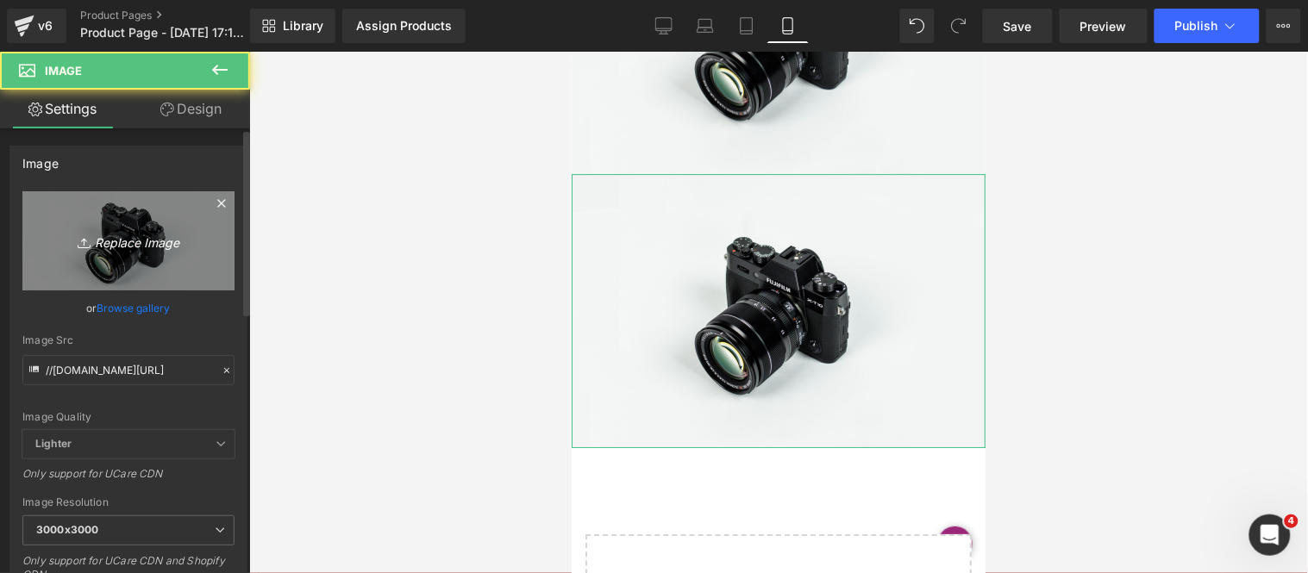
click at [142, 239] on icon "Replace Image" at bounding box center [128, 241] width 138 height 22
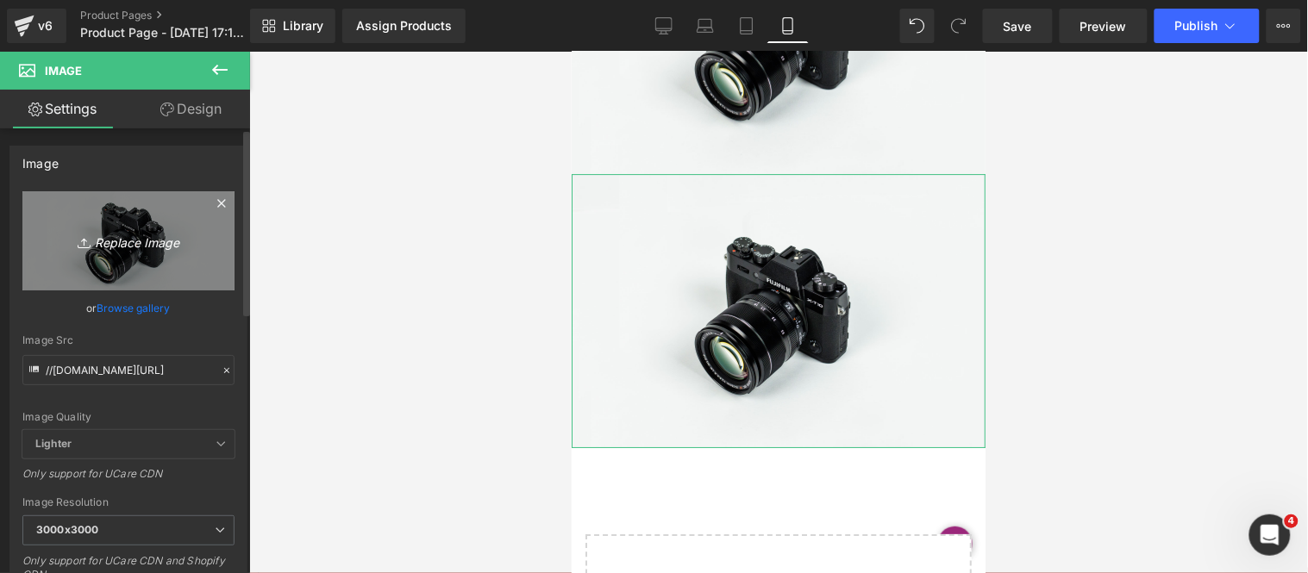
type input "C:\fakepath\3 (7).webp"
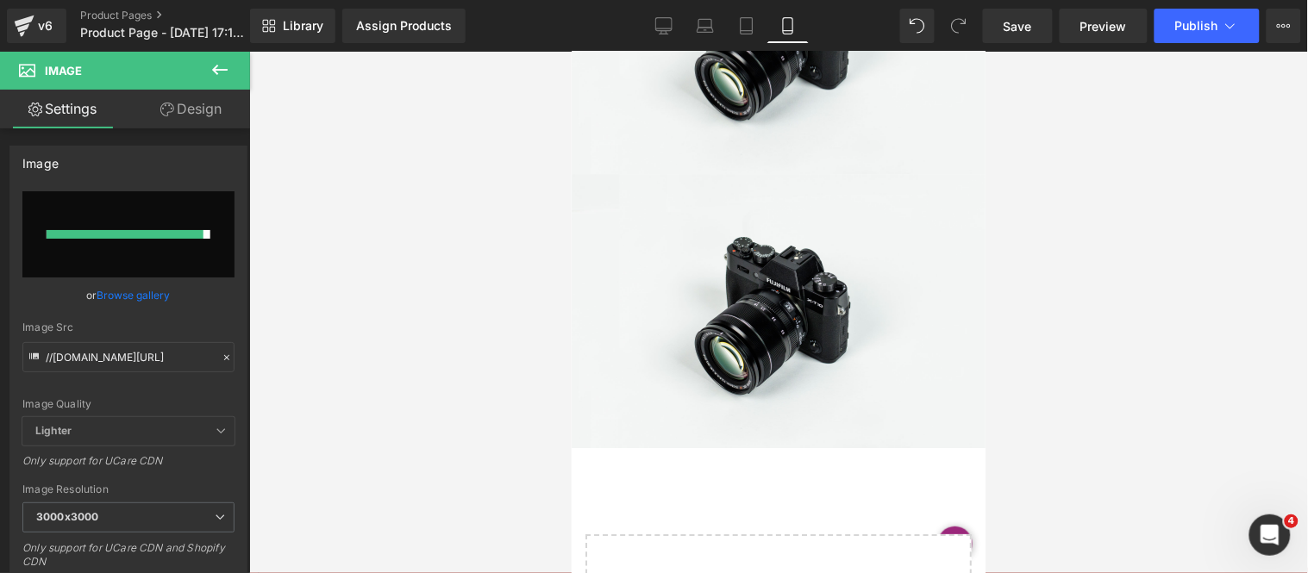
type input "[URL][DOMAIN_NAME]"
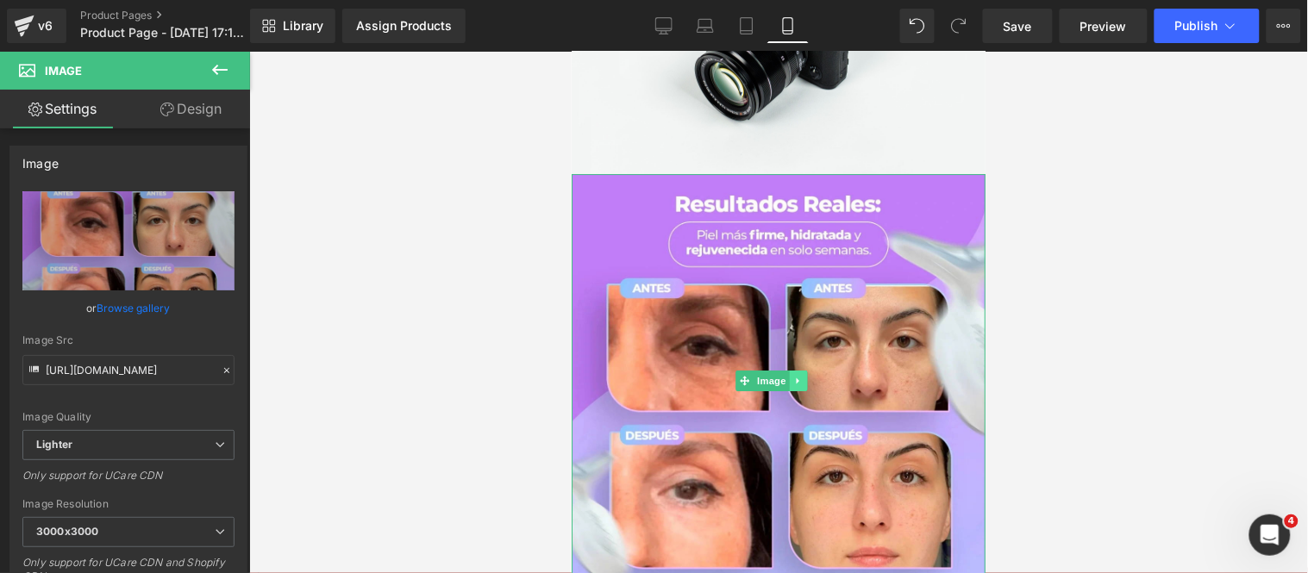
click at [802, 370] on link at bounding box center [797, 380] width 18 height 21
click at [794, 370] on link at bounding box center [788, 380] width 18 height 21
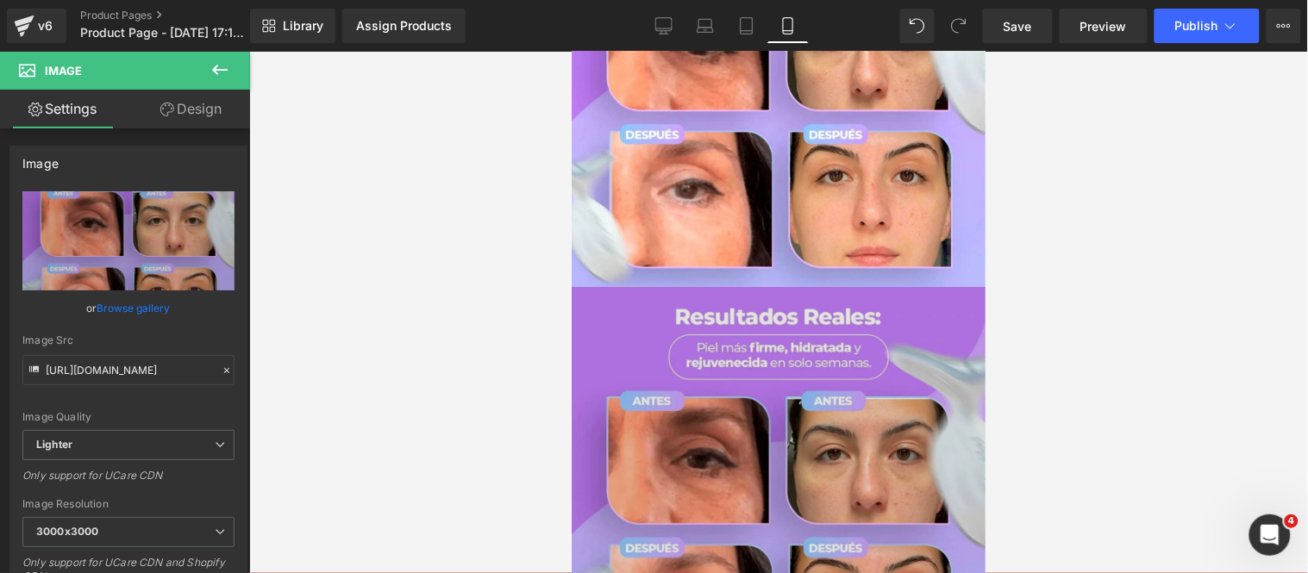
scroll to position [1801, 0]
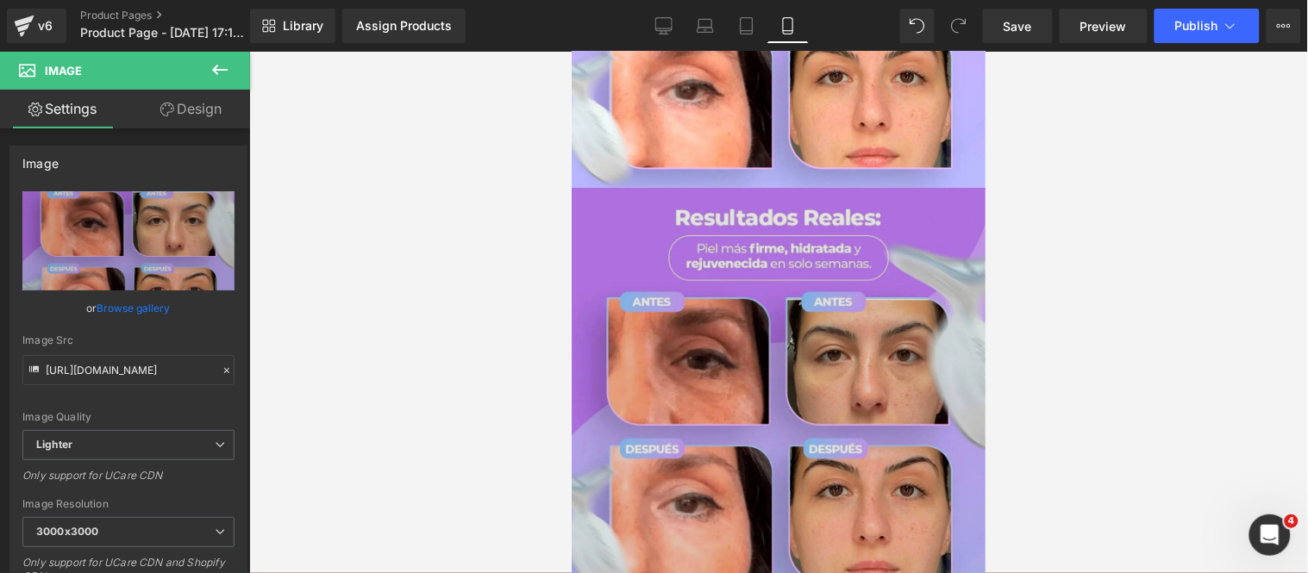
click at [691, 363] on img at bounding box center [778, 394] width 414 height 414
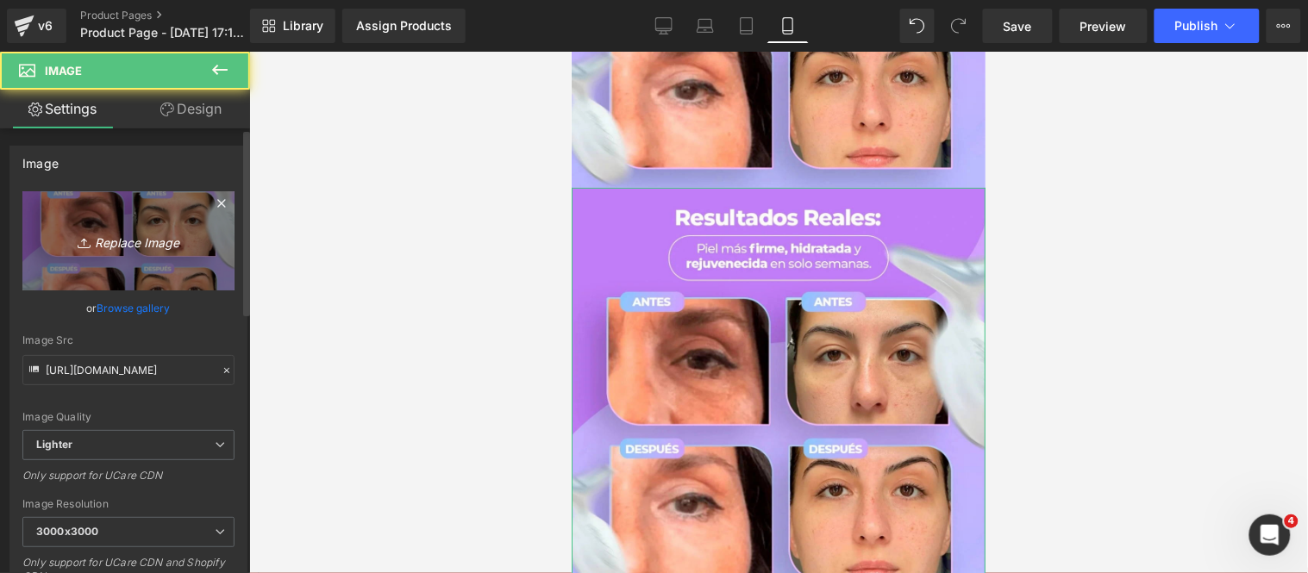
click at [153, 246] on icon "Replace Image" at bounding box center [128, 241] width 138 height 22
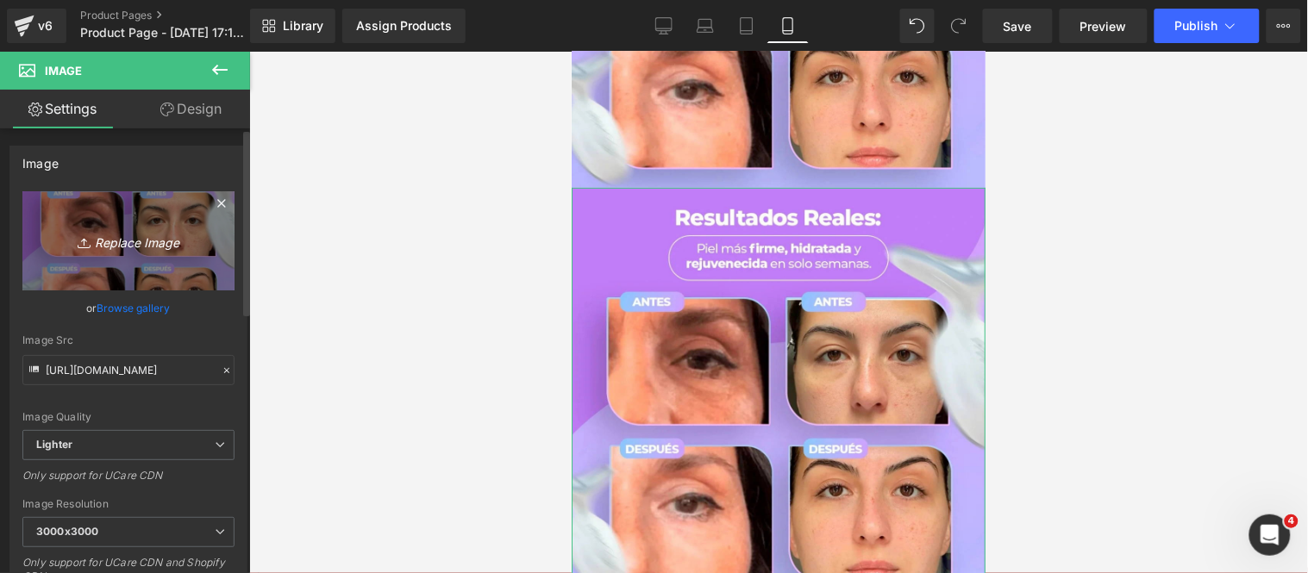
type input "C:\fakepath\4 (2).webp"
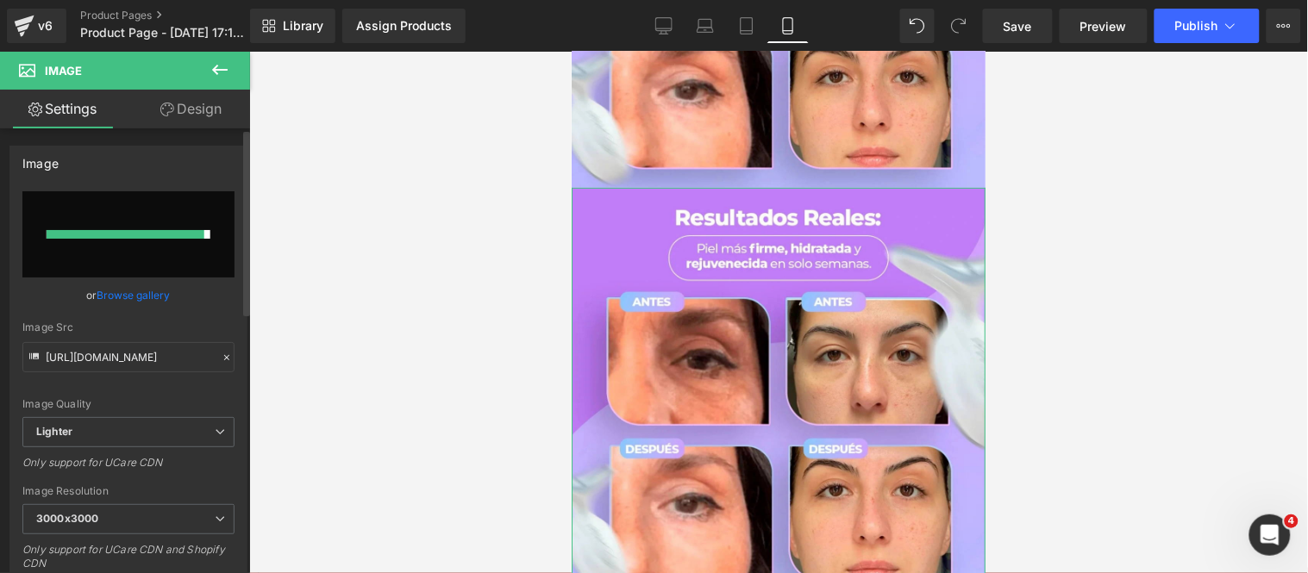
type input "[URL][DOMAIN_NAME]"
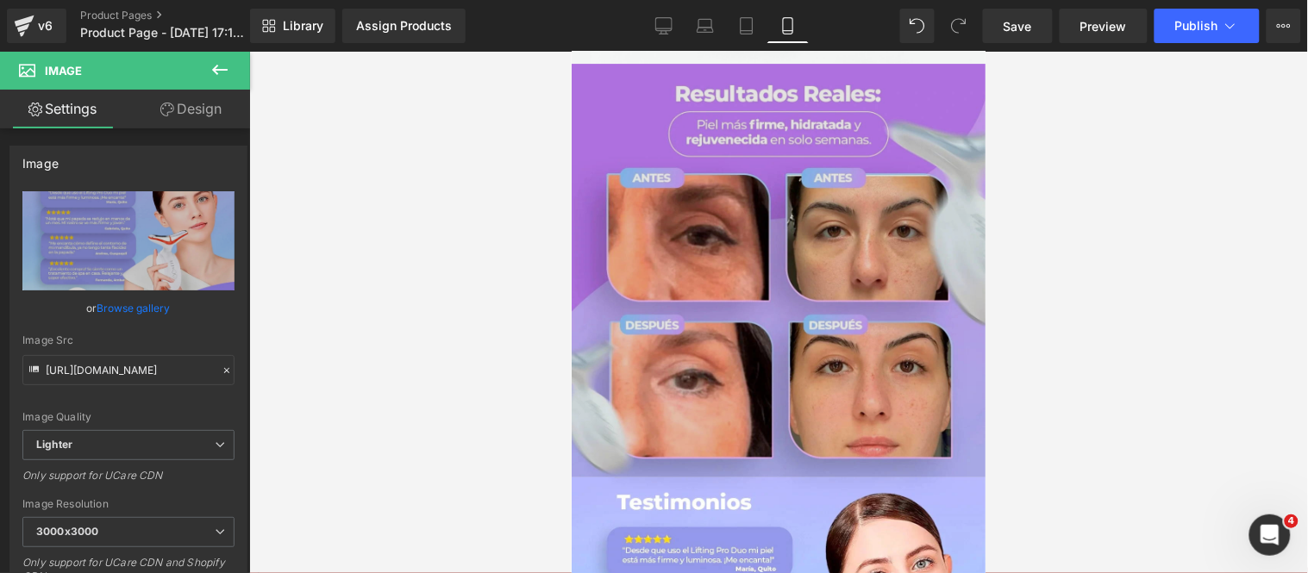
scroll to position [1609, 0]
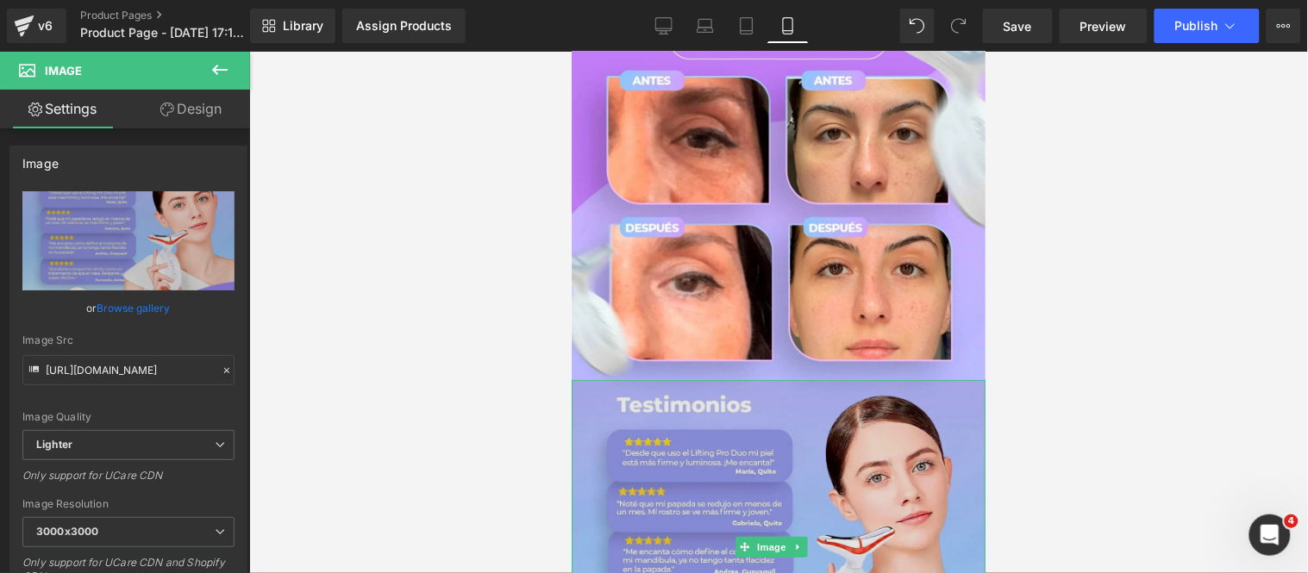
click at [838, 379] on img at bounding box center [778, 546] width 414 height 334
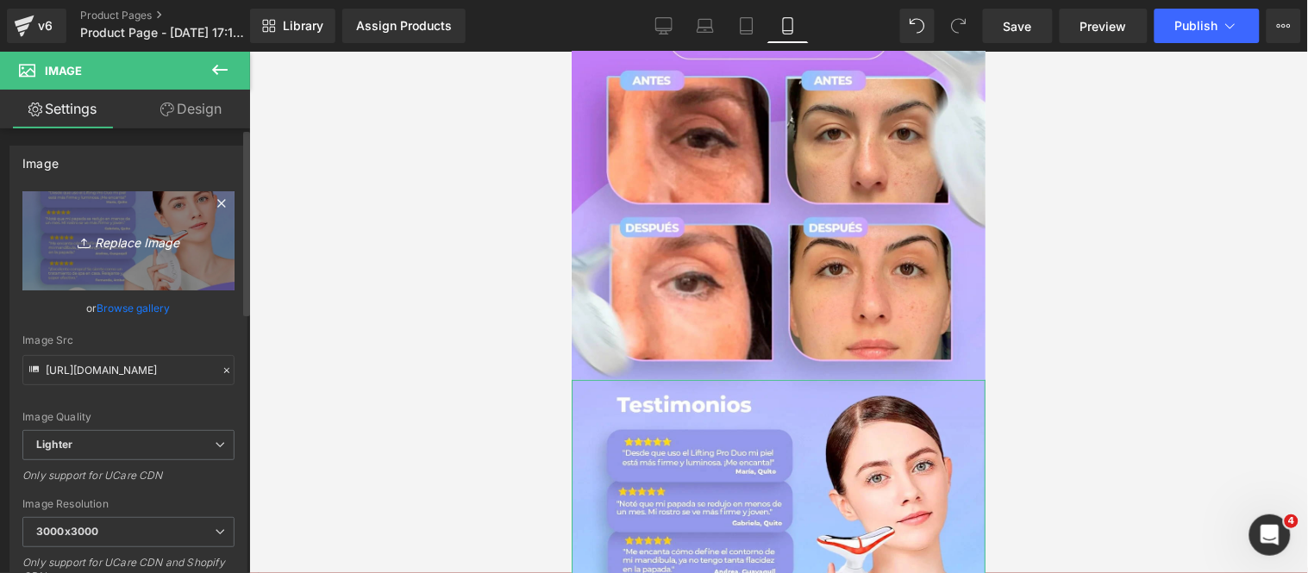
click at [160, 244] on icon "Replace Image" at bounding box center [128, 241] width 138 height 22
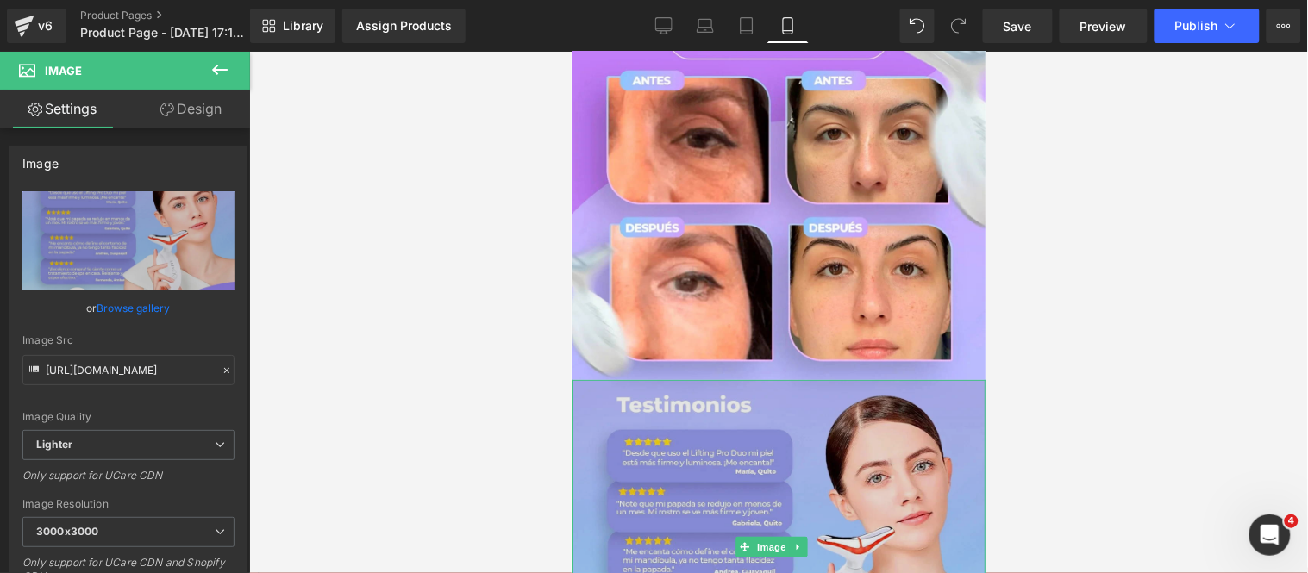
click at [802, 379] on img at bounding box center [778, 546] width 414 height 334
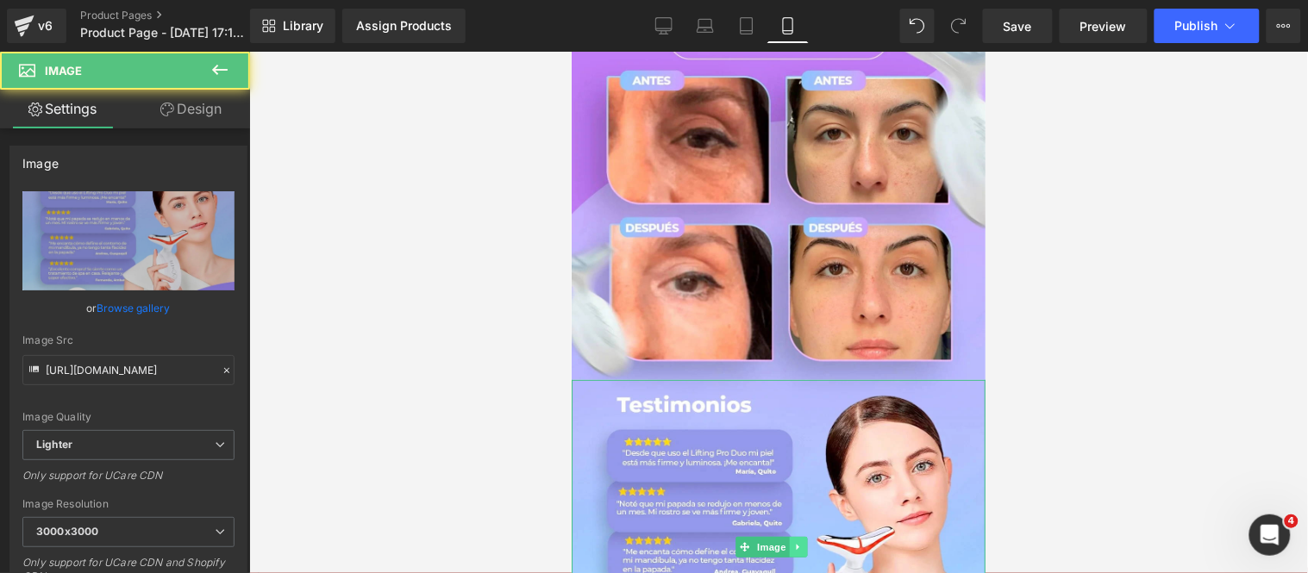
click at [796, 536] on link at bounding box center [797, 546] width 18 height 21
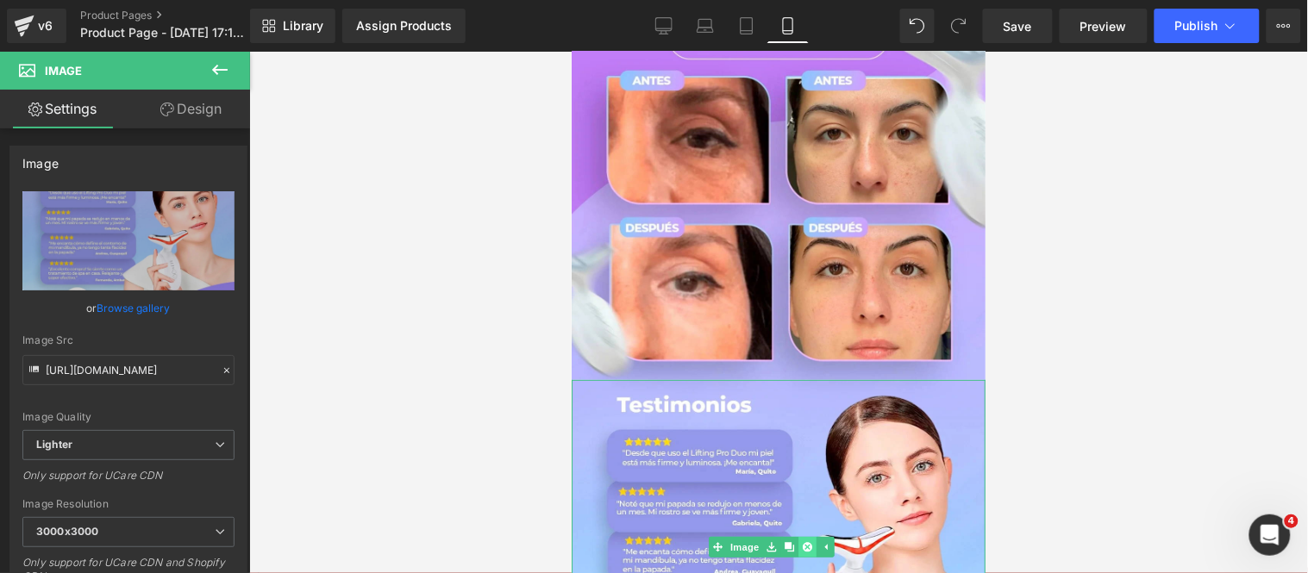
click at [797, 536] on link at bounding box center [806, 546] width 18 height 21
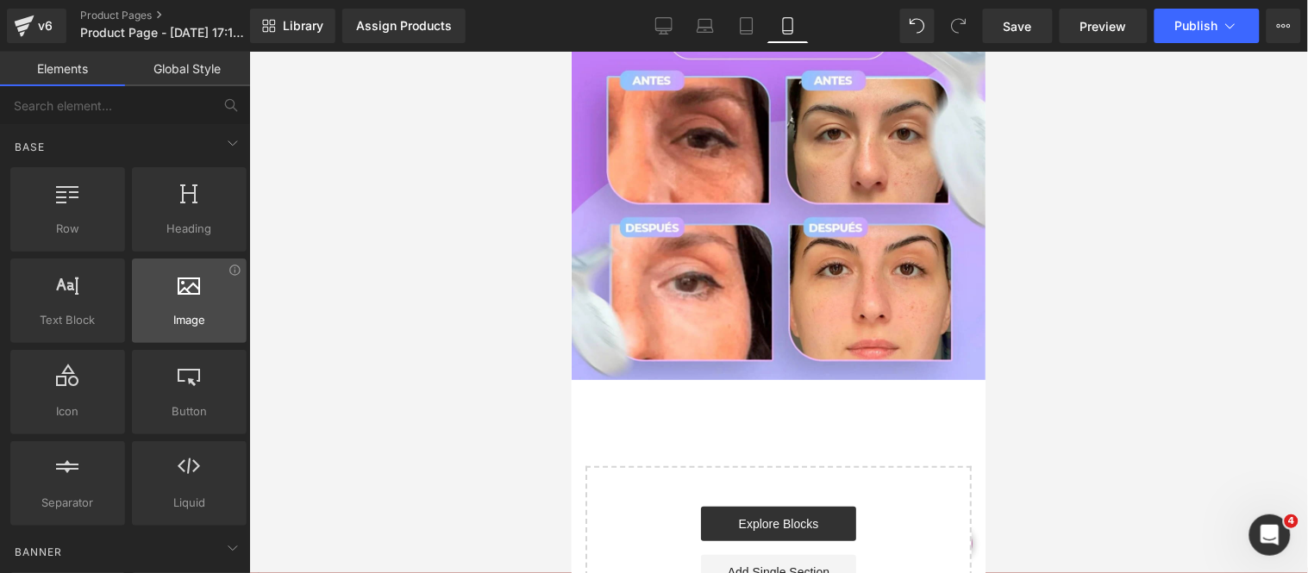
click at [159, 295] on div at bounding box center [189, 291] width 104 height 39
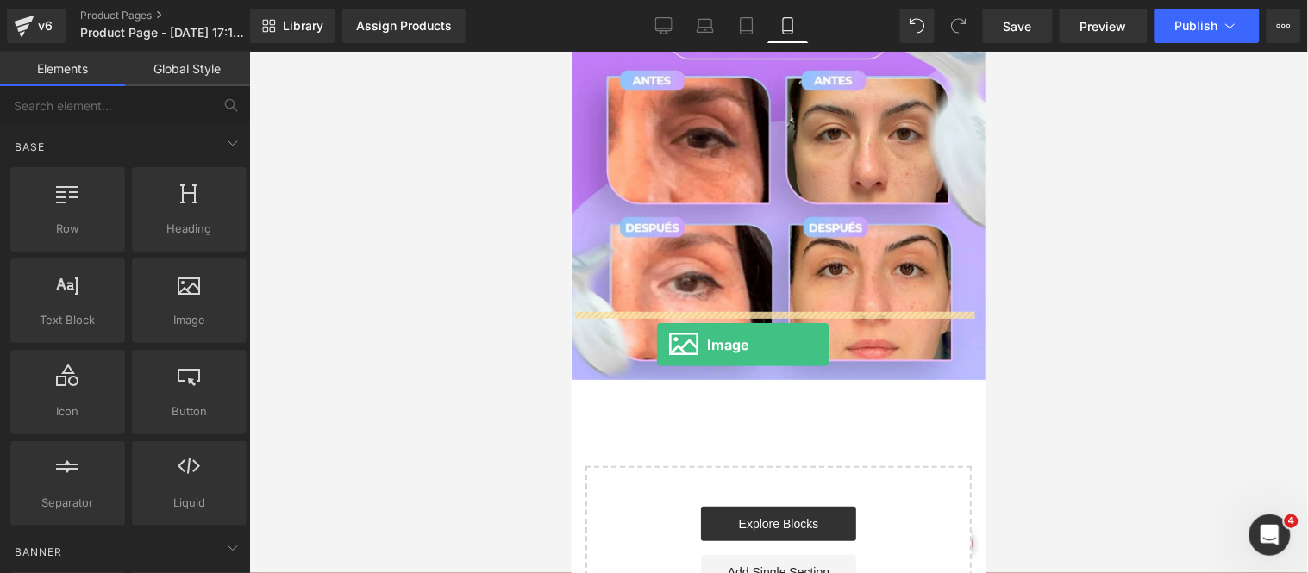
drag, startPoint x: 781, startPoint y: 359, endPoint x: 655, endPoint y: 345, distance: 126.6
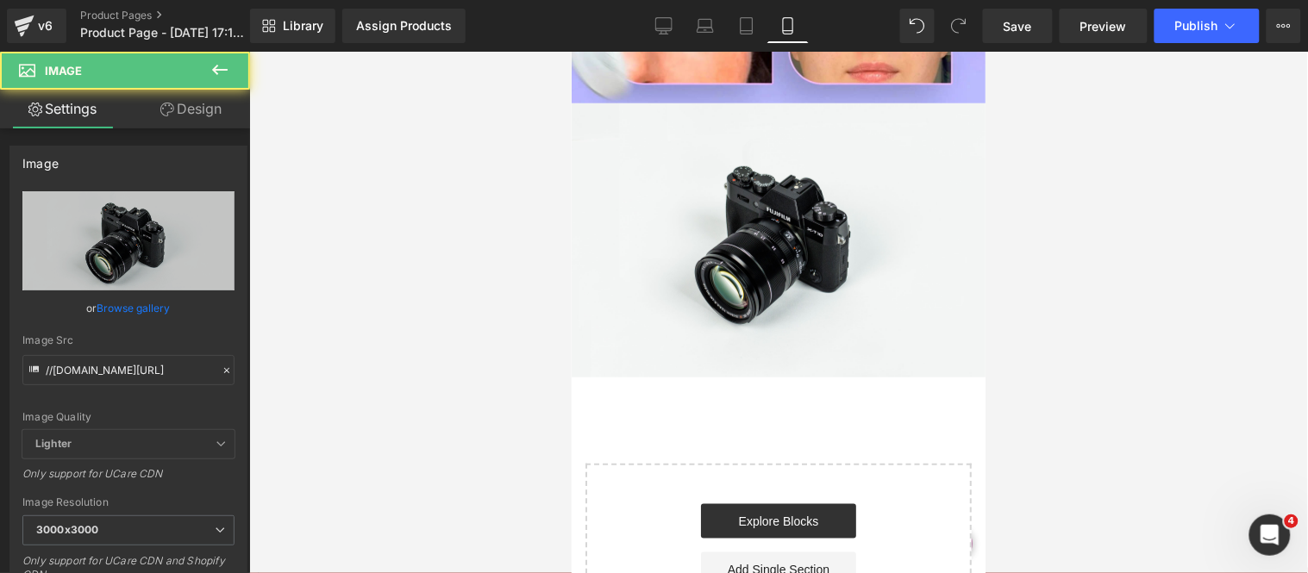
scroll to position [1897, 0]
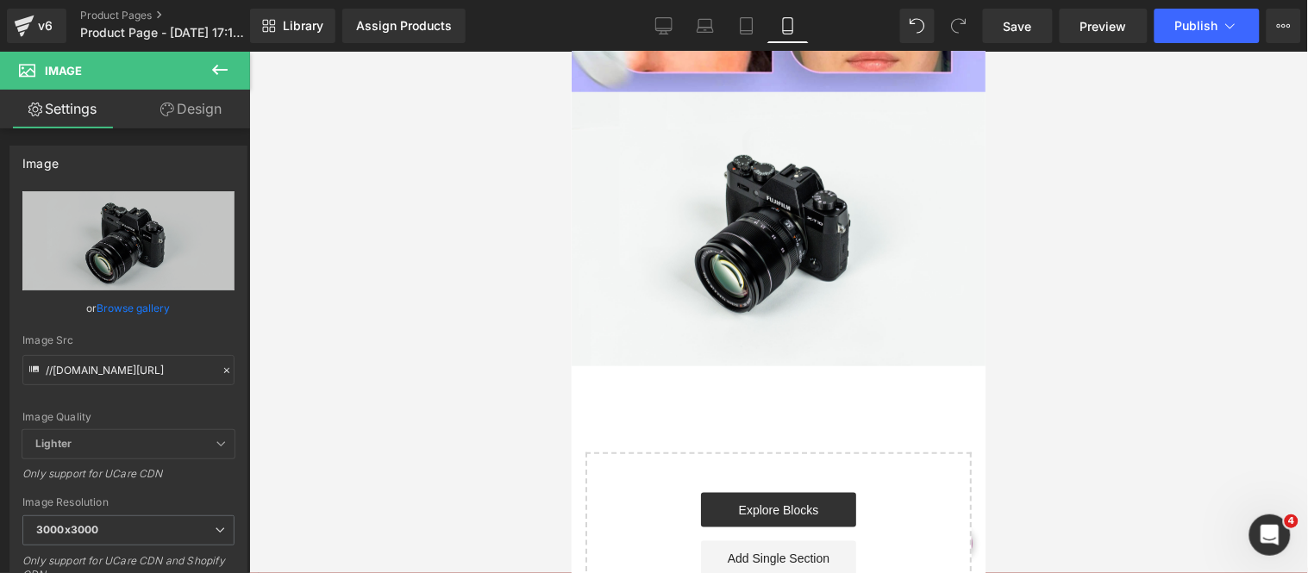
click at [228, 75] on icon at bounding box center [219, 69] width 21 height 21
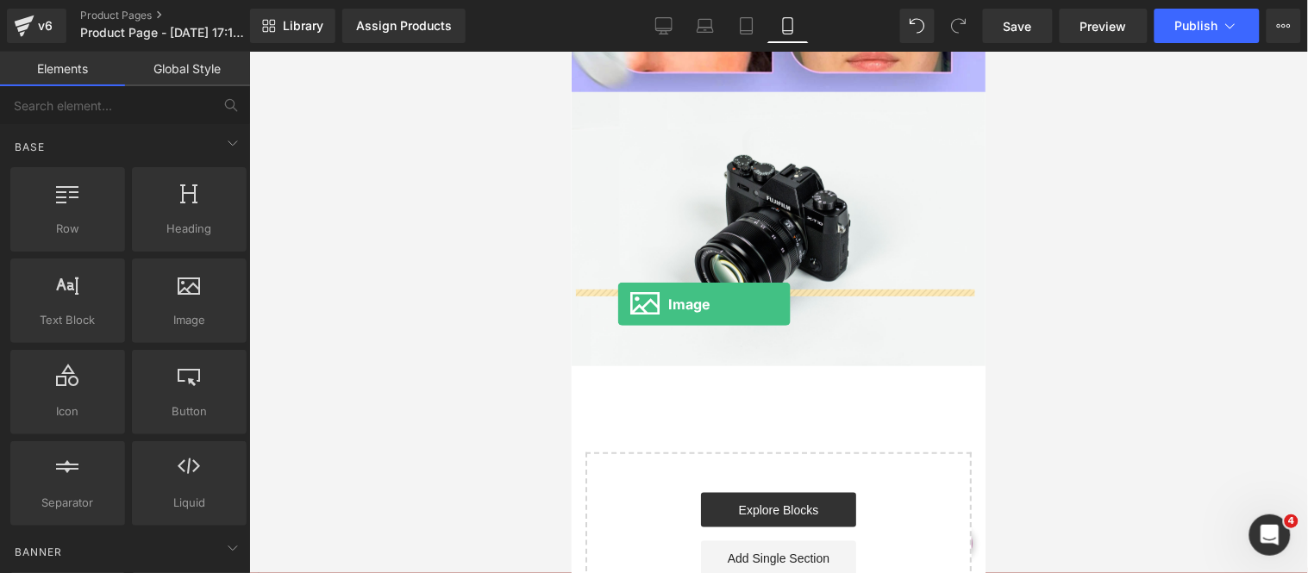
drag, startPoint x: 734, startPoint y: 353, endPoint x: 616, endPoint y: 303, distance: 128.2
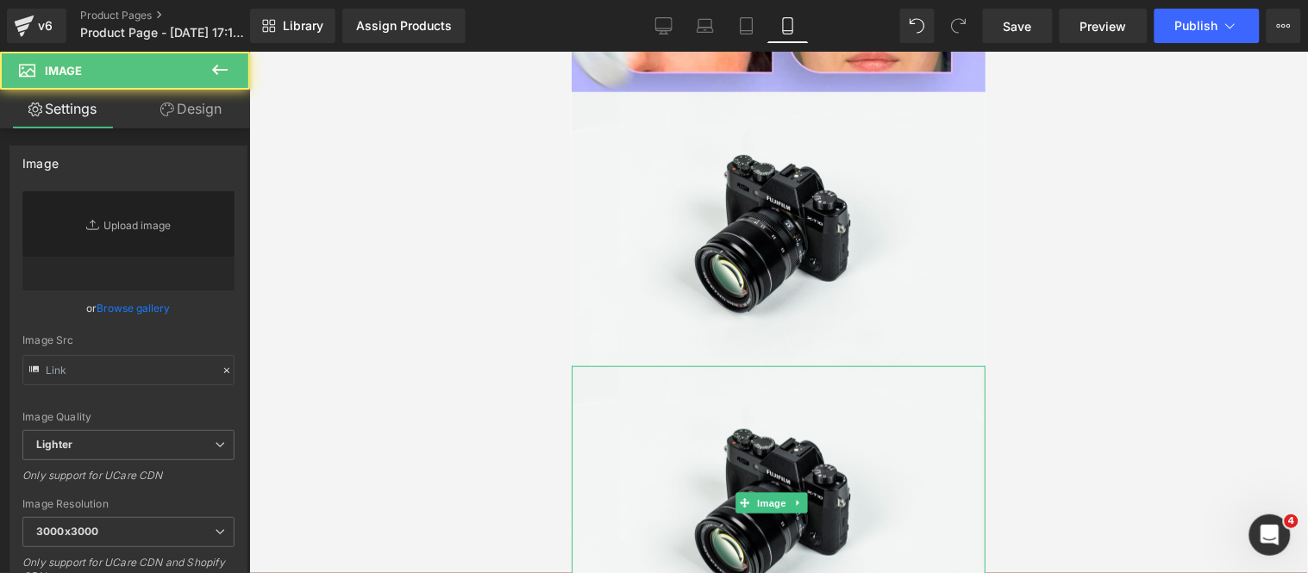
type input "//[DOMAIN_NAME][URL]"
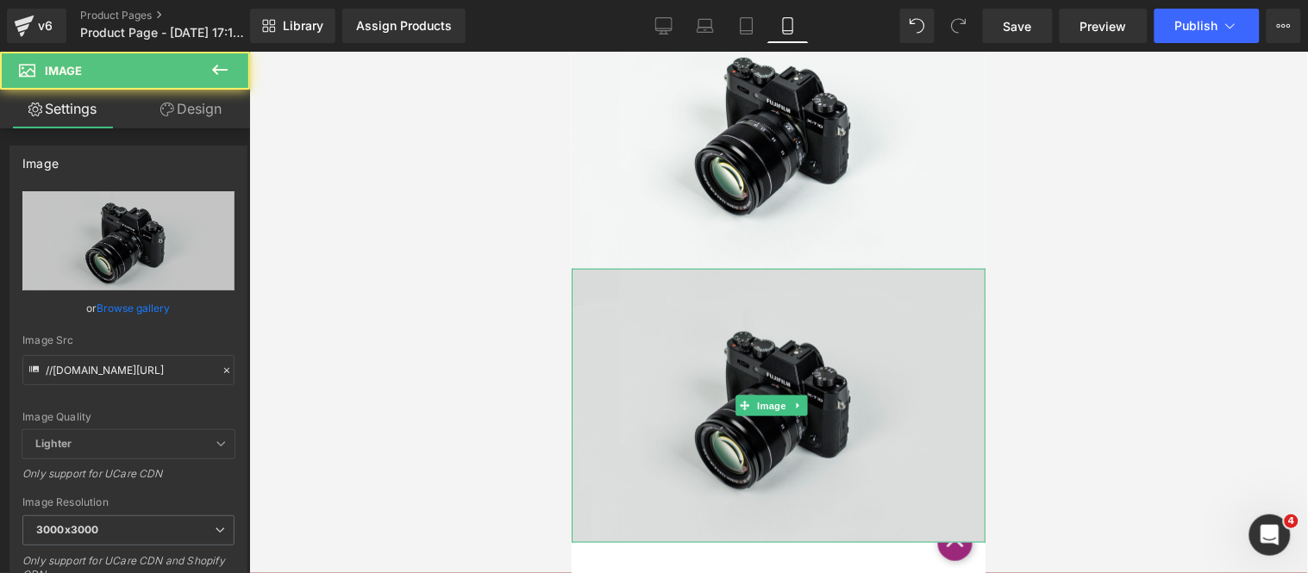
scroll to position [2089, 0]
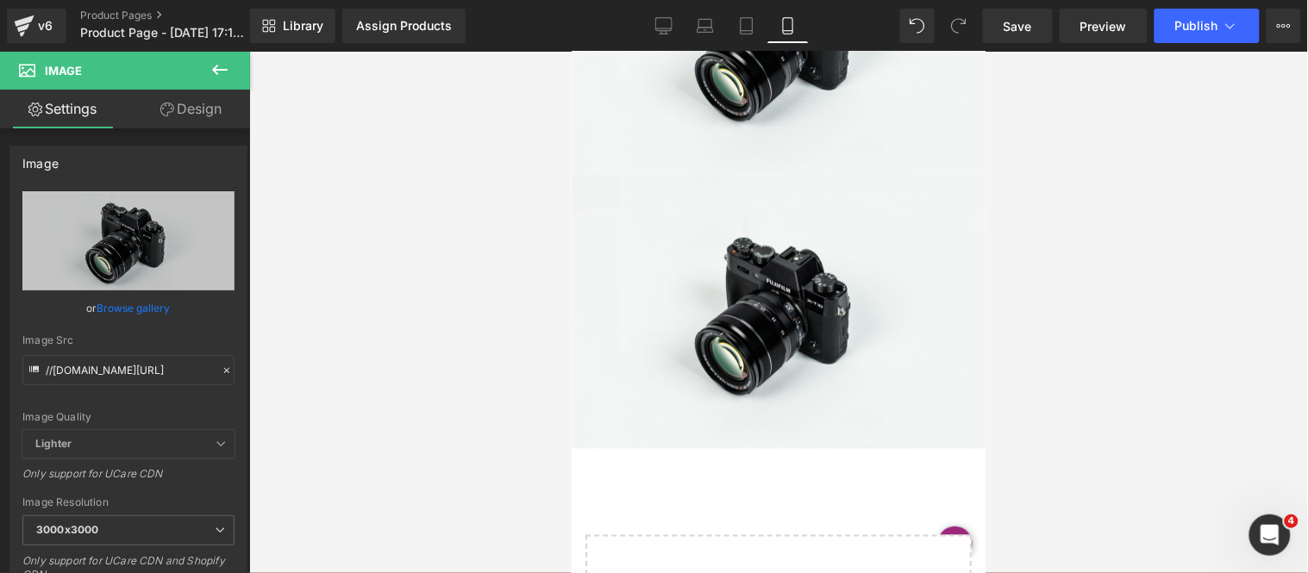
click at [203, 90] on link "Design" at bounding box center [190, 109] width 125 height 39
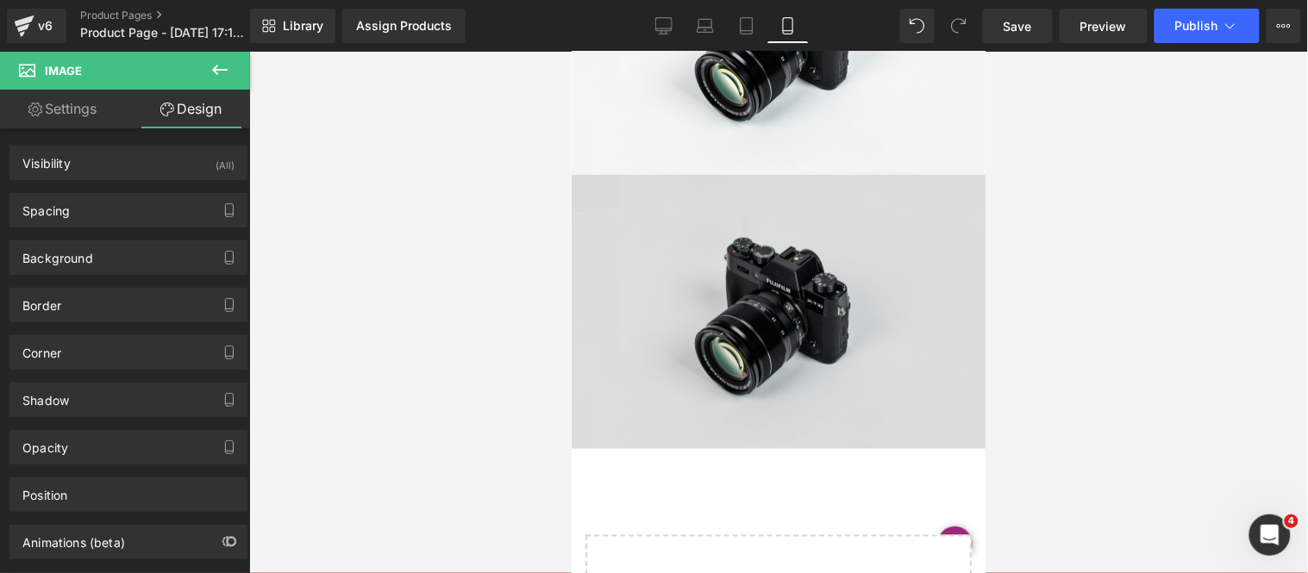
click at [584, 198] on img at bounding box center [778, 311] width 414 height 274
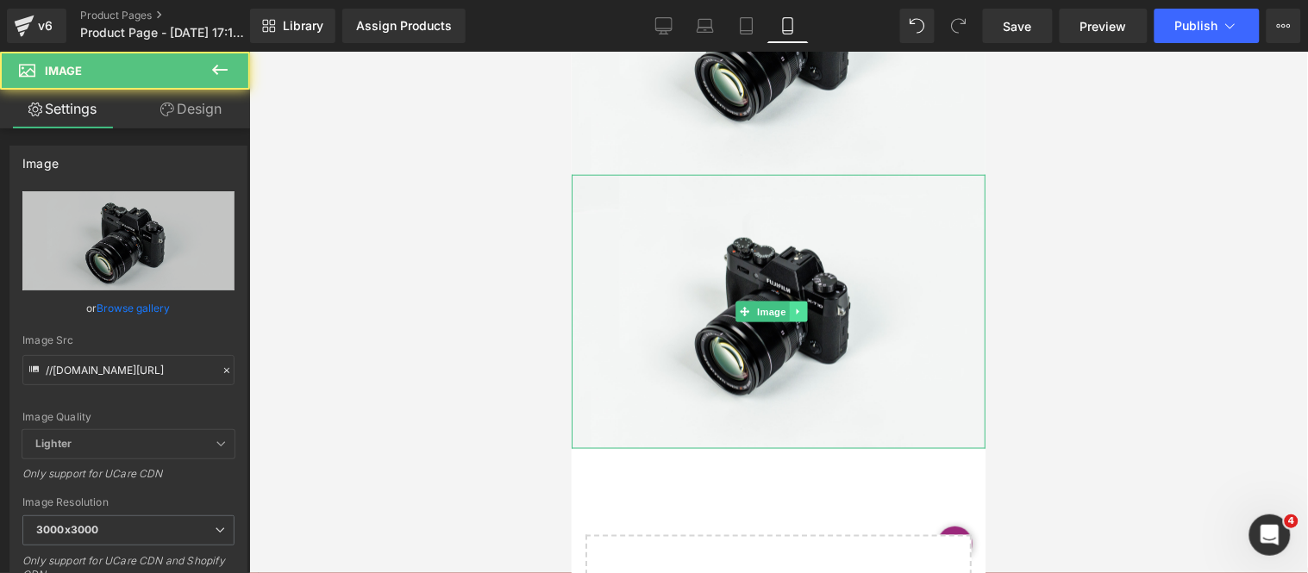
click at [788, 301] on link at bounding box center [797, 311] width 18 height 21
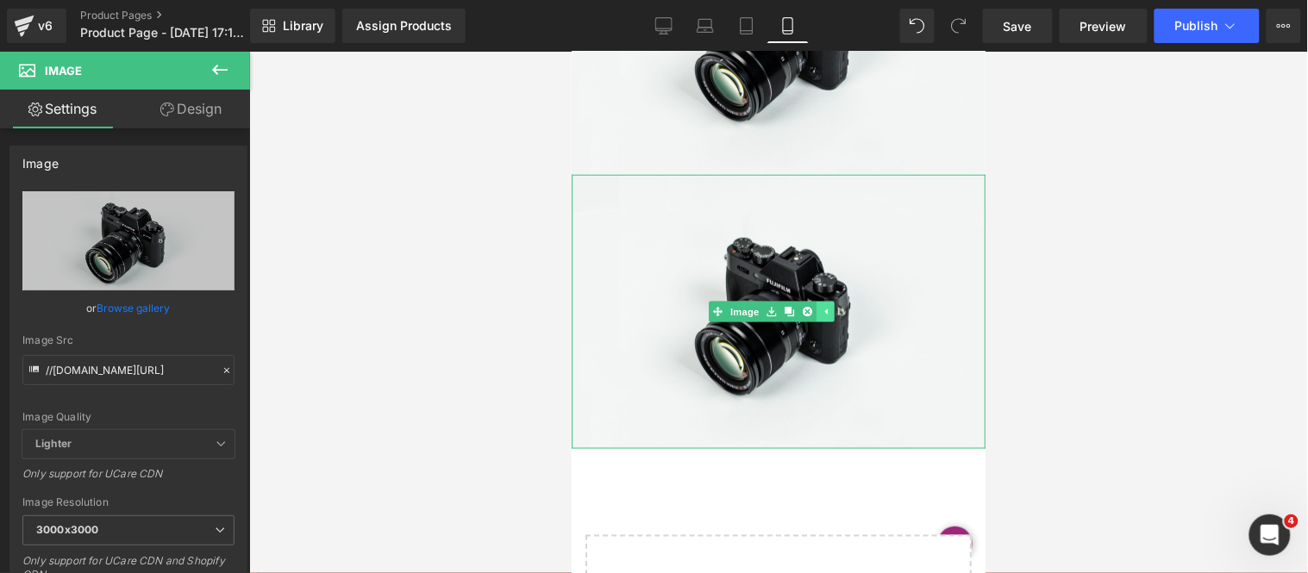
click at [787, 306] on icon at bounding box center [788, 310] width 9 height 9
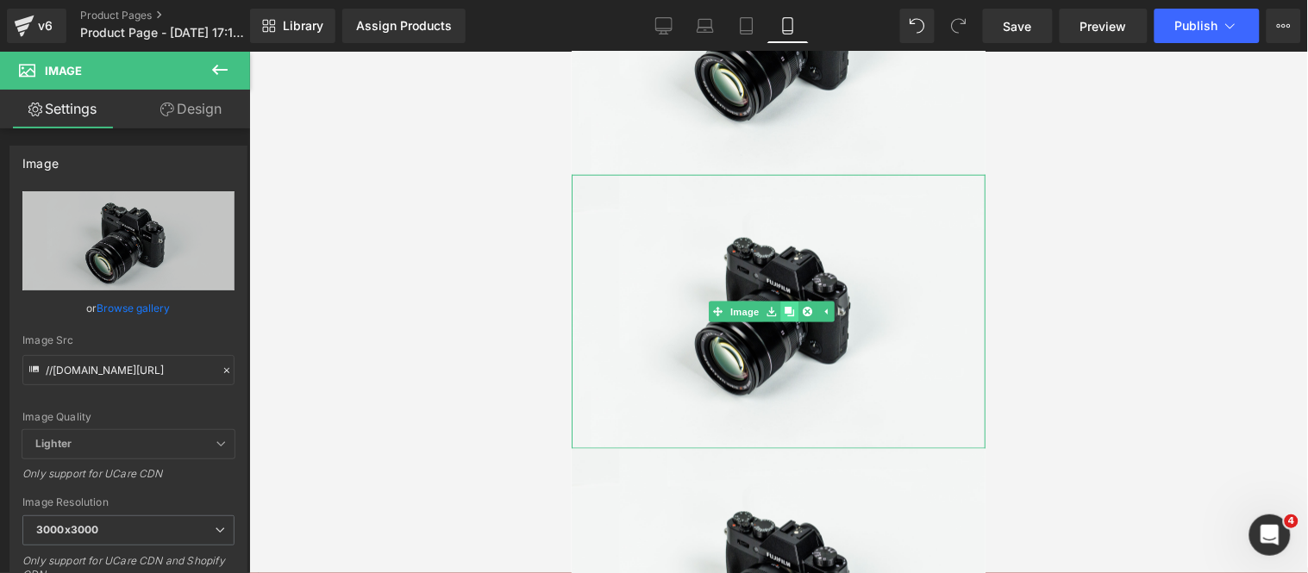
scroll to position [2090, 0]
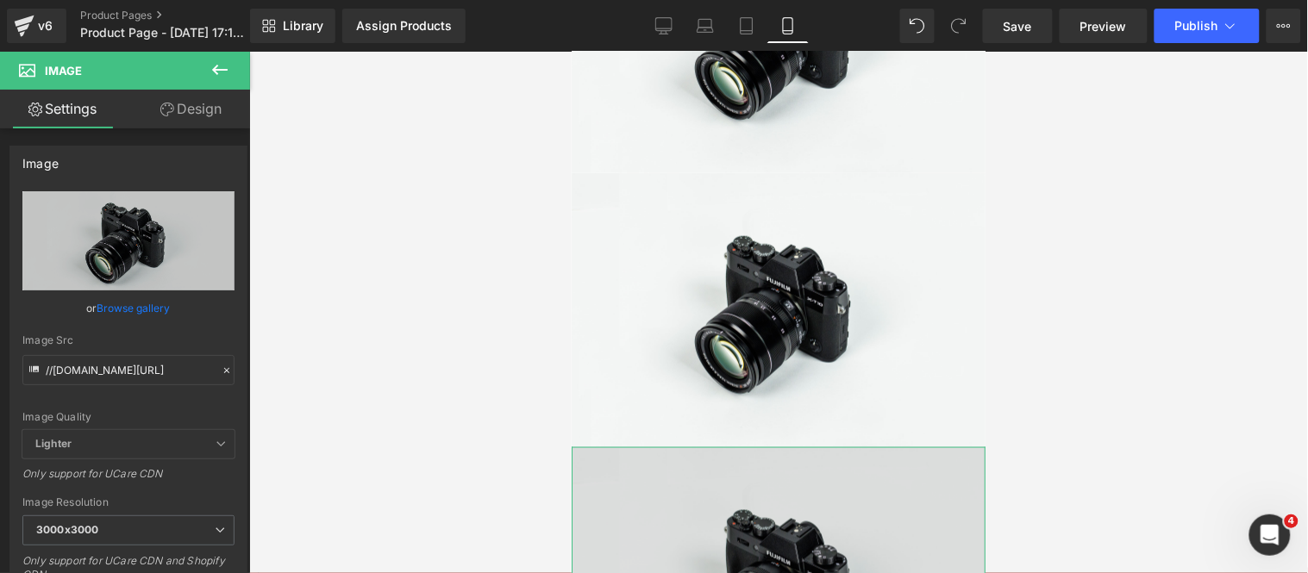
click at [667, 446] on img at bounding box center [778, 583] width 414 height 274
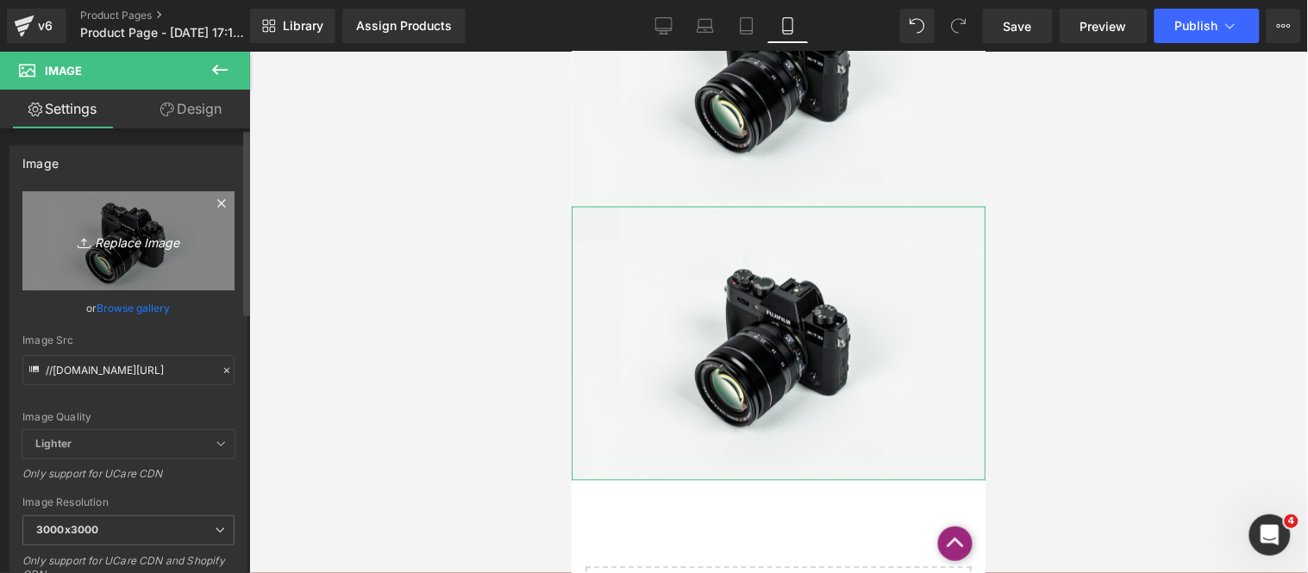
click at [135, 248] on icon "Replace Image" at bounding box center [128, 241] width 138 height 22
type input "C:\fakepath\6 (3).webp"
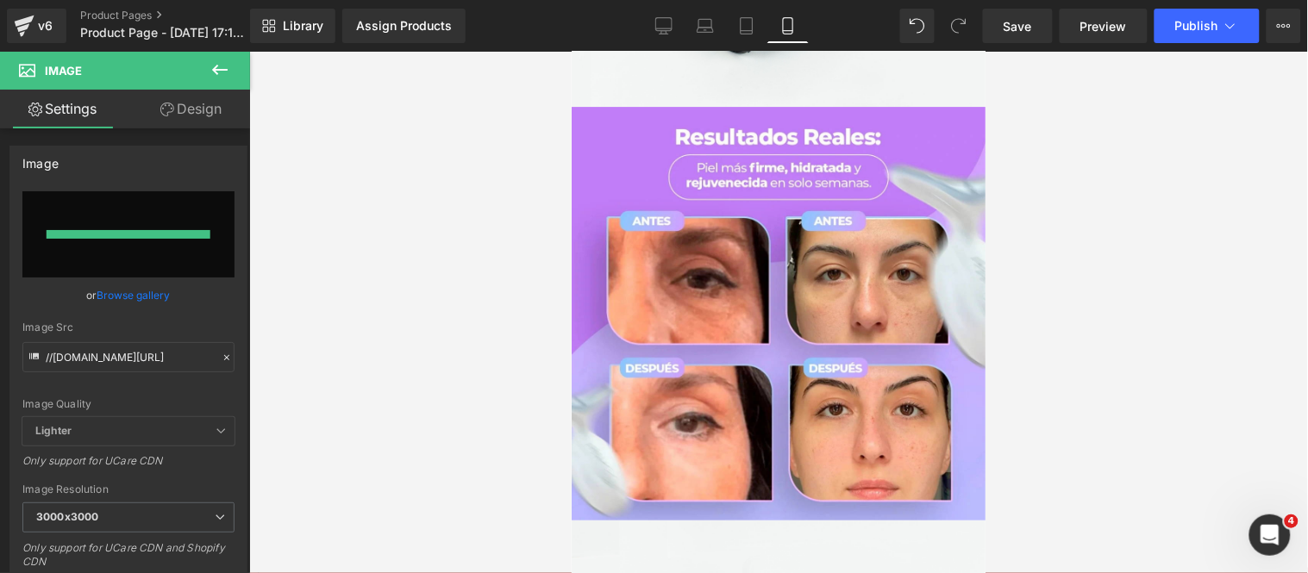
type input "[URL][DOMAIN_NAME]"
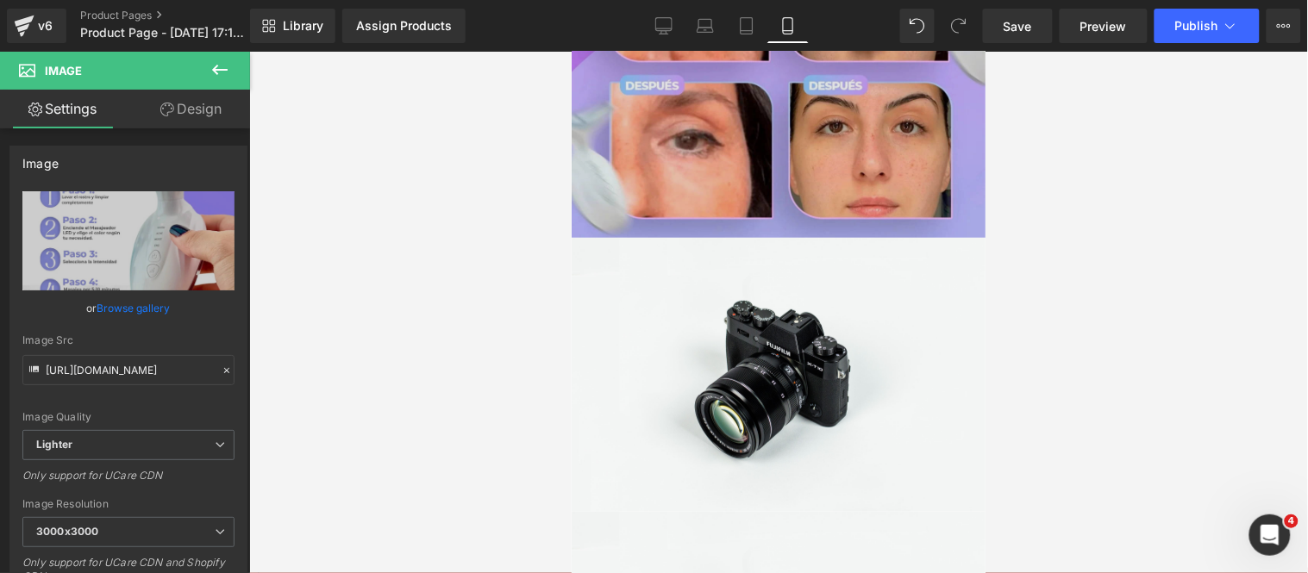
scroll to position [1756, 0]
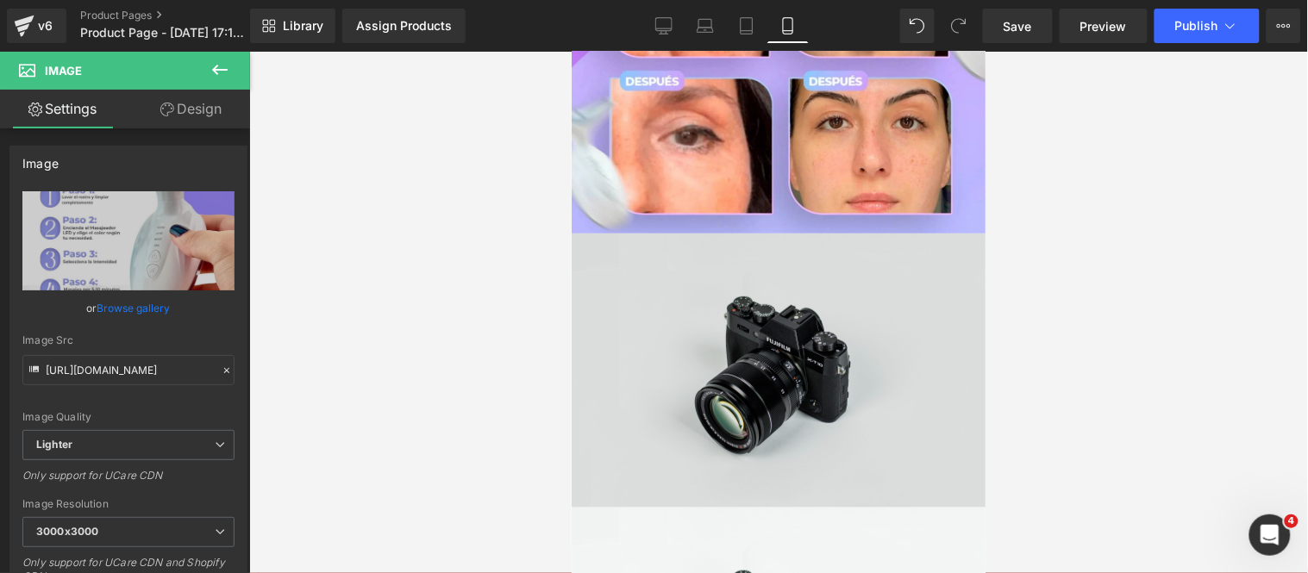
click at [702, 259] on img at bounding box center [778, 370] width 414 height 274
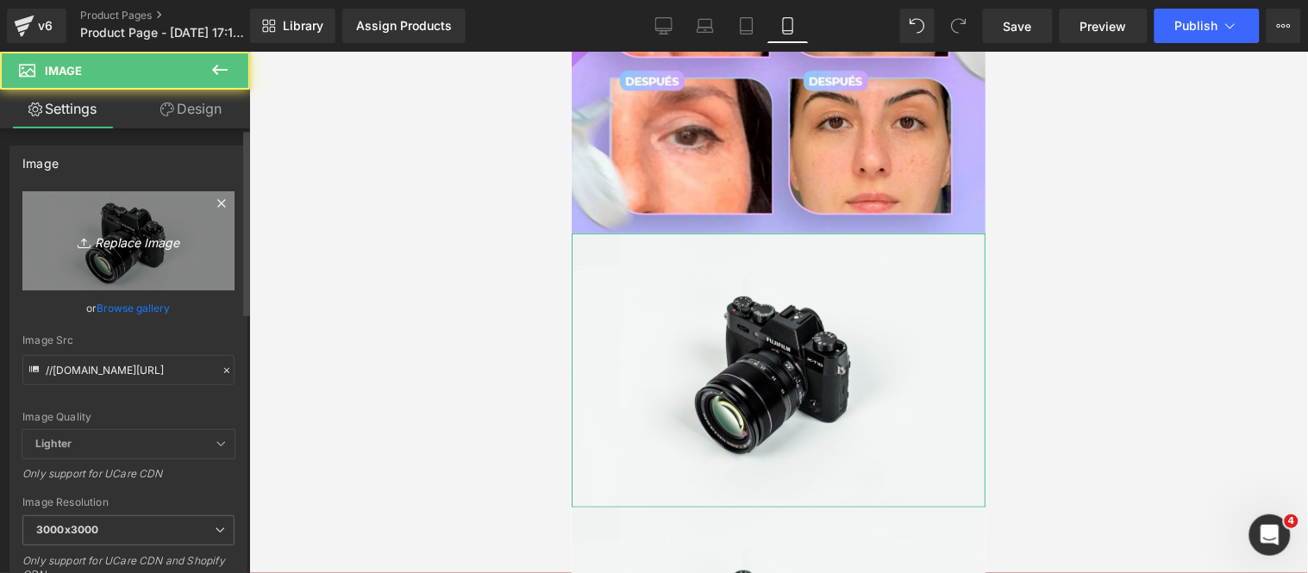
click at [150, 245] on icon "Replace Image" at bounding box center [128, 241] width 138 height 22
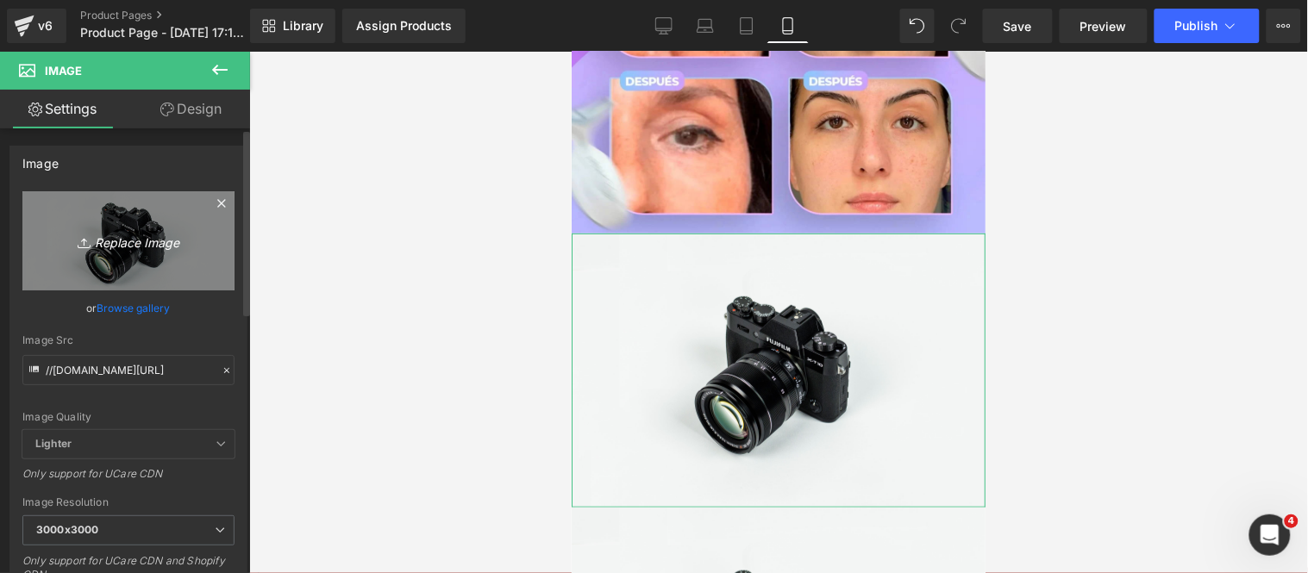
type input "C:\fakepath\5 (2).webp"
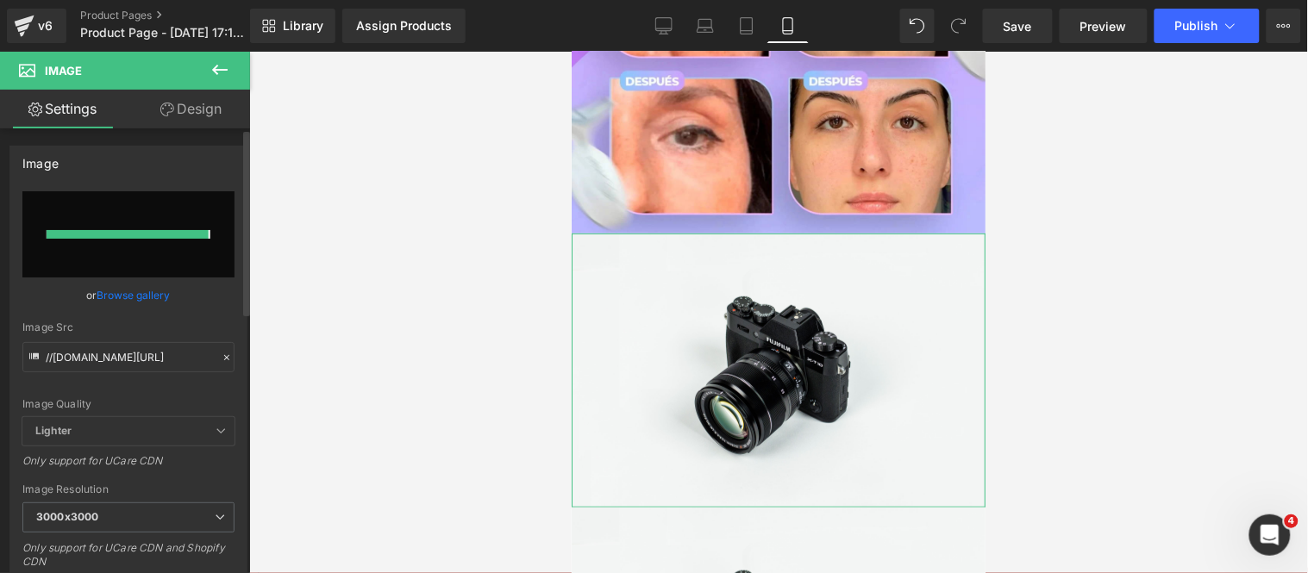
type input "[URL][DOMAIN_NAME]"
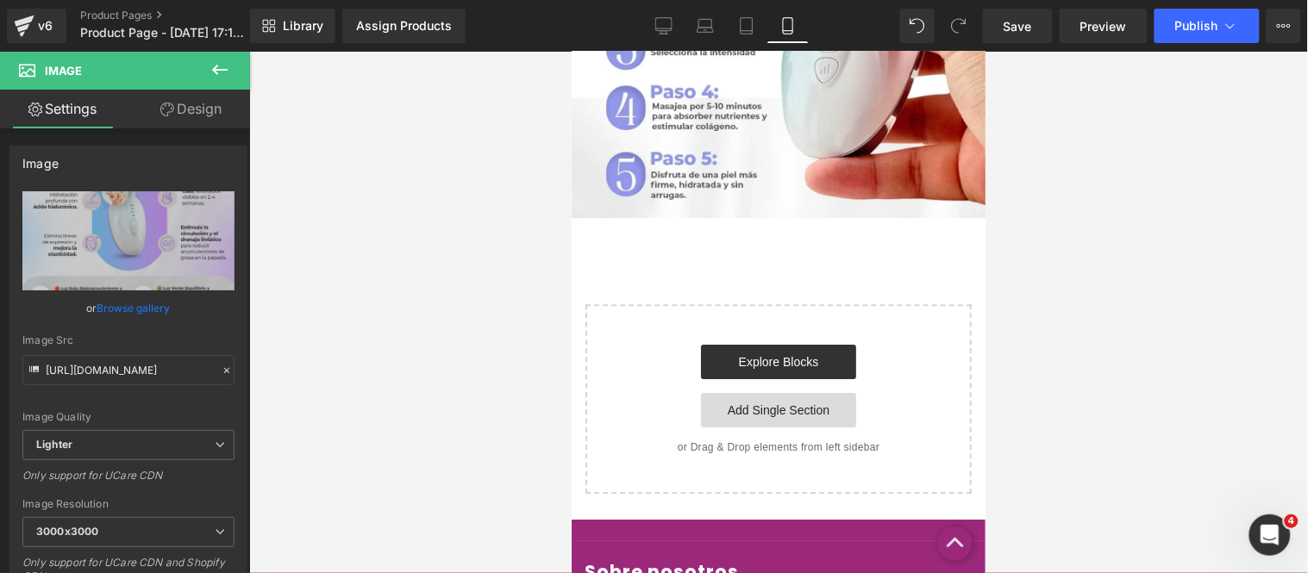
scroll to position [2586, 0]
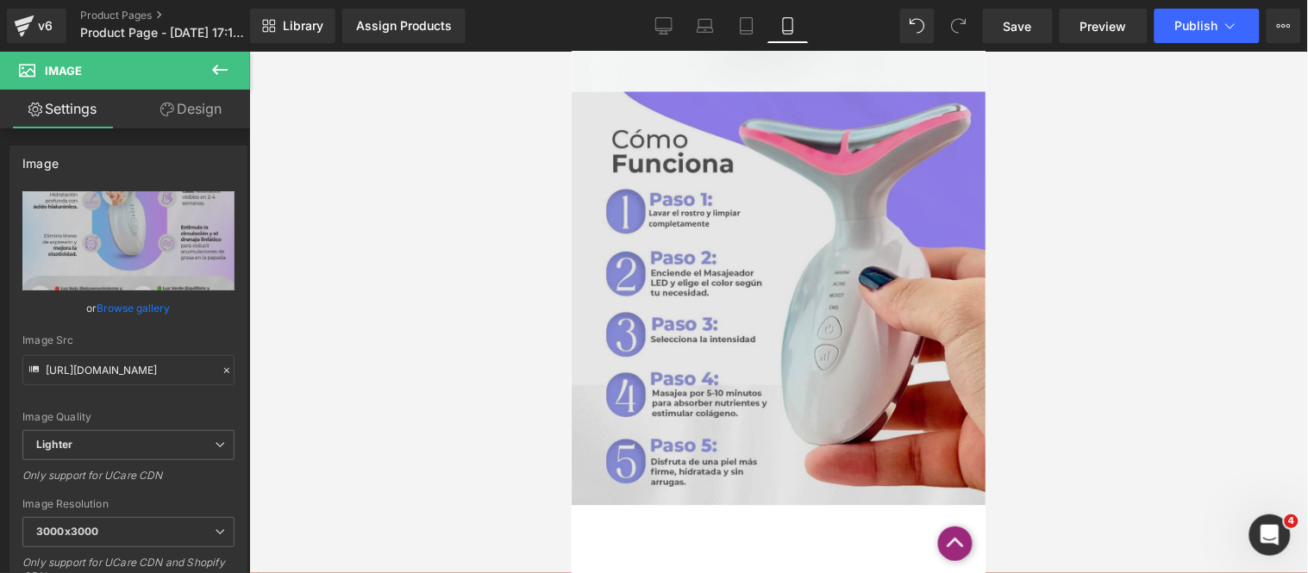
click at [716, 289] on img at bounding box center [778, 298] width 414 height 414
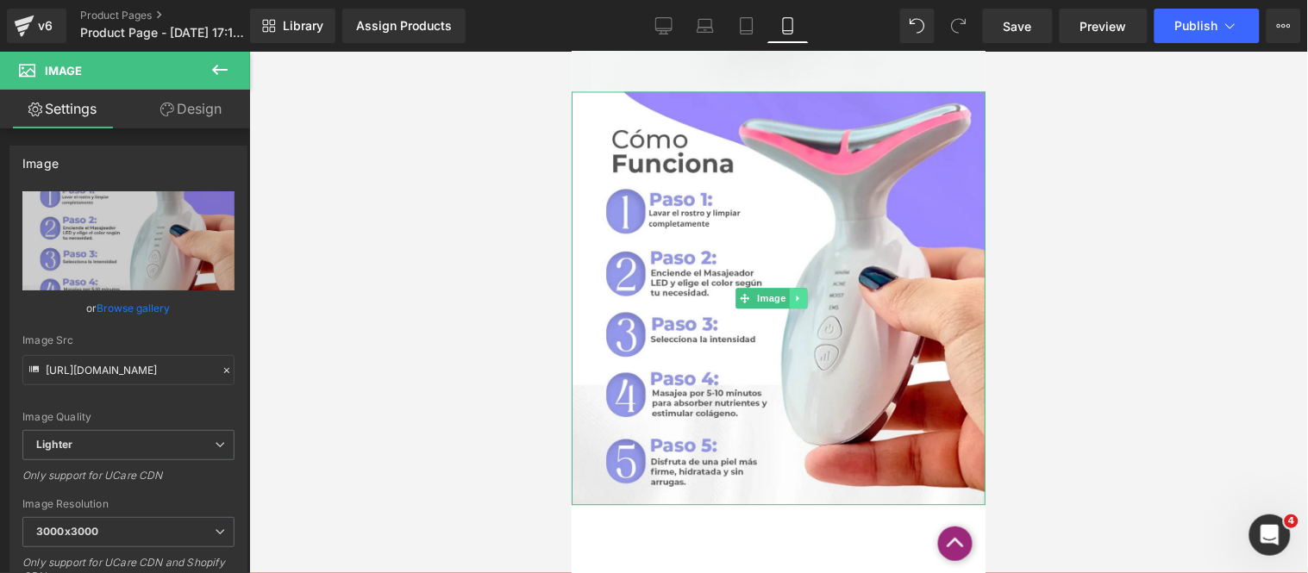
click at [792, 292] on icon at bounding box center [796, 297] width 9 height 10
click at [791, 292] on icon at bounding box center [788, 296] width 9 height 9
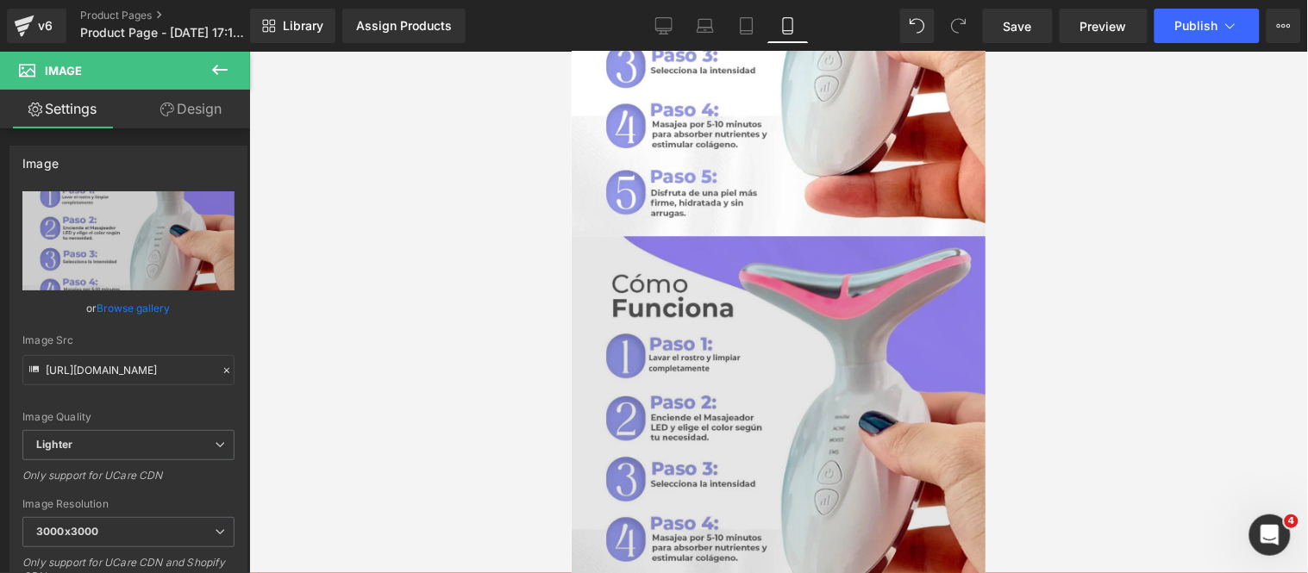
scroll to position [2865, 0]
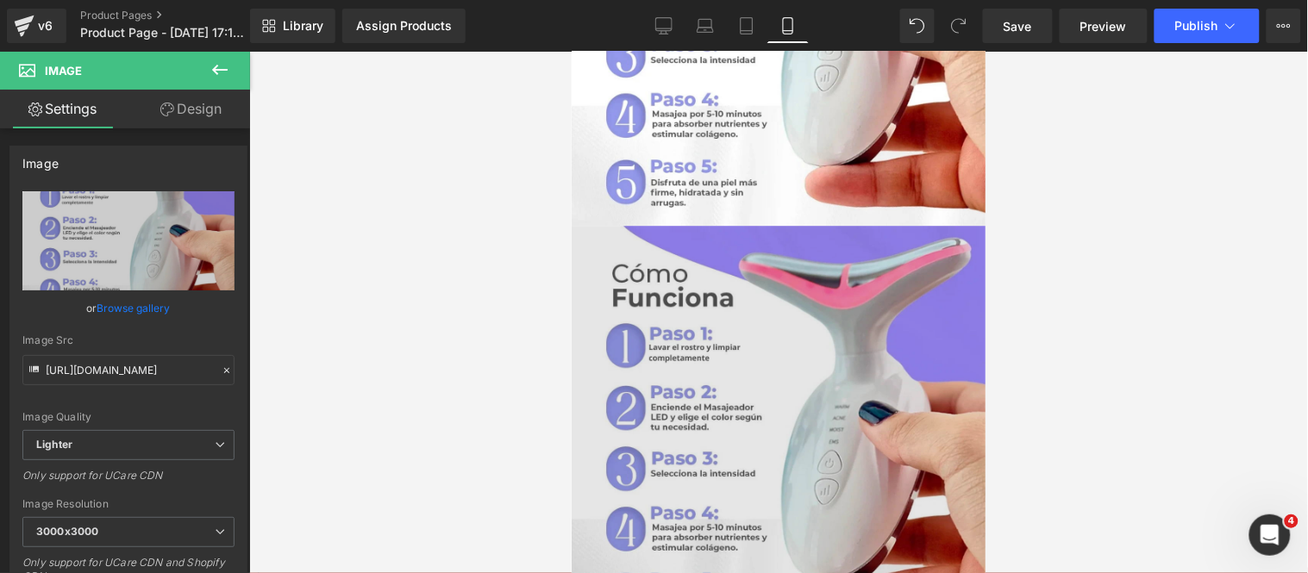
click at [668, 298] on img at bounding box center [778, 432] width 414 height 414
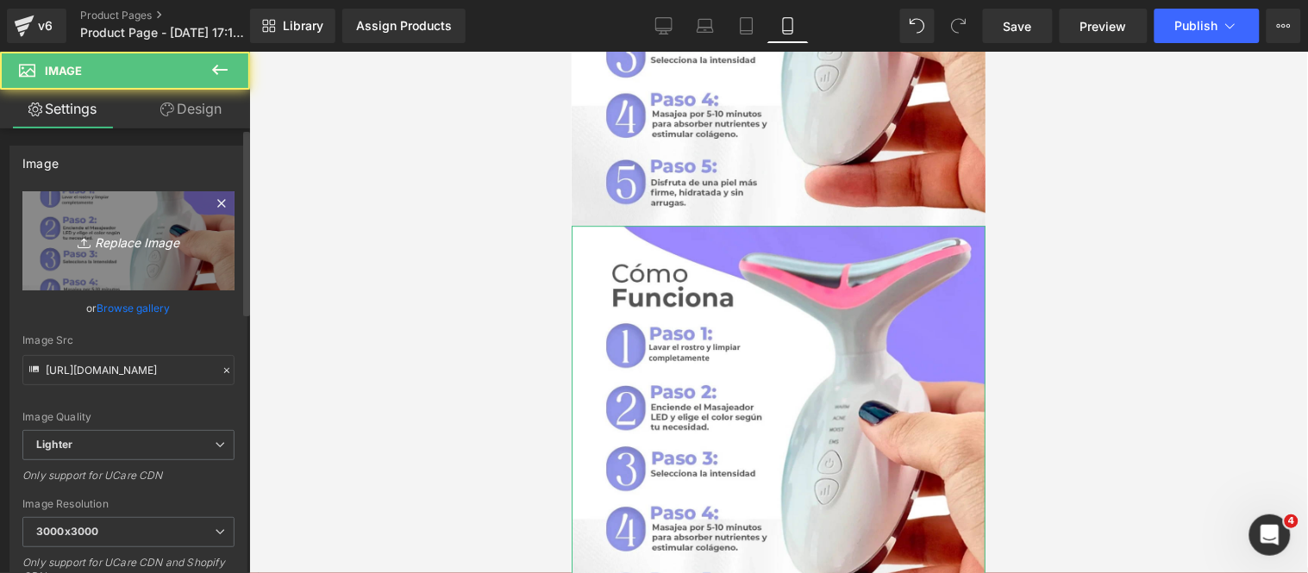
click at [129, 238] on icon "Replace Image" at bounding box center [128, 241] width 138 height 22
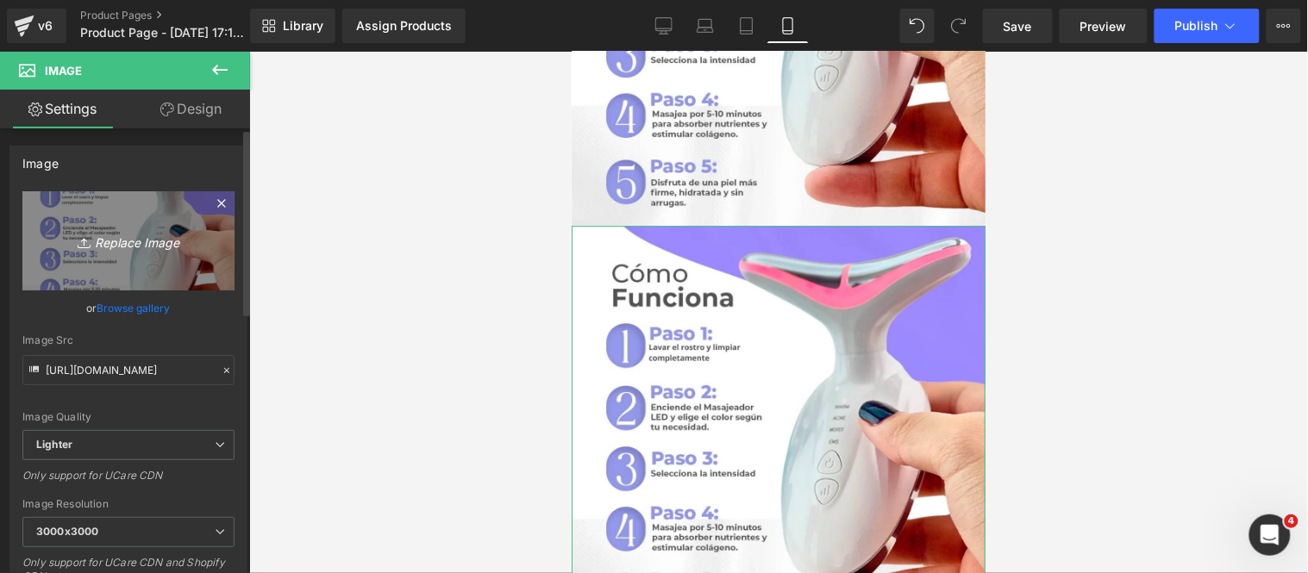
type input "C:\fakepath\1 (9).webp"
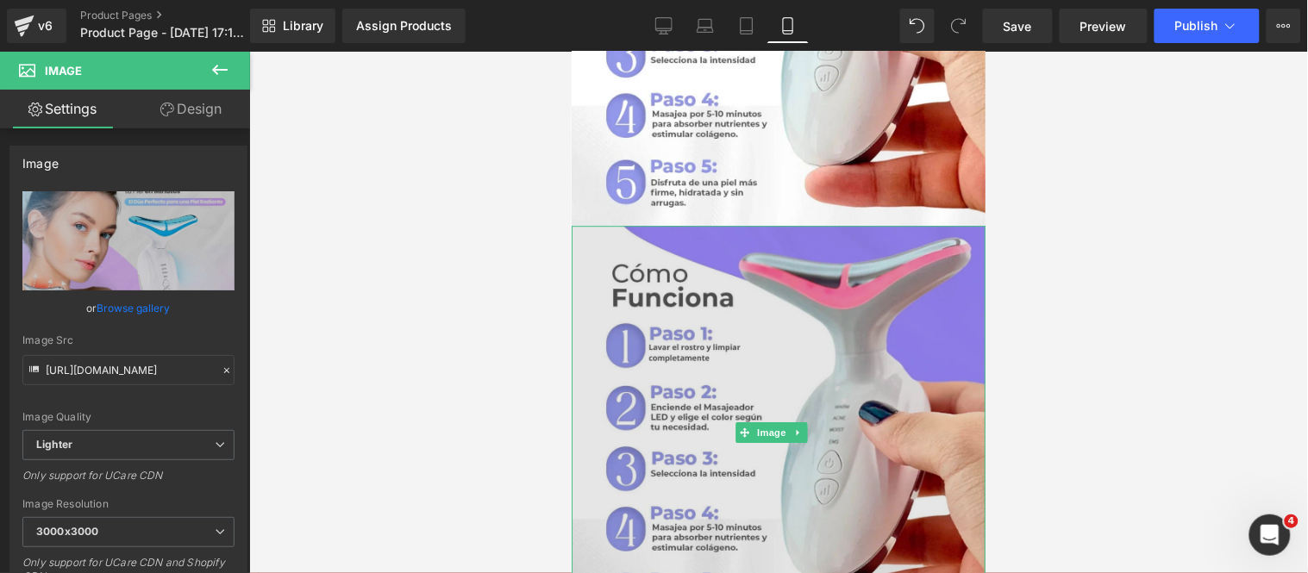
type input "[URL][DOMAIN_NAME]"
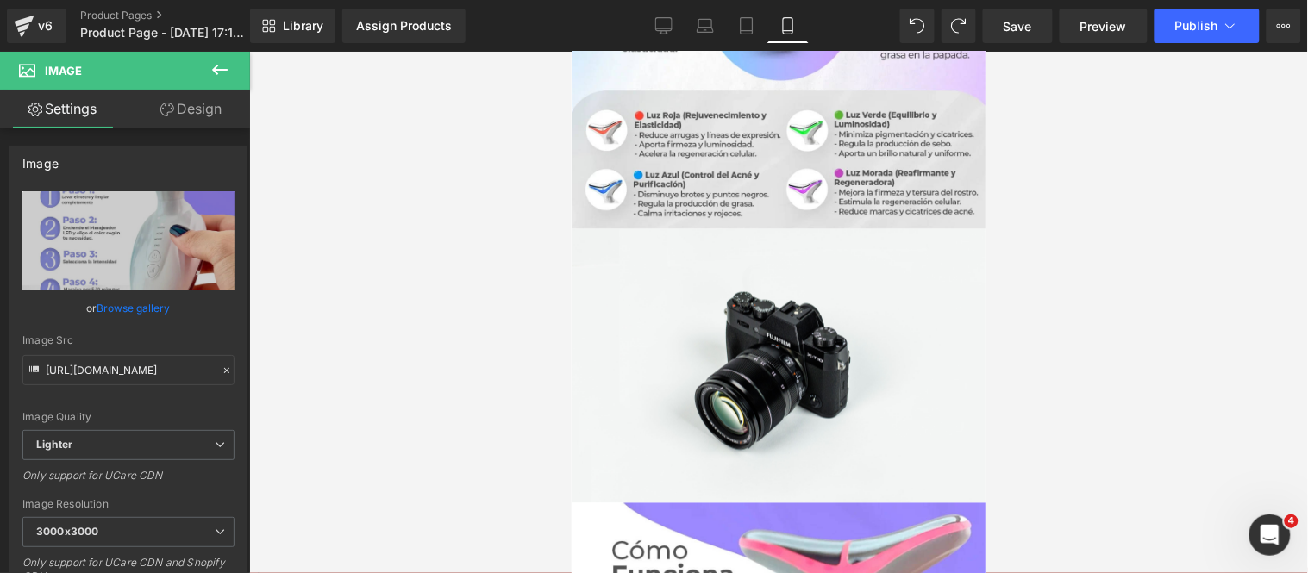
scroll to position [2674, 0]
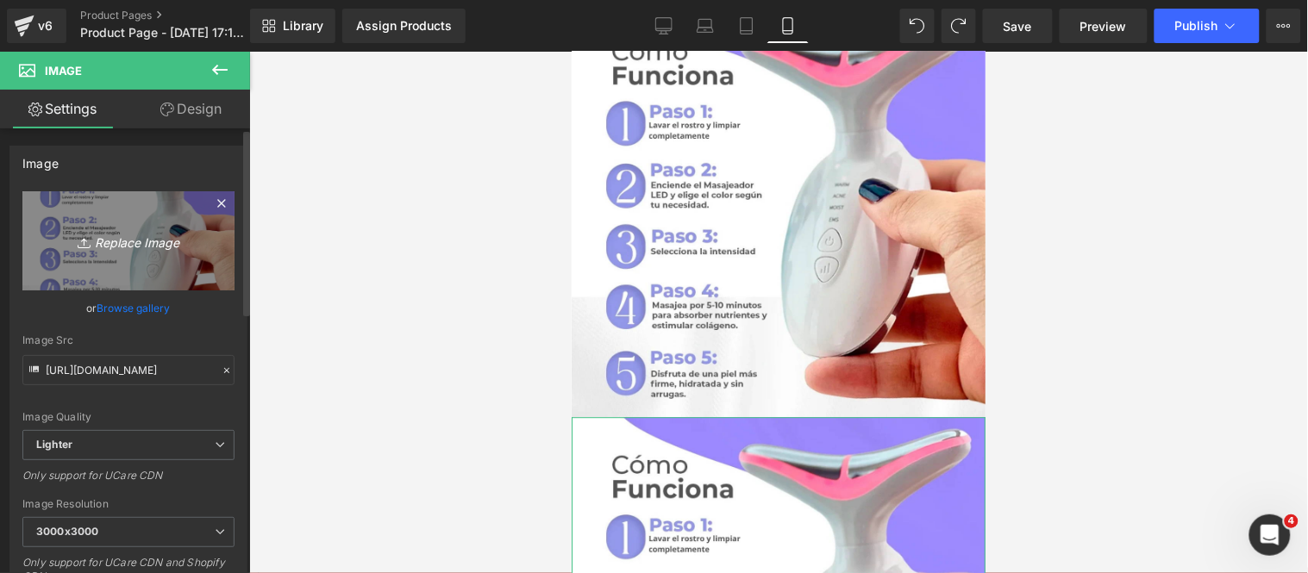
click at [151, 246] on icon "Replace Image" at bounding box center [128, 241] width 138 height 22
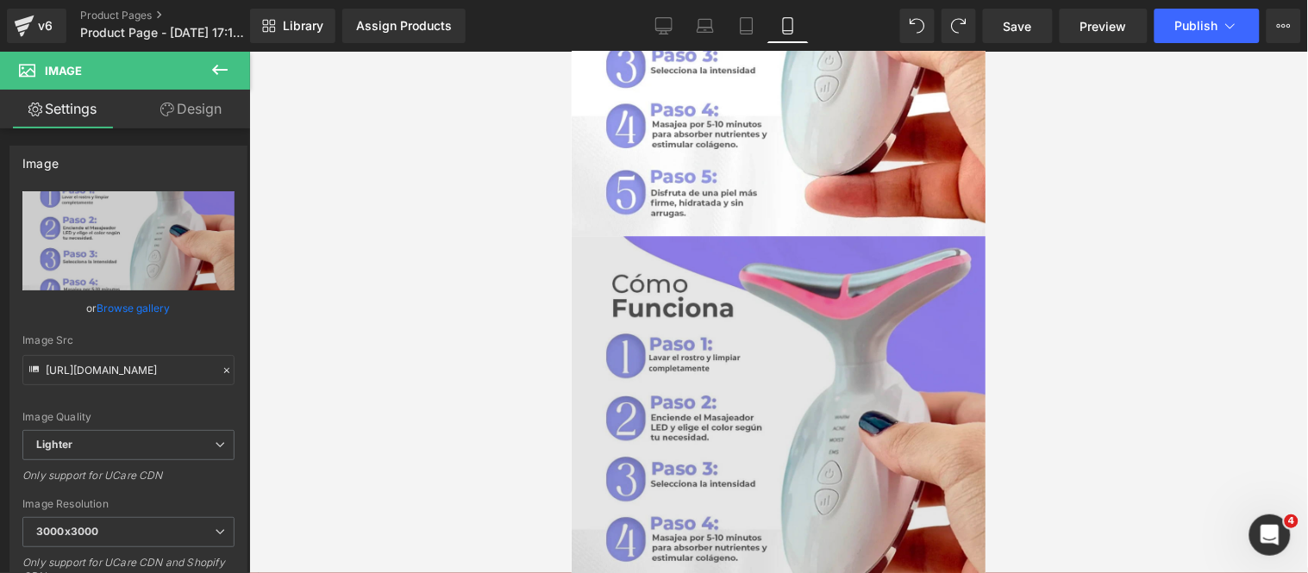
scroll to position [2865, 0]
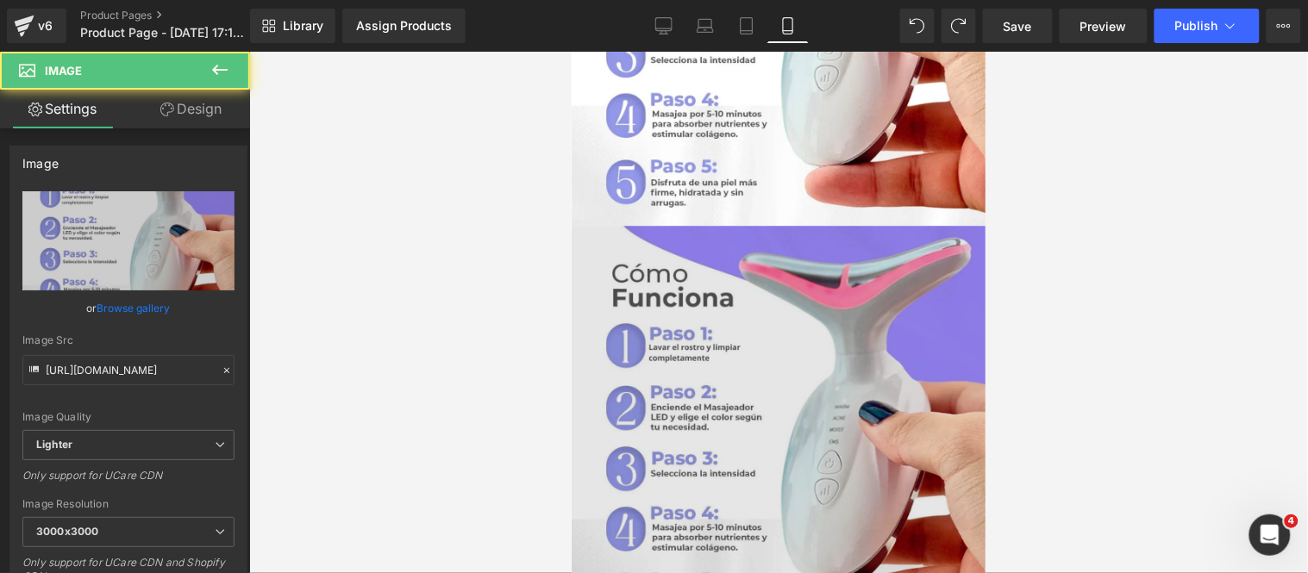
click at [740, 311] on div "Image" at bounding box center [778, 432] width 414 height 414
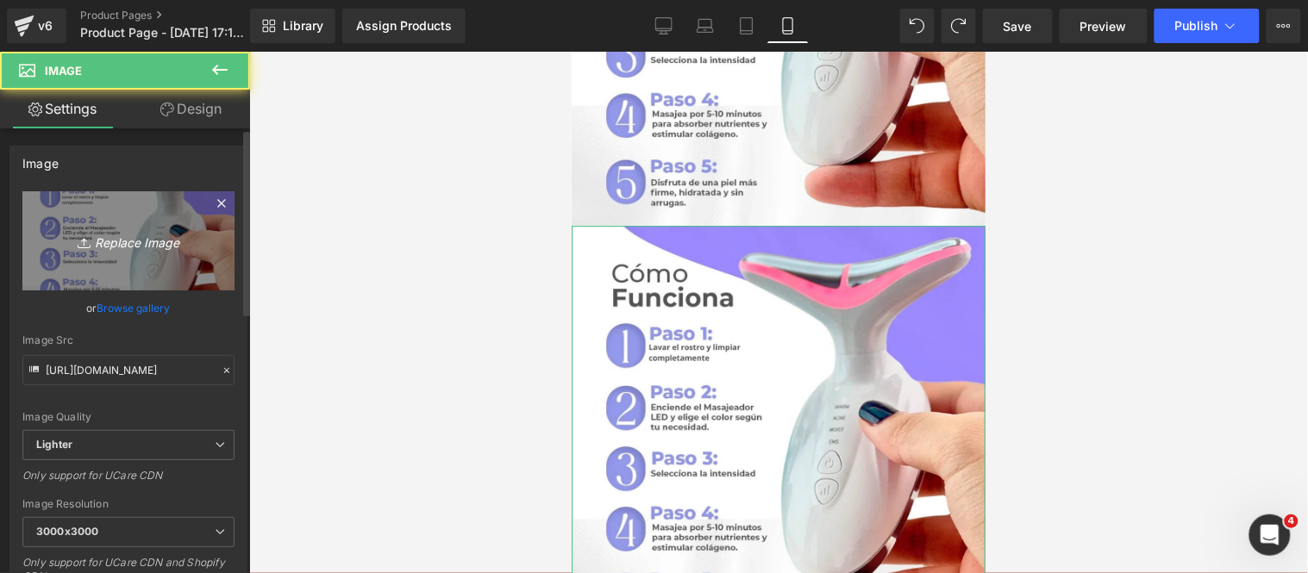
click at [147, 246] on icon "Replace Image" at bounding box center [128, 241] width 138 height 22
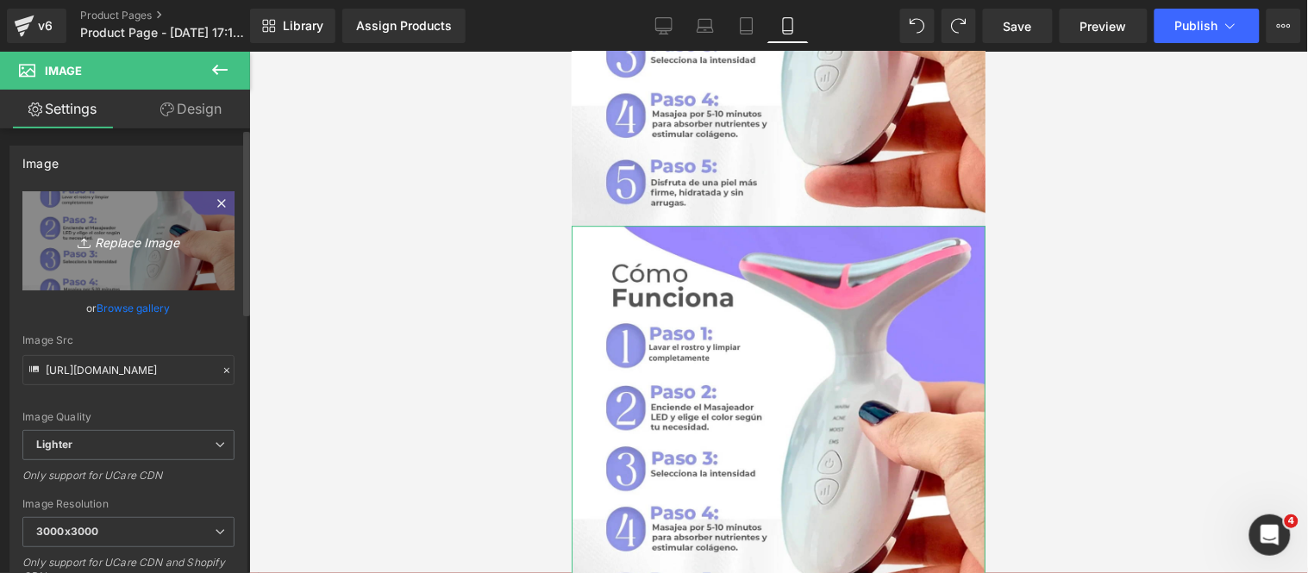
type input "C:\fakepath\7 (3).webp"
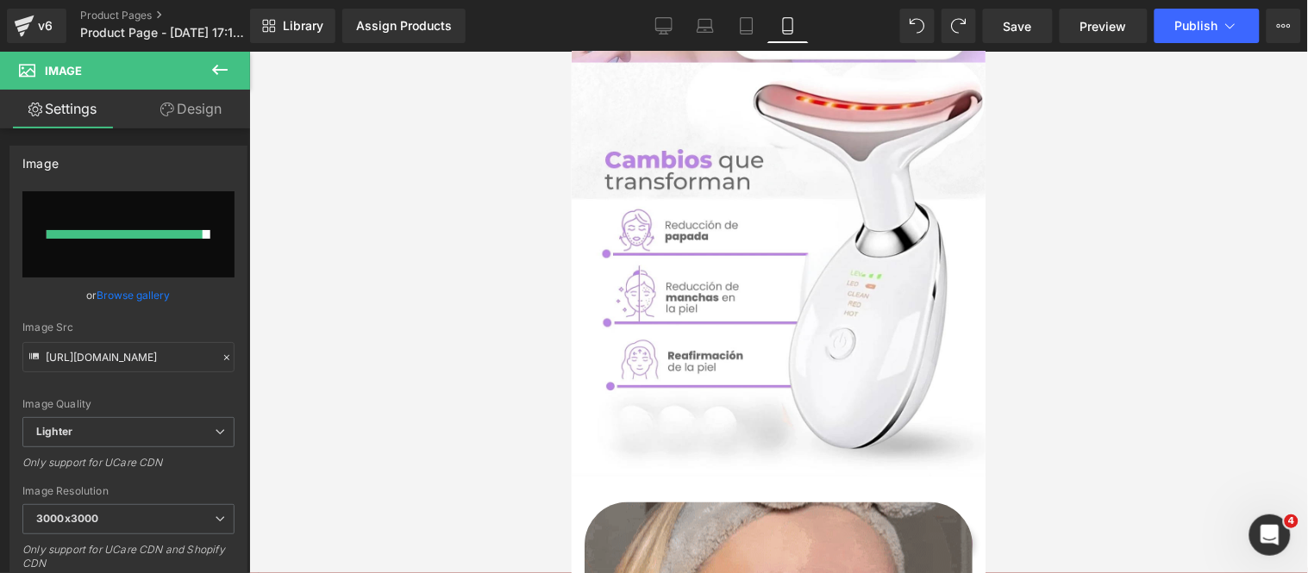
scroll to position [0, 0]
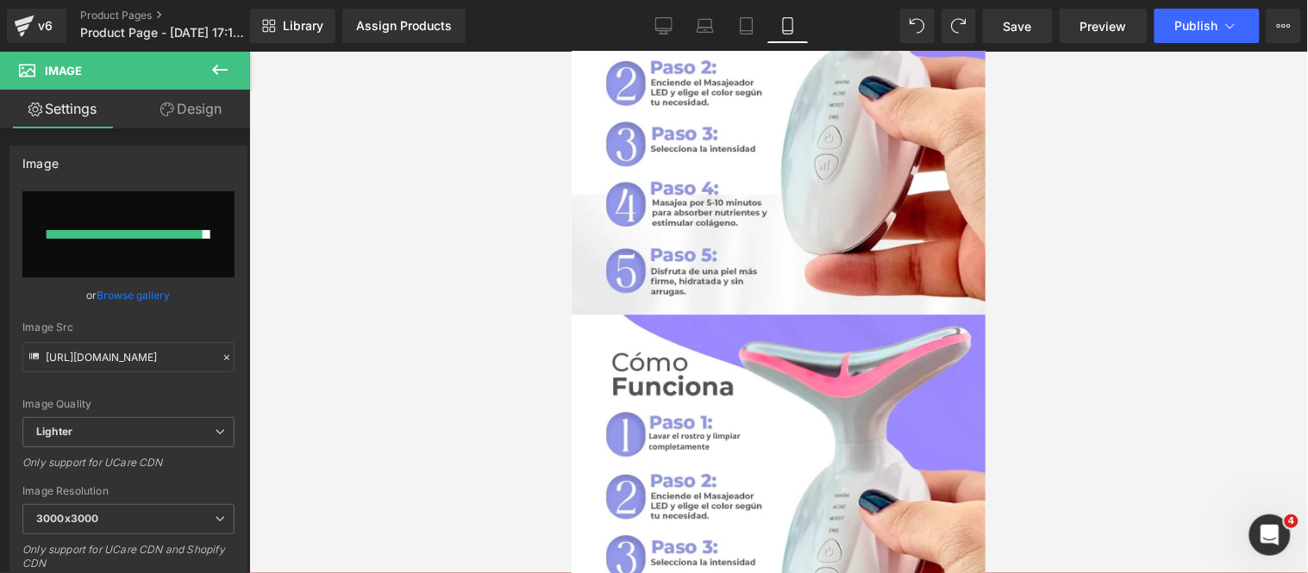
scroll to position [2777, 0]
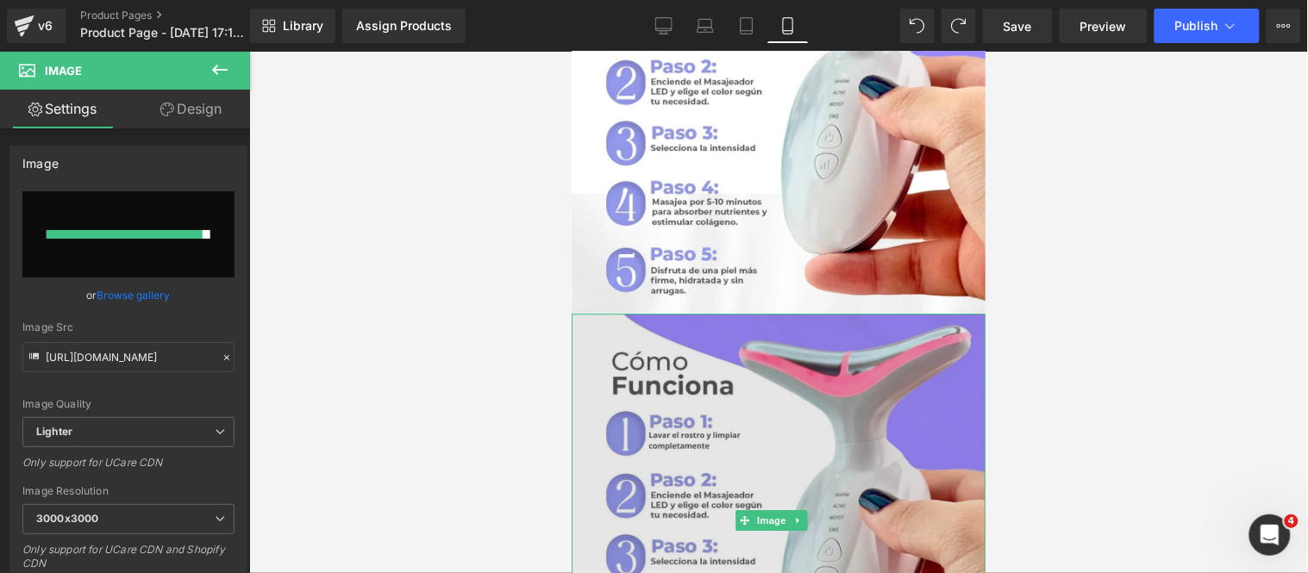
click at [705, 473] on img at bounding box center [778, 520] width 414 height 414
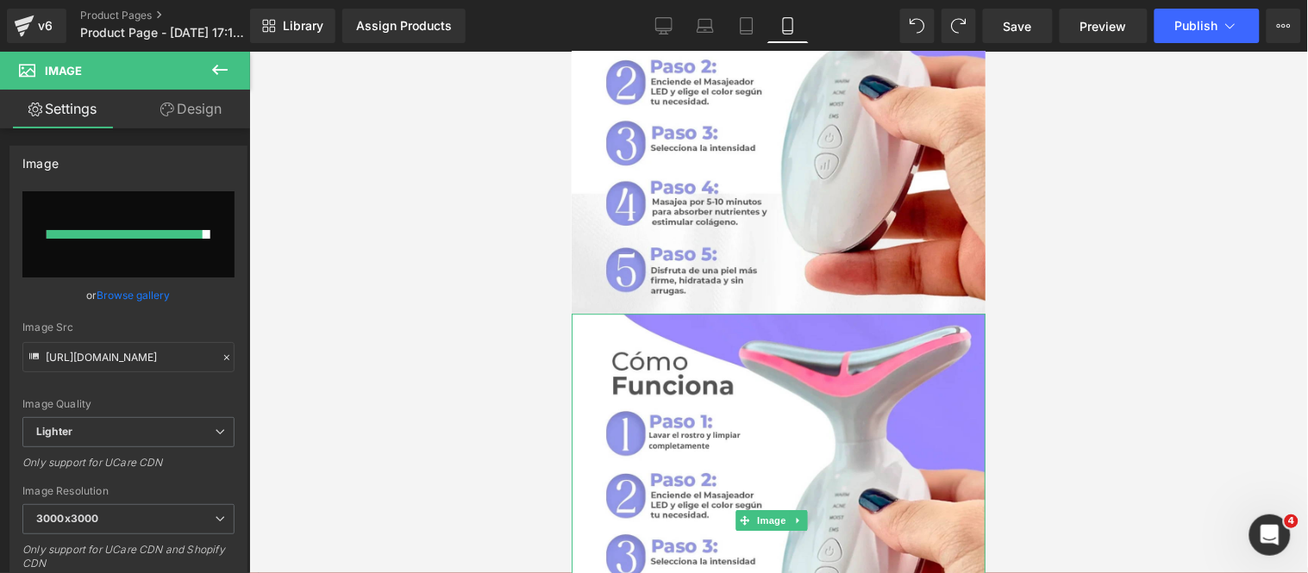
click at [791, 509] on link at bounding box center [797, 519] width 18 height 21
click at [799, 509] on link at bounding box center [806, 519] width 18 height 21
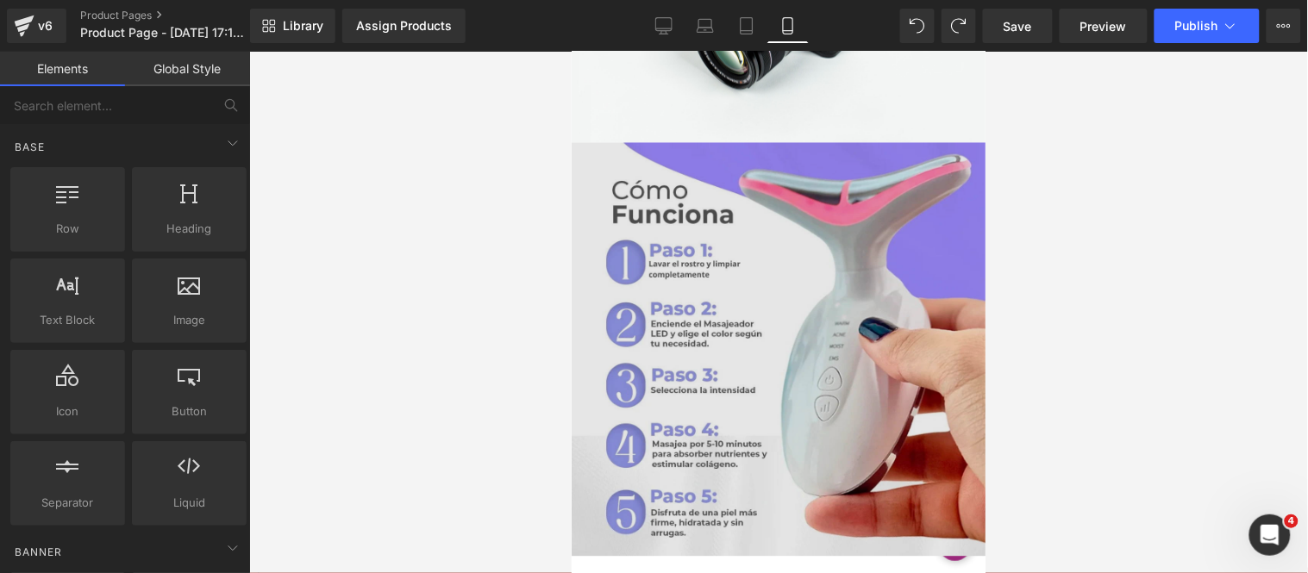
scroll to position [2489, 0]
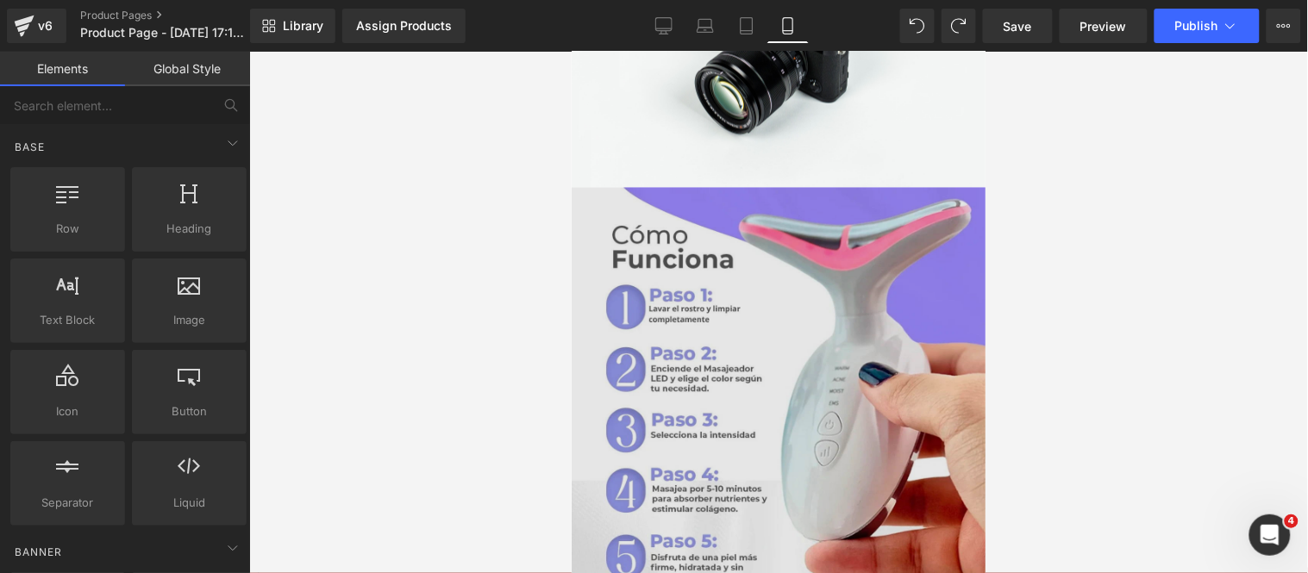
click at [662, 253] on img at bounding box center [778, 394] width 414 height 414
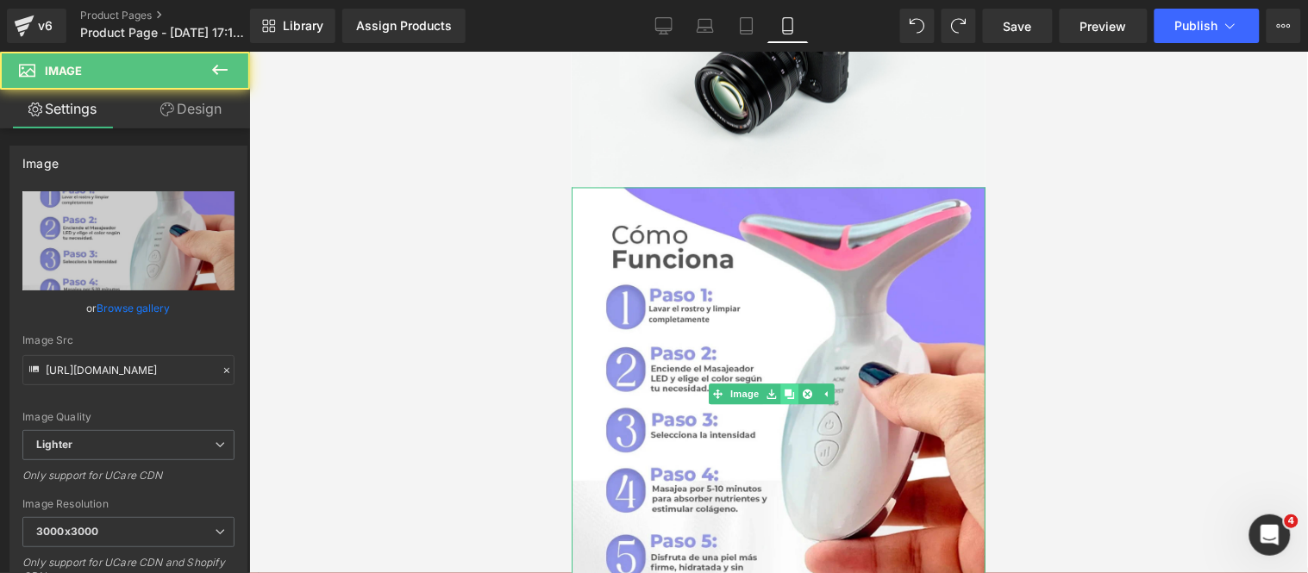
click at [784, 389] on icon at bounding box center [788, 394] width 9 height 10
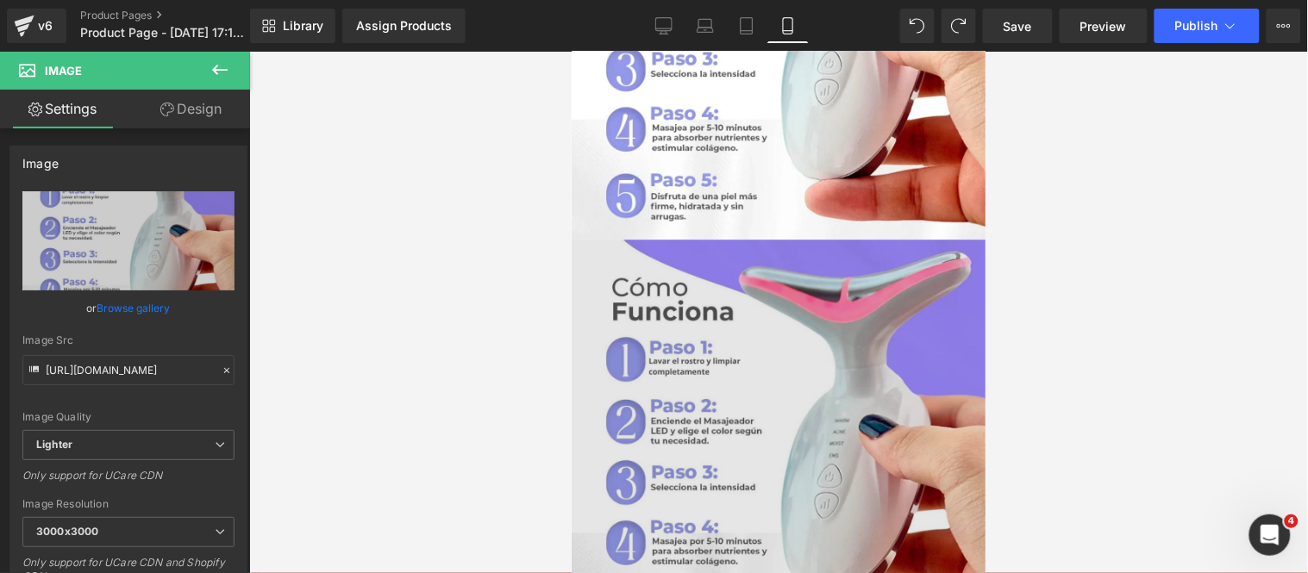
scroll to position [2865, 0]
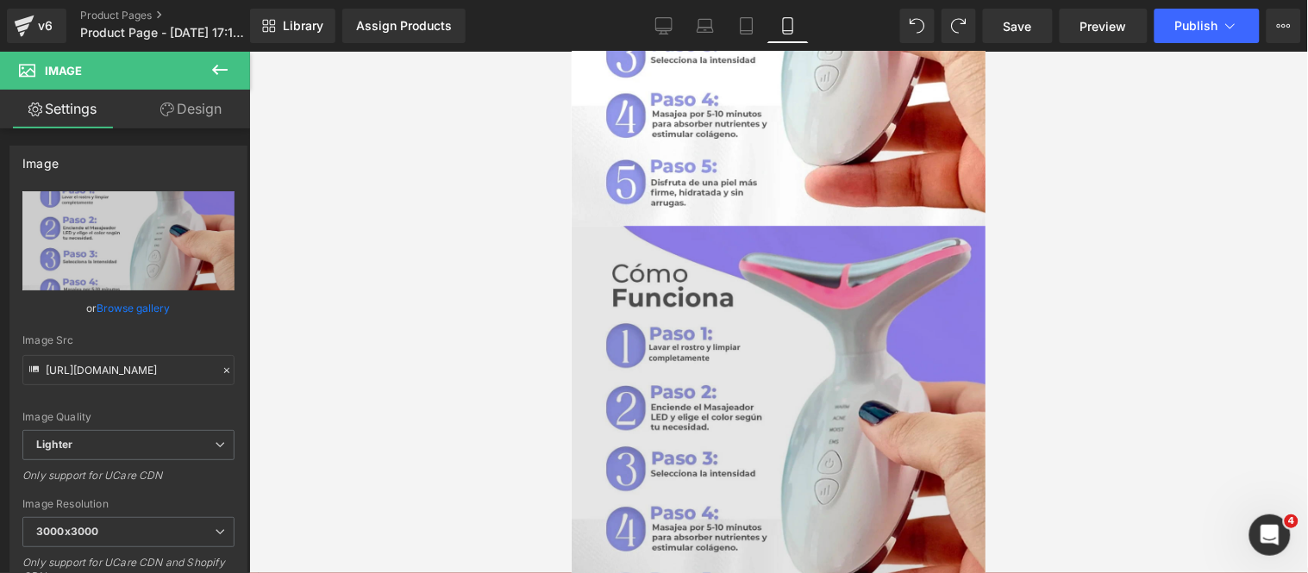
click at [673, 387] on img at bounding box center [778, 432] width 414 height 414
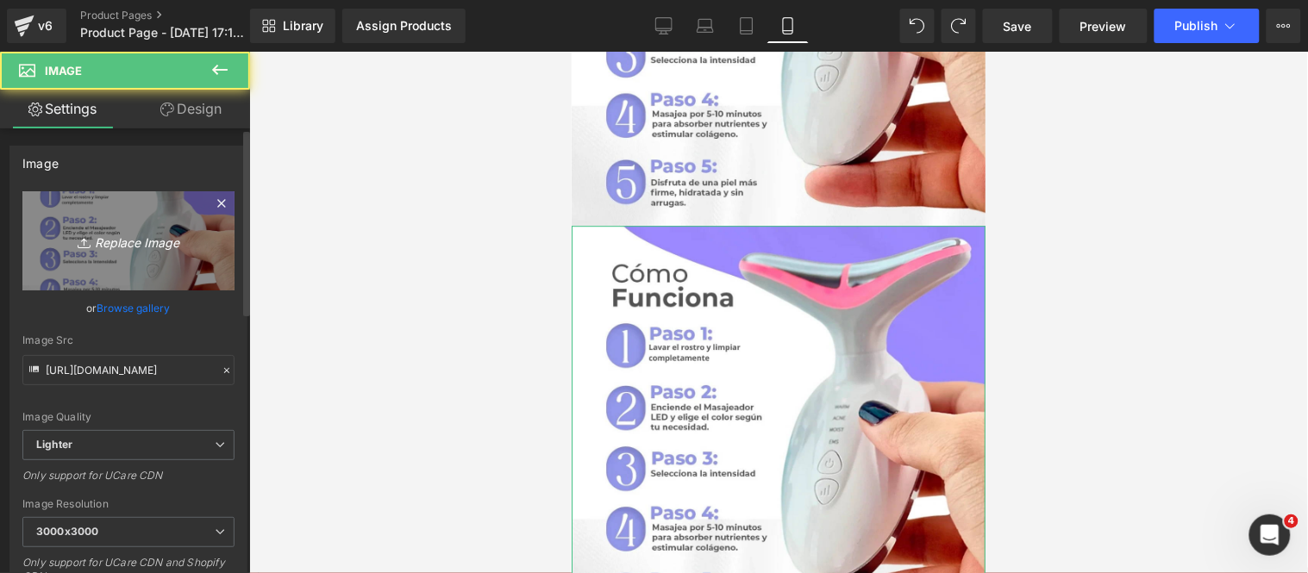
click at [141, 242] on icon "Replace Image" at bounding box center [128, 241] width 138 height 22
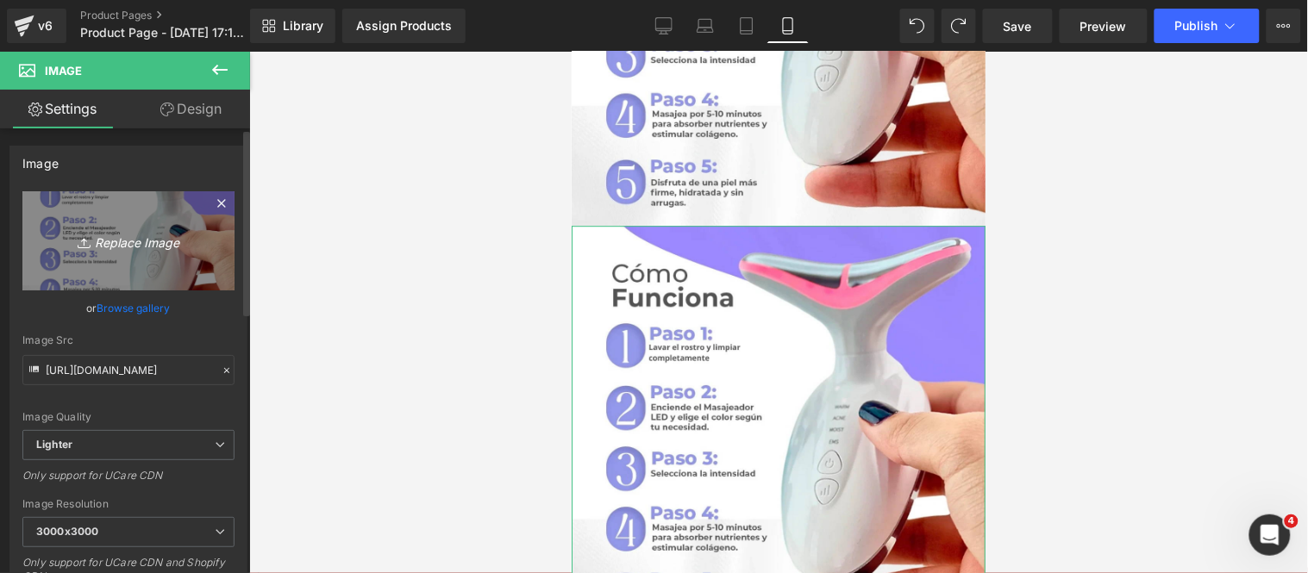
type input "C:\fakepath\7 (3).webp"
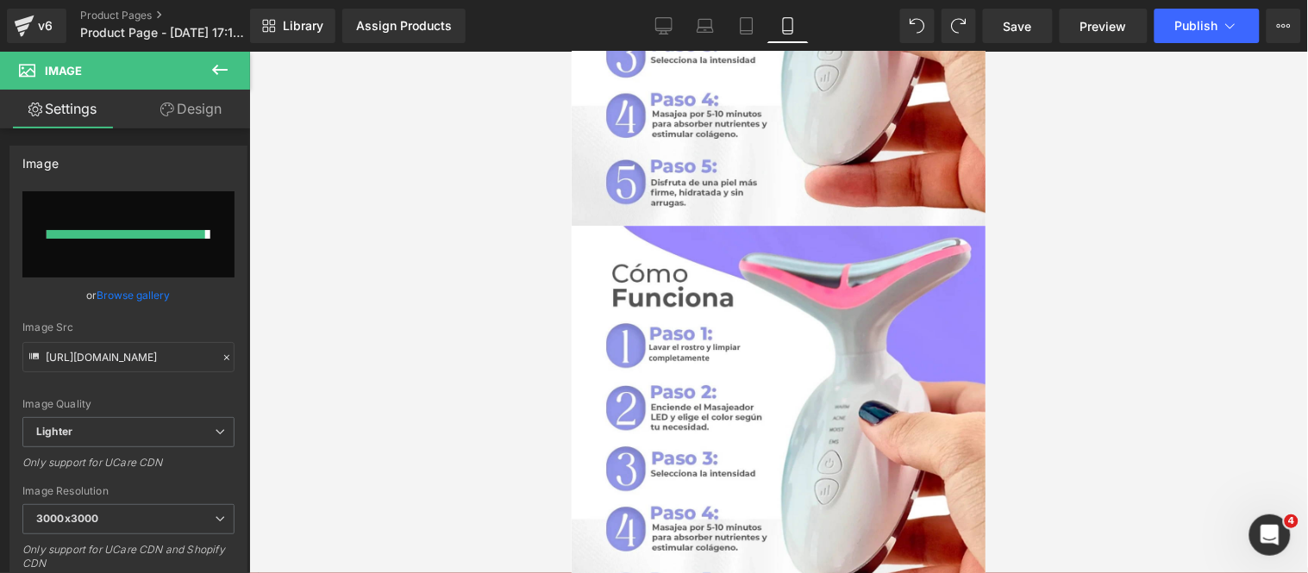
type input "[URL][DOMAIN_NAME]"
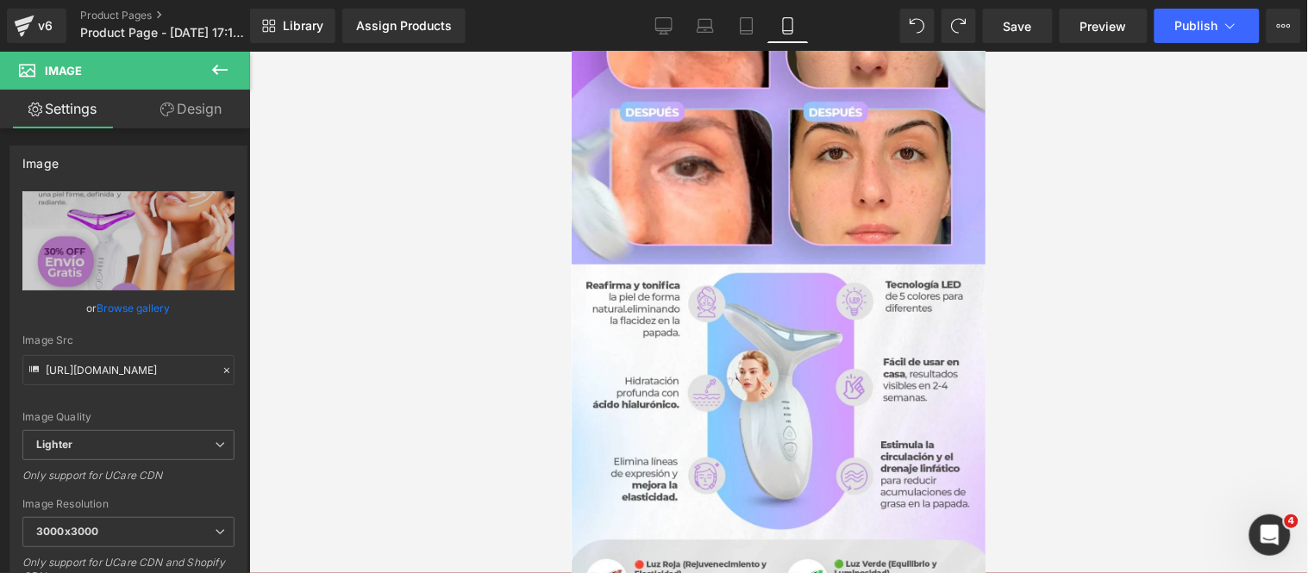
scroll to position [1889, 0]
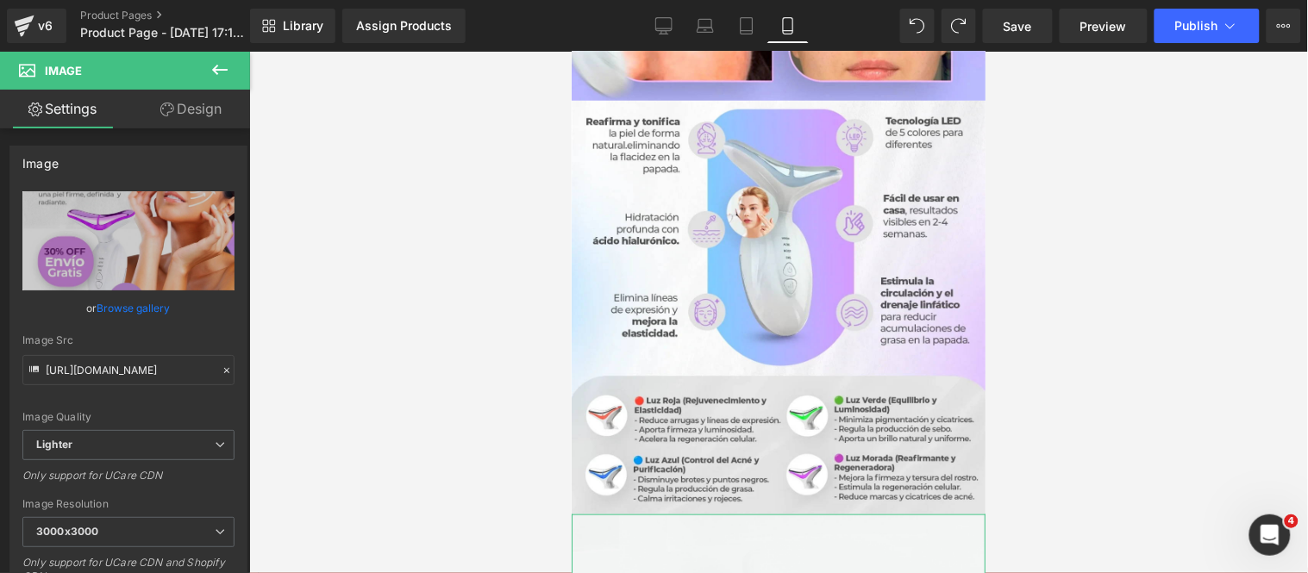
click at [674, 505] on div "Loading Product" at bounding box center [654, 505] width 94 height 19
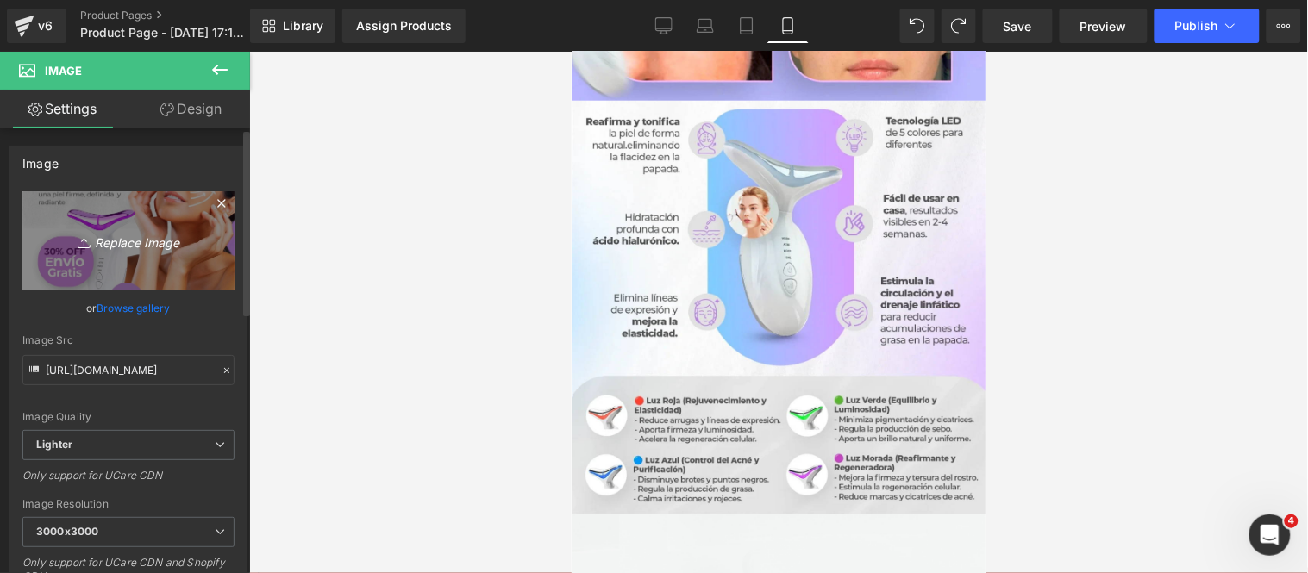
click at [91, 245] on icon "Replace Image" at bounding box center [128, 241] width 138 height 22
type input "C:\fakepath\2.png"
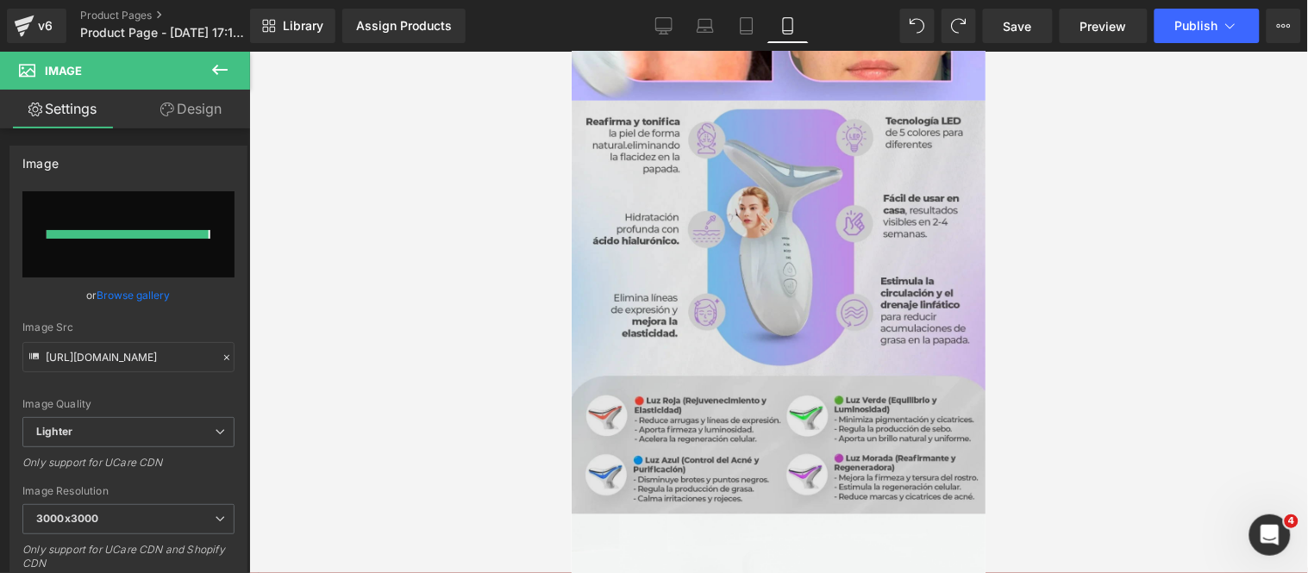
type input "[URL][DOMAIN_NAME]"
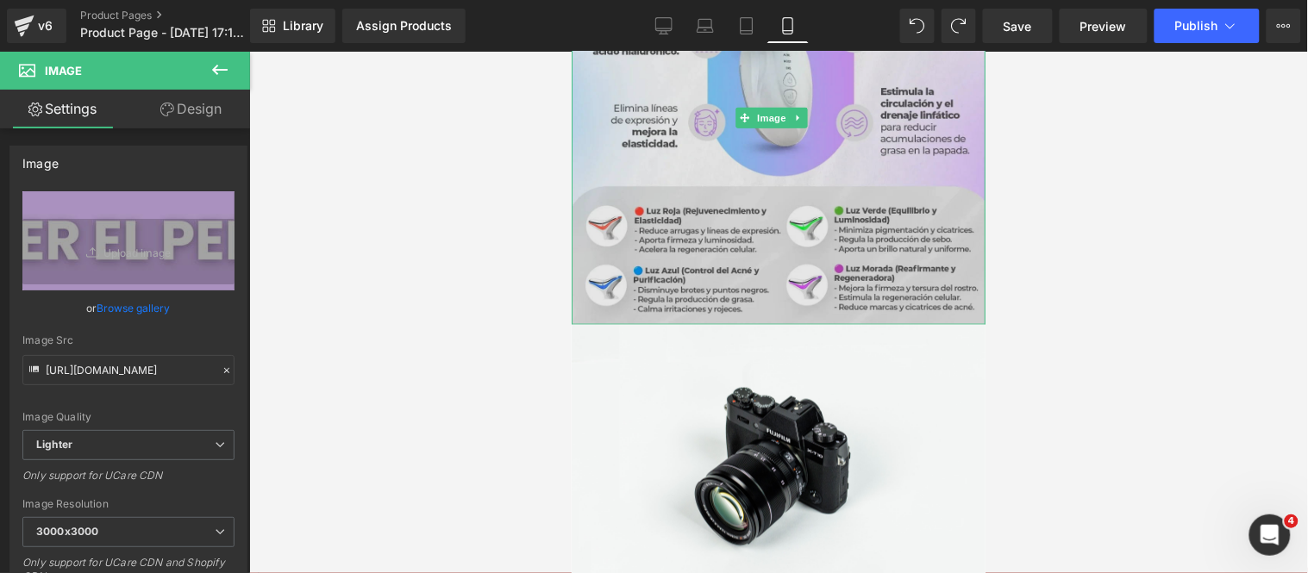
scroll to position [2080, 0]
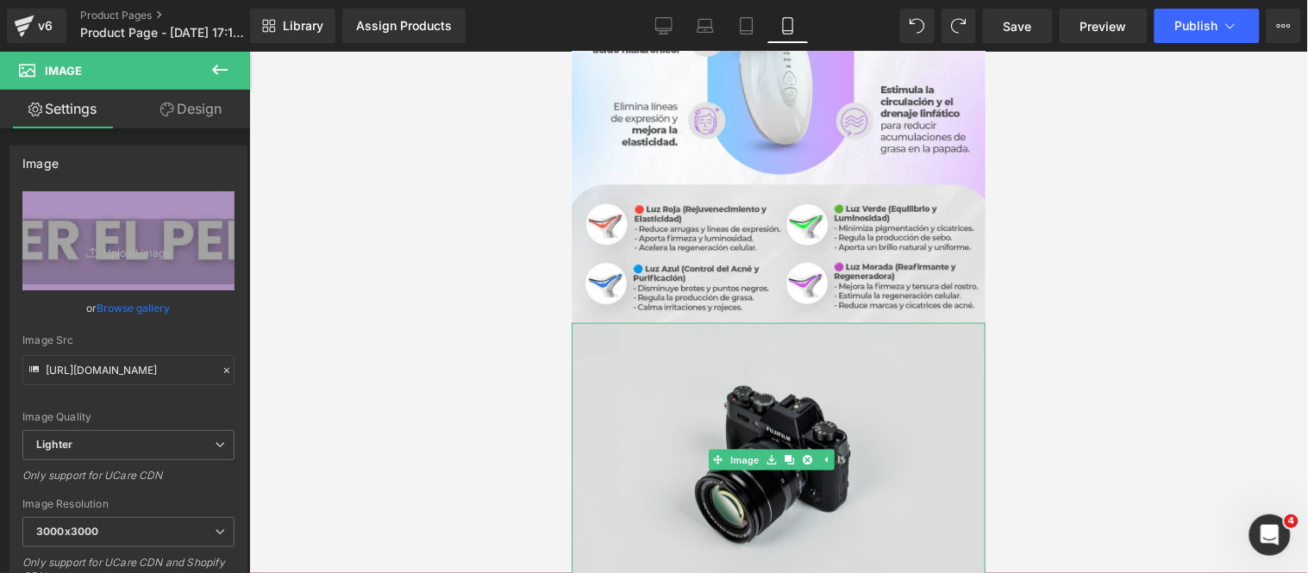
click at [718, 347] on img at bounding box center [778, 459] width 414 height 274
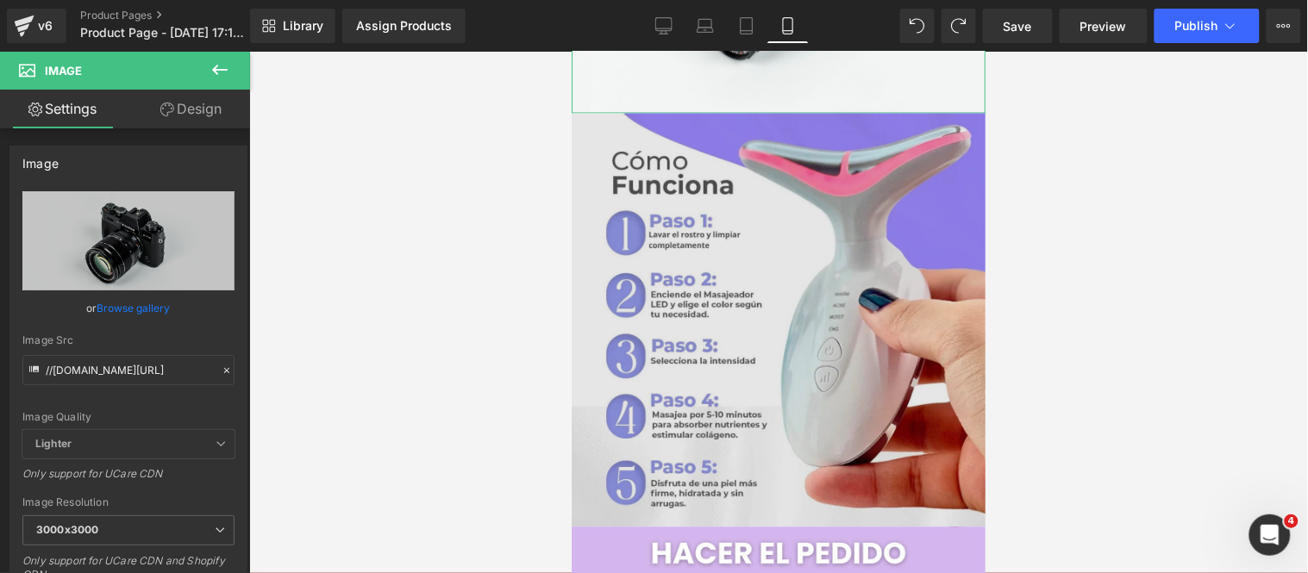
scroll to position [2558, 0]
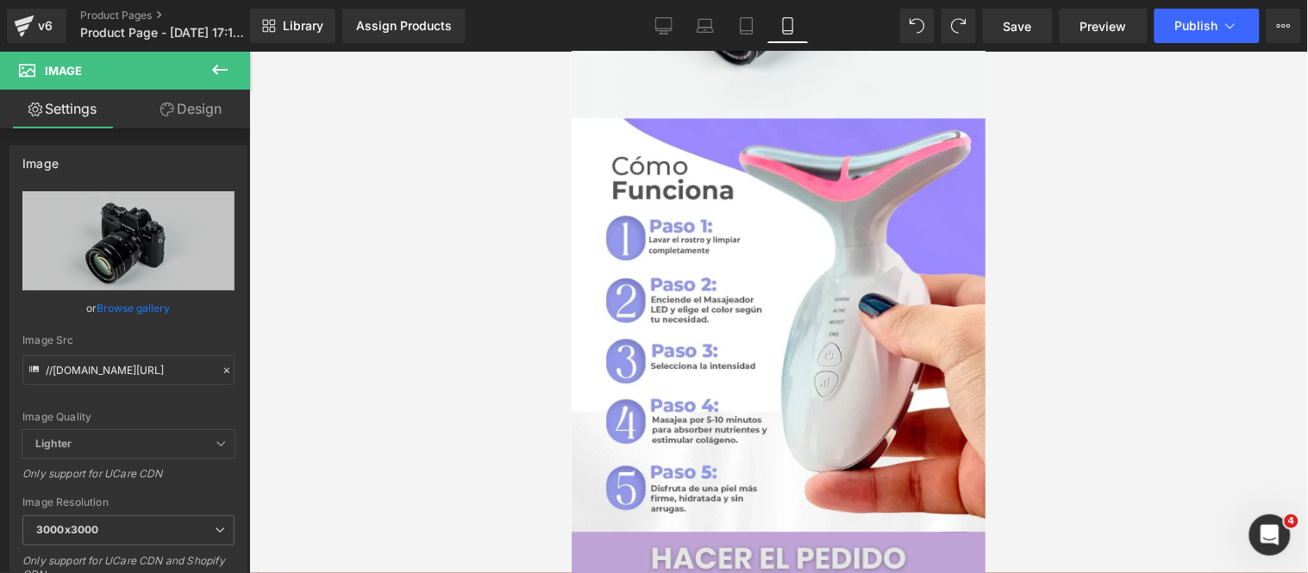
click at [692, 532] on img at bounding box center [778, 558] width 414 height 53
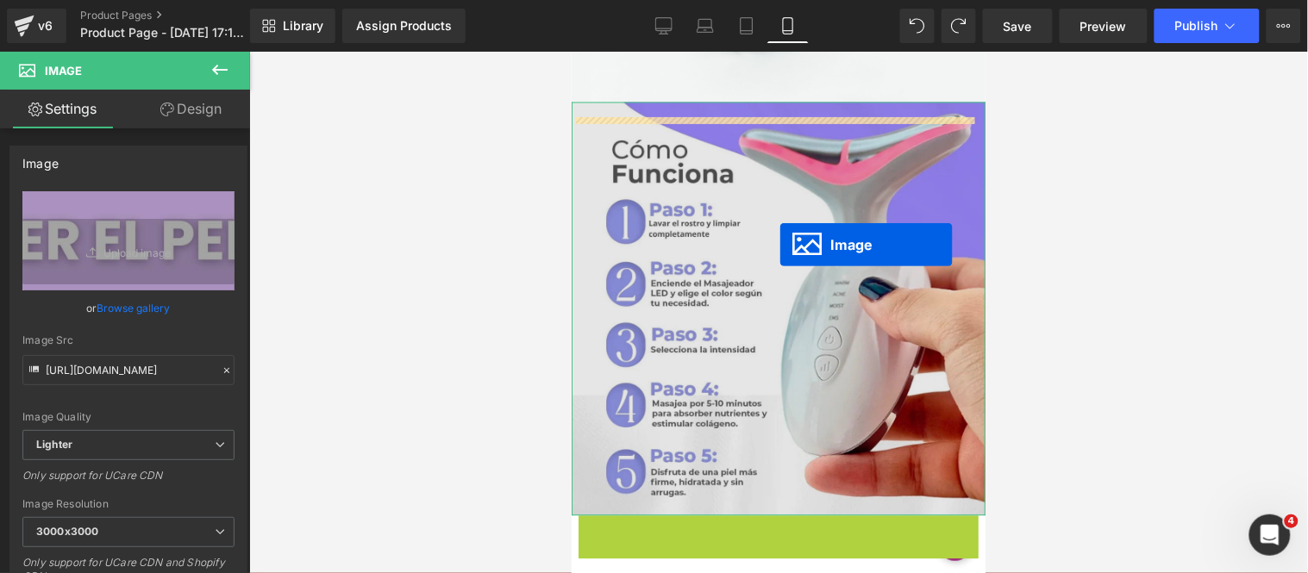
scroll to position [2751, 0]
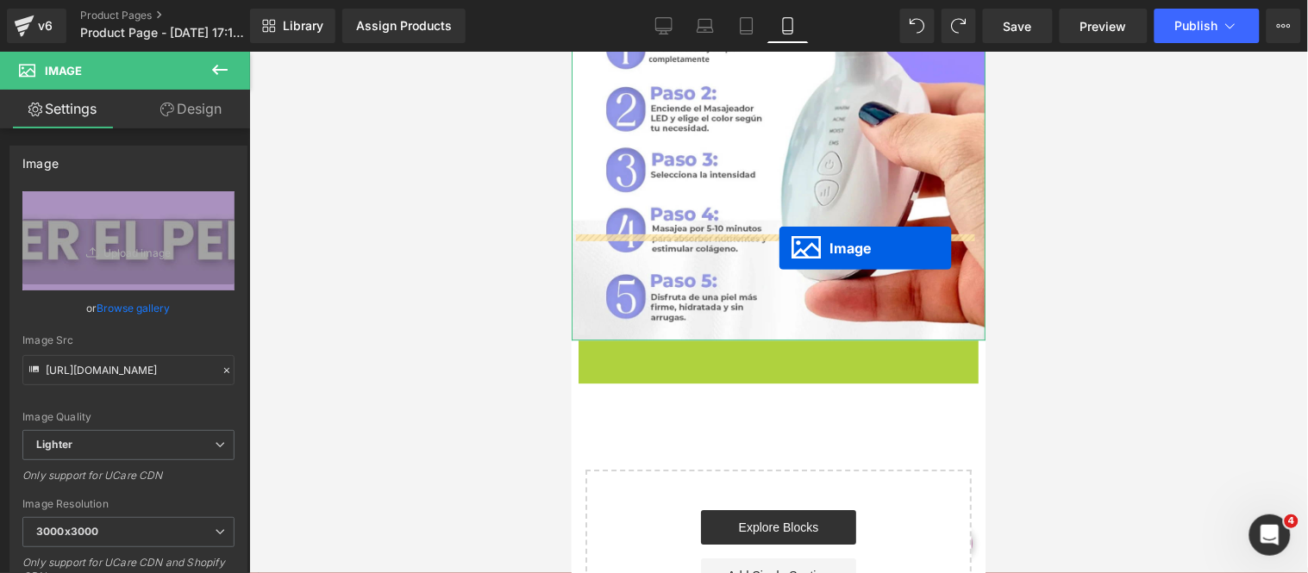
drag, startPoint x: 740, startPoint y: 451, endPoint x: 768, endPoint y: 255, distance: 197.6
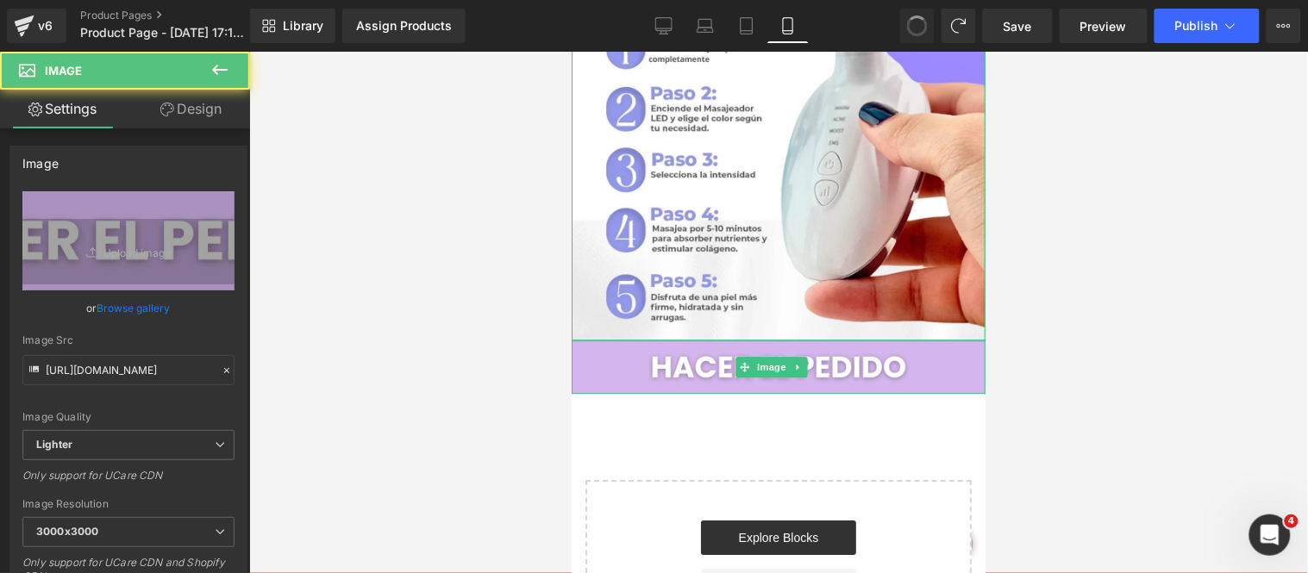
type input "[URL][DOMAIN_NAME]"
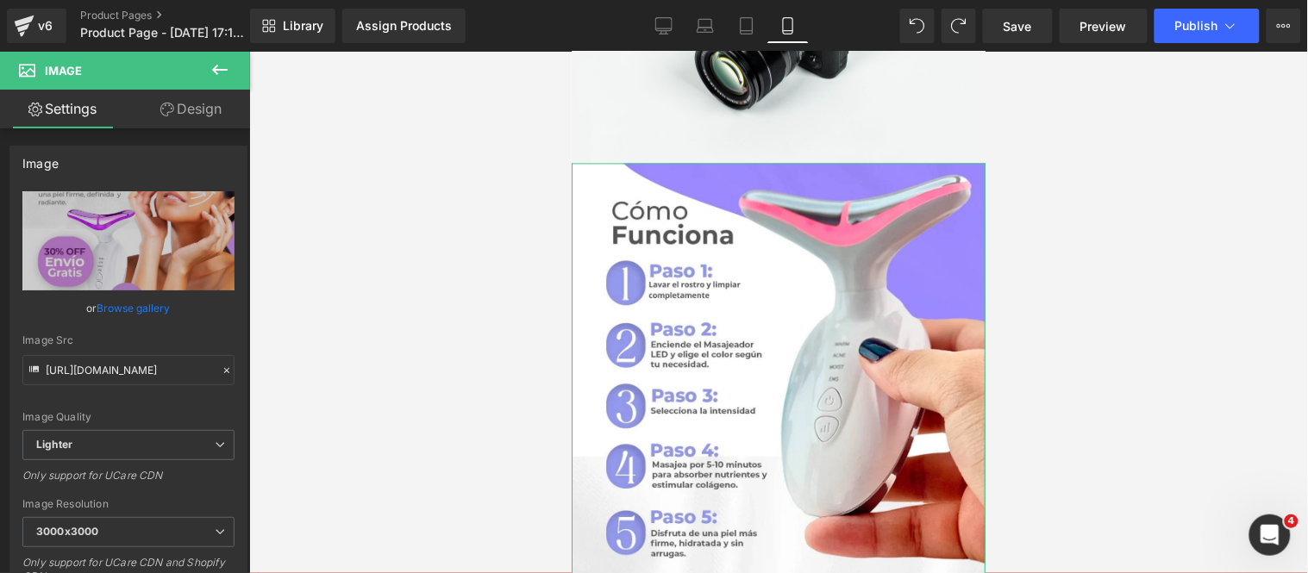
scroll to position [2271, 0]
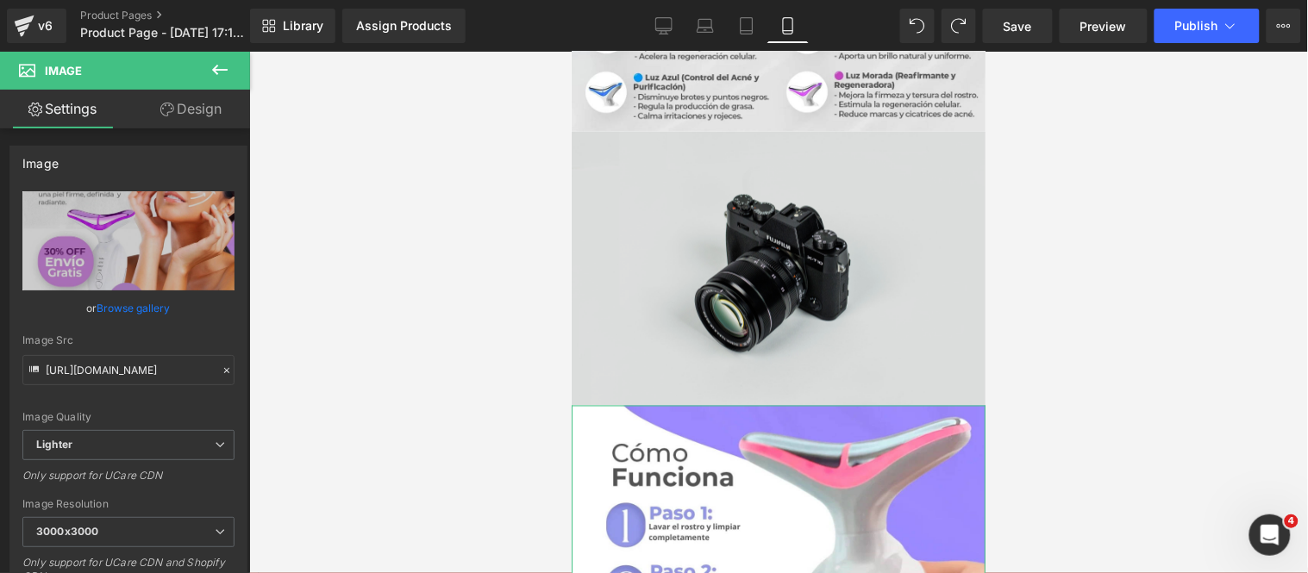
click at [665, 199] on img at bounding box center [778, 268] width 414 height 274
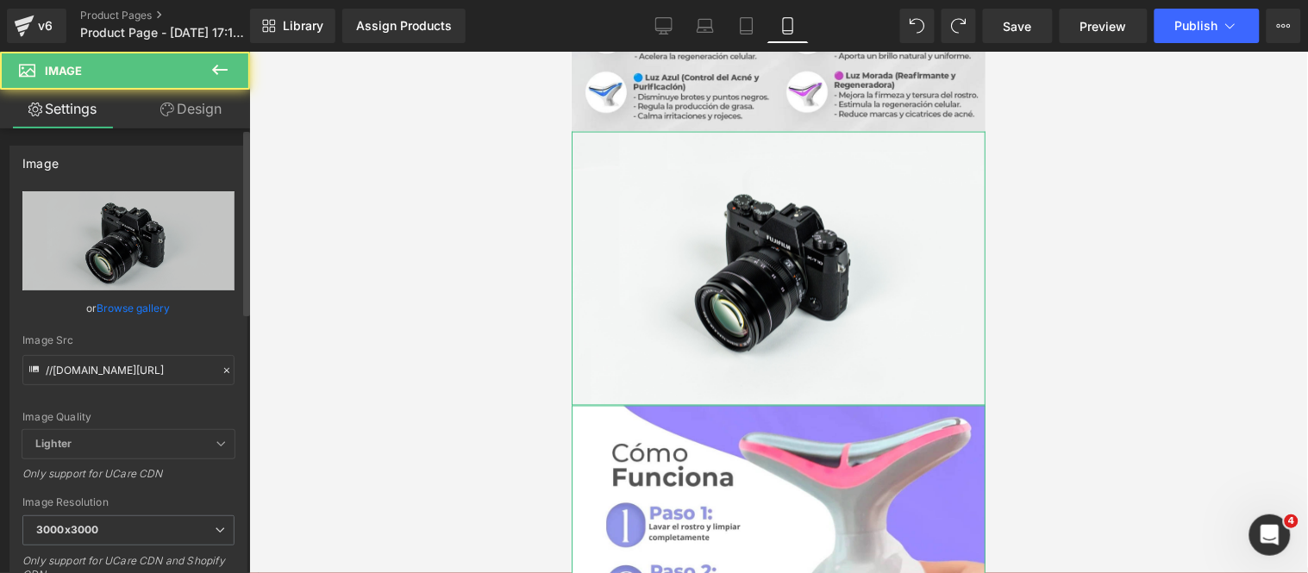
click at [121, 303] on link "Browse gallery" at bounding box center [133, 308] width 73 height 30
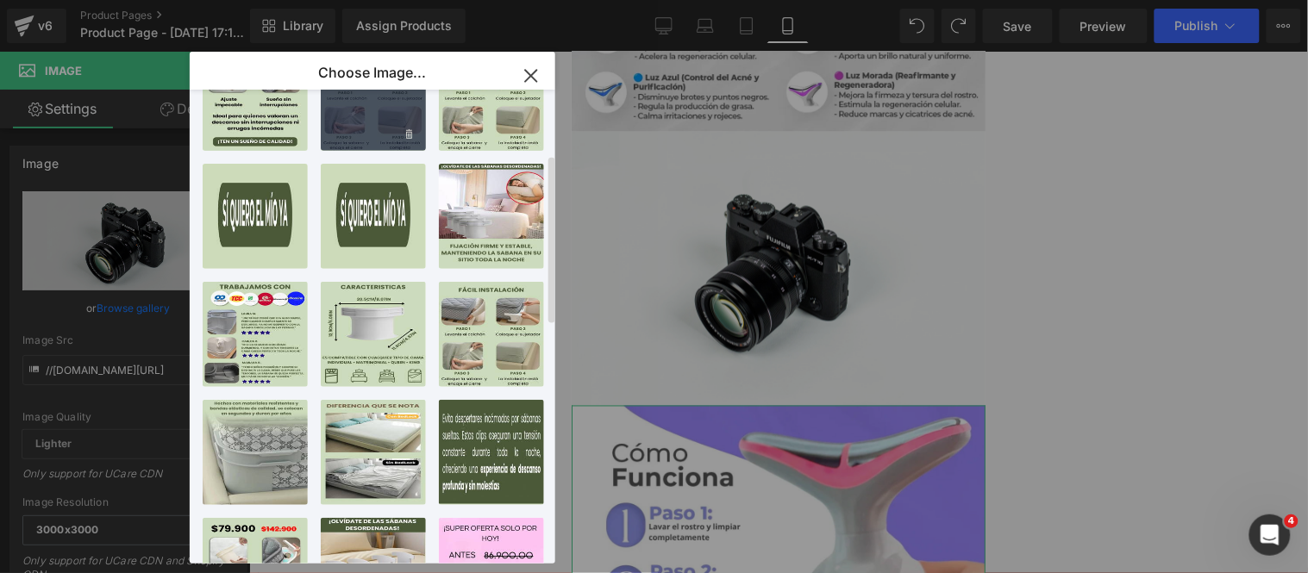
scroll to position [0, 0]
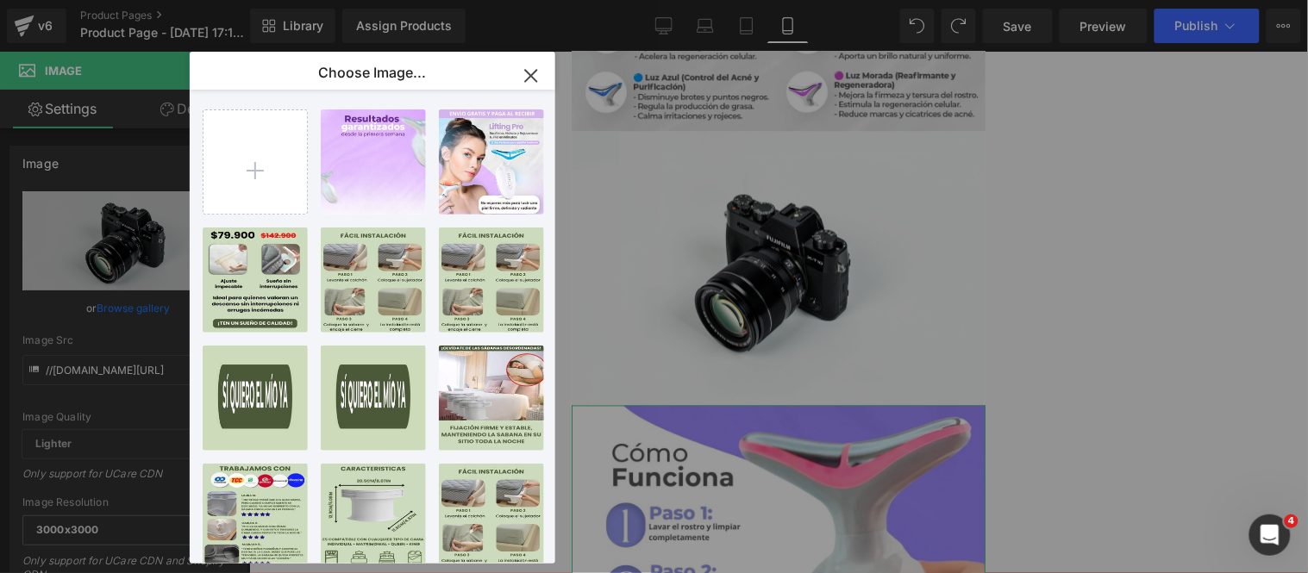
click at [520, 78] on icon "button" at bounding box center [531, 76] width 28 height 28
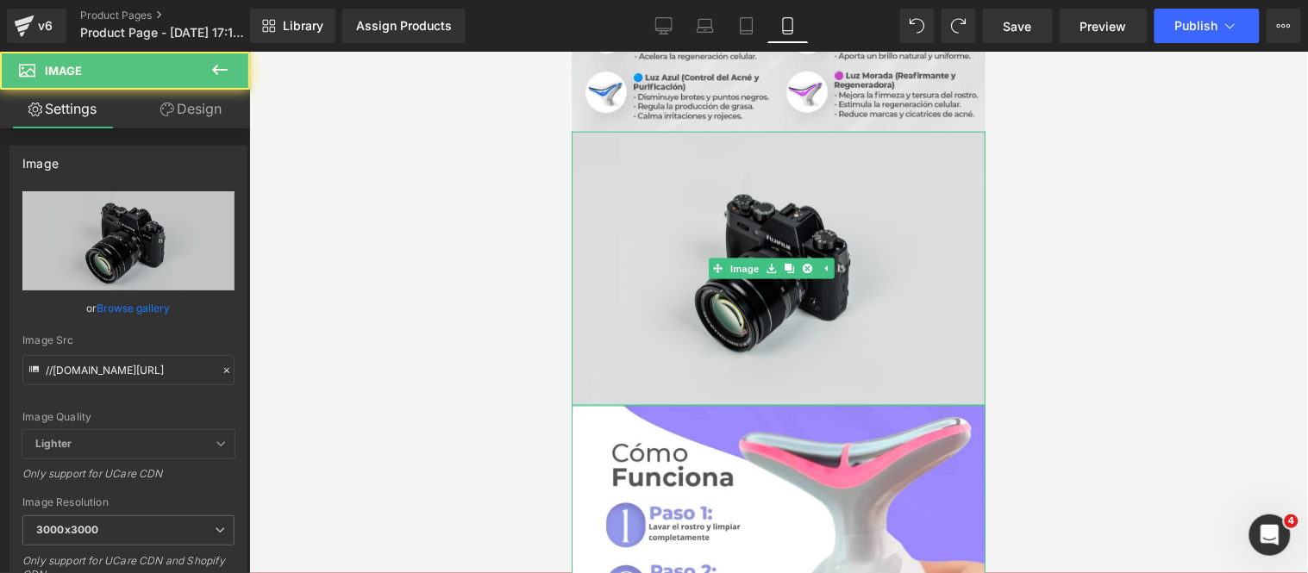
click at [637, 131] on img at bounding box center [778, 268] width 414 height 274
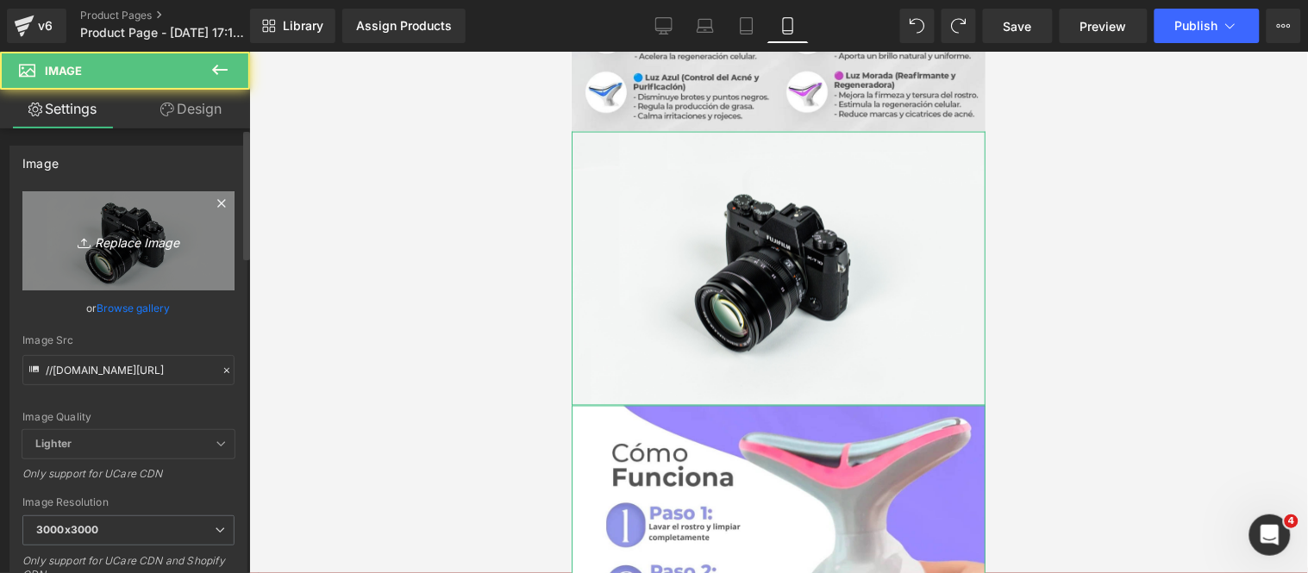
click at [150, 241] on icon "Replace Image" at bounding box center [128, 241] width 138 height 22
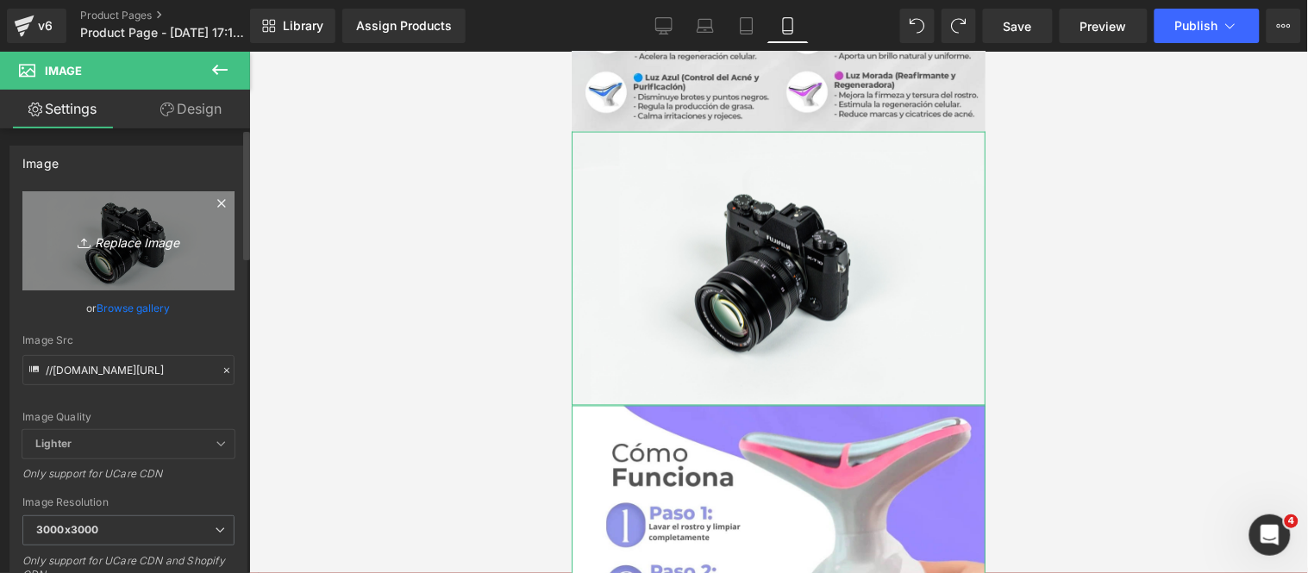
type input "C:\fakepath\2.png"
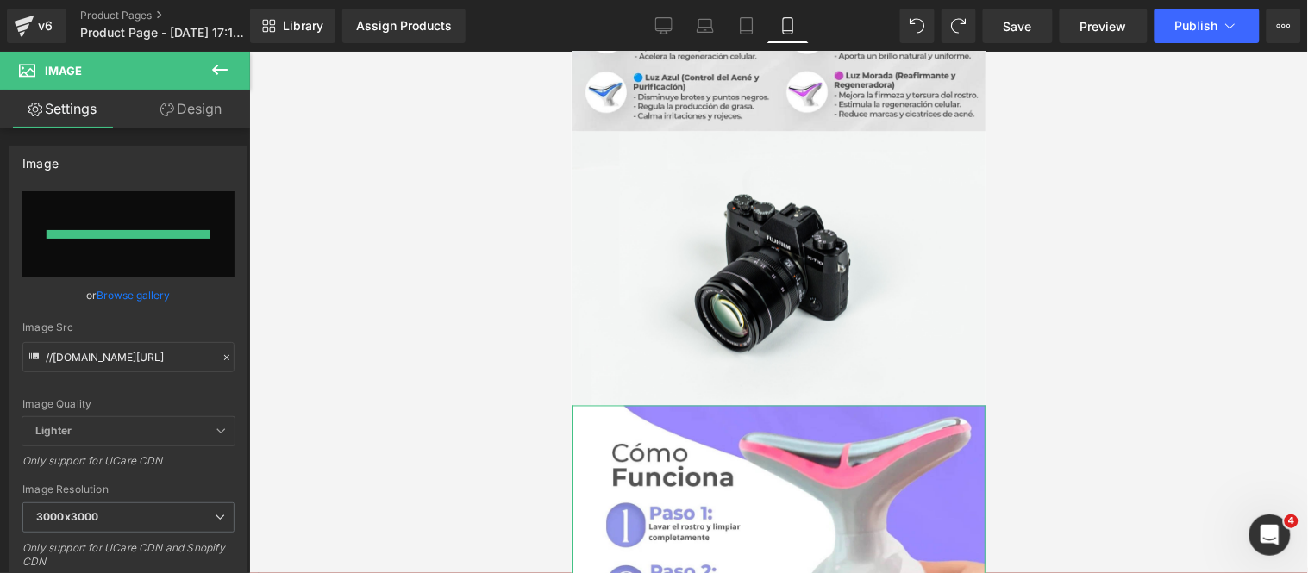
type input "[URL][DOMAIN_NAME]"
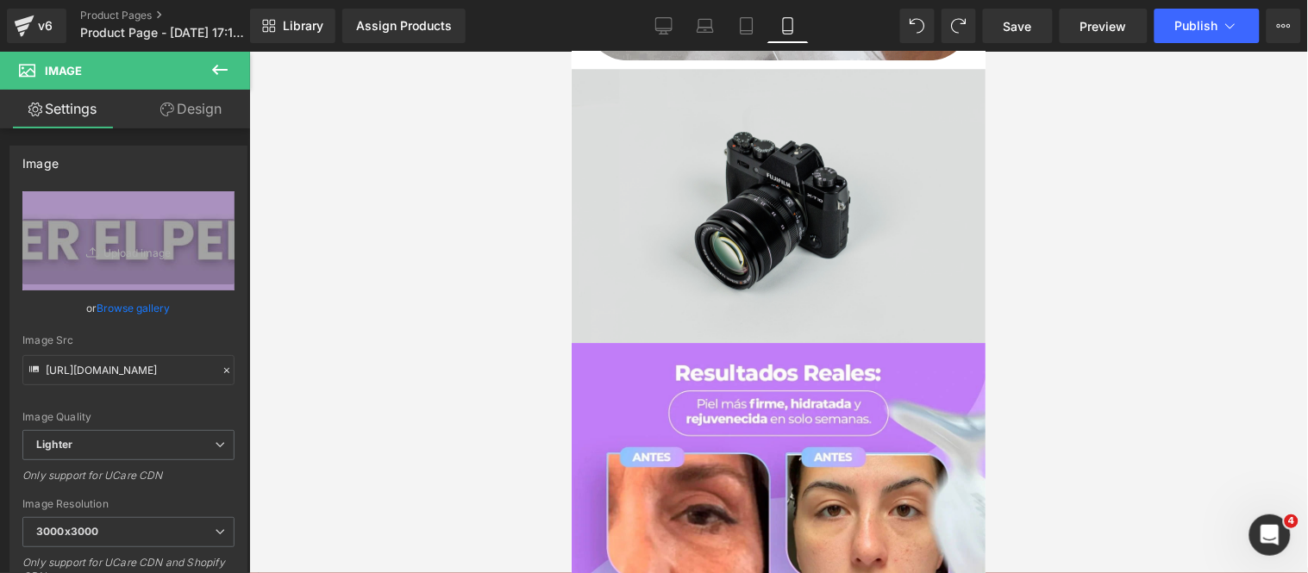
scroll to position [1027, 0]
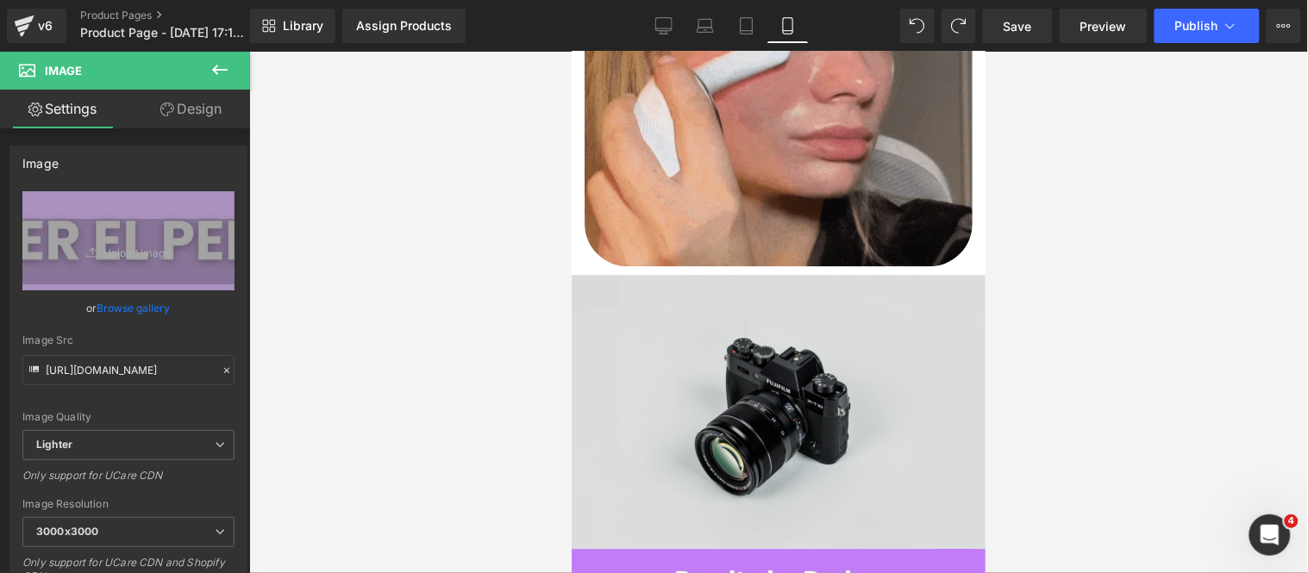
click at [752, 322] on img at bounding box center [778, 411] width 414 height 274
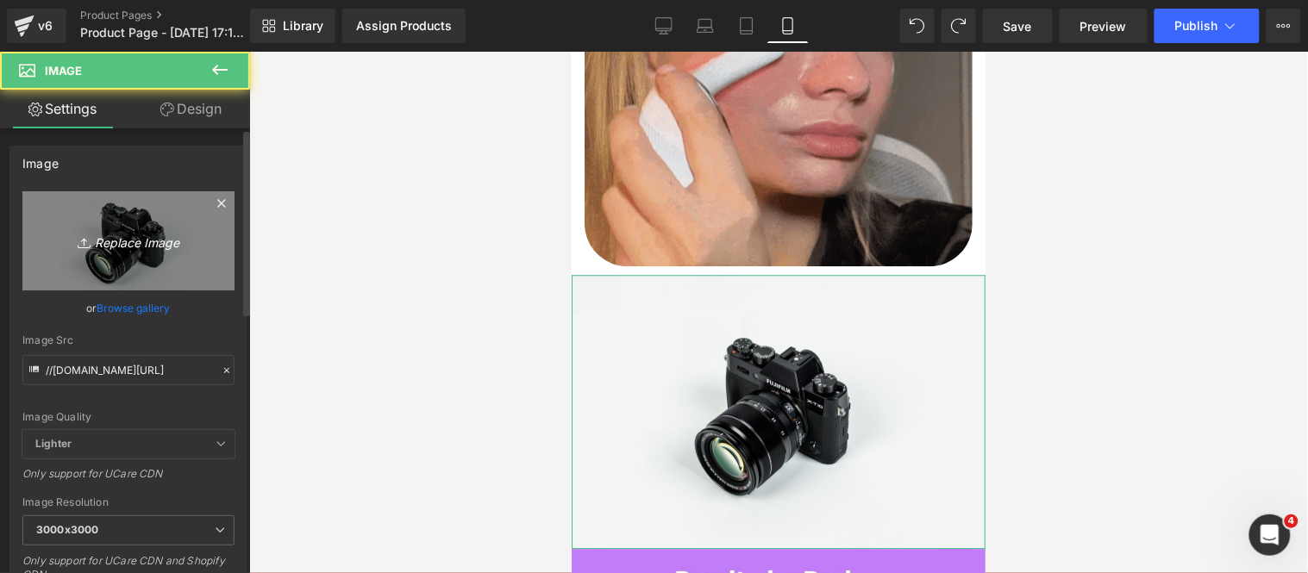
click at [106, 242] on icon "Replace Image" at bounding box center [128, 241] width 138 height 22
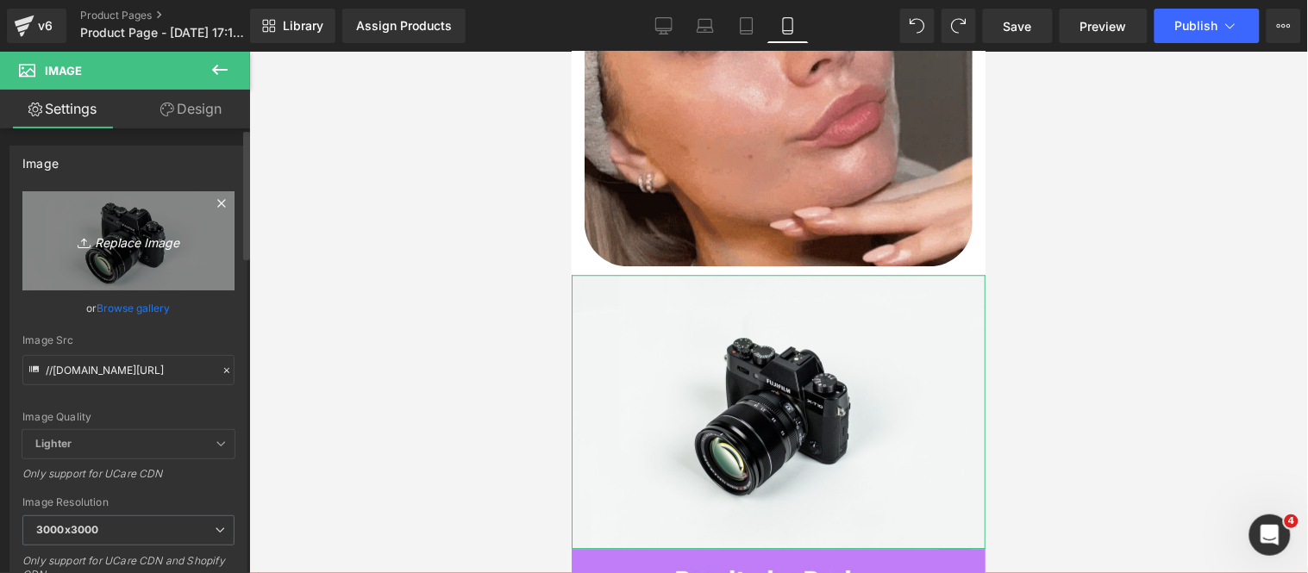
type input "C:\fakepath\1.png"
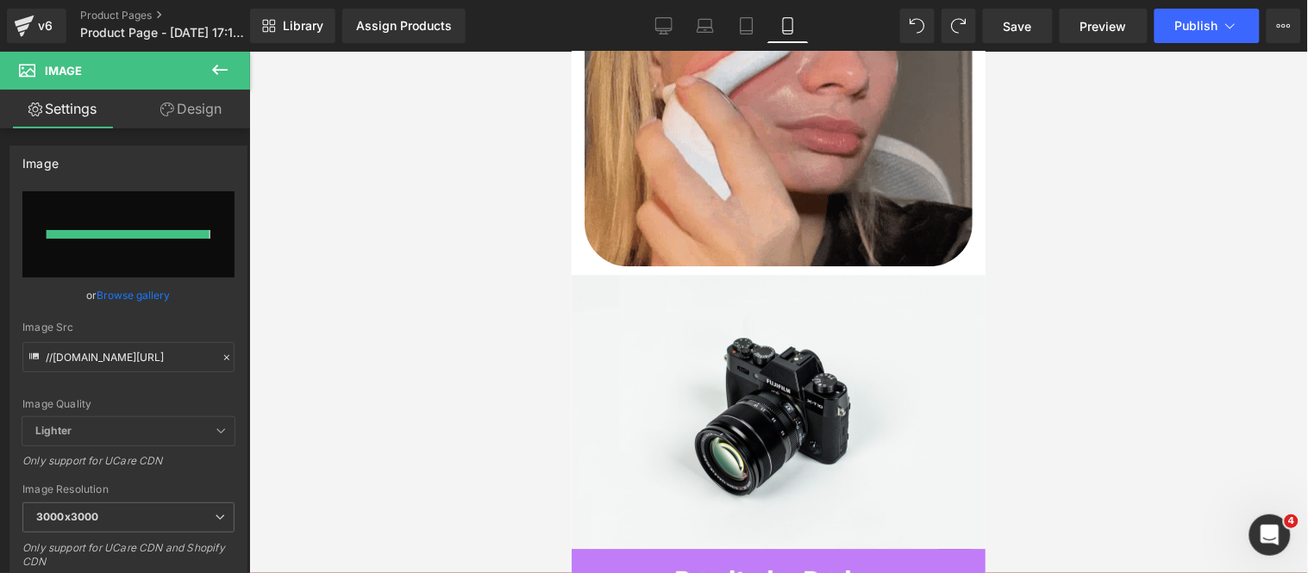
type input "[URL][DOMAIN_NAME]"
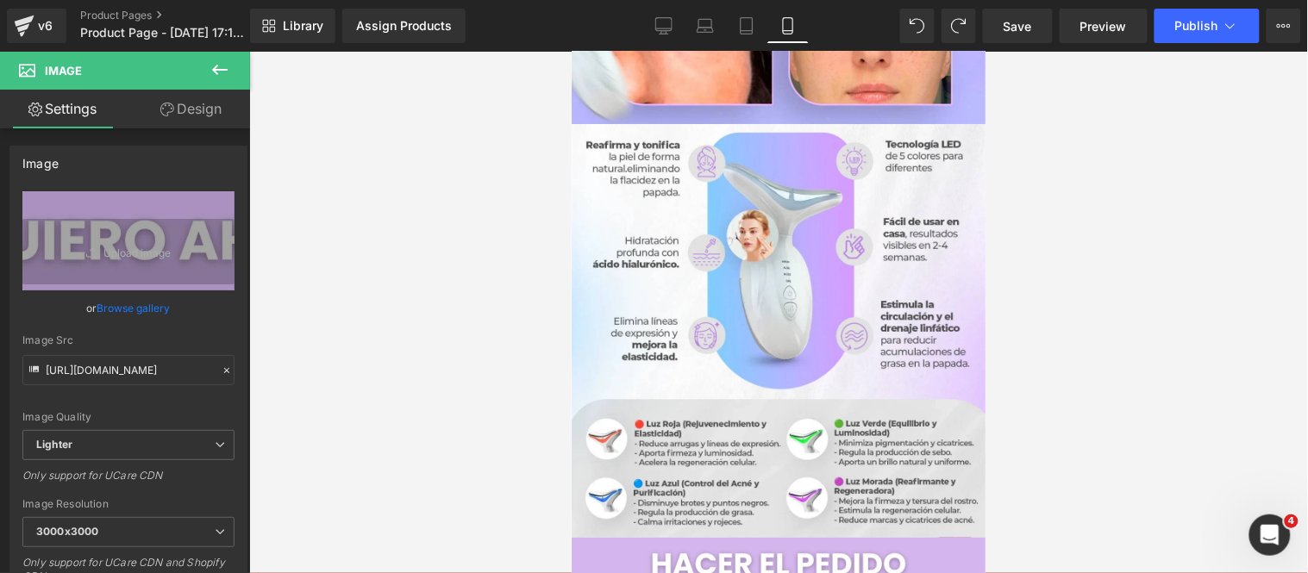
scroll to position [1505, 0]
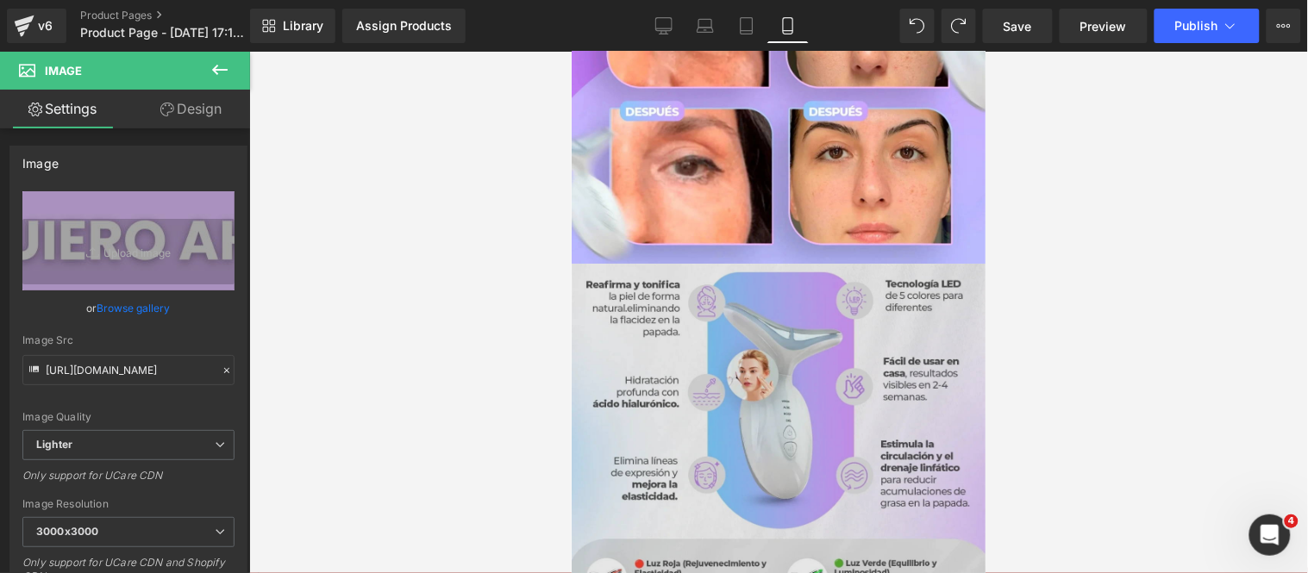
click at [683, 400] on img at bounding box center [778, 470] width 414 height 414
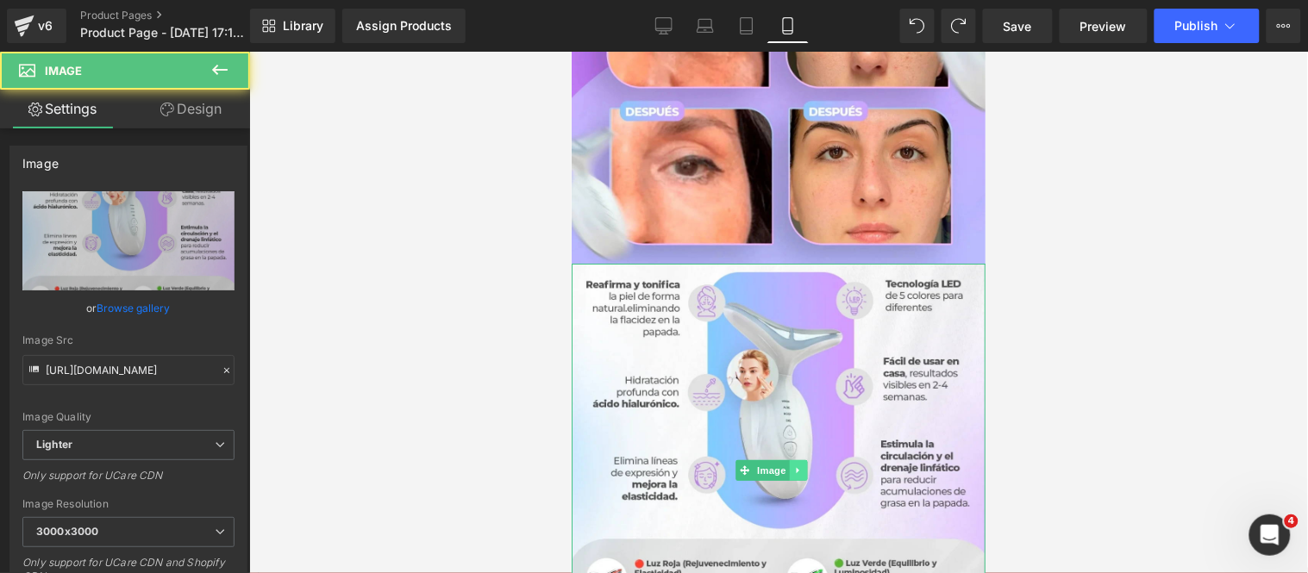
click at [793, 459] on link at bounding box center [797, 469] width 18 height 21
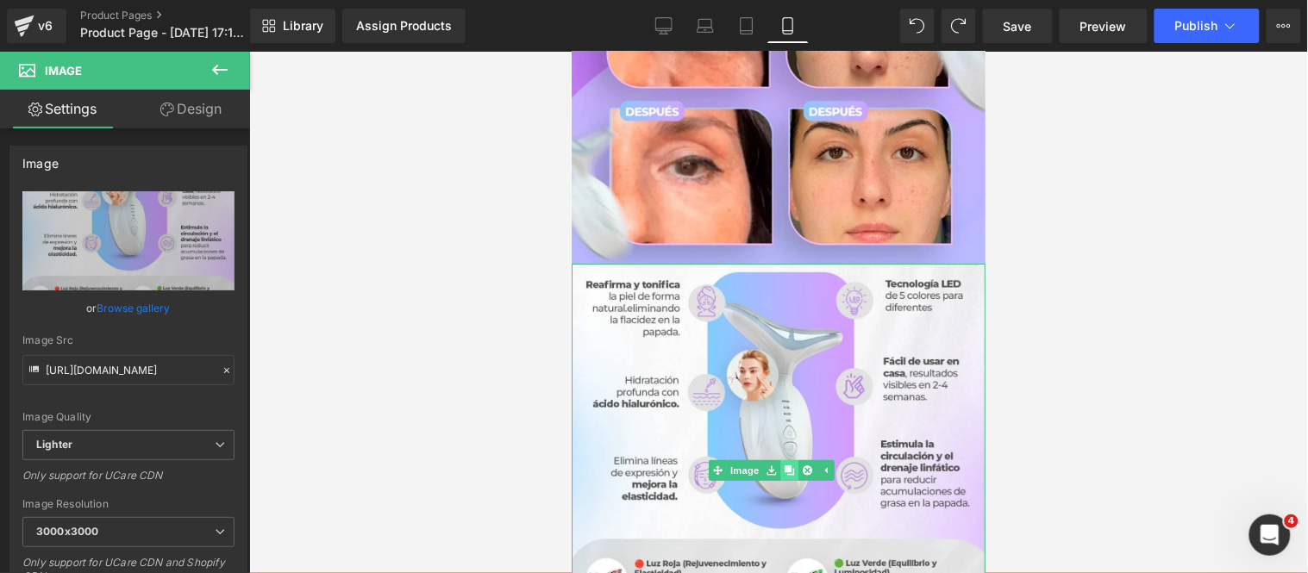
click at [784, 465] on icon at bounding box center [788, 469] width 9 height 9
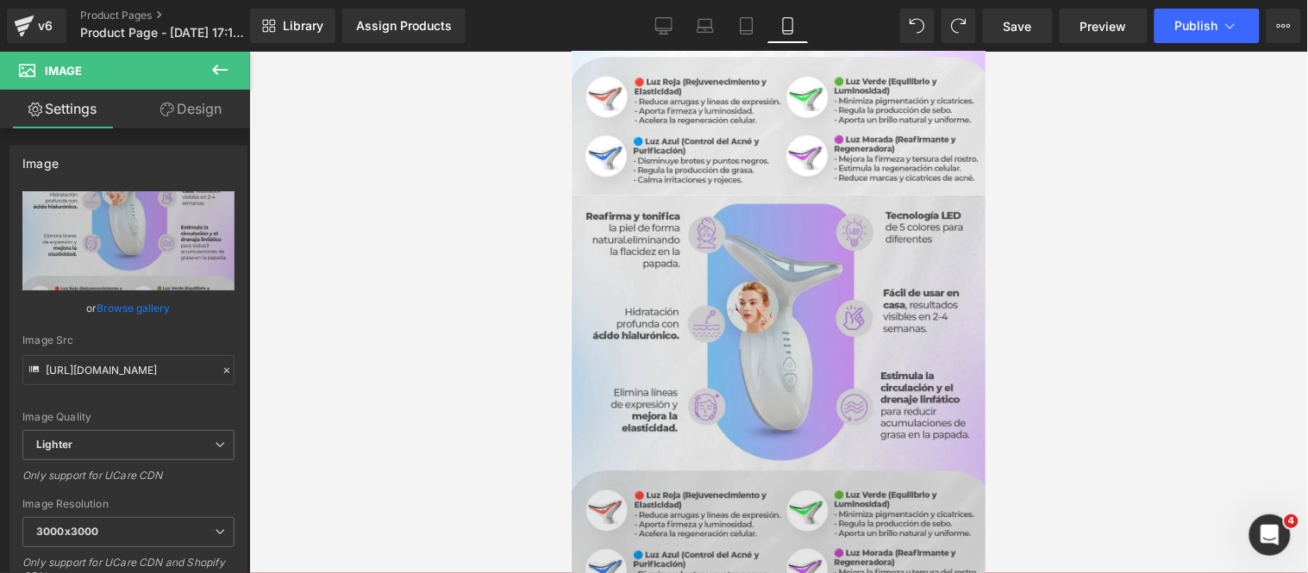
scroll to position [1988, 0]
click at [677, 344] on img at bounding box center [778, 401] width 414 height 414
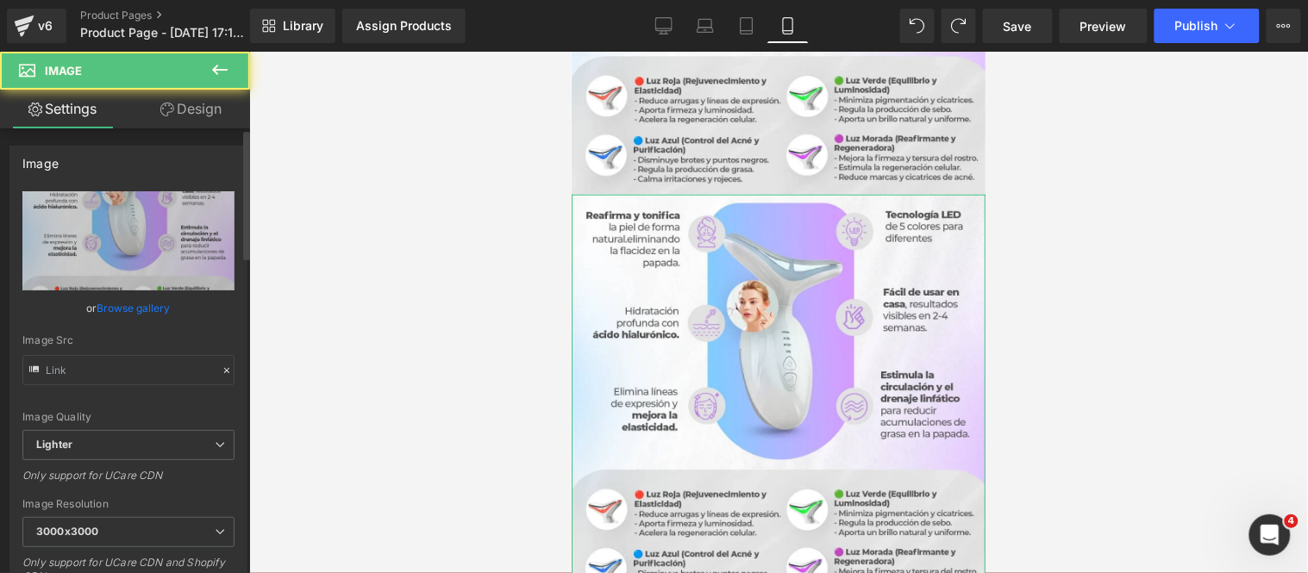
type input "[URL][DOMAIN_NAME]"
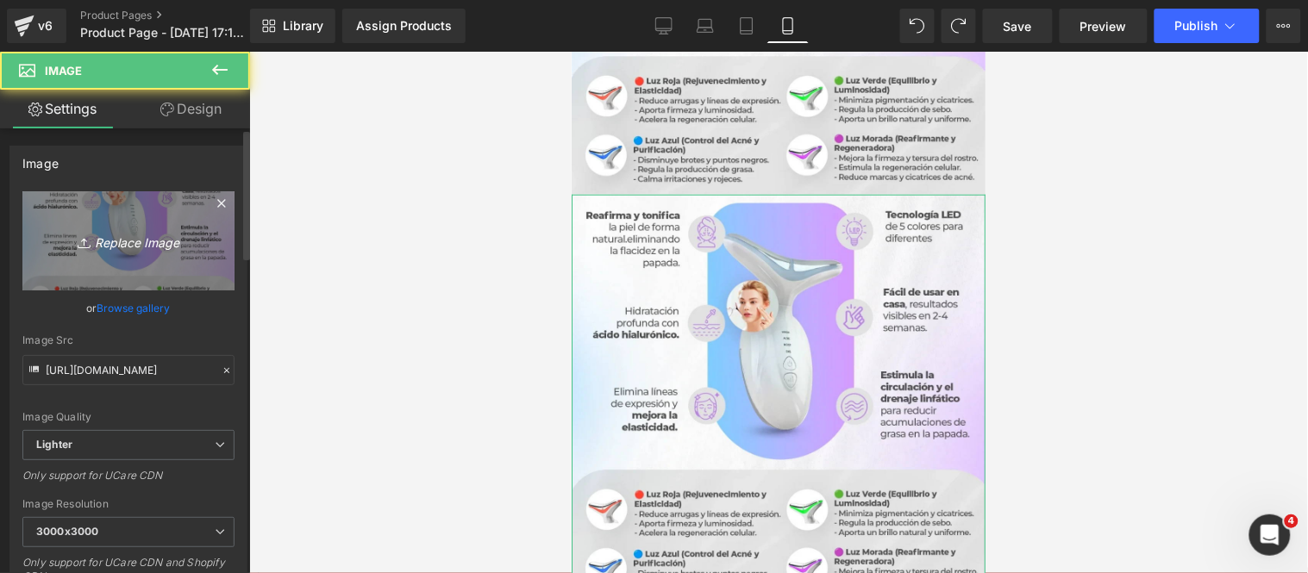
click at [143, 253] on link "Replace Image" at bounding box center [128, 240] width 212 height 99
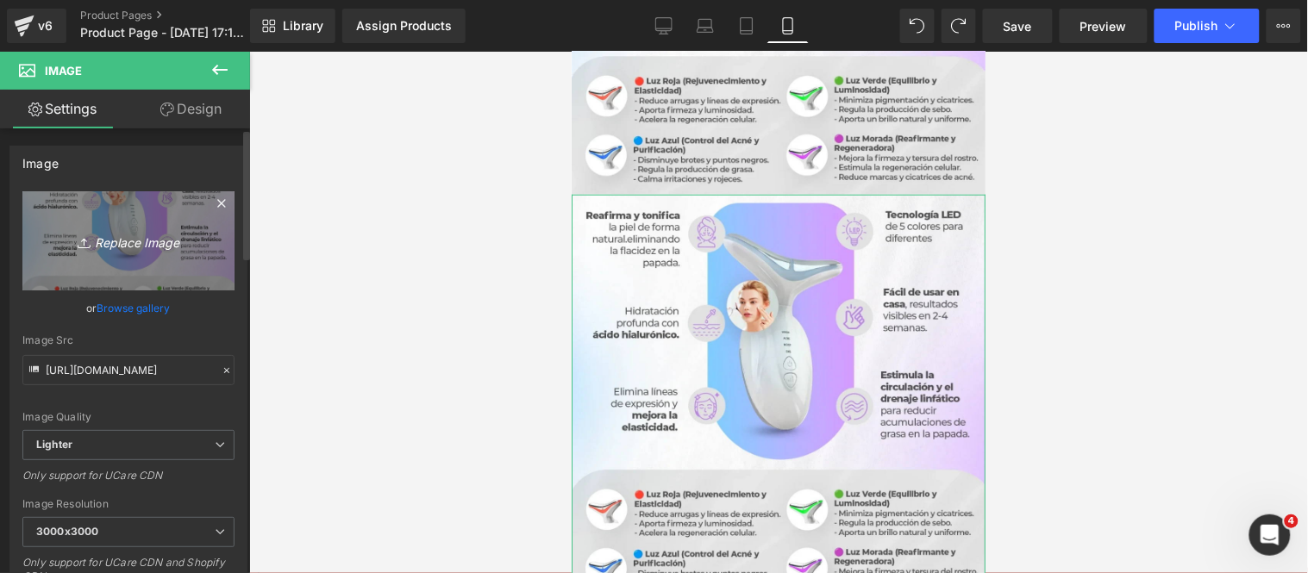
type input "C:\fakepath\El texto del párrafo (5) (1).webp"
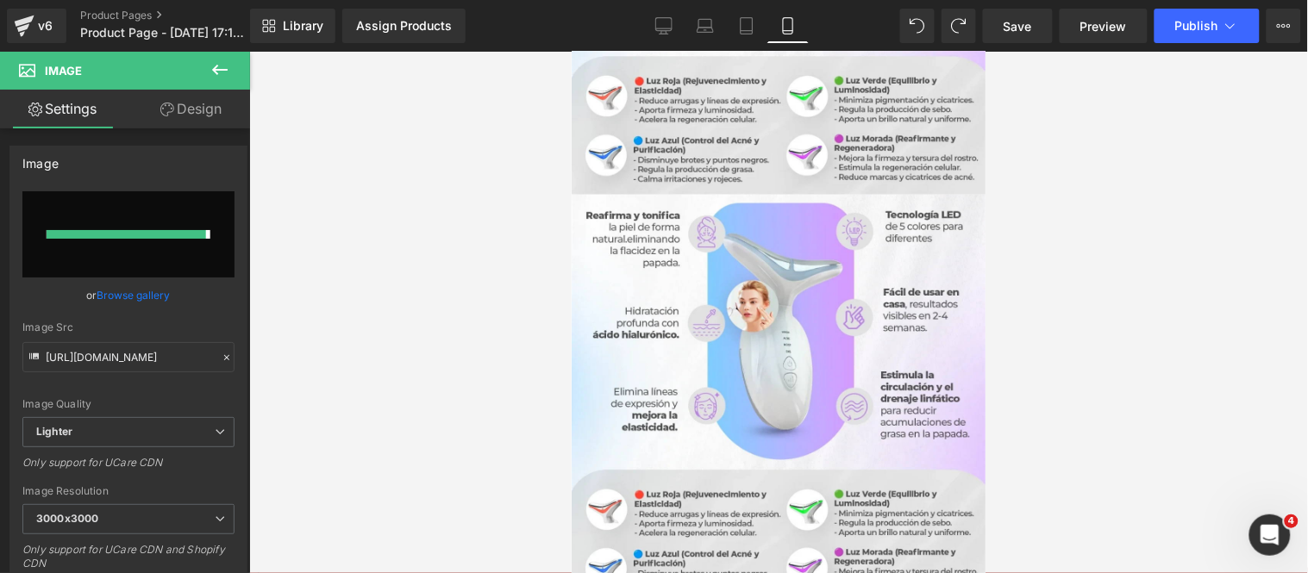
type input "[URL][DOMAIN_NAME]"
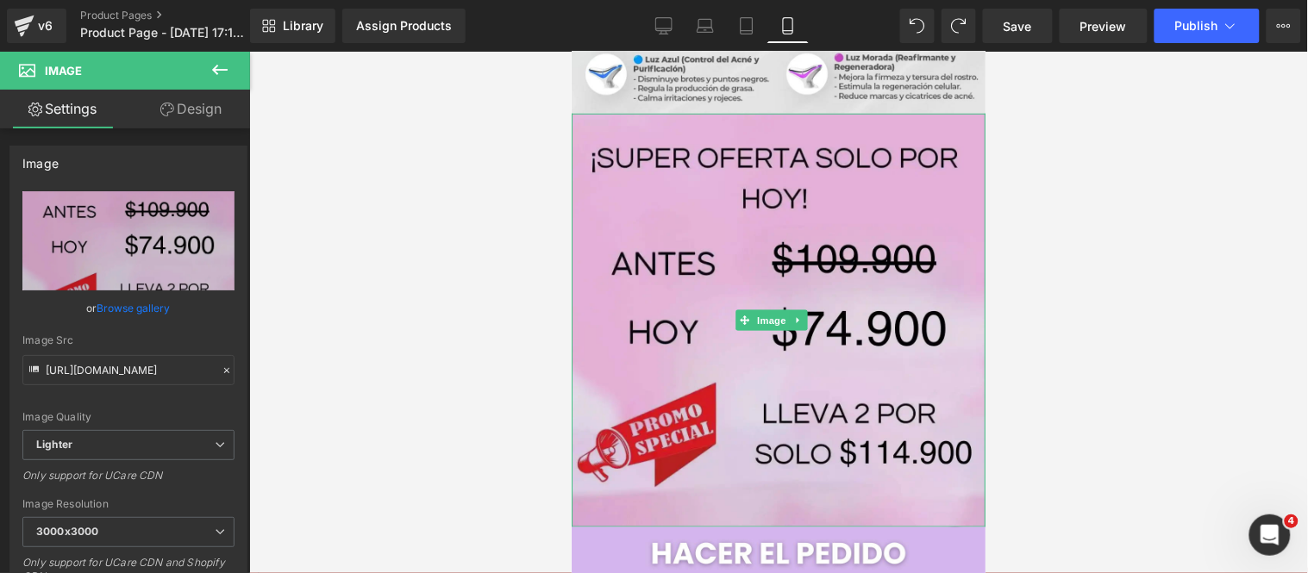
scroll to position [2179, 0]
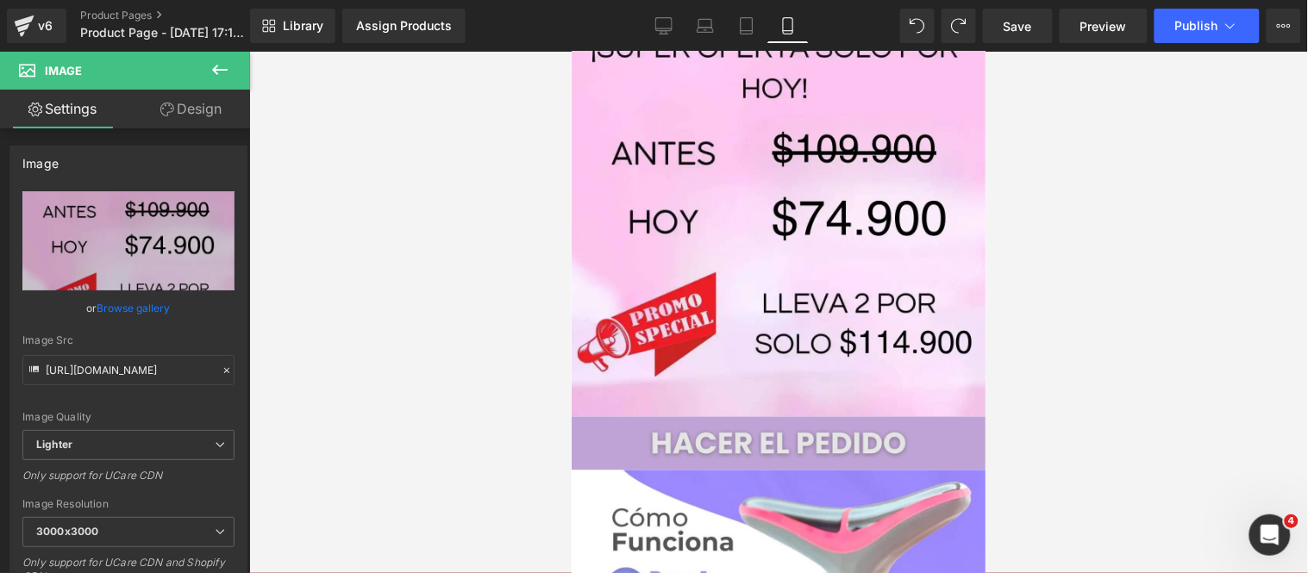
click at [596, 416] on img at bounding box center [778, 442] width 414 height 53
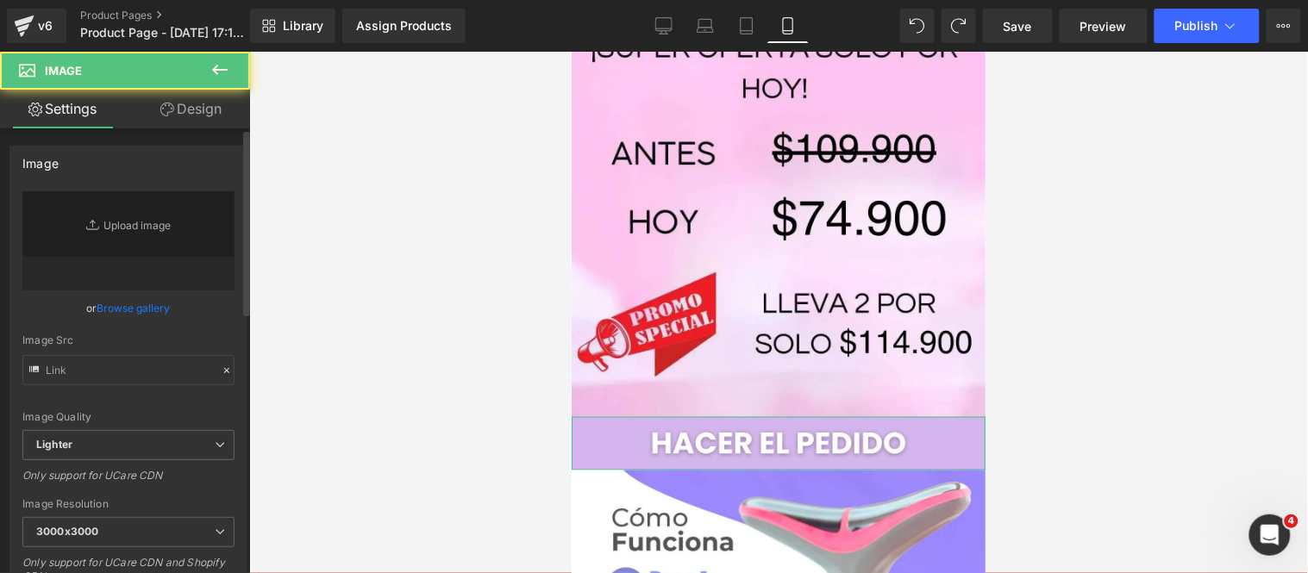
type input "[URL][DOMAIN_NAME]"
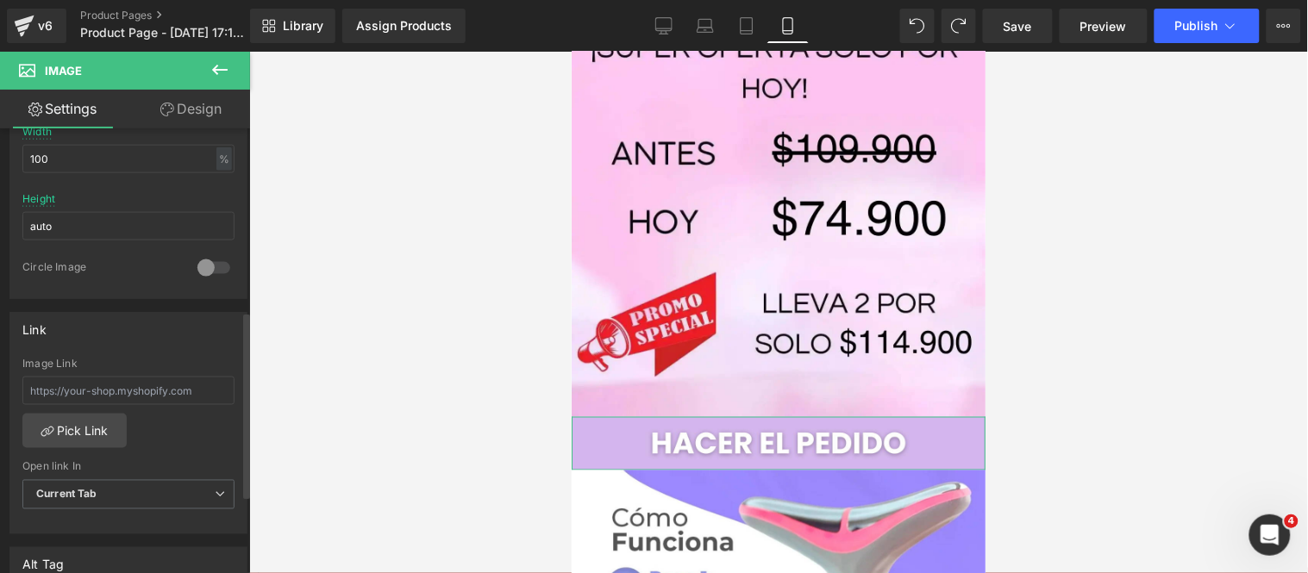
scroll to position [574, 0]
click at [161, 392] on input "text" at bounding box center [128, 390] width 212 height 28
paste input "/rsi-btn-overwrite"
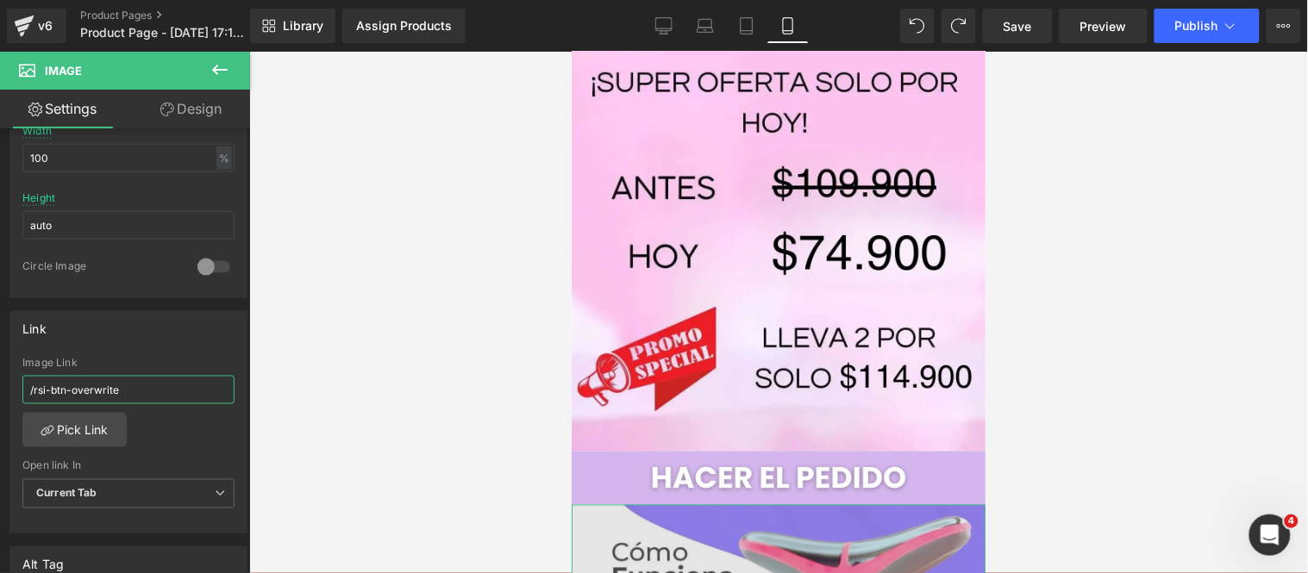
scroll to position [2179, 0]
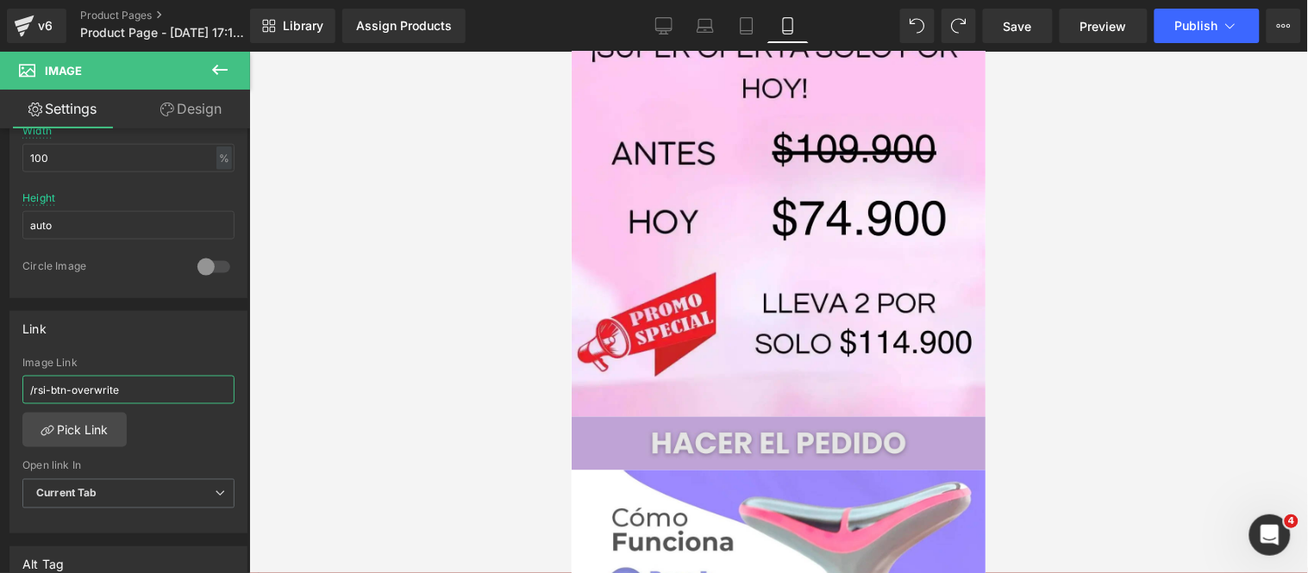
type input "/rsi-btn-overwrite"
click at [593, 416] on img at bounding box center [778, 442] width 414 height 53
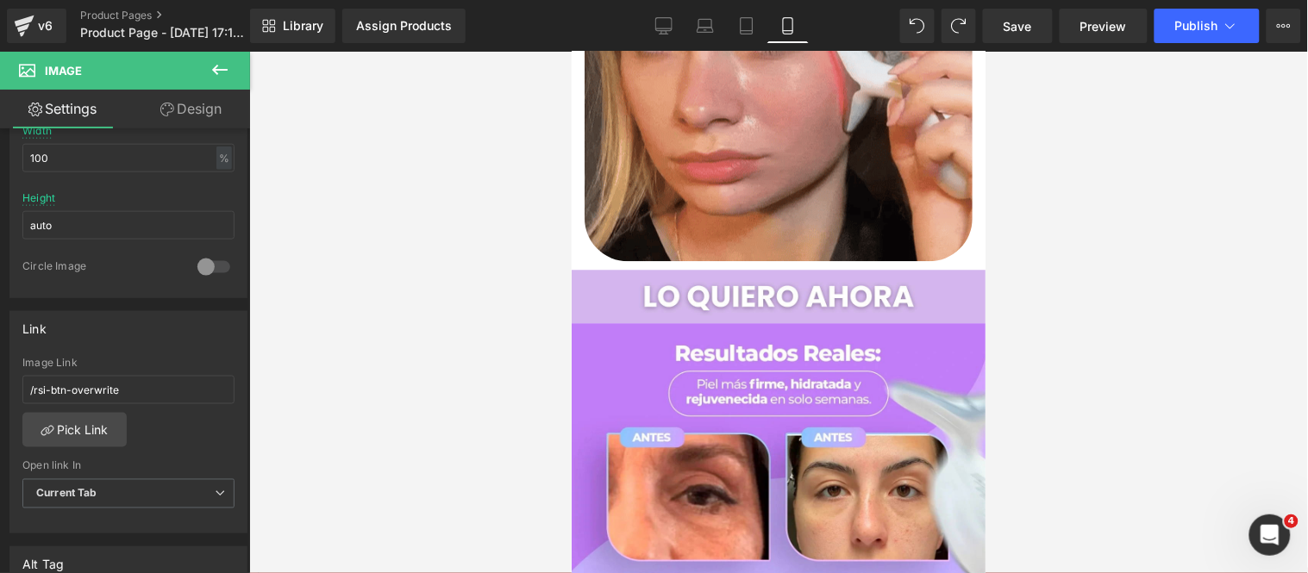
scroll to position [839, 0]
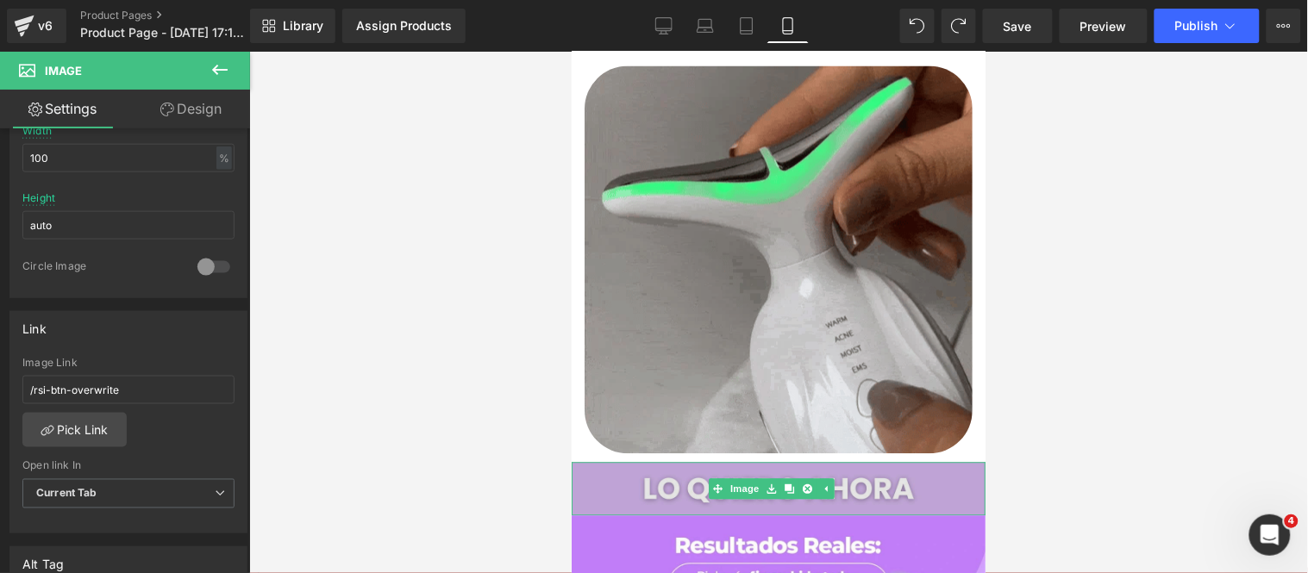
click at [593, 462] on img at bounding box center [778, 488] width 414 height 53
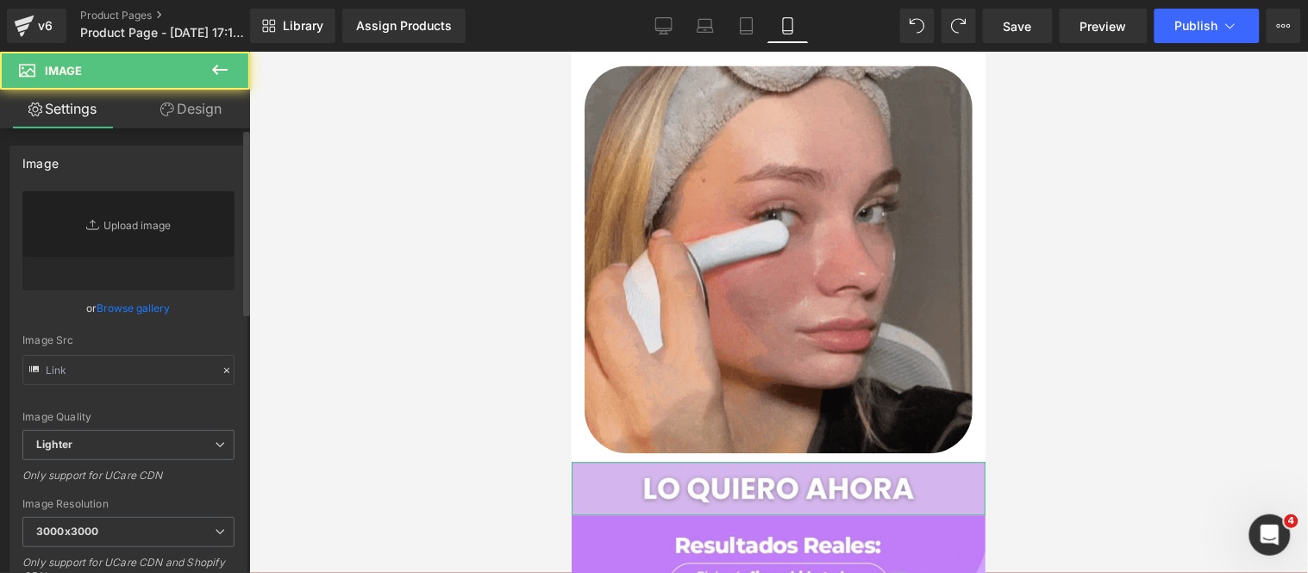
type input "[URL][DOMAIN_NAME]"
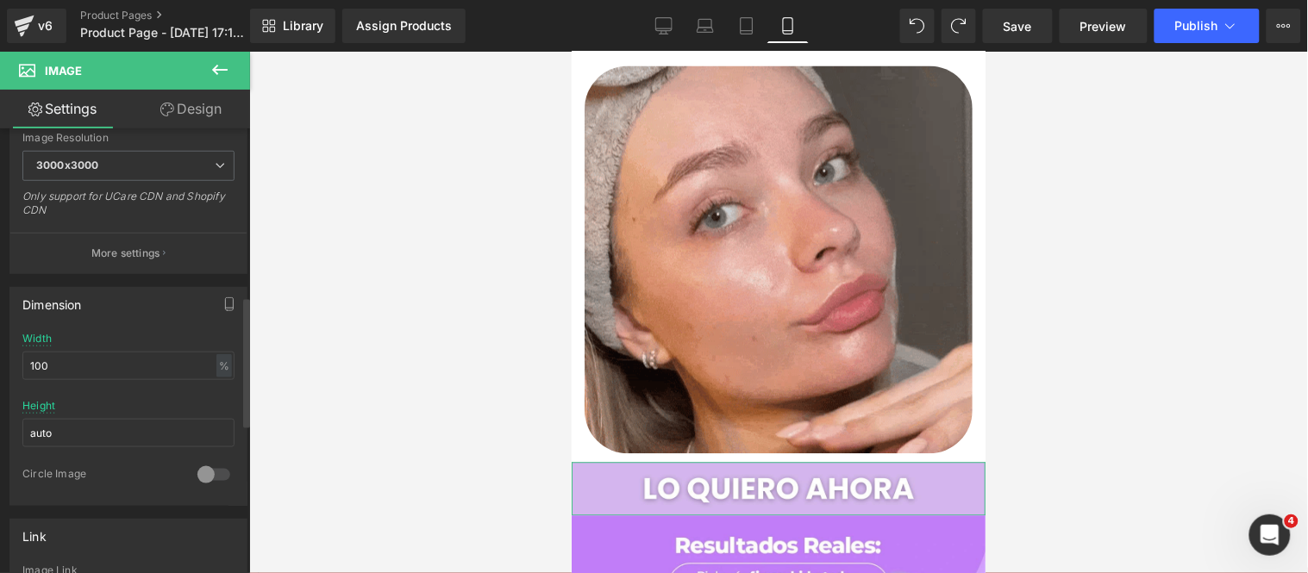
scroll to position [574, 0]
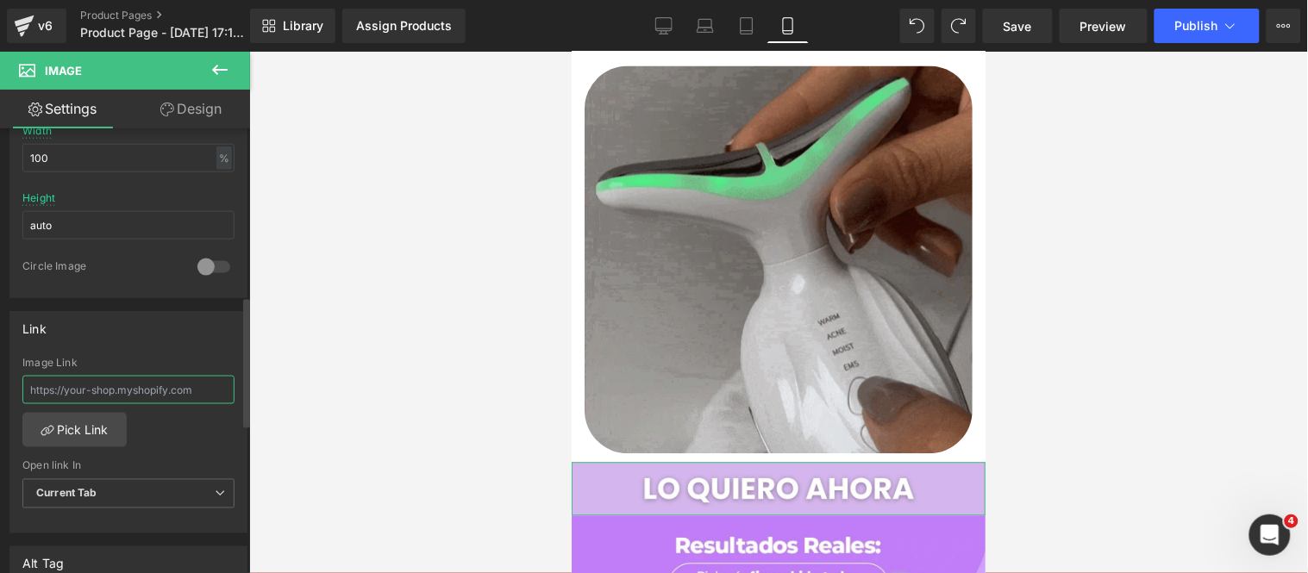
click at [134, 394] on input "text" at bounding box center [128, 390] width 212 height 28
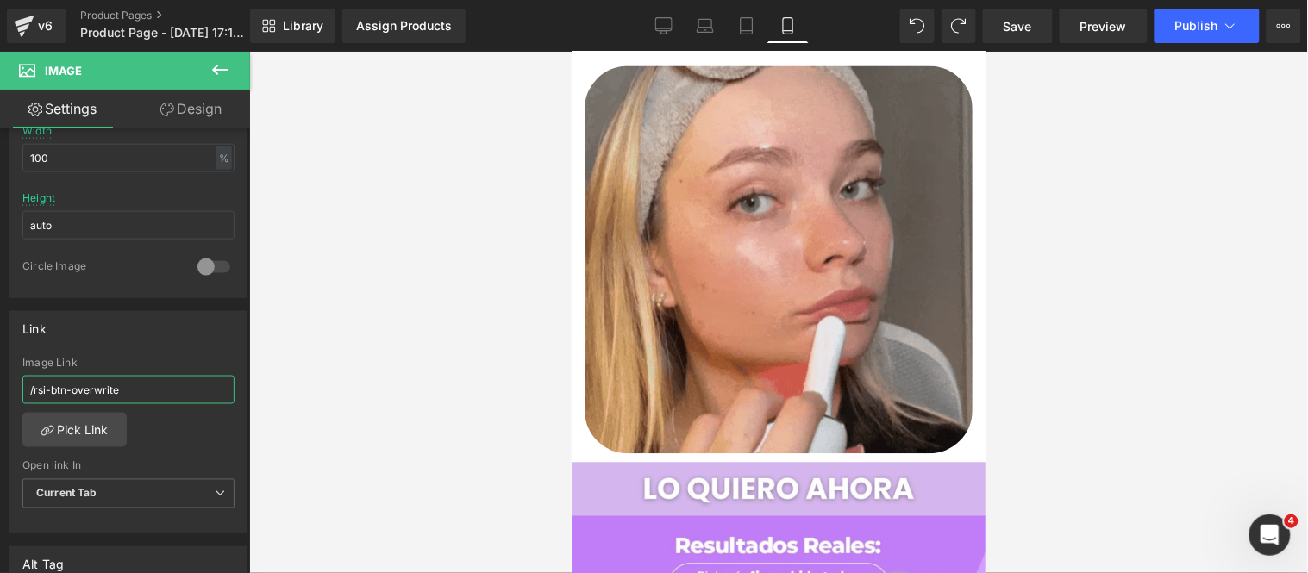
type input "/rsi-btn-overwrite"
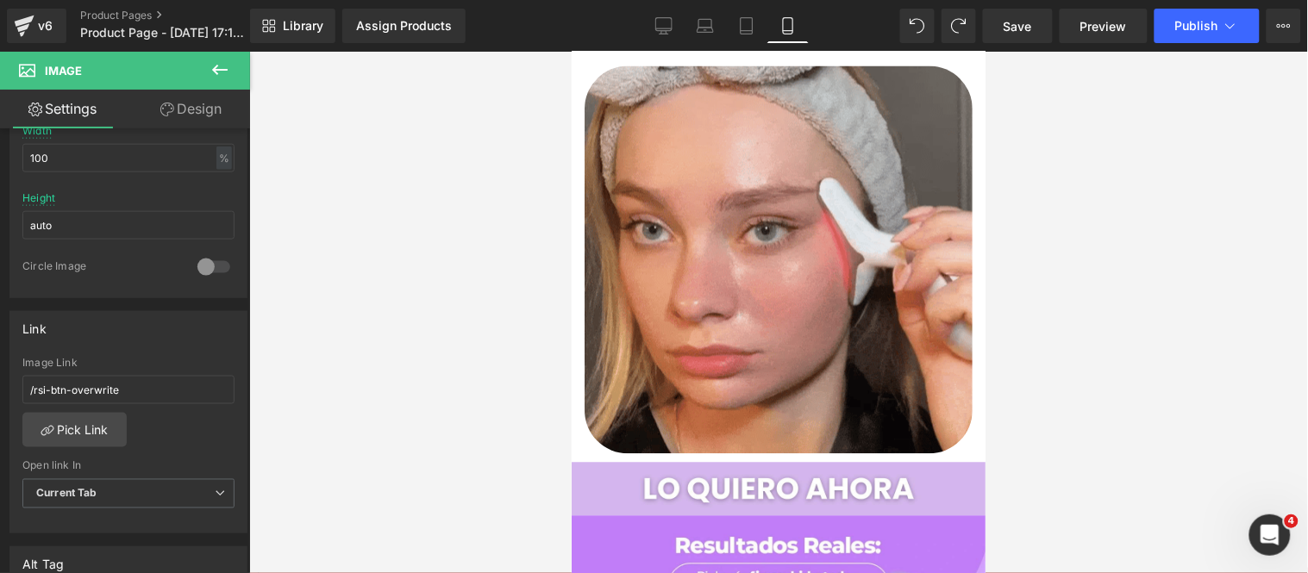
click at [428, 197] on div at bounding box center [778, 312] width 1058 height 521
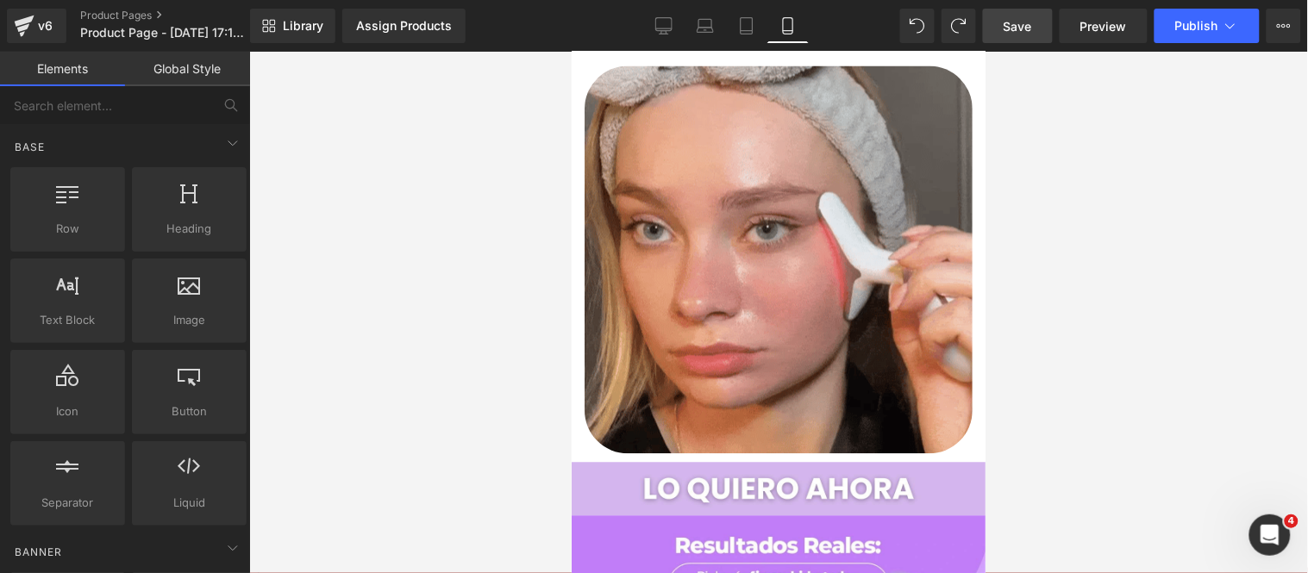
click at [1031, 21] on span "Save" at bounding box center [1017, 26] width 28 height 18
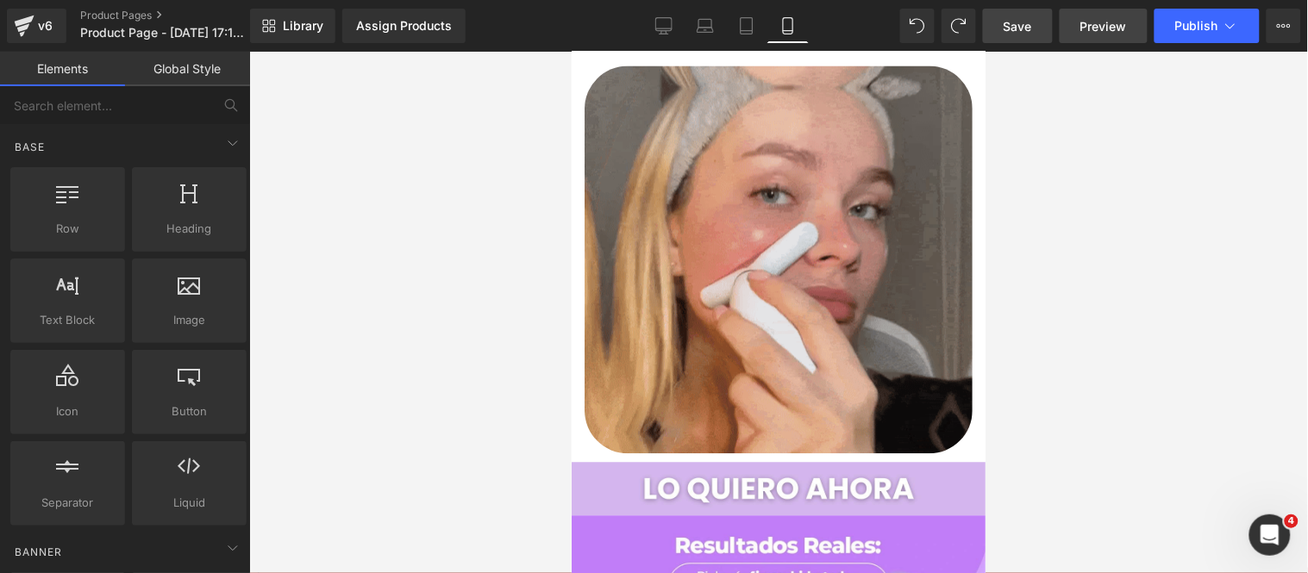
click at [1087, 24] on span "Preview" at bounding box center [1103, 26] width 47 height 18
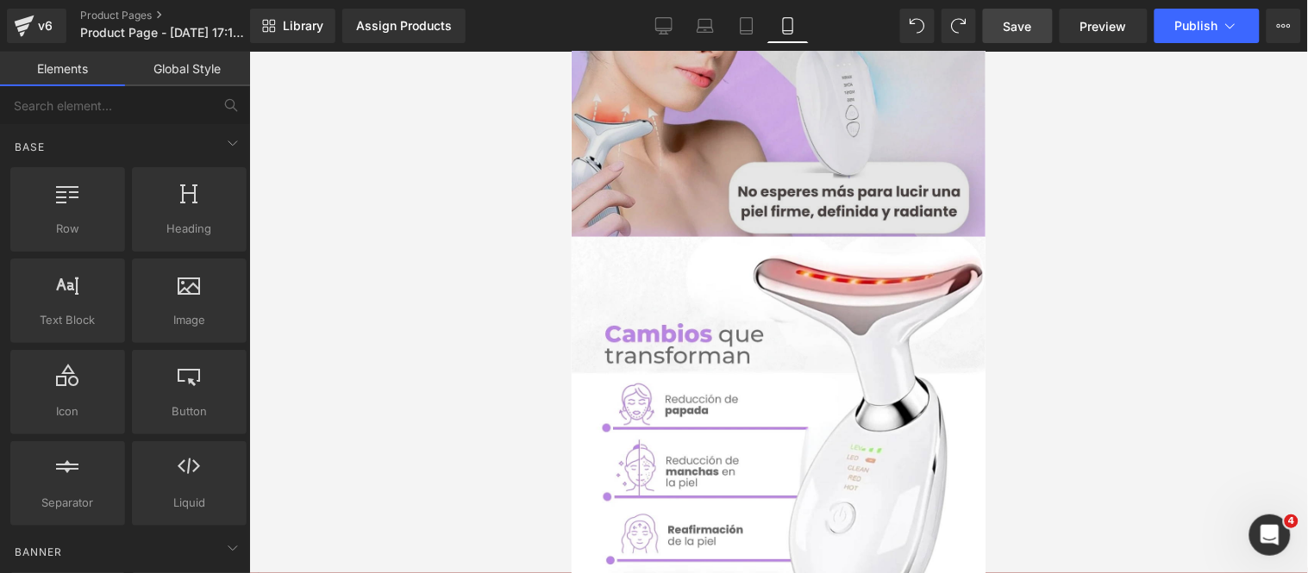
scroll to position [0, 0]
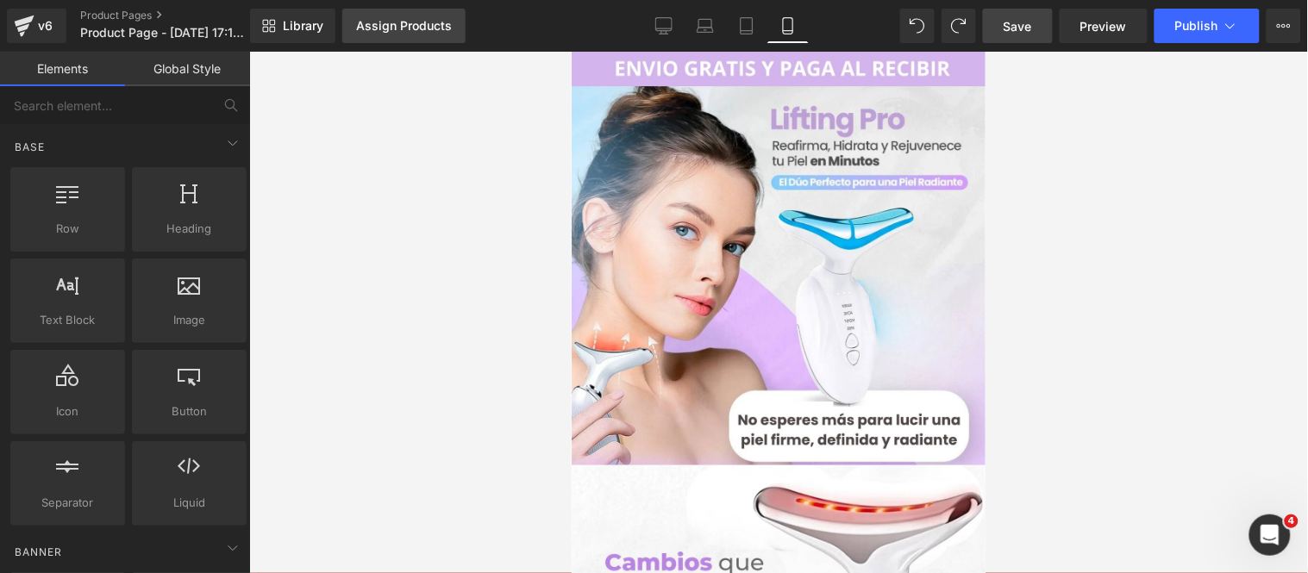
click at [428, 34] on link "Assign Products" at bounding box center [403, 26] width 123 height 34
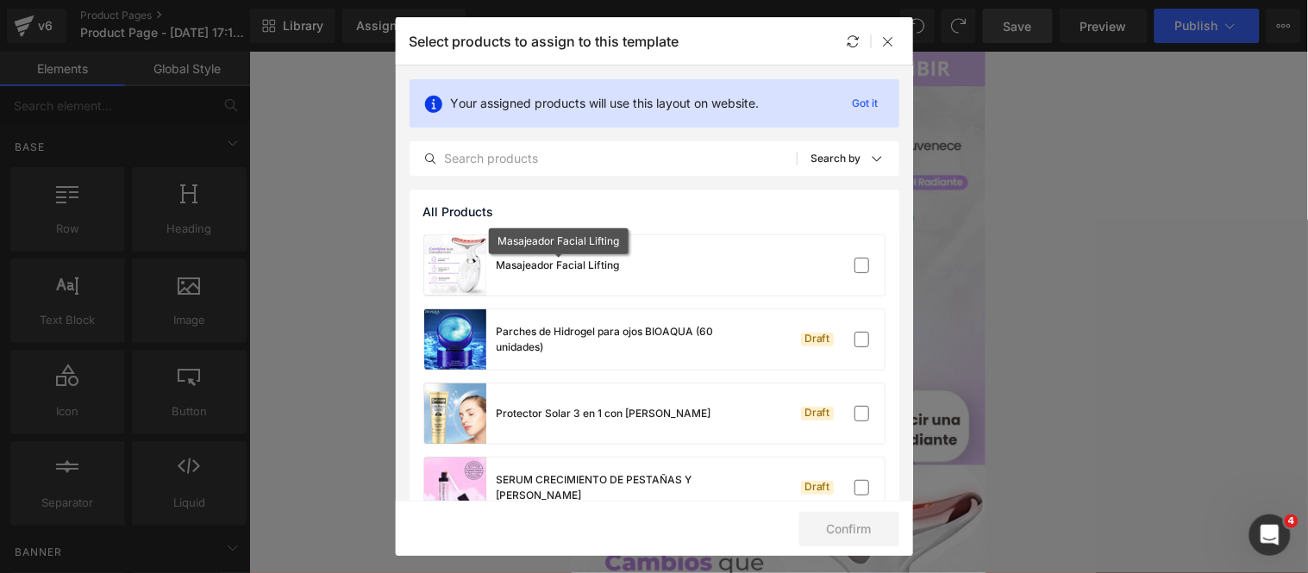
click at [599, 272] on div "Masajeador Facial Lifting" at bounding box center [557, 266] width 123 height 16
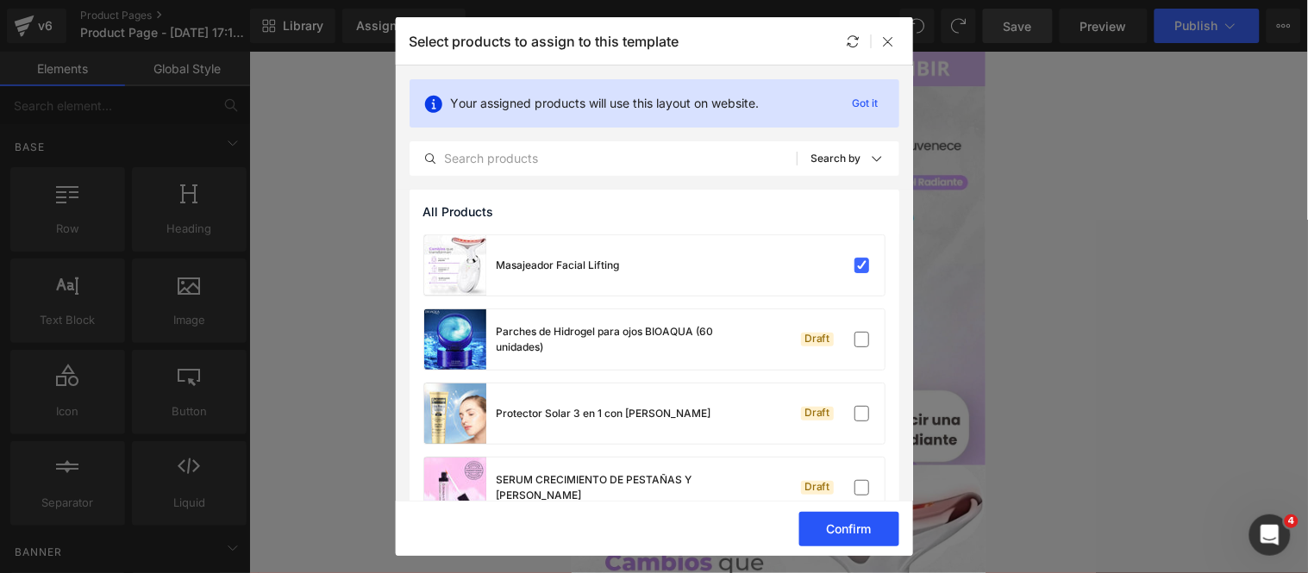
click at [807, 545] on button "Confirm" at bounding box center [849, 529] width 100 height 34
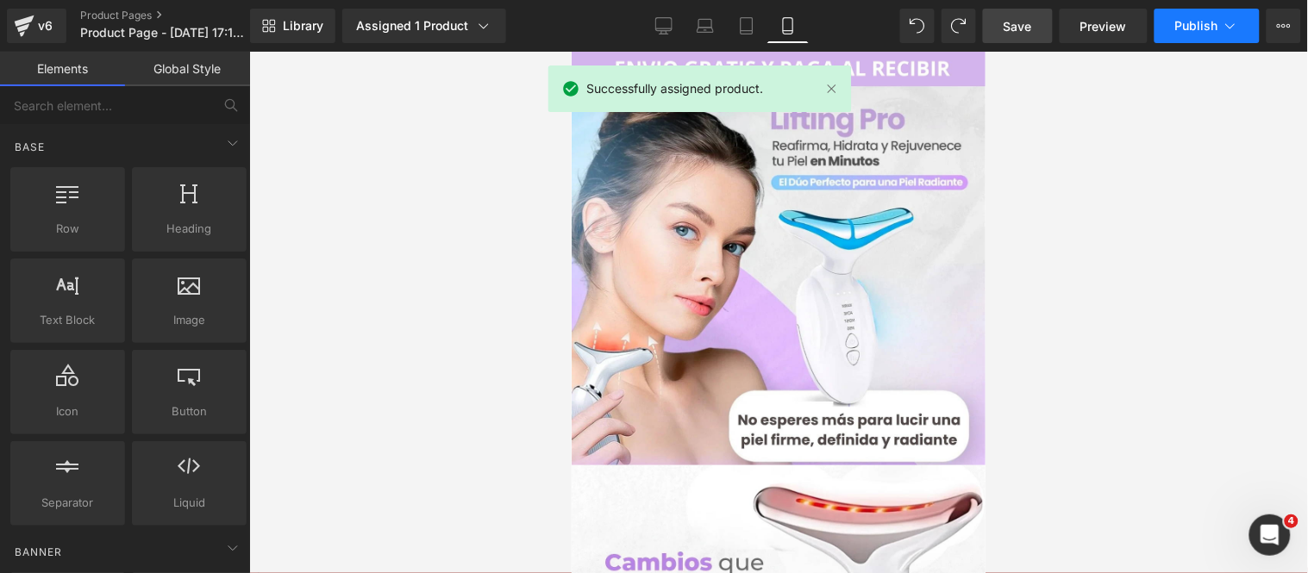
click at [1175, 37] on button "Publish" at bounding box center [1206, 26] width 105 height 34
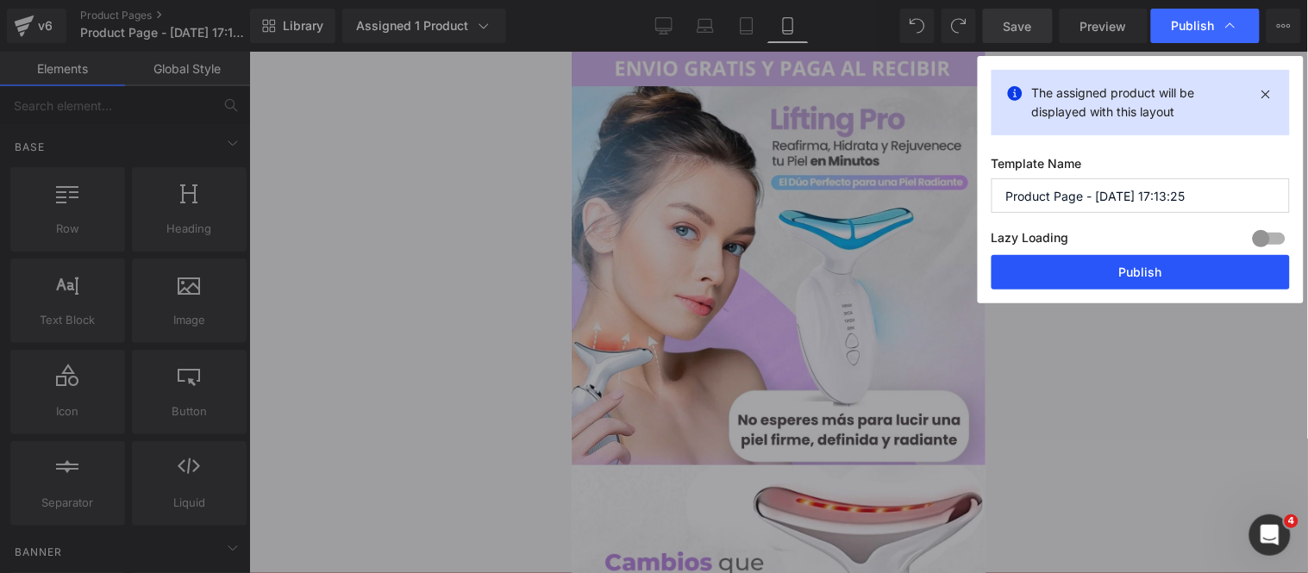
click at [1038, 284] on button "Publish" at bounding box center [1140, 272] width 298 height 34
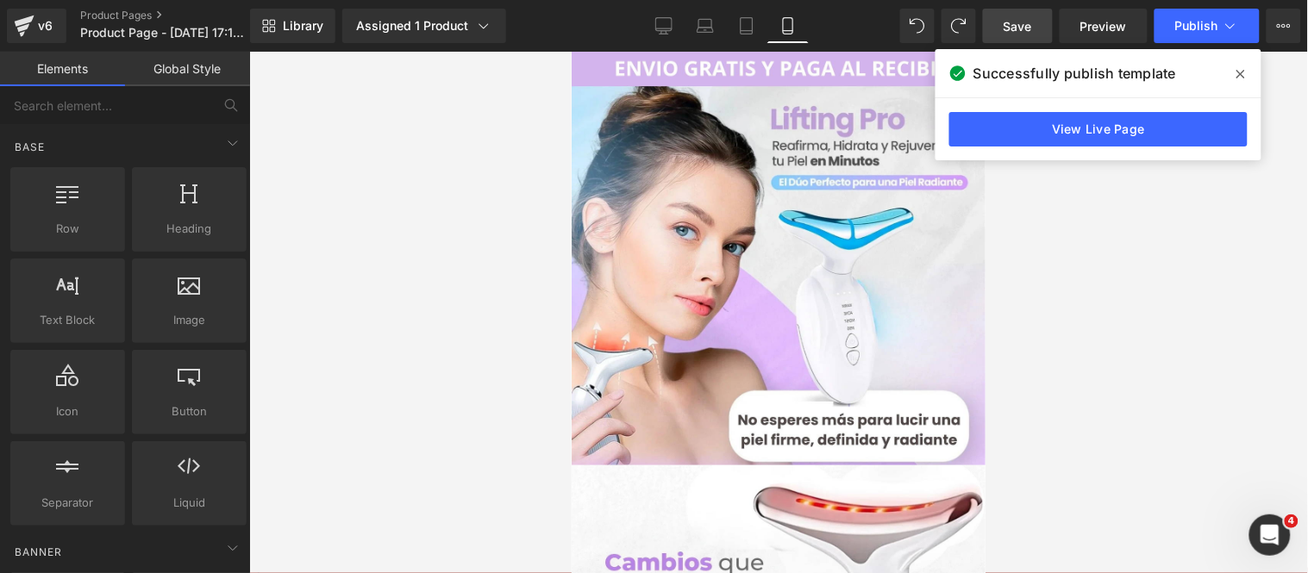
click at [522, 284] on div at bounding box center [778, 312] width 1058 height 521
click at [453, 132] on div at bounding box center [778, 312] width 1058 height 521
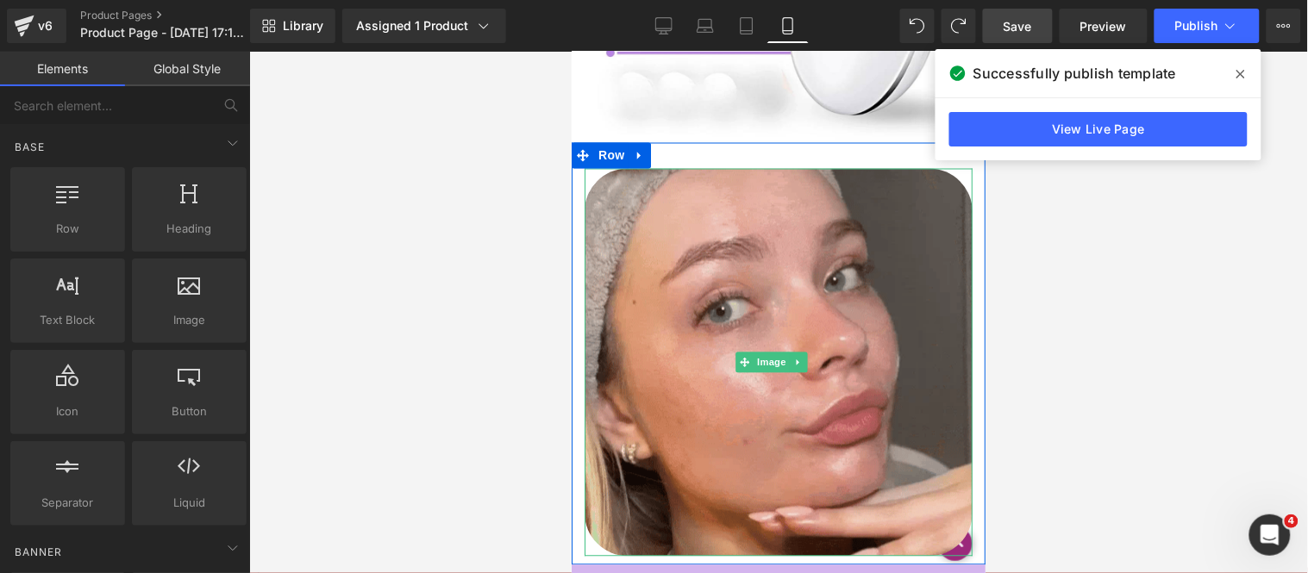
scroll to position [574, 0]
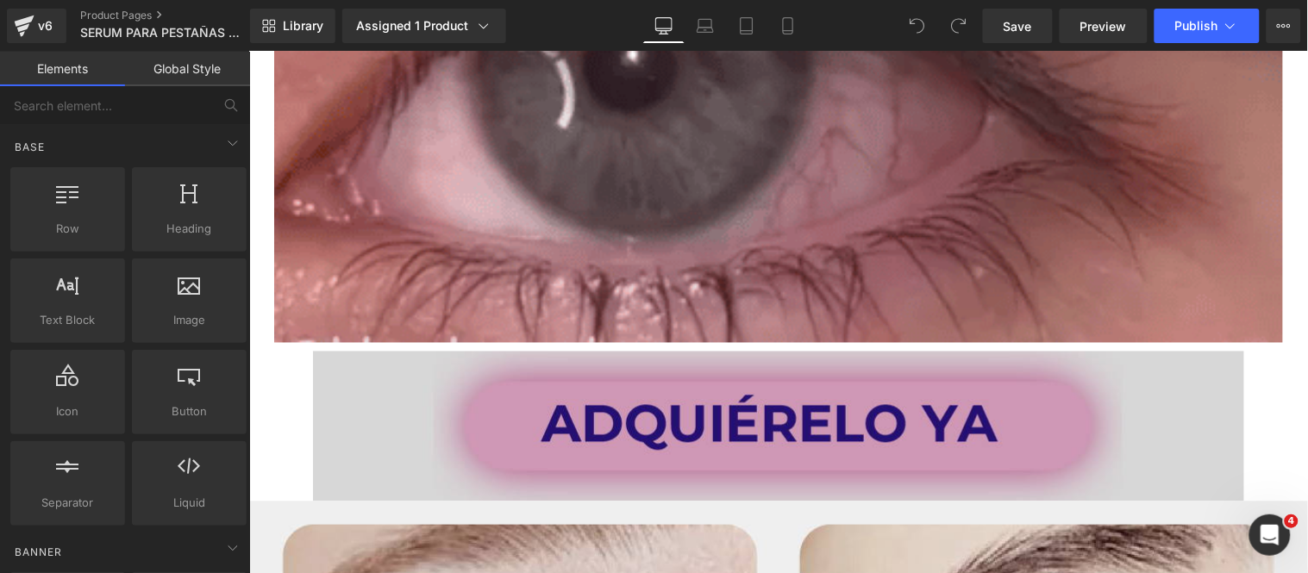
scroll to position [2586, 0]
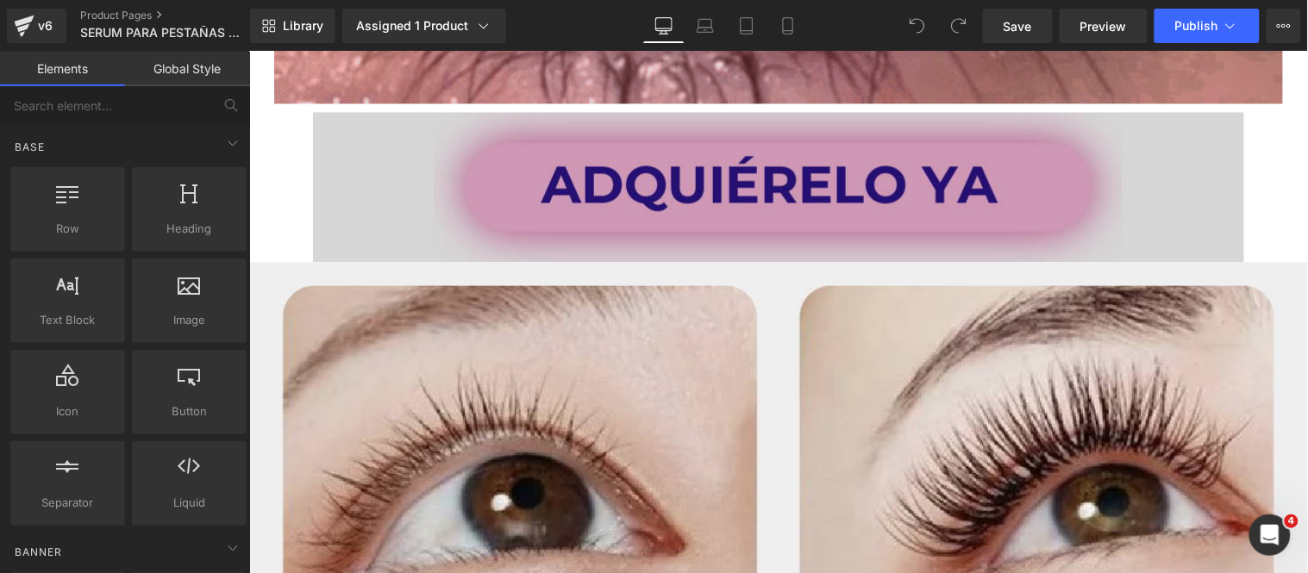
click at [570, 223] on img at bounding box center [777, 186] width 931 height 150
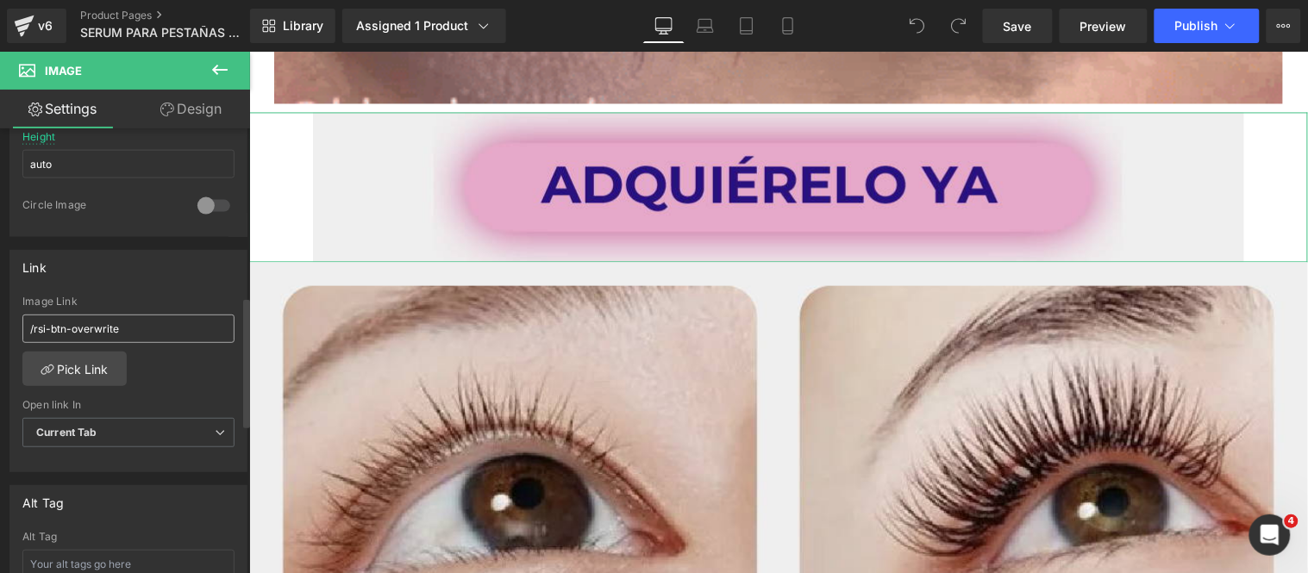
scroll to position [670, 0]
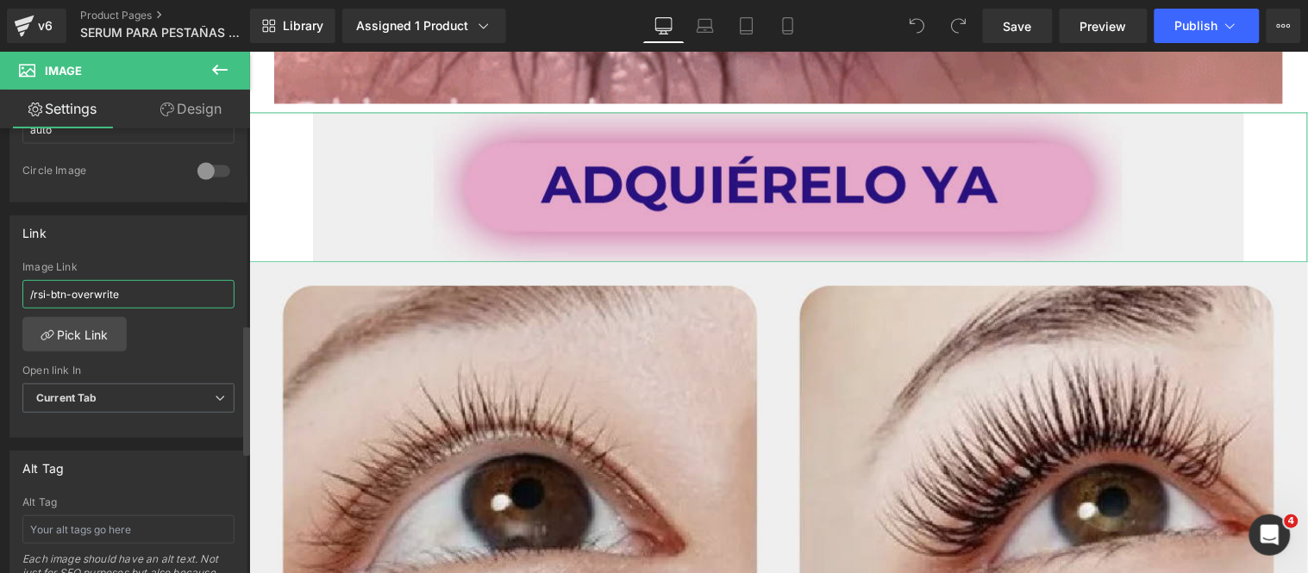
click at [144, 298] on input "/rsi-btn-overwrite" at bounding box center [128, 294] width 212 height 28
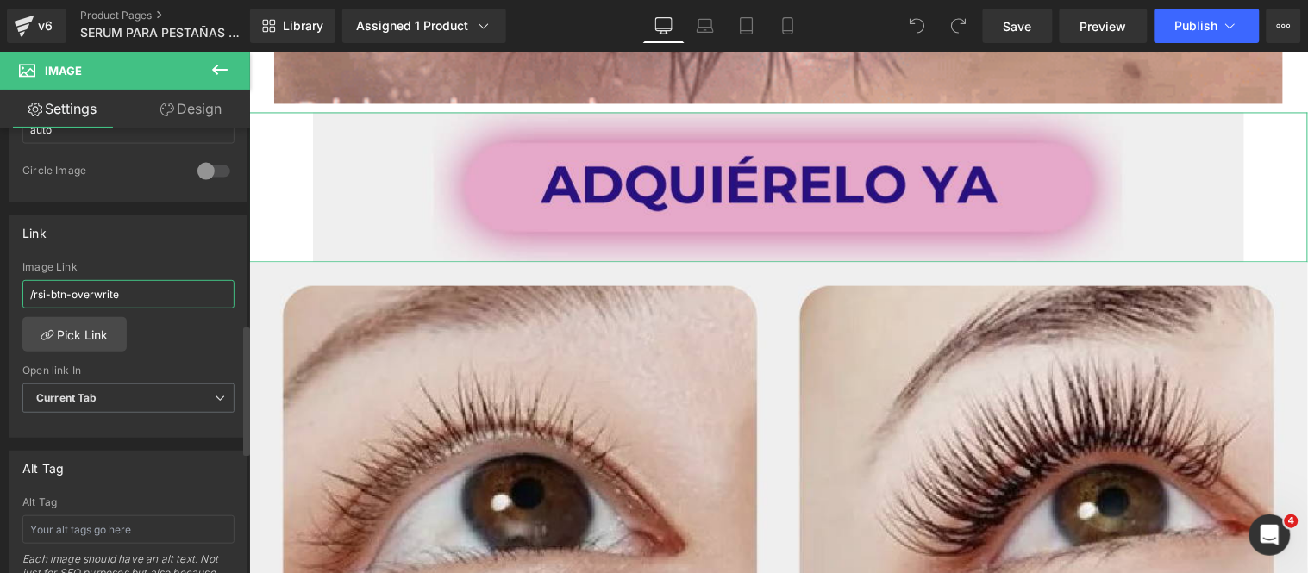
click at [144, 298] on input "/rsi-btn-overwrite" at bounding box center [128, 294] width 212 height 28
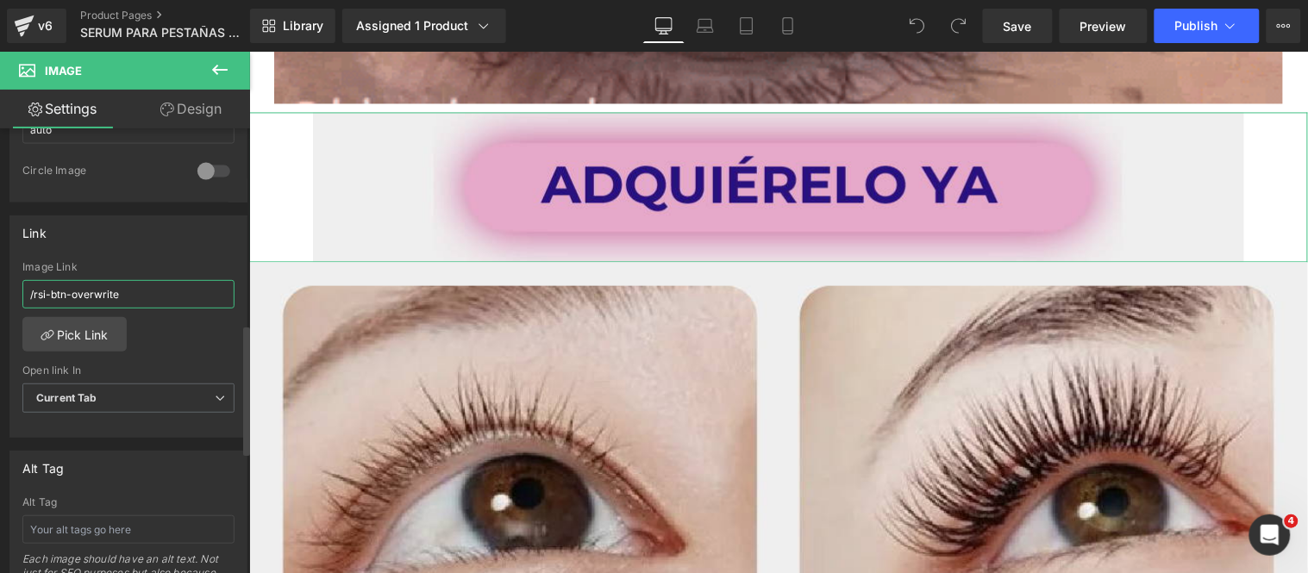
click at [144, 298] on input "/rsi-btn-overwrite" at bounding box center [128, 294] width 212 height 28
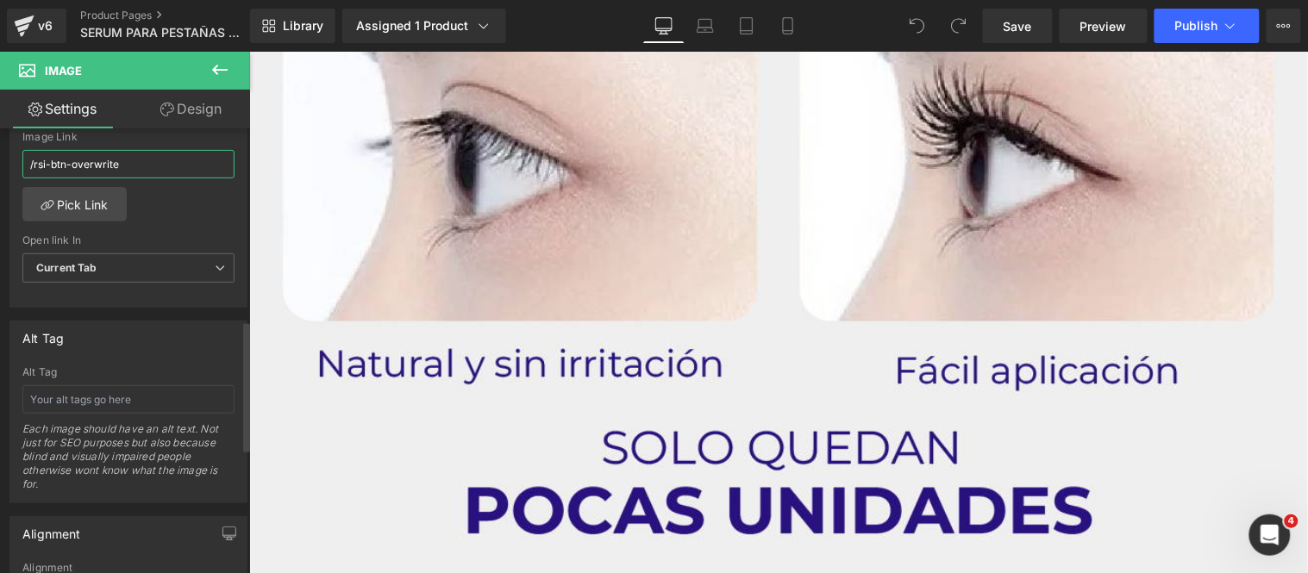
scroll to position [478, 0]
